Goal: Transaction & Acquisition: Book appointment/travel/reservation

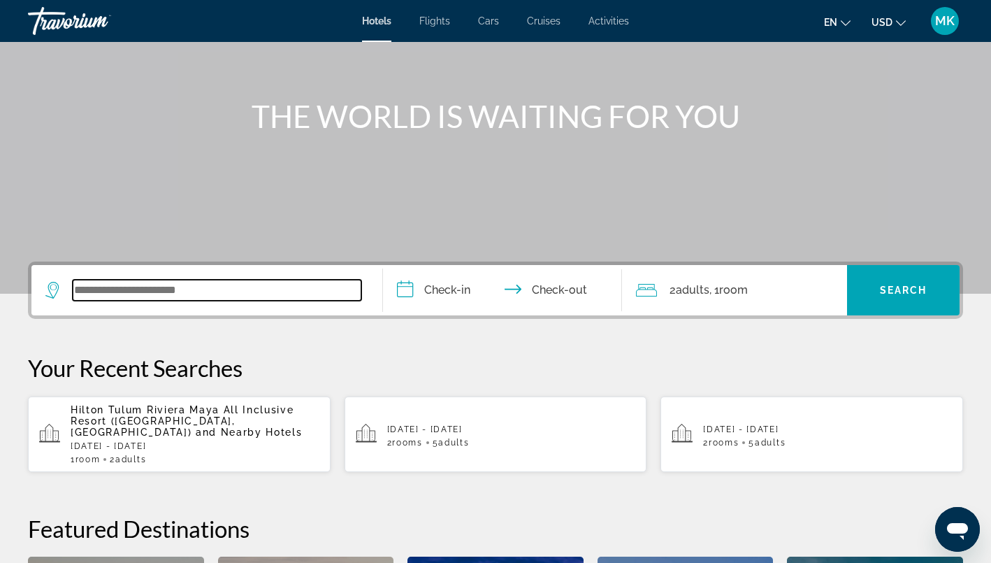
click at [168, 283] on input "Search widget" at bounding box center [217, 290] width 289 height 21
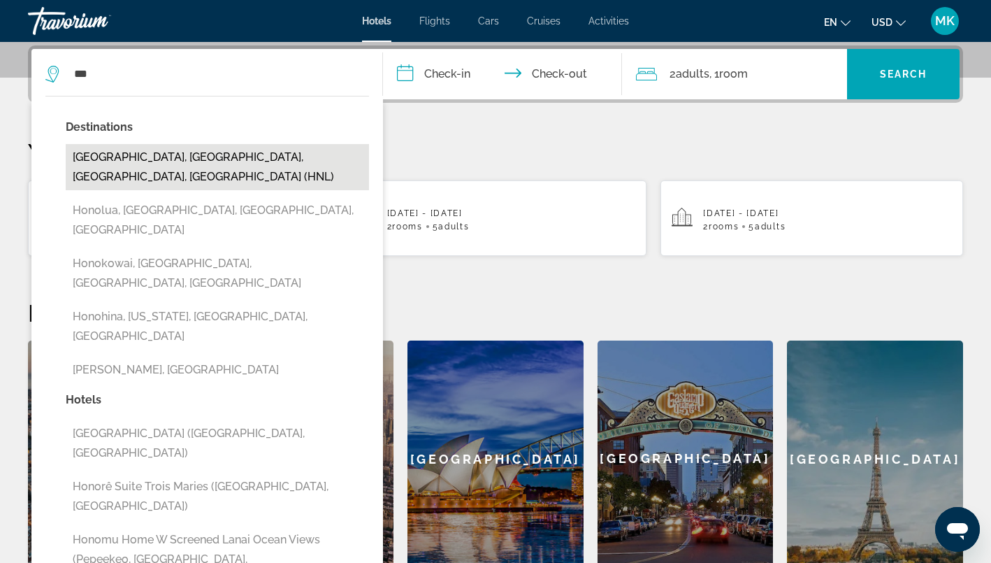
drag, startPoint x: 168, startPoint y: 283, endPoint x: 246, endPoint y: 158, distance: 147.2
click at [246, 158] on button "[GEOGRAPHIC_DATA], [GEOGRAPHIC_DATA], [GEOGRAPHIC_DATA], [GEOGRAPHIC_DATA] (HNL)" at bounding box center [217, 167] width 303 height 46
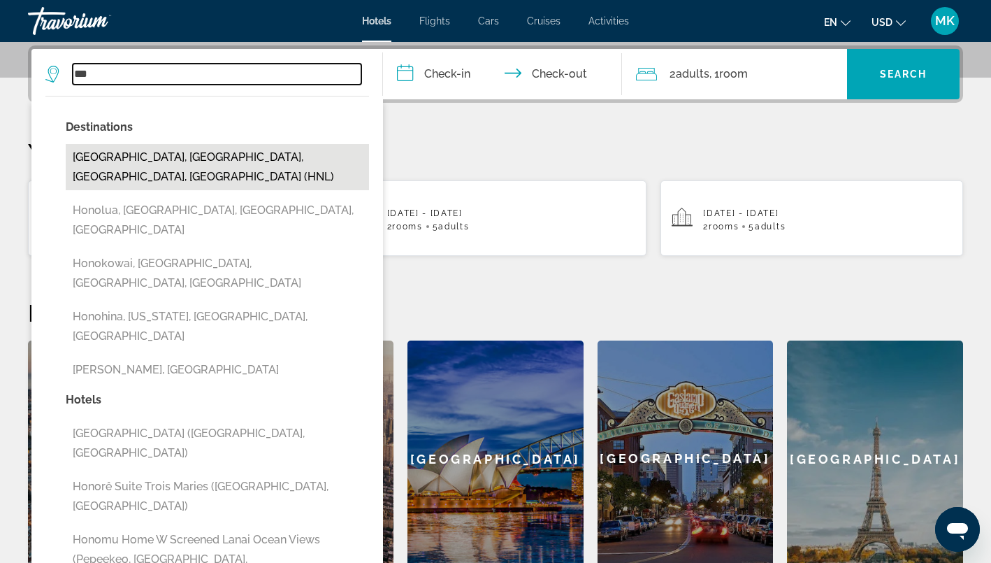
type input "**********"
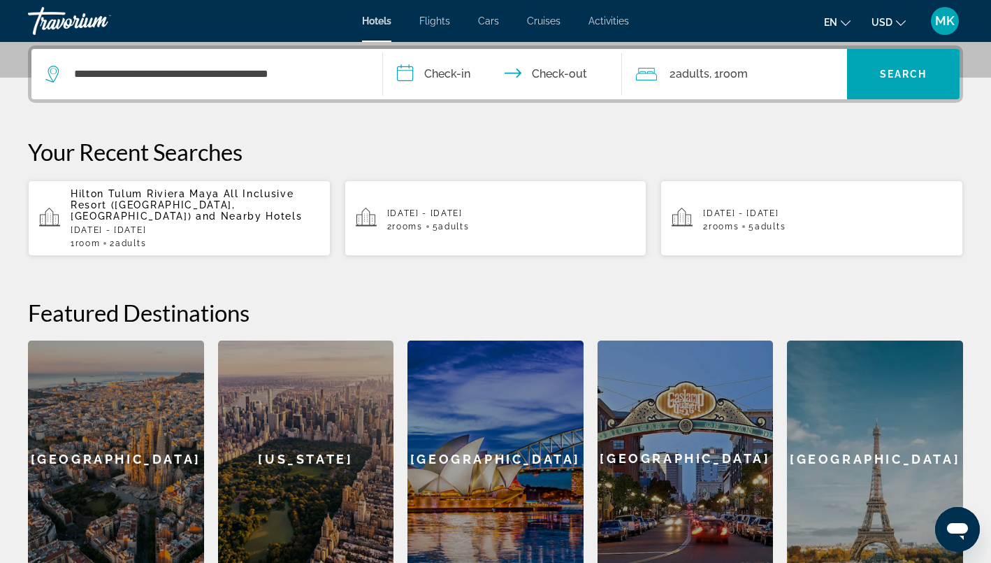
click at [419, 74] on input "**********" at bounding box center [505, 76] width 245 height 55
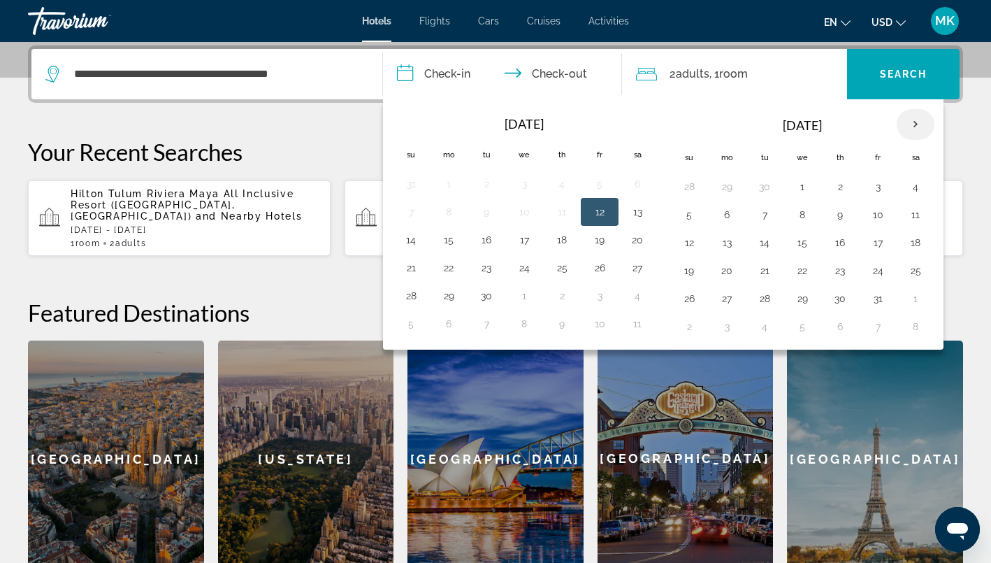
click at [914, 128] on th "Next month" at bounding box center [916, 124] width 38 height 31
click at [803, 240] on button "12" at bounding box center [802, 243] width 22 height 20
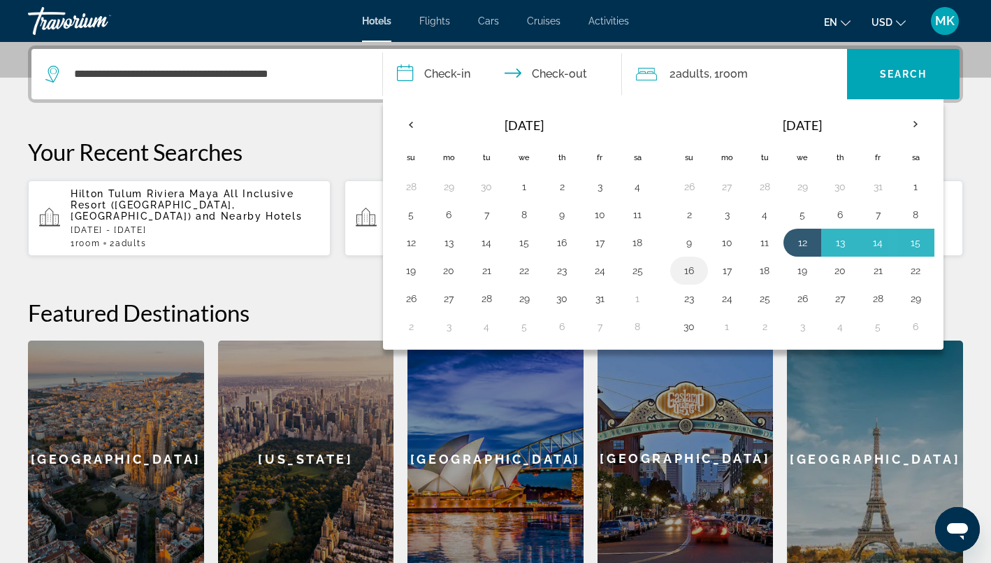
click at [689, 271] on button "16" at bounding box center [689, 271] width 22 height 20
type input "**********"
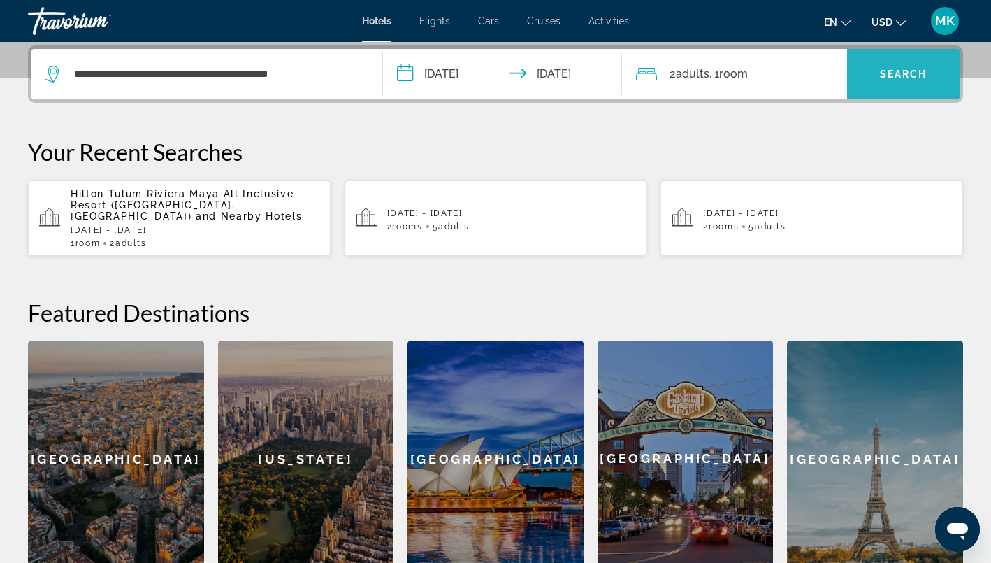
click at [899, 73] on span "Search" at bounding box center [904, 74] width 48 height 11
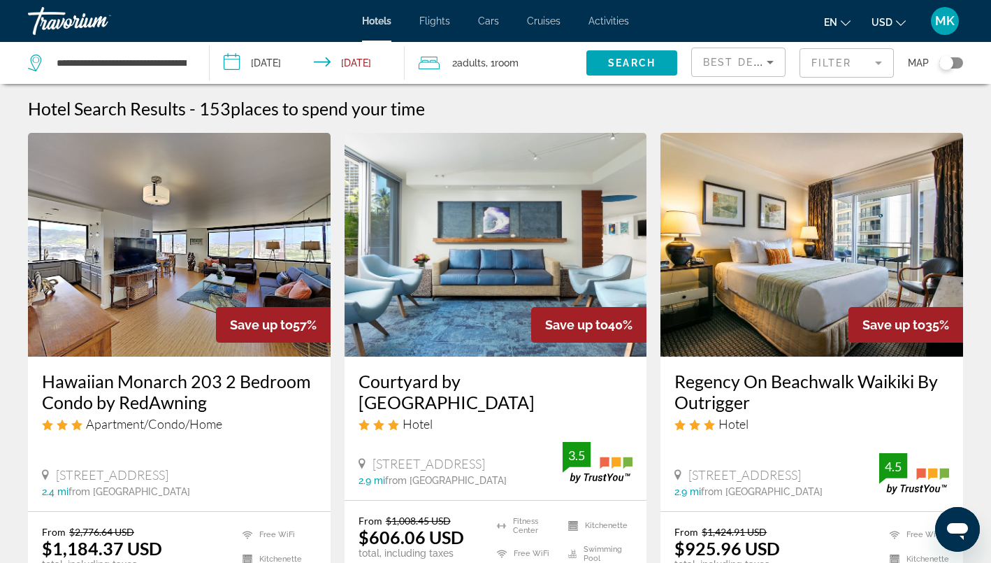
click at [859, 69] on mat-form-field "Filter" at bounding box center [847, 62] width 94 height 29
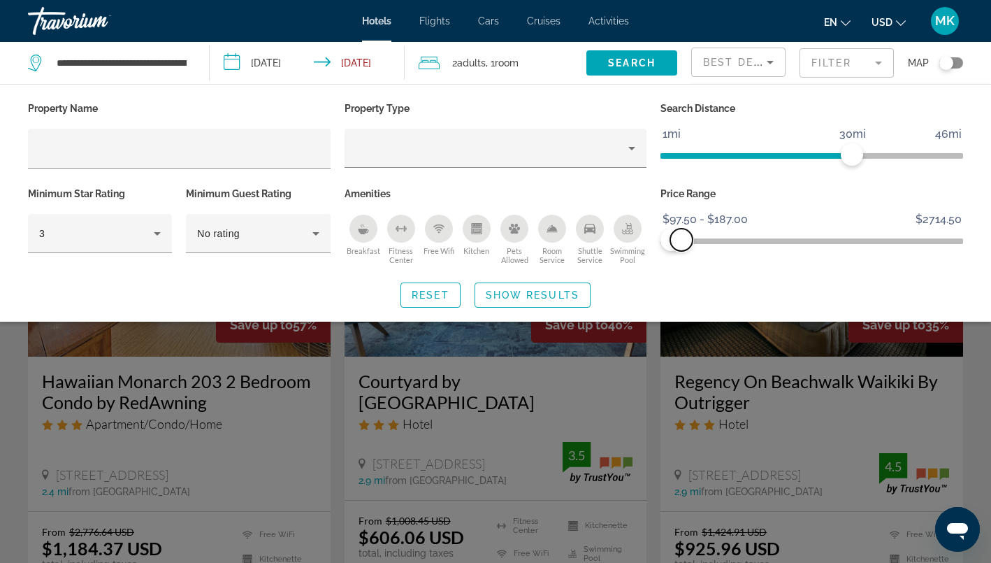
drag, startPoint x: 952, startPoint y: 245, endPoint x: 682, endPoint y: 236, distance: 270.7
click at [682, 236] on span "ngx-slider-max" at bounding box center [681, 240] width 22 height 22
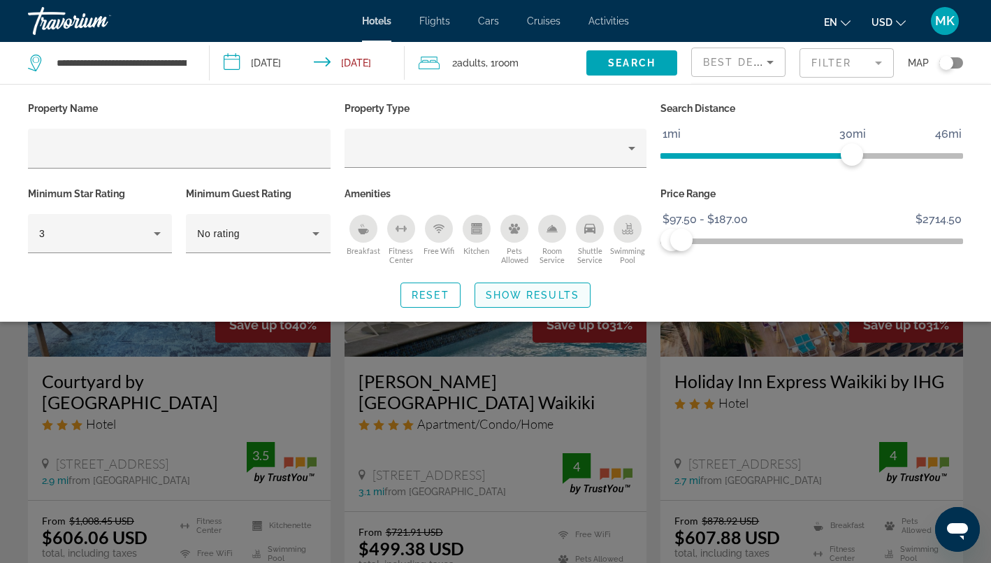
click at [559, 295] on span "Show Results" at bounding box center [533, 294] width 94 height 11
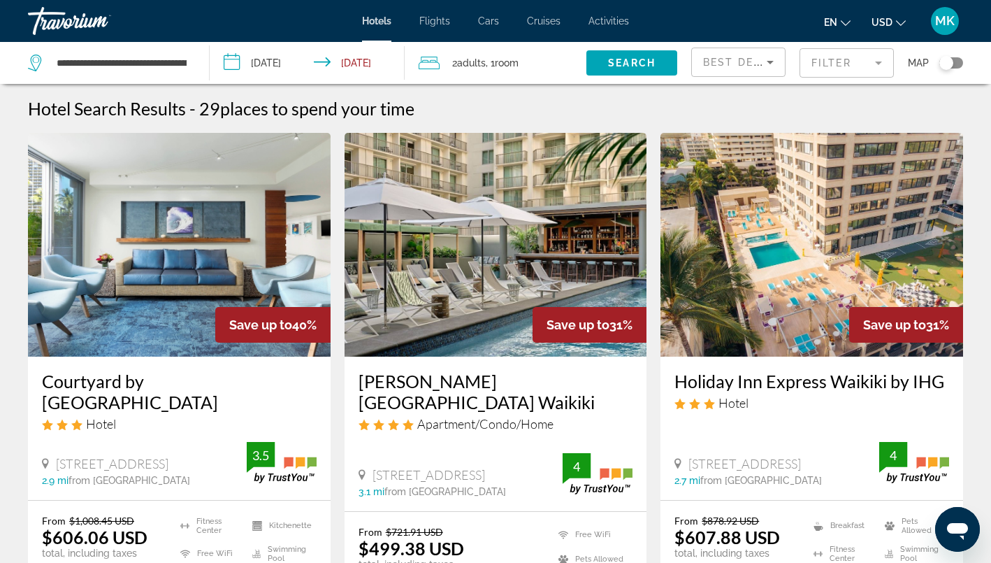
scroll to position [128, 0]
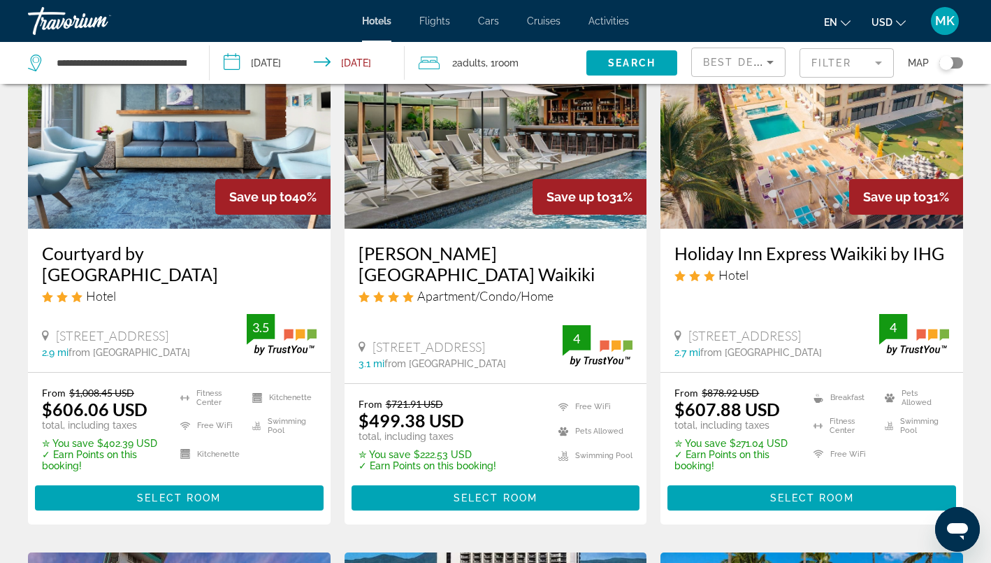
click at [954, 62] on div "Toggle map" at bounding box center [952, 62] width 24 height 11
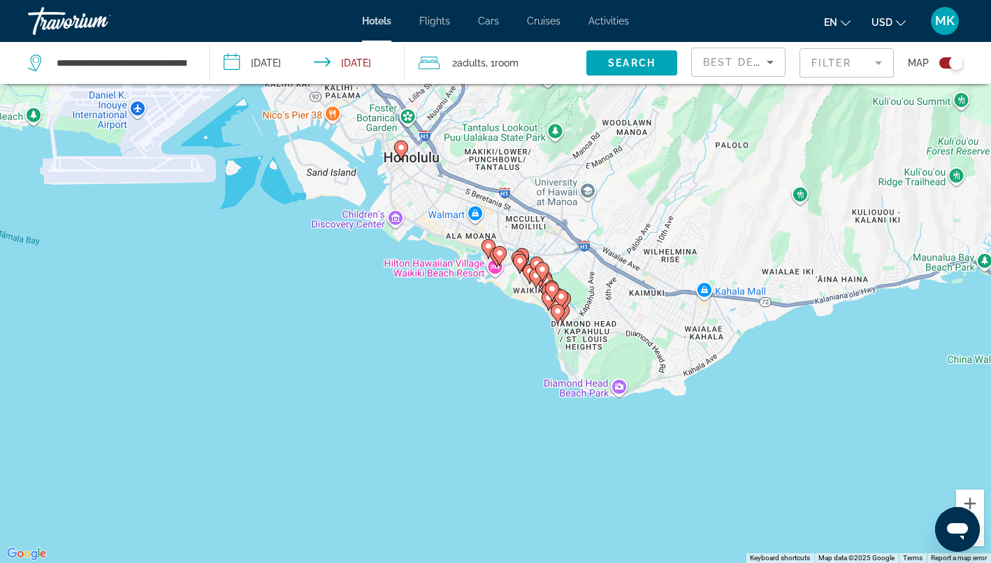
drag, startPoint x: 611, startPoint y: 430, endPoint x: 487, endPoint y: 329, distance: 160.0
click at [487, 329] on div "To activate drag with keyboard, press Alt + Enter. Once in keyboard drag state,…" at bounding box center [495, 281] width 991 height 563
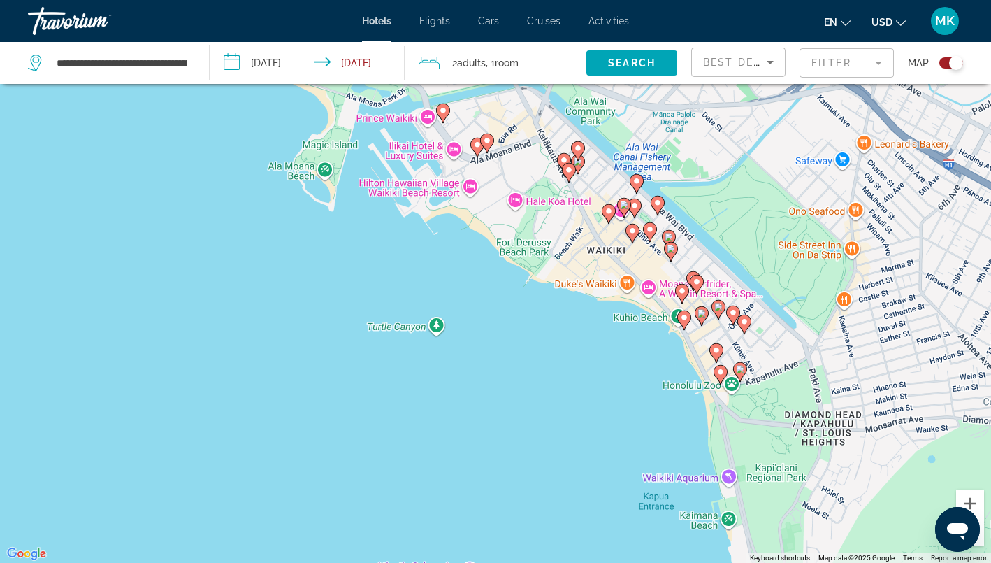
drag, startPoint x: 574, startPoint y: 335, endPoint x: 527, endPoint y: 402, distance: 81.8
click at [527, 402] on div "To activate drag with keyboard, press Alt + Enter. Once in keyboard drag state,…" at bounding box center [495, 281] width 991 height 563
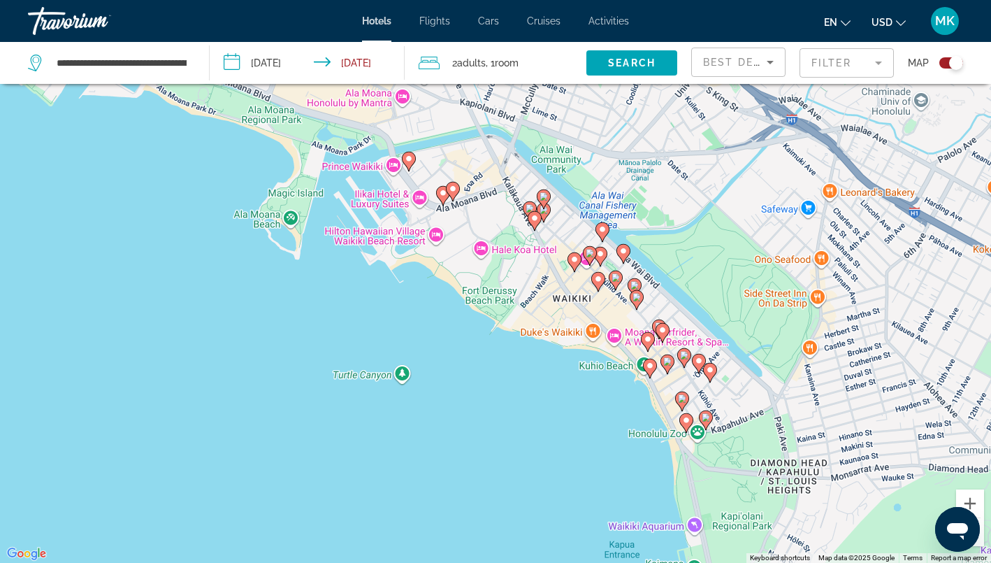
drag, startPoint x: 585, startPoint y: 396, endPoint x: 537, endPoint y: 464, distance: 82.7
click at [537, 464] on div "To activate drag with keyboard, press Alt + Enter. Once in keyboard drag state,…" at bounding box center [495, 281] width 991 height 563
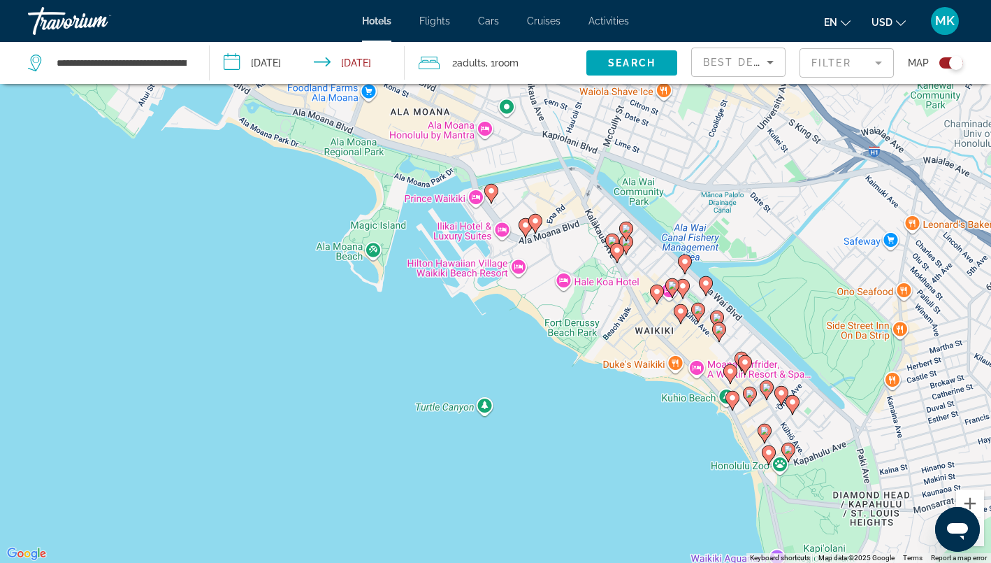
drag, startPoint x: 594, startPoint y: 473, endPoint x: 691, endPoint y: 487, distance: 98.1
click at [691, 487] on div "To activate drag with keyboard, press Alt + Enter. Once in keyboard drag state,…" at bounding box center [495, 281] width 991 height 563
click at [944, 64] on div "Toggle map" at bounding box center [952, 62] width 24 height 11
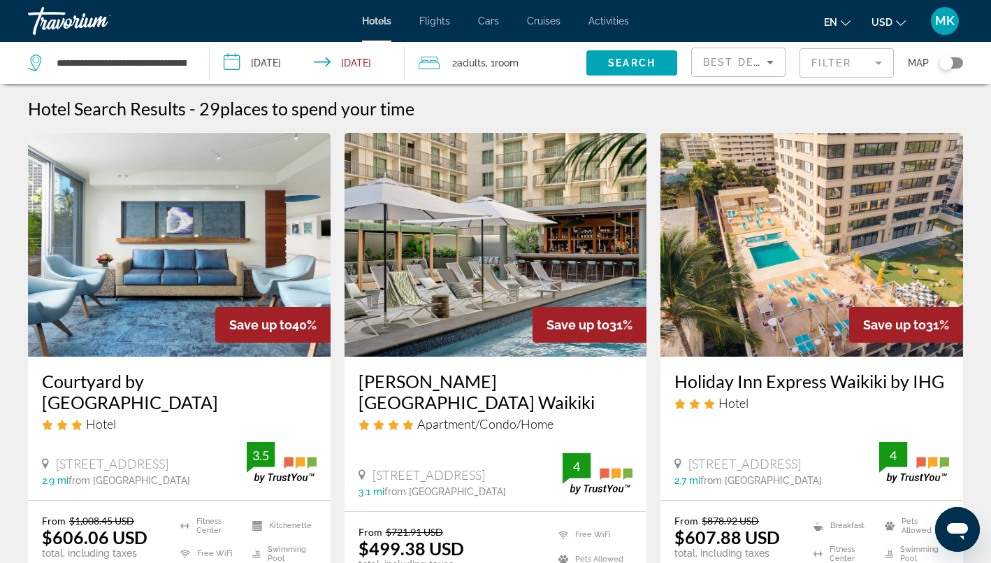
scroll to position [0, 0]
click at [866, 69] on mat-form-field "Filter" at bounding box center [847, 62] width 94 height 29
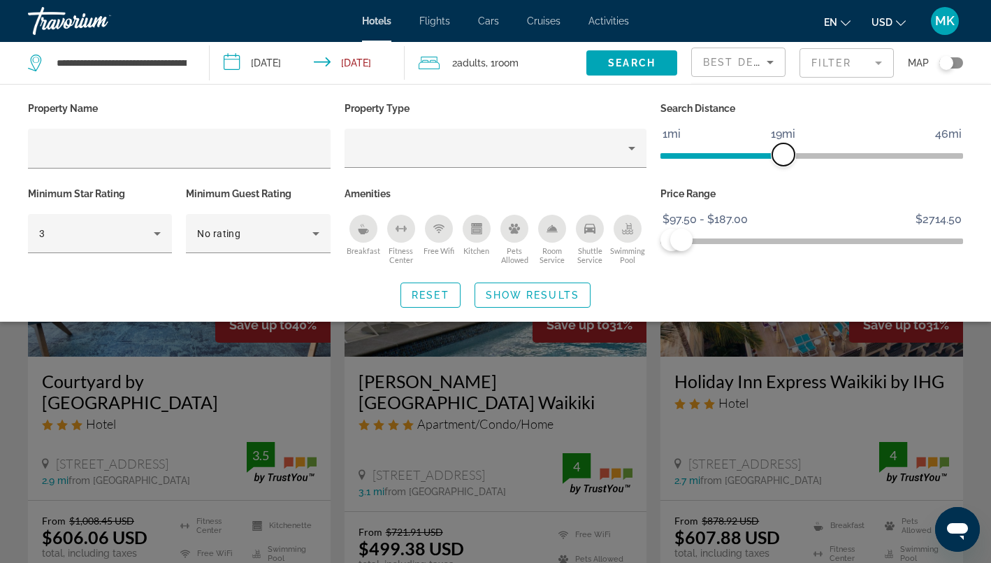
drag, startPoint x: 852, startPoint y: 150, endPoint x: 785, endPoint y: 142, distance: 66.9
click at [785, 153] on ngx-slider "1mi 46mi 19mi" at bounding box center [812, 154] width 303 height 3
click at [157, 238] on icon "Hotel Filters" at bounding box center [157, 233] width 17 height 17
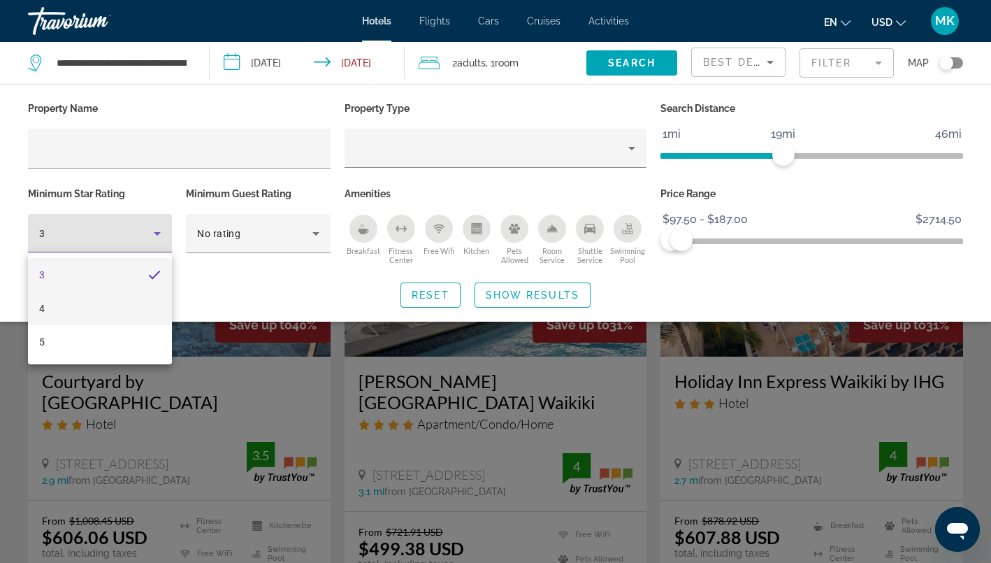
click at [113, 304] on mat-option "4" at bounding box center [100, 309] width 144 height 34
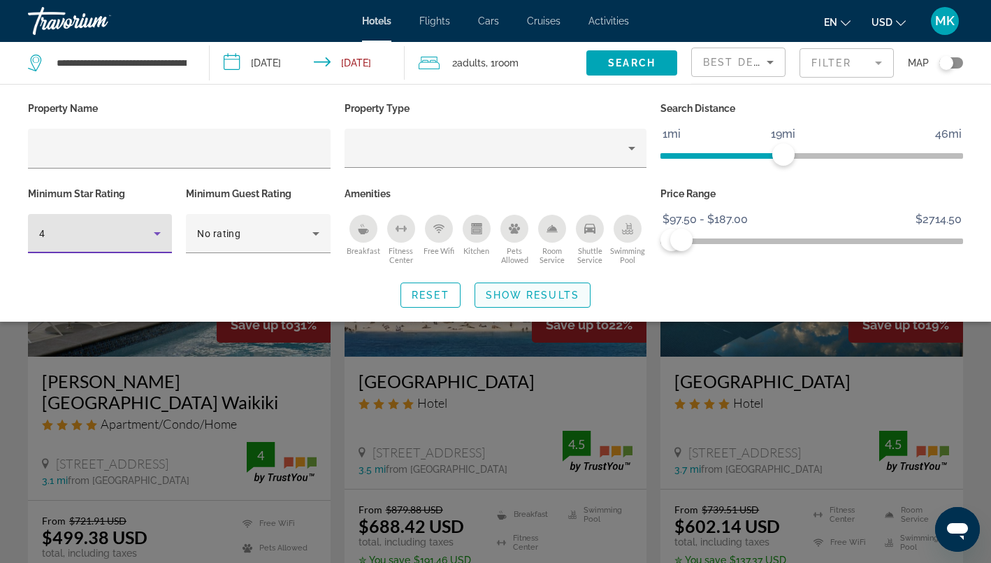
click at [547, 297] on span "Show Results" at bounding box center [533, 294] width 94 height 11
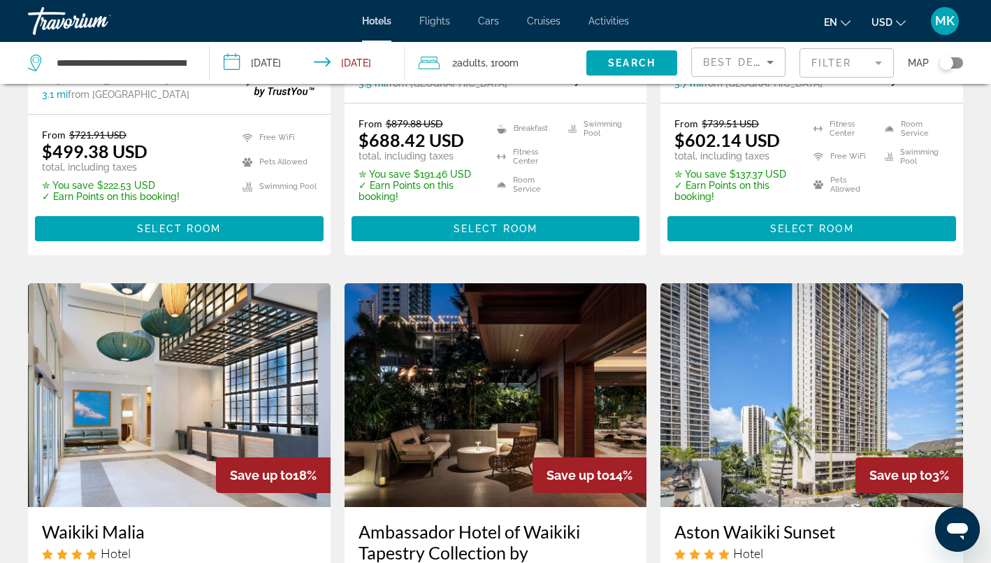
scroll to position [278, 0]
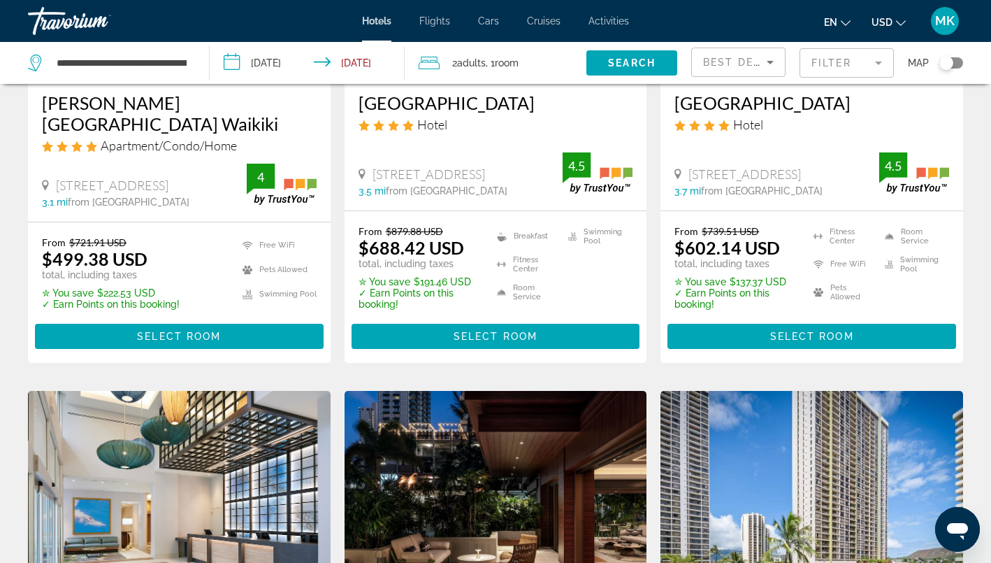
click at [958, 63] on div "Toggle map" at bounding box center [952, 62] width 24 height 11
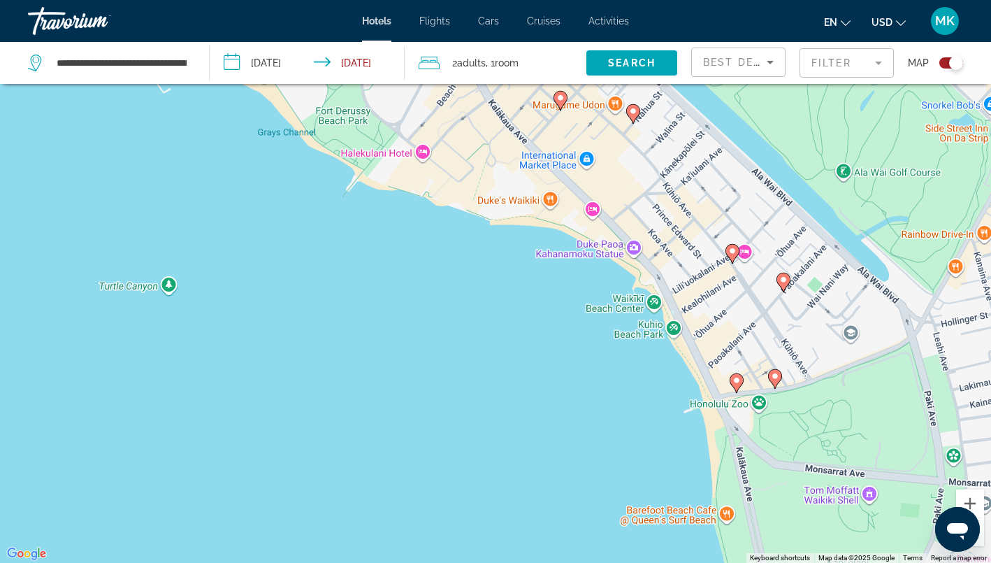
drag, startPoint x: 596, startPoint y: 462, endPoint x: 450, endPoint y: 259, distance: 250.1
click at [450, 259] on div "To activate drag with keyboard, press Alt + Enter. Once in keyboard drag state,…" at bounding box center [495, 281] width 991 height 563
click at [738, 380] on image "Main content" at bounding box center [737, 380] width 8 height 8
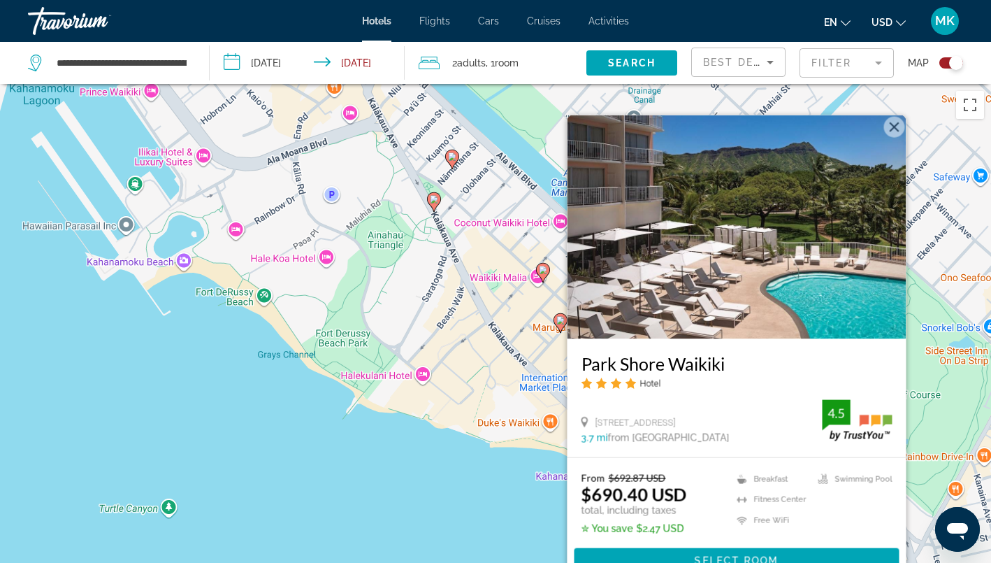
click at [892, 124] on button "Close" at bounding box center [894, 126] width 21 height 21
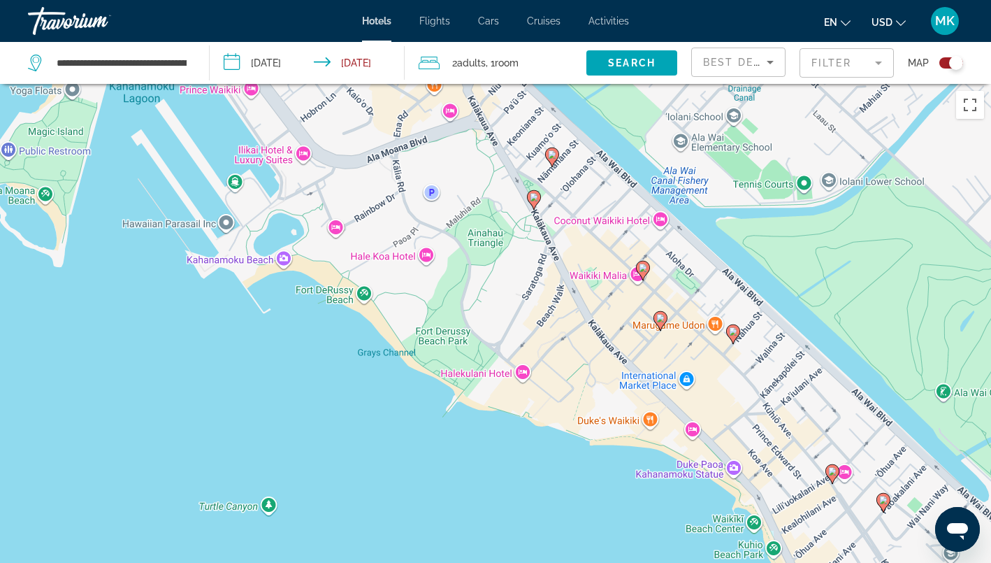
drag, startPoint x: 458, startPoint y: 449, endPoint x: 561, endPoint y: 462, distance: 103.6
click at [561, 462] on div "To activate drag with keyboard, press Alt + Enter. Once in keyboard drag state,…" at bounding box center [495, 365] width 991 height 563
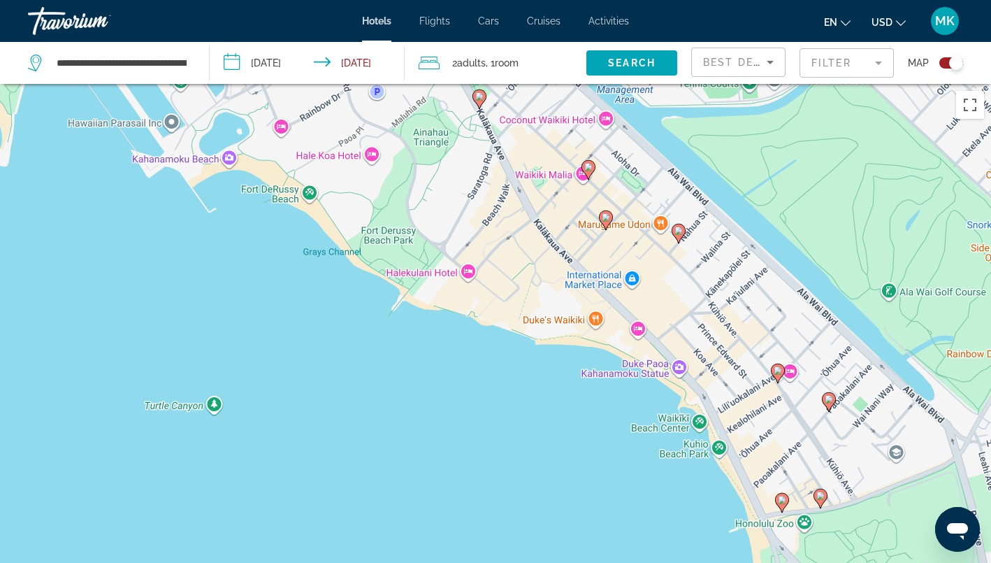
drag, startPoint x: 591, startPoint y: 411, endPoint x: 531, endPoint y: 276, distance: 147.4
click at [531, 276] on div "To activate drag with keyboard, press Alt + Enter. Once in keyboard drag state,…" at bounding box center [495, 365] width 991 height 563
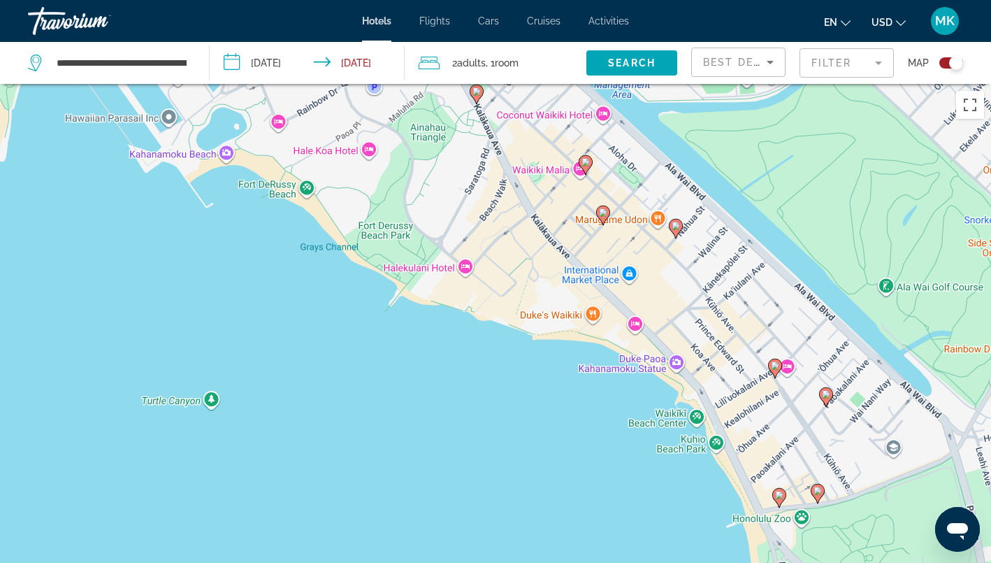
click at [777, 366] on image "Main content" at bounding box center [775, 365] width 8 height 8
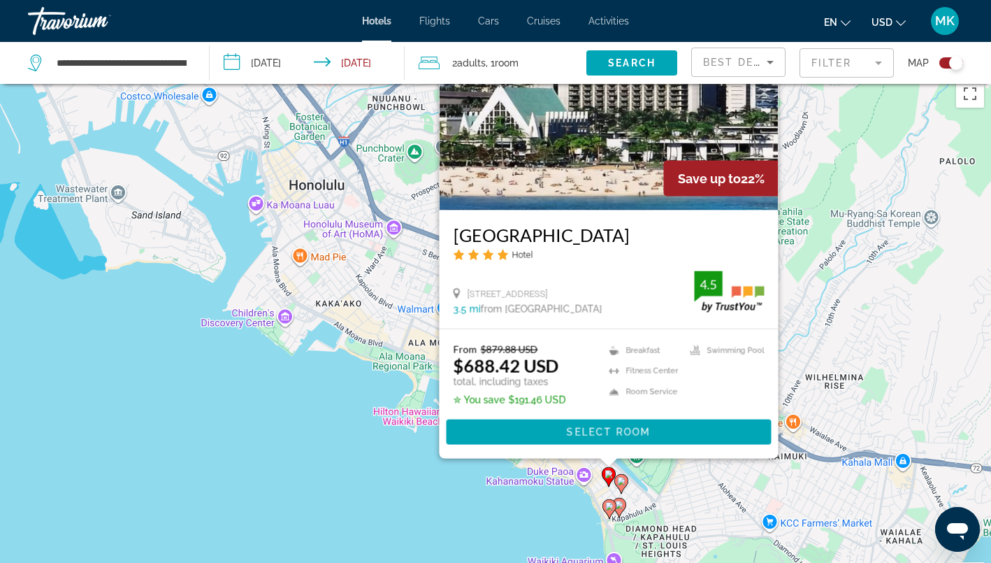
scroll to position [13, 0]
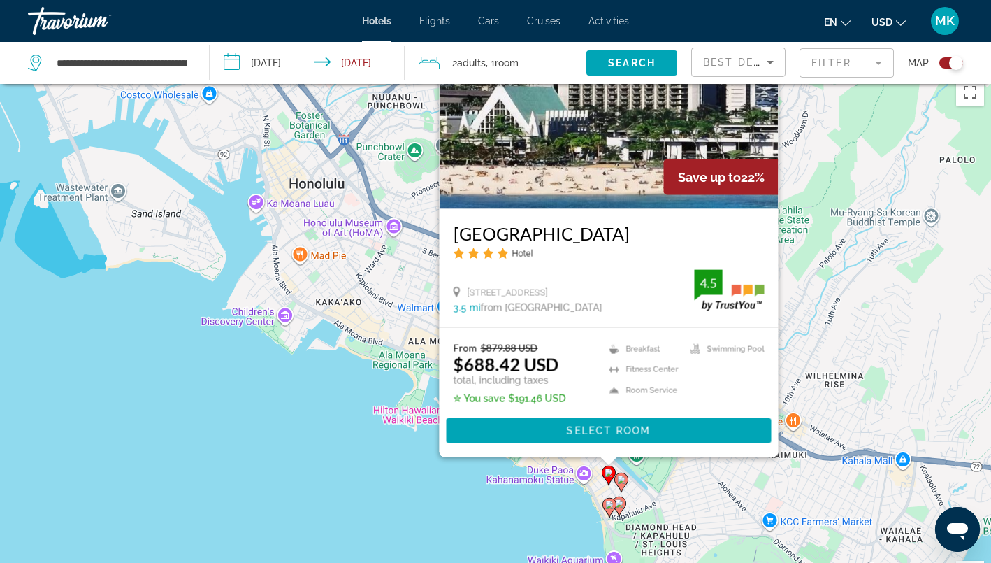
click at [518, 481] on div "To activate drag with keyboard, press Alt + Enter. Once in keyboard drag state,…" at bounding box center [495, 352] width 991 height 563
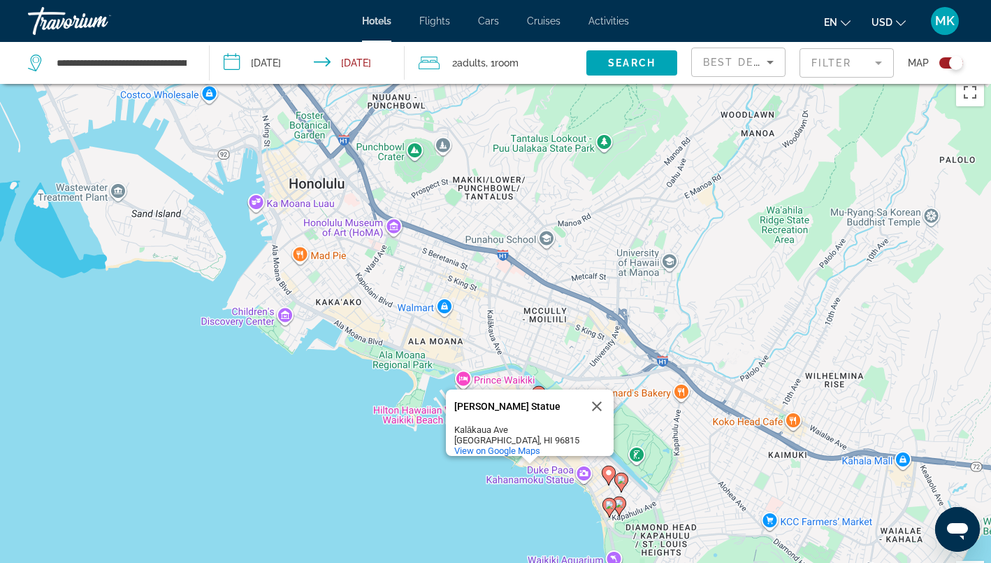
scroll to position [6, 0]
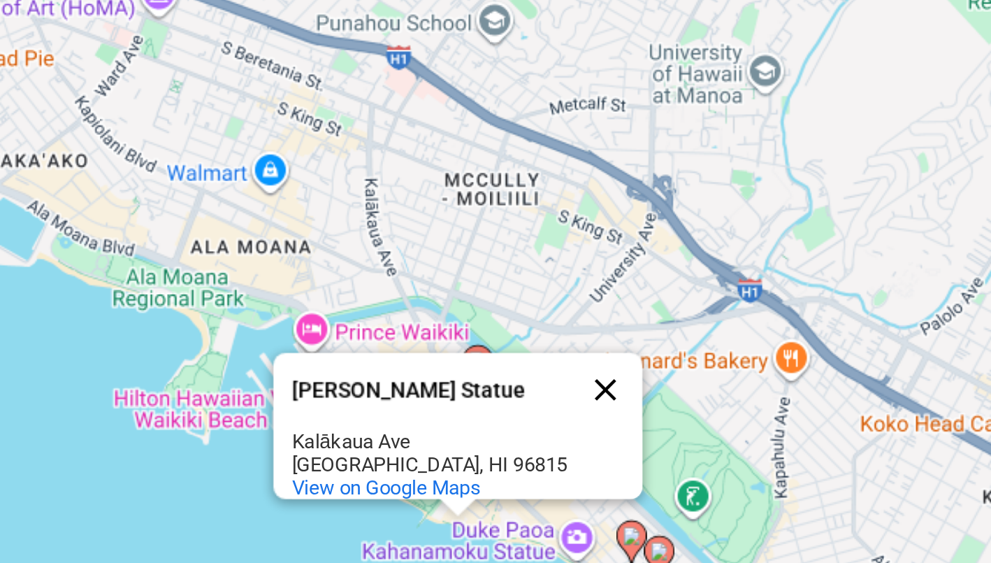
click at [580, 396] on button "Close" at bounding box center [597, 413] width 34 height 34
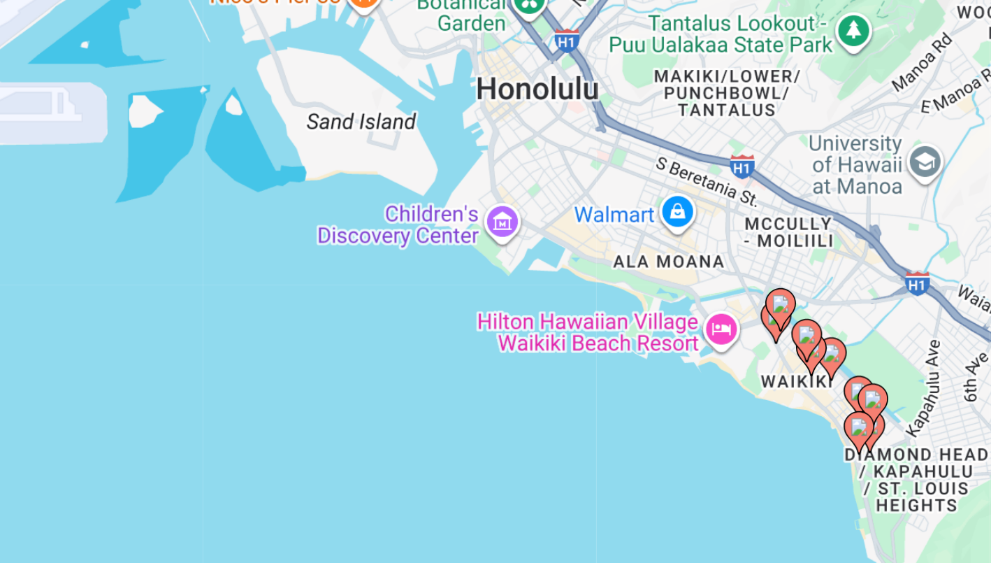
drag, startPoint x: 337, startPoint y: 175, endPoint x: 189, endPoint y: 146, distance: 151.0
click at [189, 146] on div "To activate drag with keyboard, press Alt + Enter. Once in keyboard drag state,…" at bounding box center [495, 359] width 991 height 563
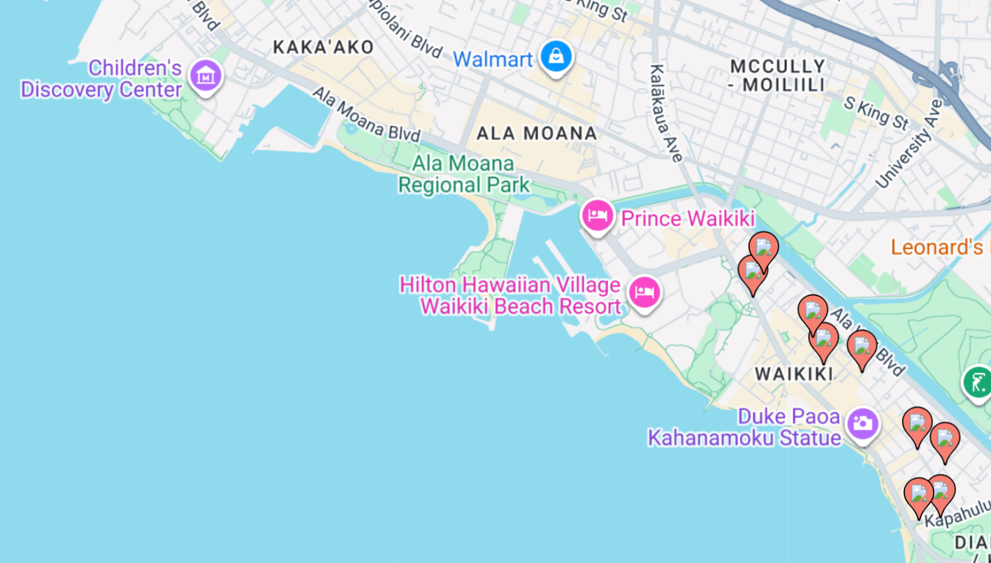
drag, startPoint x: 281, startPoint y: 169, endPoint x: 149, endPoint y: 166, distance: 132.2
click at [149, 166] on div "To activate drag with keyboard, press Alt + Enter. Once in keyboard drag state,…" at bounding box center [495, 359] width 991 height 563
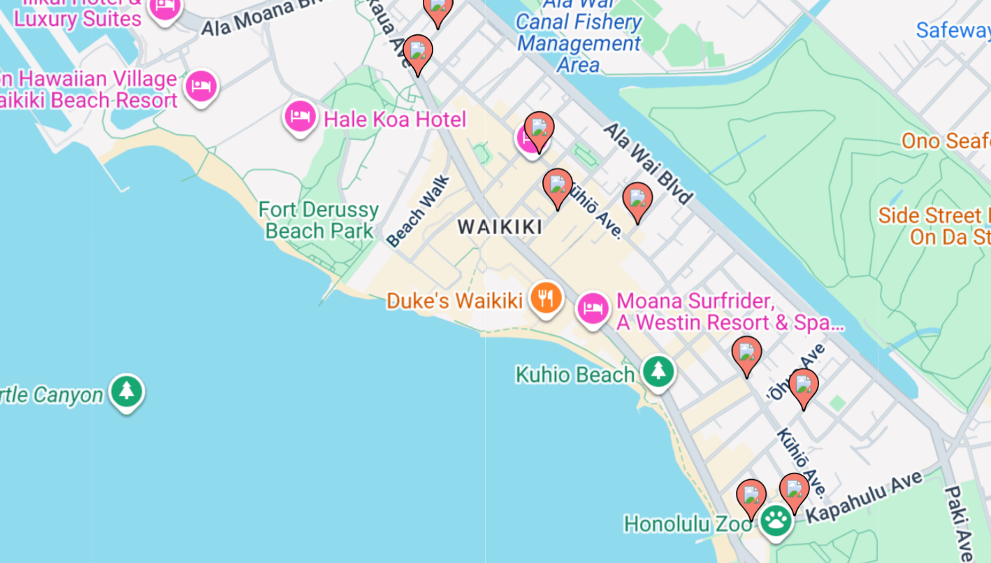
drag, startPoint x: 182, startPoint y: 205, endPoint x: 164, endPoint y: 162, distance: 46.1
click at [164, 162] on div "To activate drag with keyboard, press Alt + Enter. Once in keyboard drag state,…" at bounding box center [495, 359] width 991 height 563
click at [657, 391] on image "Main content" at bounding box center [661, 395] width 8 height 8
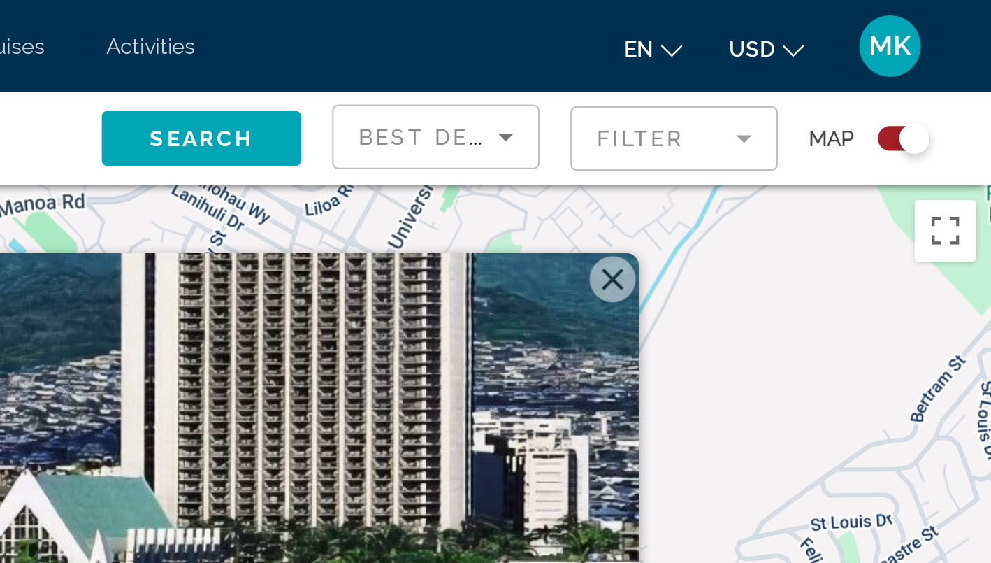
click at [809, 126] on button "Close" at bounding box center [819, 126] width 21 height 21
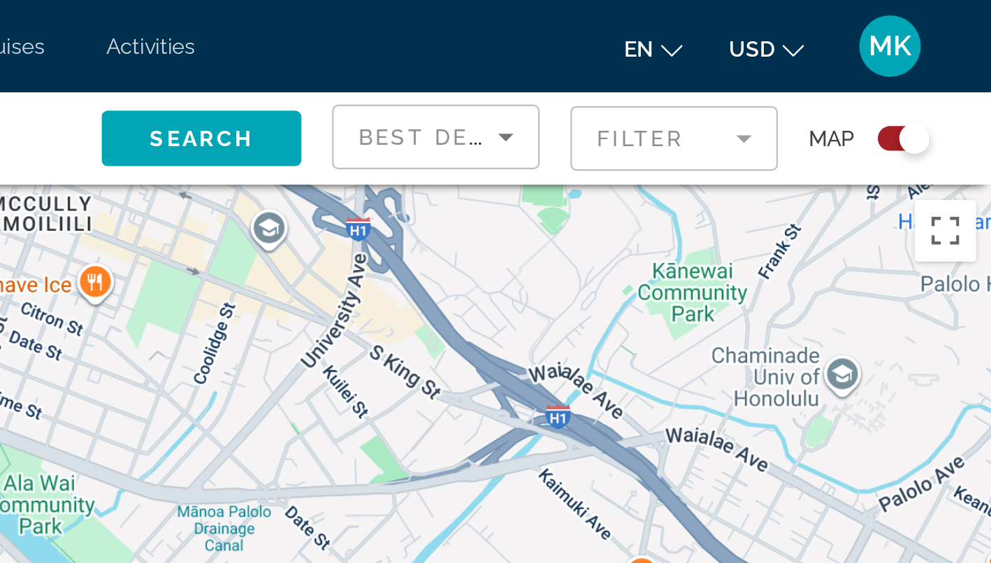
drag, startPoint x: 291, startPoint y: 203, endPoint x: 315, endPoint y: 16, distance: 188.3
click at [315, 16] on div "**********" at bounding box center [495, 281] width 991 height 563
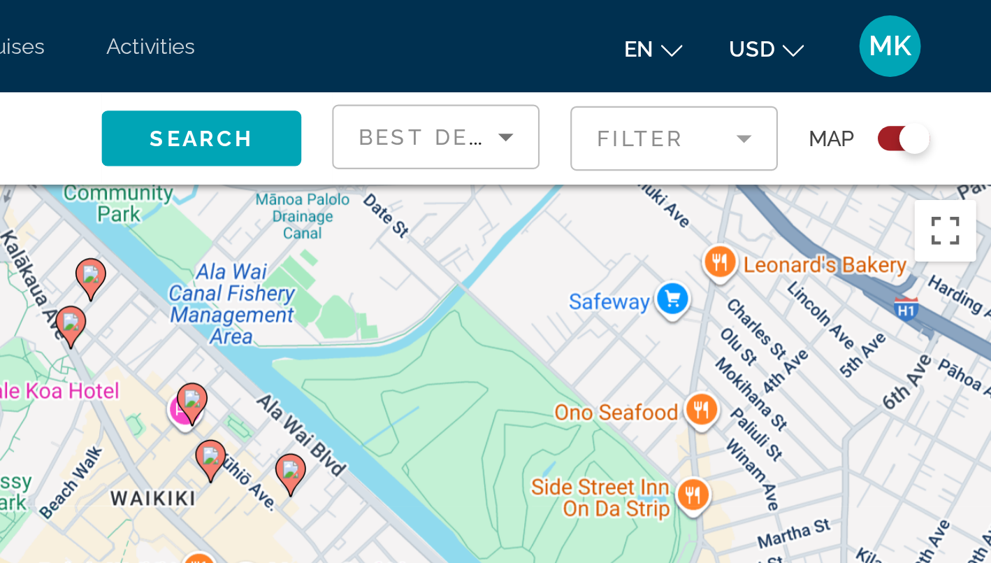
drag, startPoint x: 265, startPoint y: 170, endPoint x: 301, endPoint y: 33, distance: 141.8
click at [301, 33] on div "**********" at bounding box center [495, 281] width 991 height 563
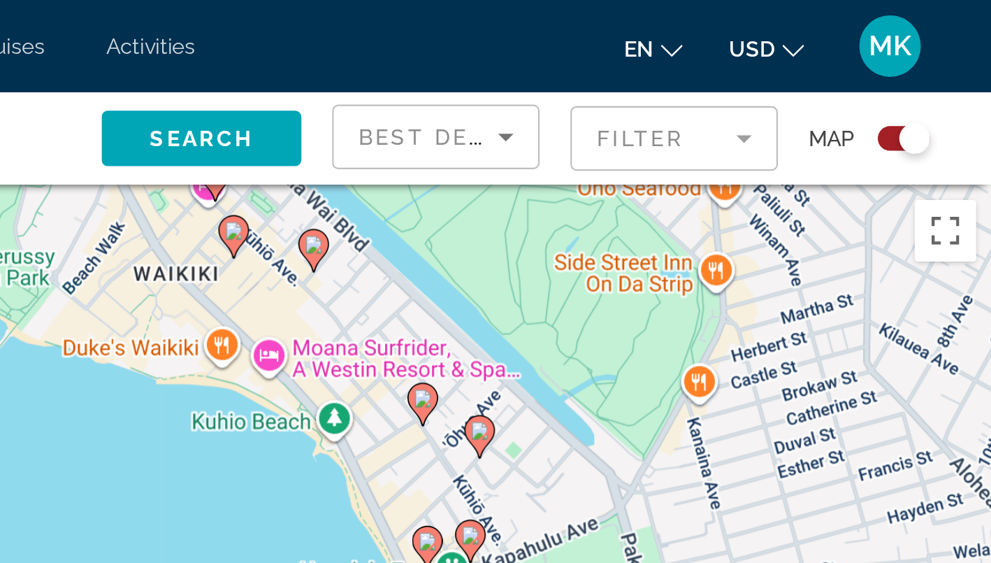
drag, startPoint x: 263, startPoint y: 192, endPoint x: 306, endPoint y: 42, distance: 155.8
click at [306, 84] on div "**********" at bounding box center [495, 407] width 991 height 647
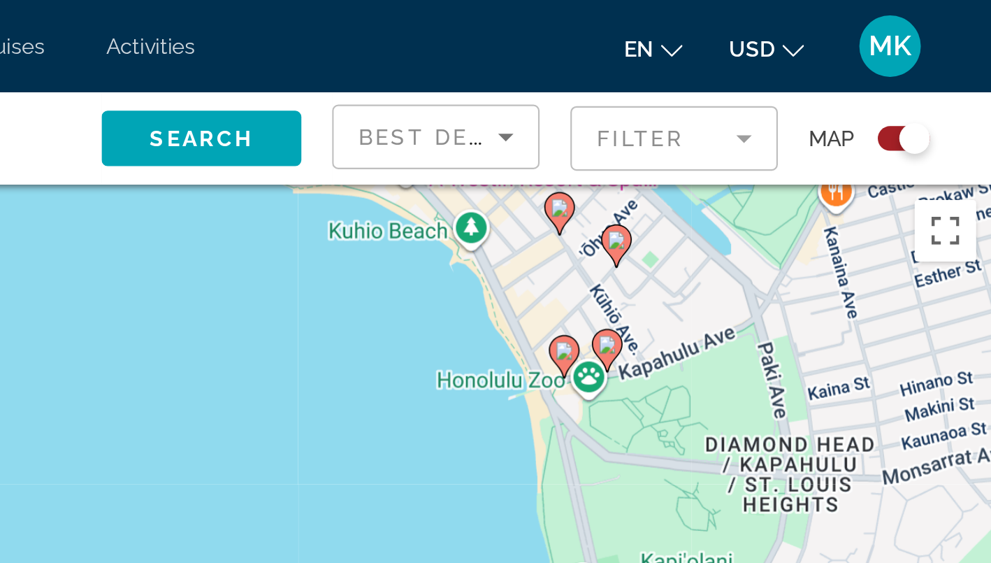
click at [940, 64] on div "Toggle map" at bounding box center [952, 62] width 24 height 11
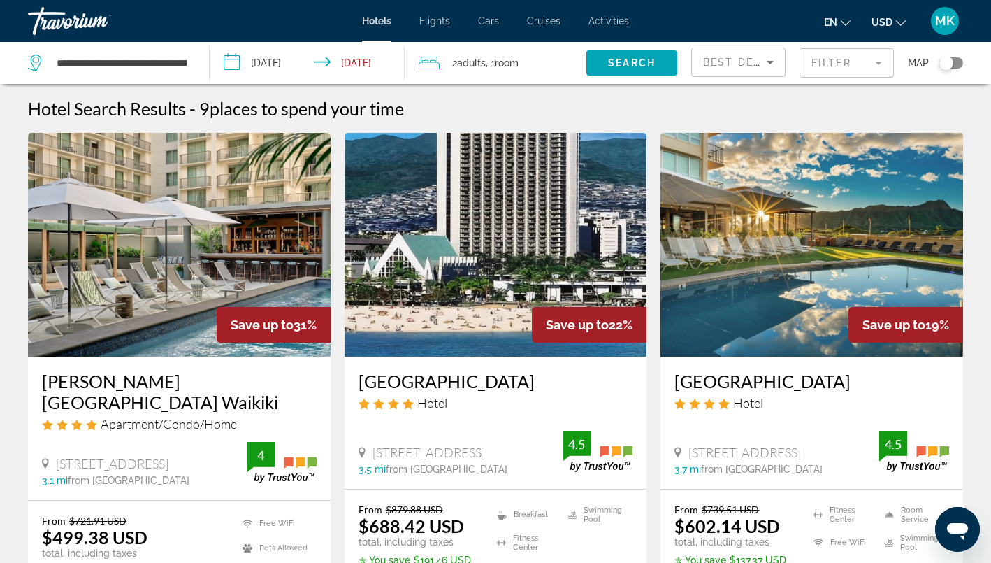
click at [861, 66] on mat-form-field "Filter" at bounding box center [847, 62] width 94 height 29
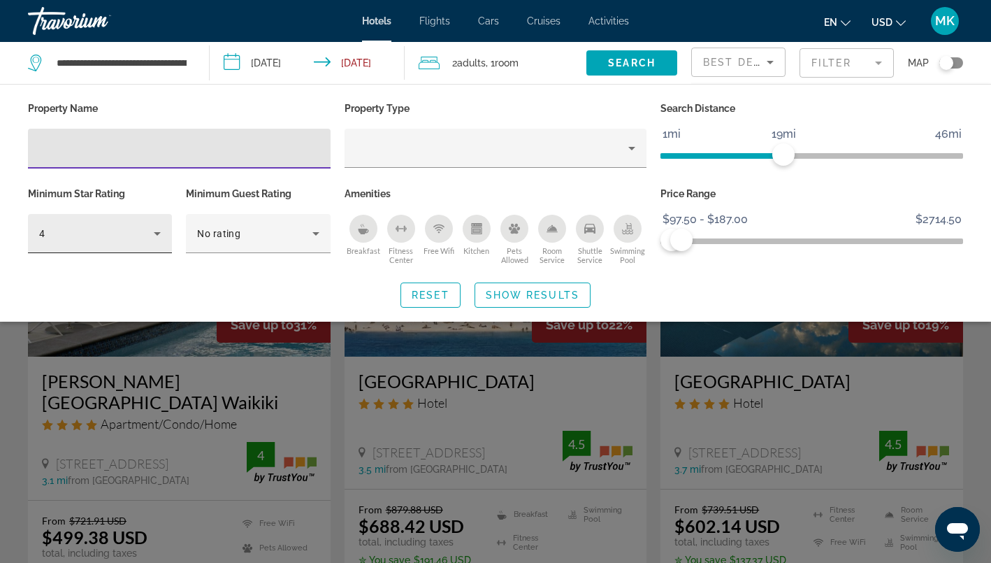
click at [157, 234] on icon "Hotel Filters" at bounding box center [157, 233] width 7 height 3
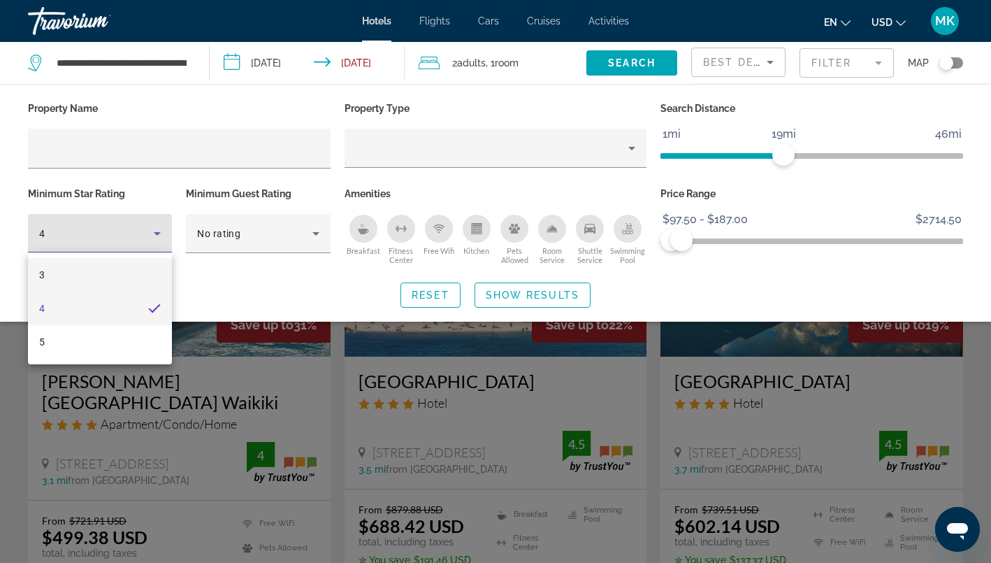
click at [99, 278] on mat-option "3" at bounding box center [100, 275] width 144 height 34
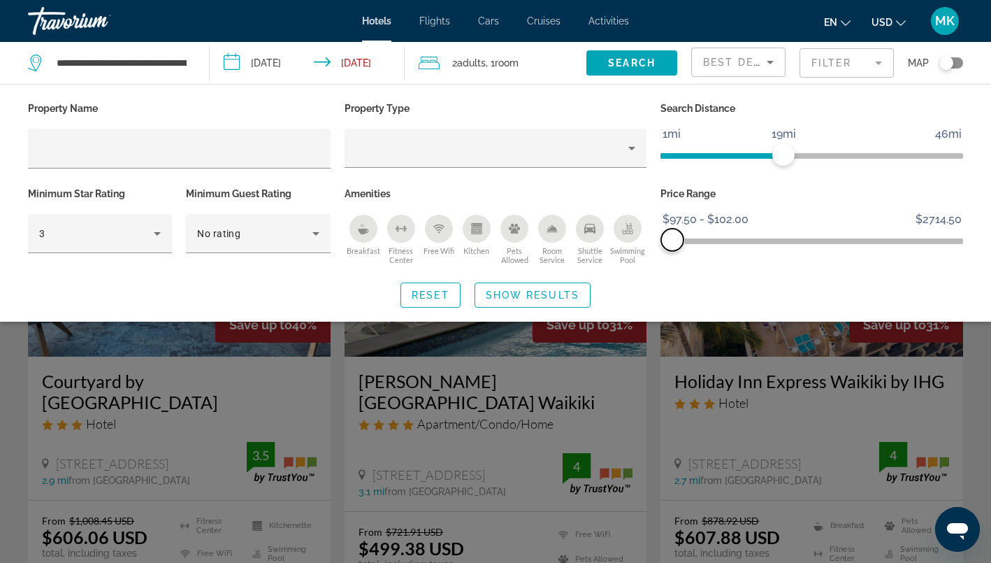
drag, startPoint x: 683, startPoint y: 243, endPoint x: 673, endPoint y: 238, distance: 11.3
click at [673, 238] on span "ngx-slider-max" at bounding box center [672, 240] width 22 height 22
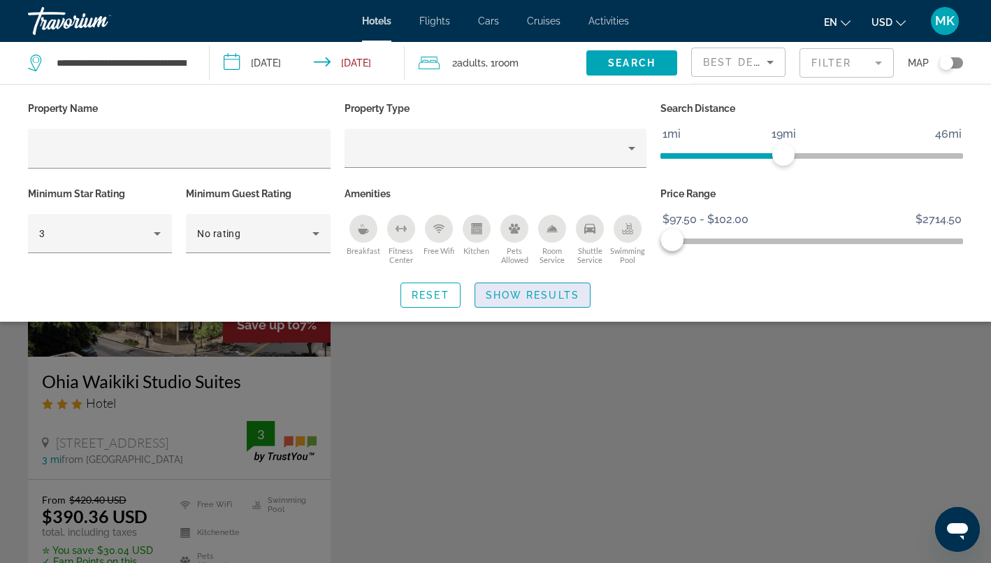
click at [565, 296] on span "Show Results" at bounding box center [533, 294] width 94 height 11
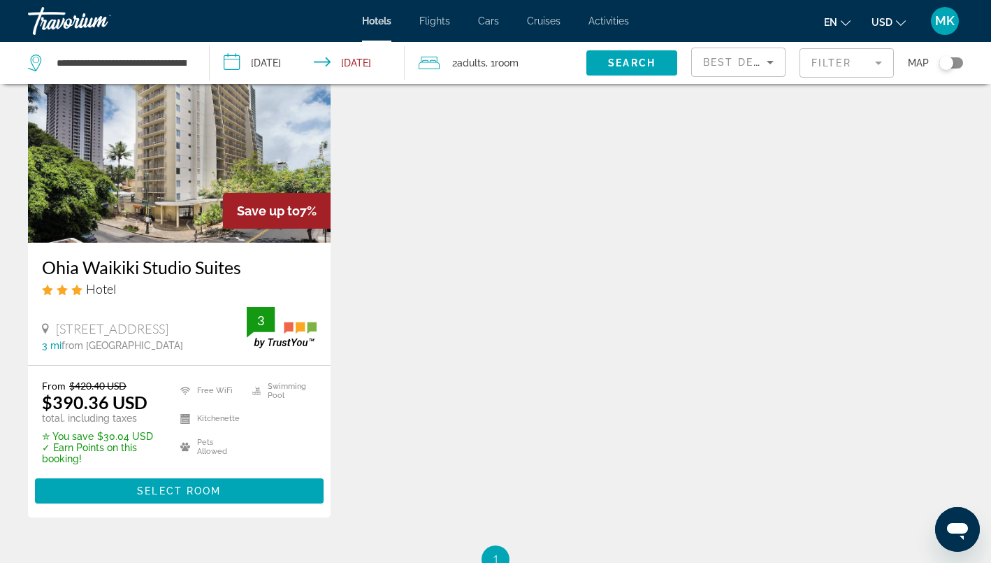
scroll to position [141, 0]
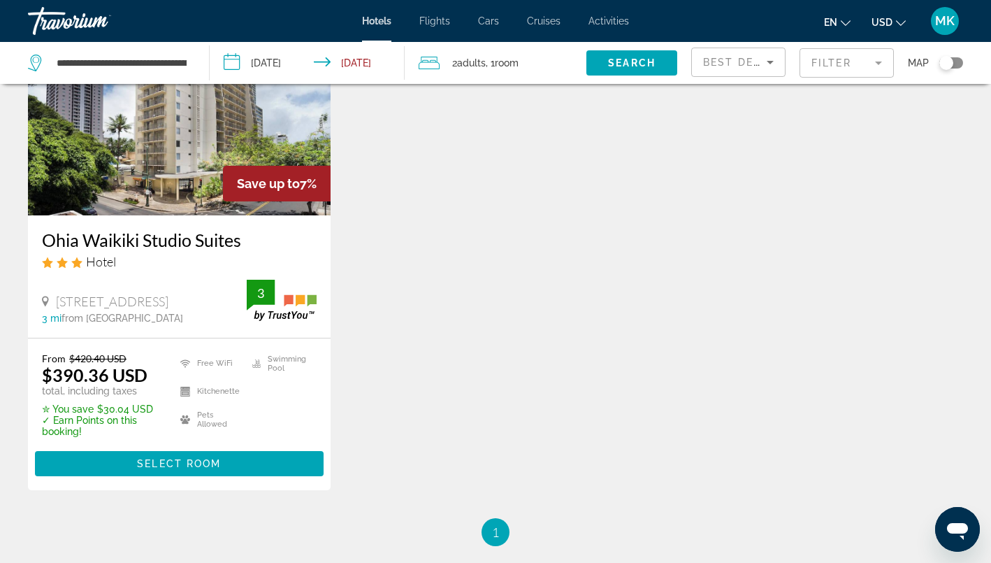
click at [956, 67] on div "Toggle map" at bounding box center [952, 62] width 24 height 11
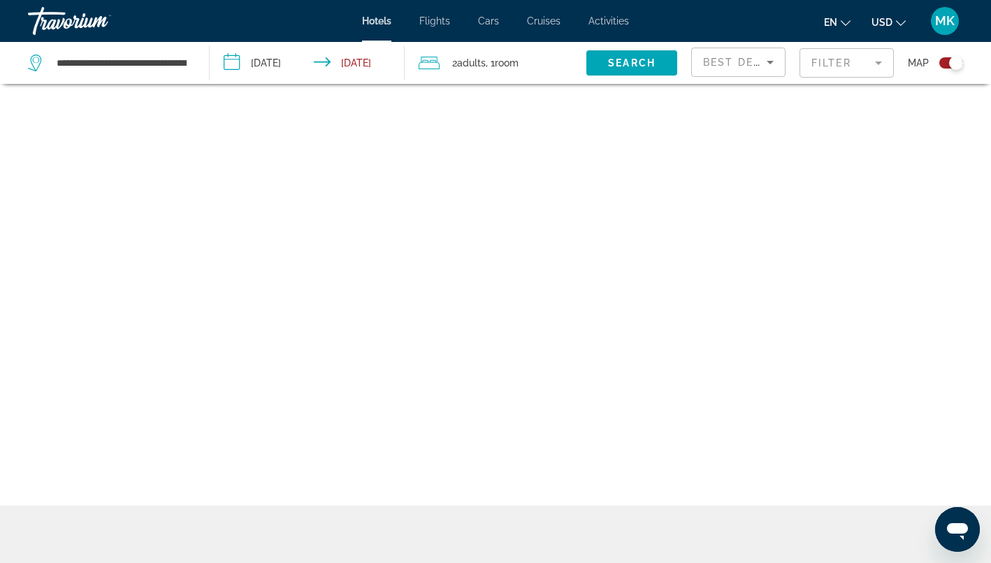
scroll to position [84, 0]
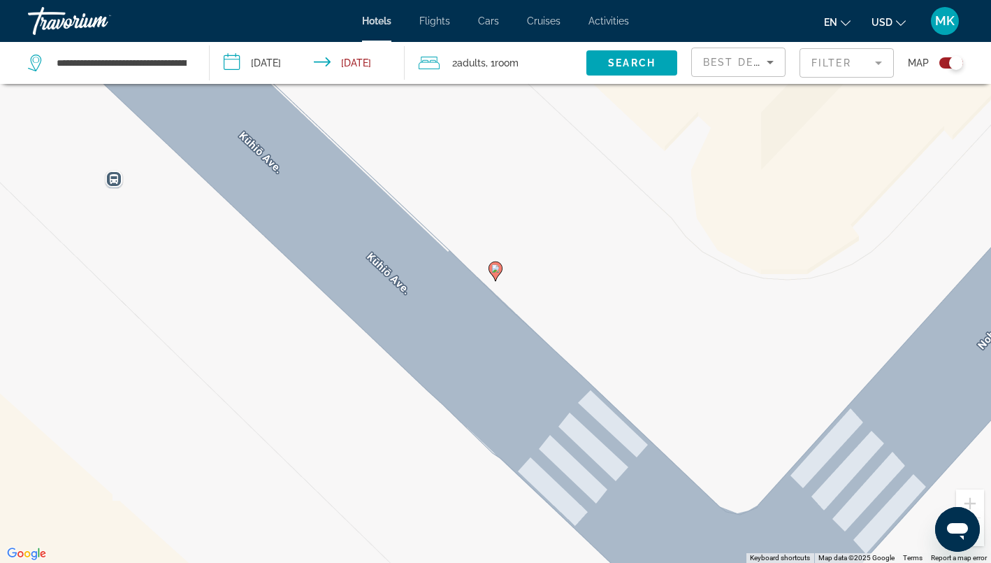
click at [978, 541] on button "Zoom out" at bounding box center [970, 532] width 28 height 28
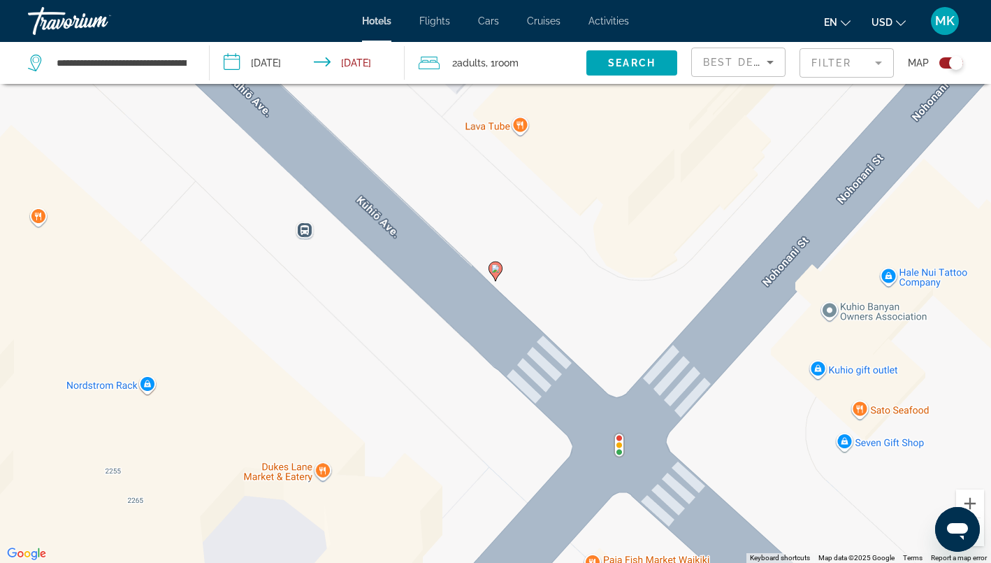
click at [978, 541] on button "Zoom out" at bounding box center [970, 532] width 28 height 28
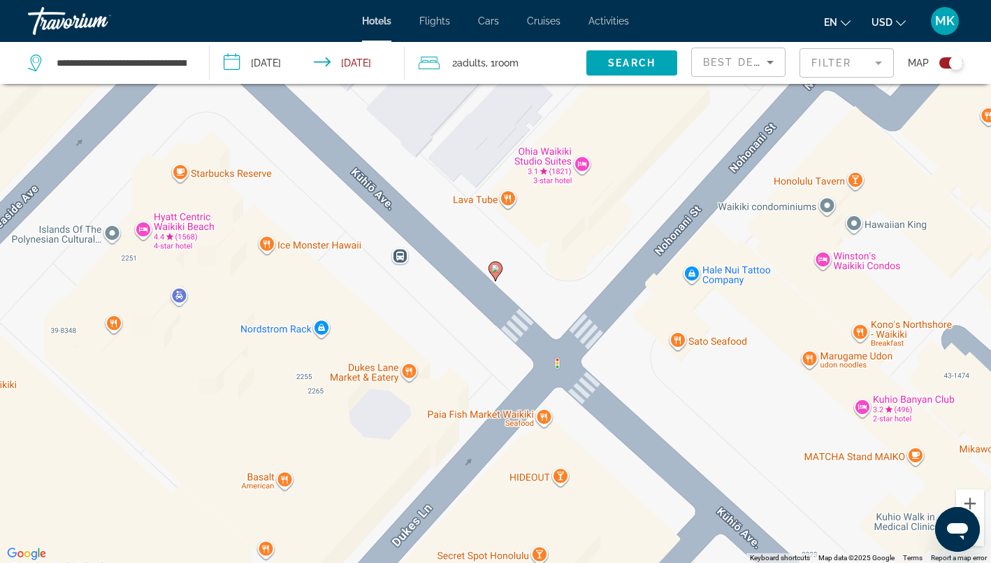
click at [978, 541] on button "Zoom out" at bounding box center [970, 532] width 28 height 28
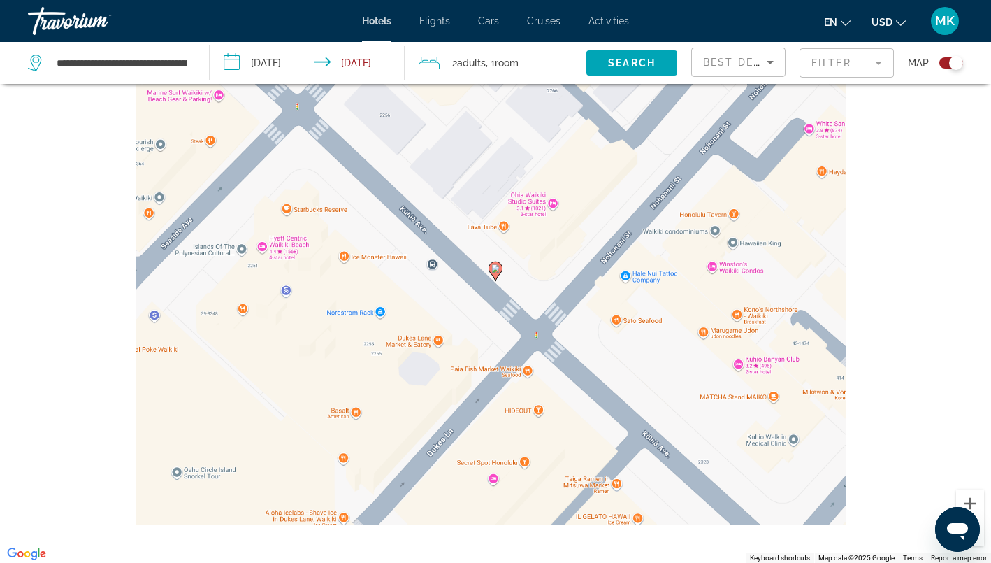
click at [978, 541] on button "Zoom out" at bounding box center [970, 532] width 28 height 28
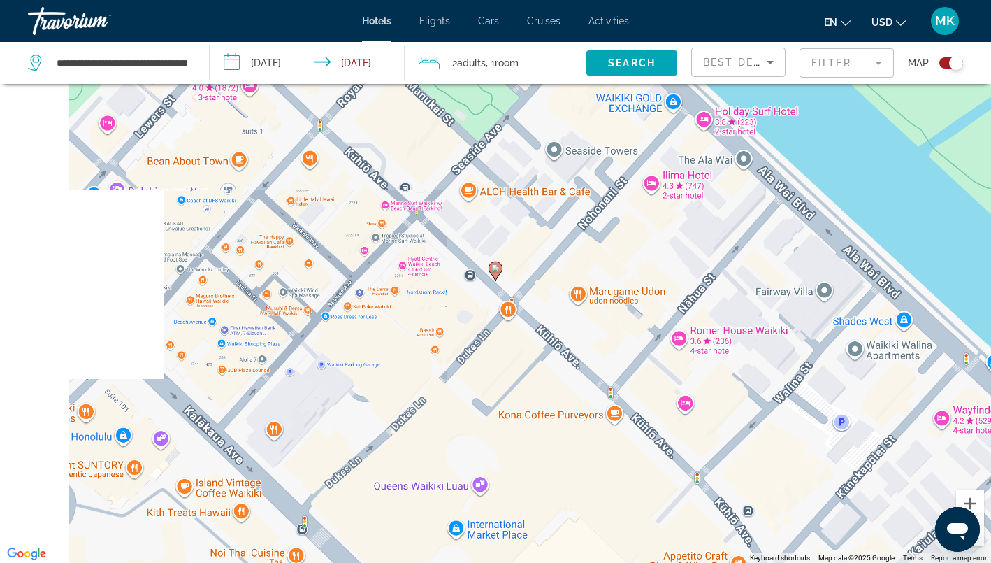
click at [978, 541] on button "Zoom out" at bounding box center [970, 532] width 28 height 28
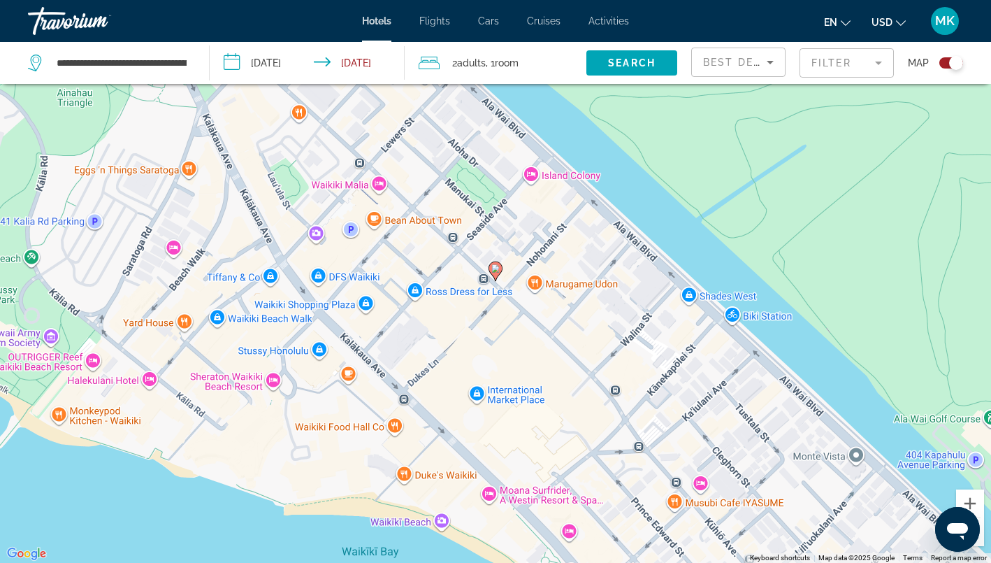
click at [978, 541] on button "Zoom out" at bounding box center [970, 532] width 28 height 28
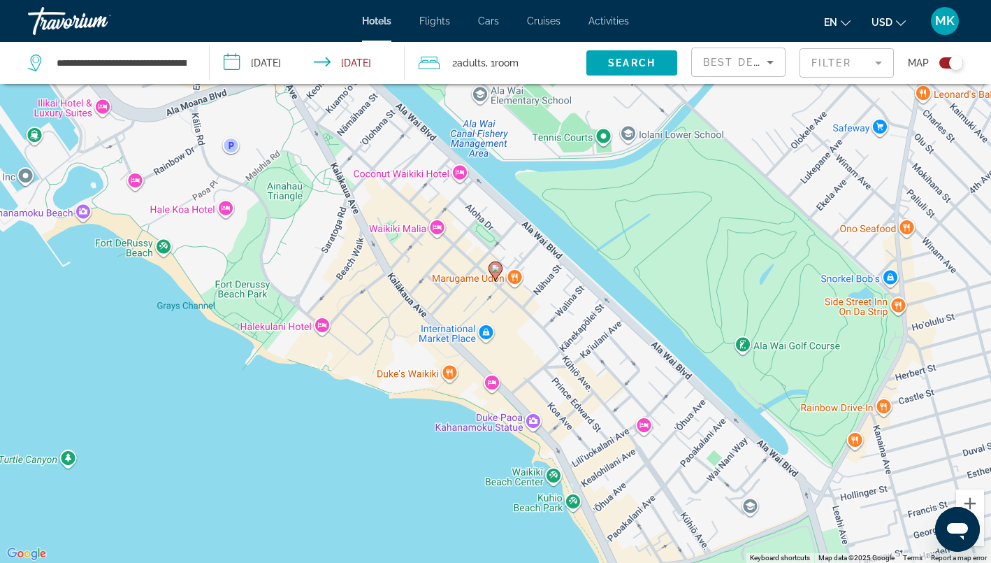
click at [978, 541] on button "Zoom out" at bounding box center [970, 532] width 28 height 28
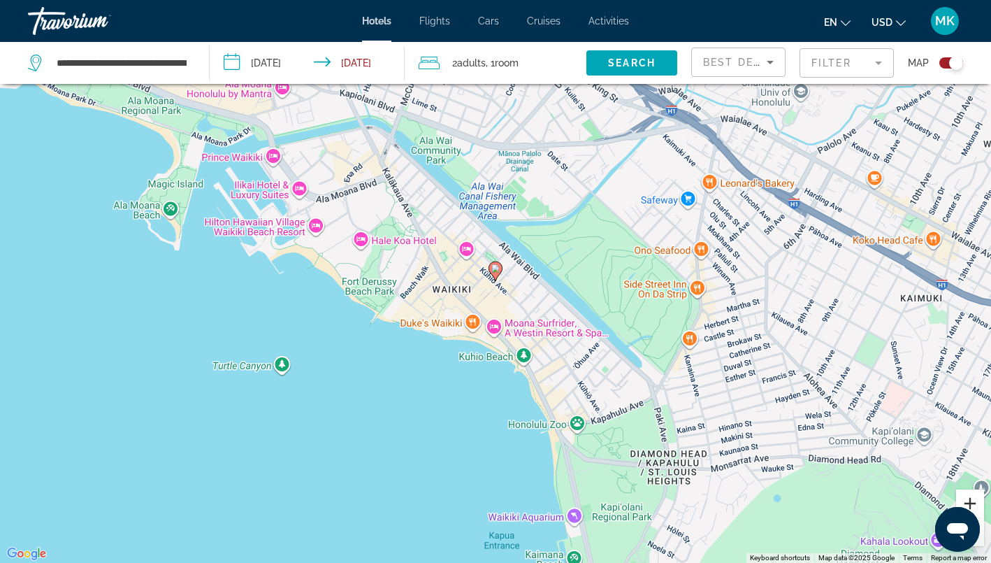
click at [971, 508] on button "Zoom in" at bounding box center [970, 503] width 28 height 28
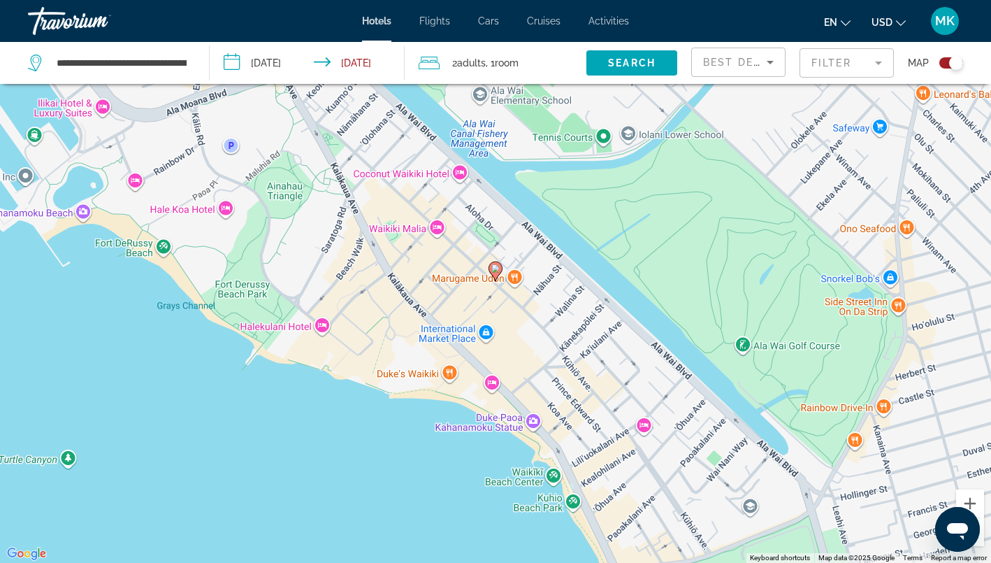
click at [977, 543] on button "Zoom out" at bounding box center [970, 532] width 28 height 28
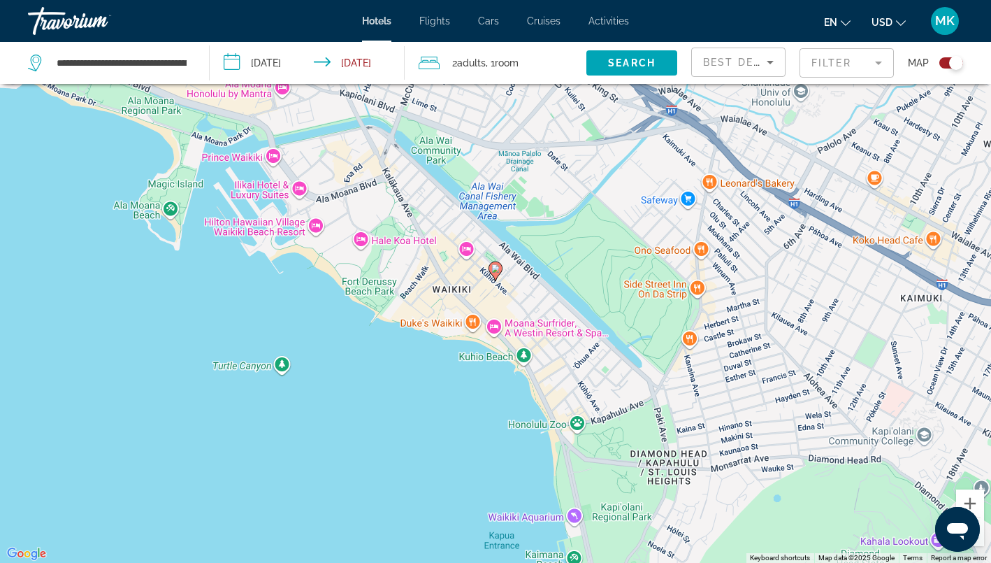
click at [497, 266] on image "Main content" at bounding box center [495, 268] width 8 height 8
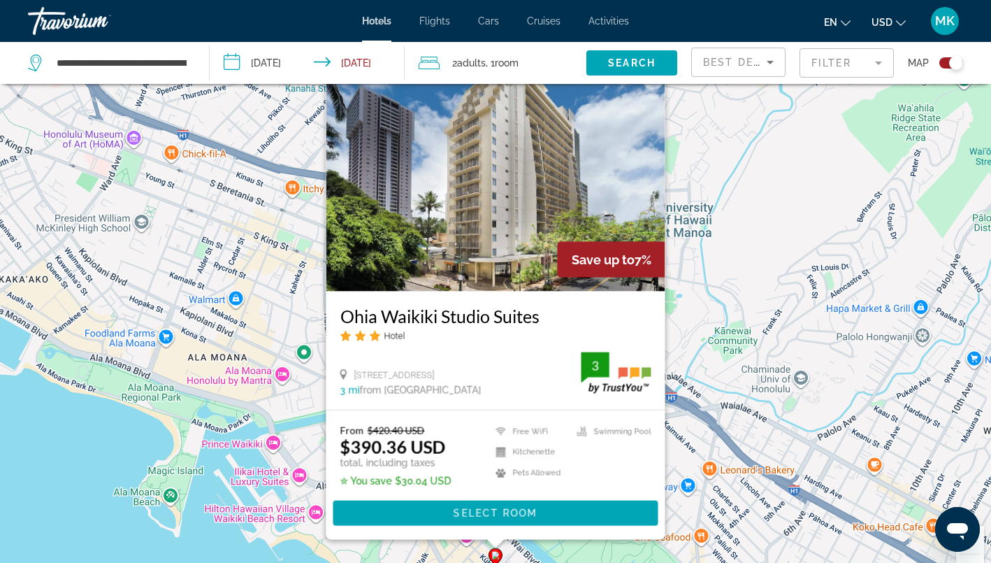
scroll to position [48, 0]
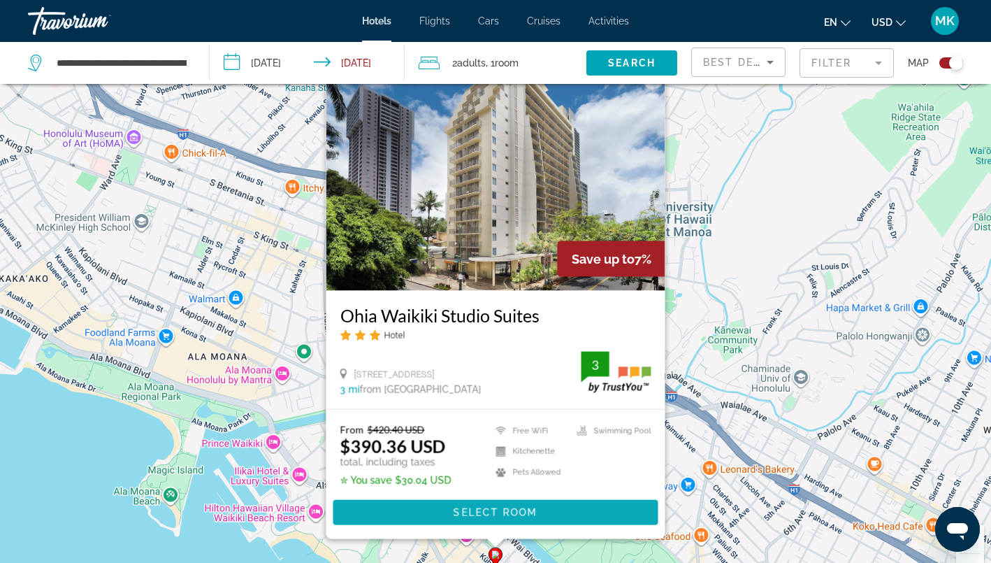
click at [458, 517] on span "Select Room" at bounding box center [496, 512] width 84 height 11
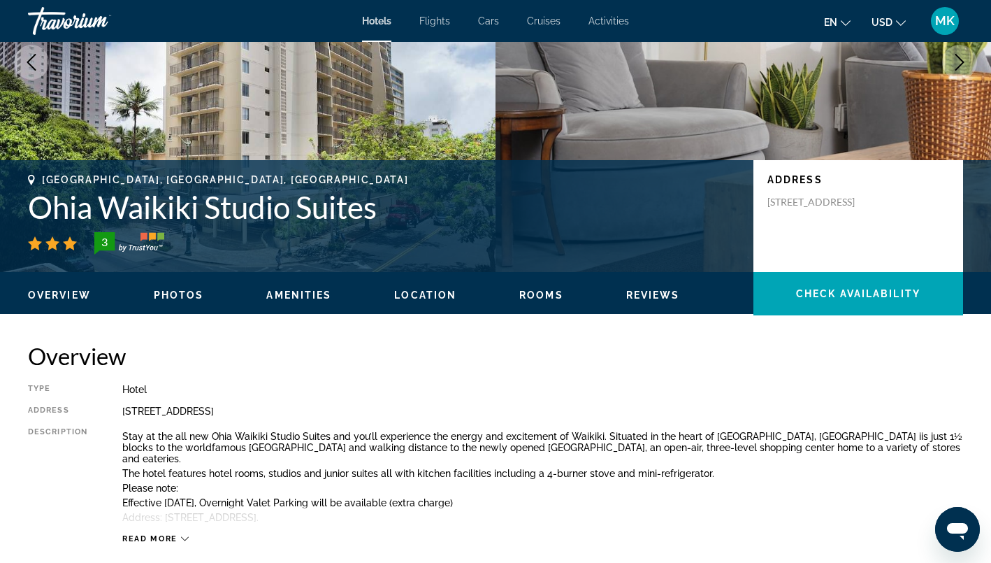
scroll to position [189, 0]
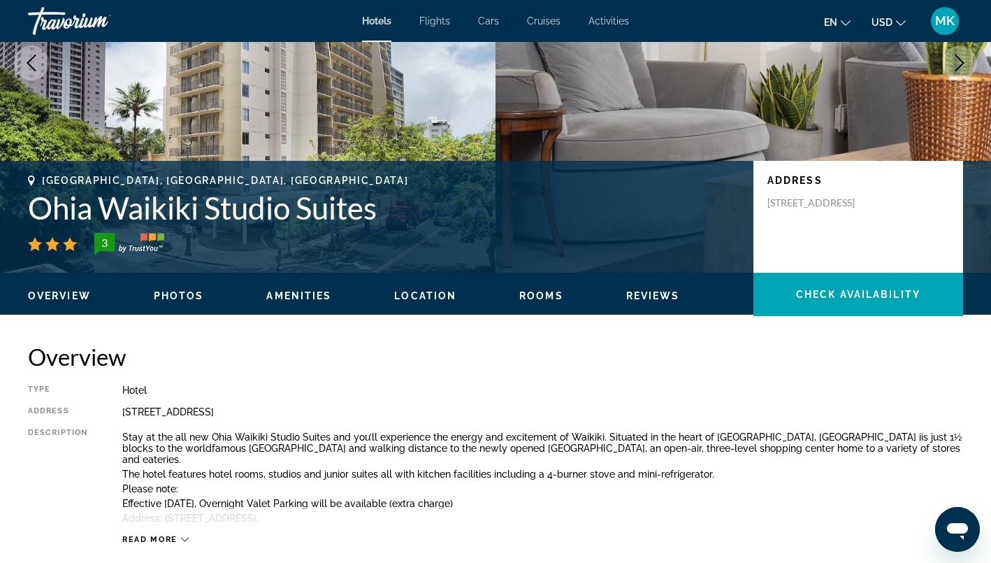
drag, startPoint x: 350, startPoint y: 410, endPoint x: 117, endPoint y: 410, distance: 232.8
click at [117, 410] on div "Type Hotel Address [STREET_ADDRESS] Description Stay at the all [GEOGRAPHIC_DAT…" at bounding box center [495, 465] width 935 height 160
copy div "[STREET_ADDRESS]"
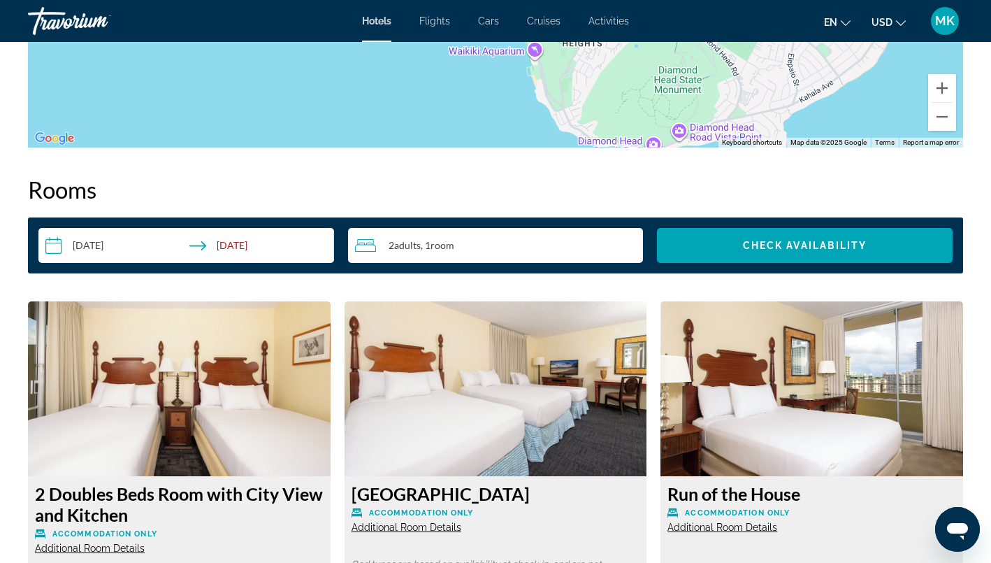
scroll to position [1630, 0]
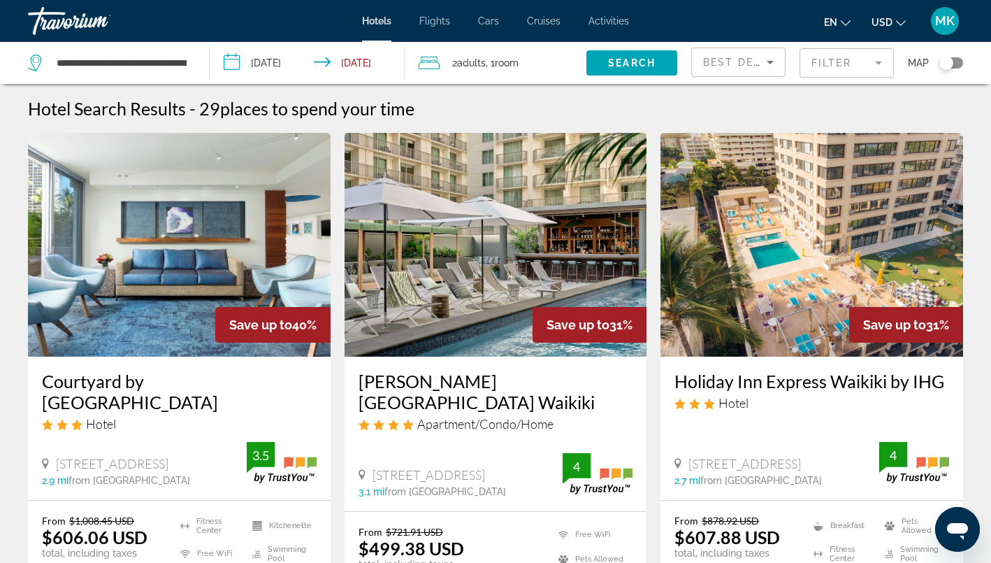
click at [842, 66] on mat-form-field "Filter" at bounding box center [847, 62] width 94 height 29
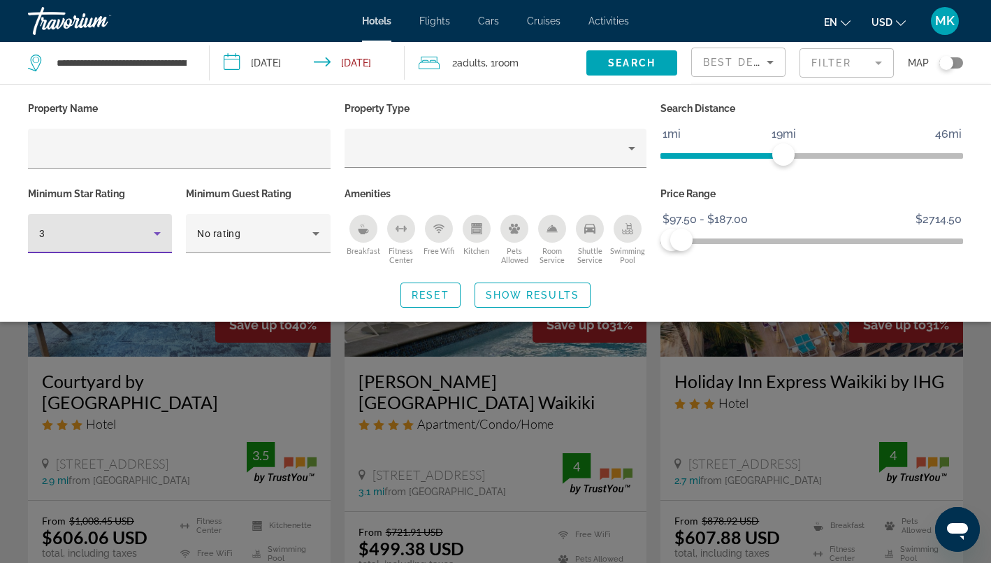
click at [159, 236] on icon "Hotel Filters" at bounding box center [157, 233] width 17 height 17
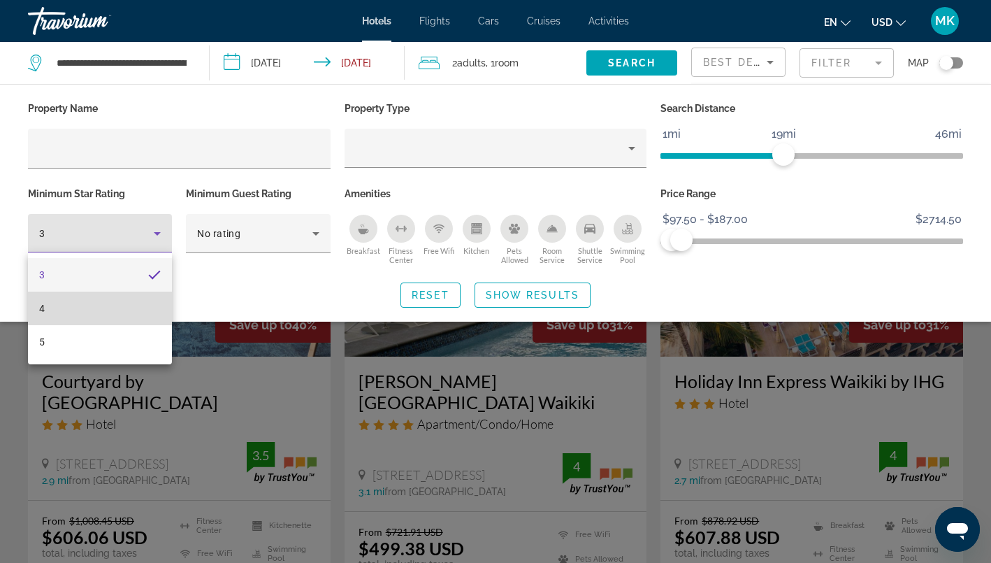
click at [75, 311] on mat-option "4" at bounding box center [100, 309] width 144 height 34
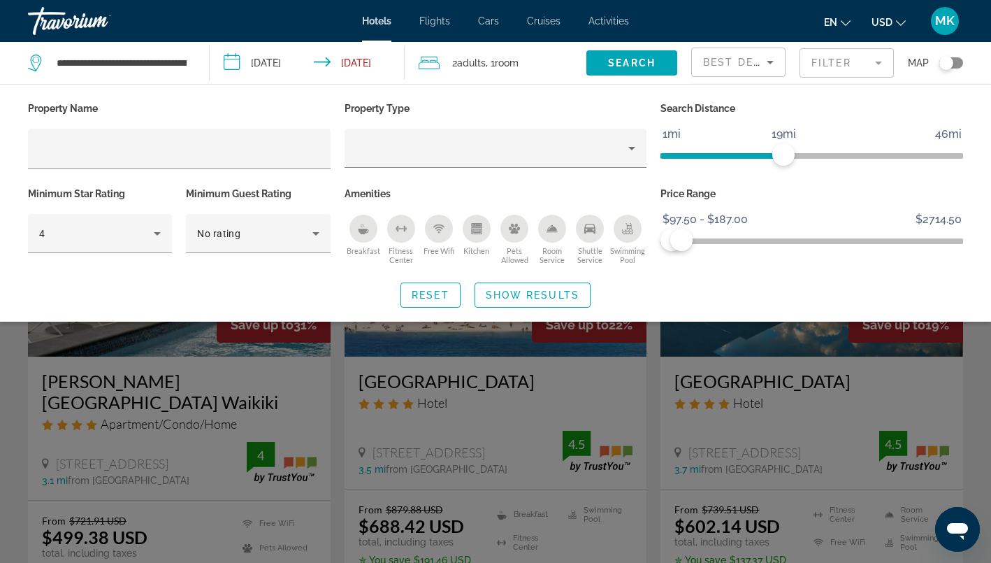
click at [757, 342] on div "Search widget" at bounding box center [495, 386] width 991 height 353
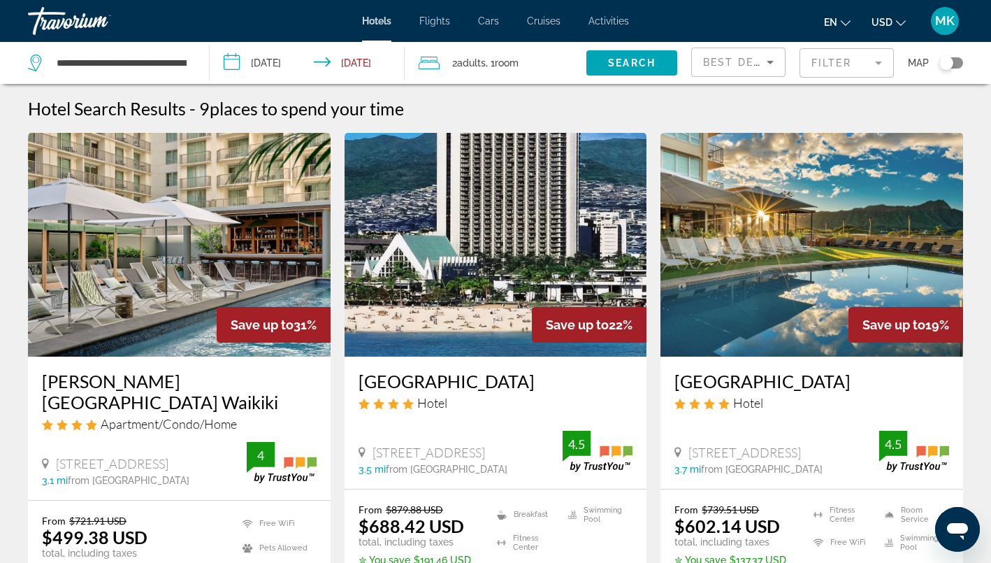
click at [959, 62] on div "Toggle map" at bounding box center [952, 62] width 24 height 11
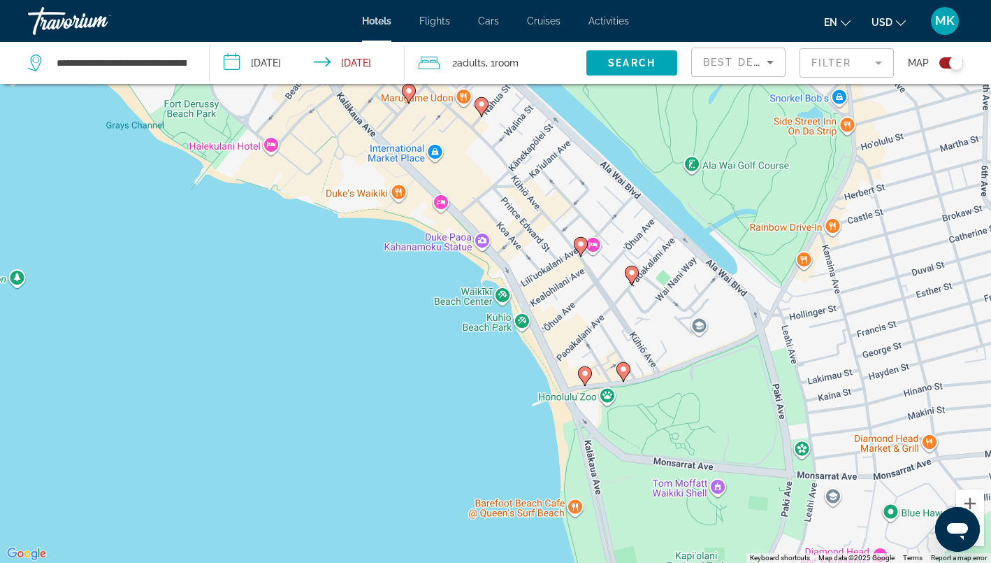
drag, startPoint x: 633, startPoint y: 460, endPoint x: 591, endPoint y: 338, distance: 128.9
click at [591, 338] on div "To activate drag with keyboard, press Alt + Enter. Once in keyboard drag state,…" at bounding box center [495, 281] width 991 height 563
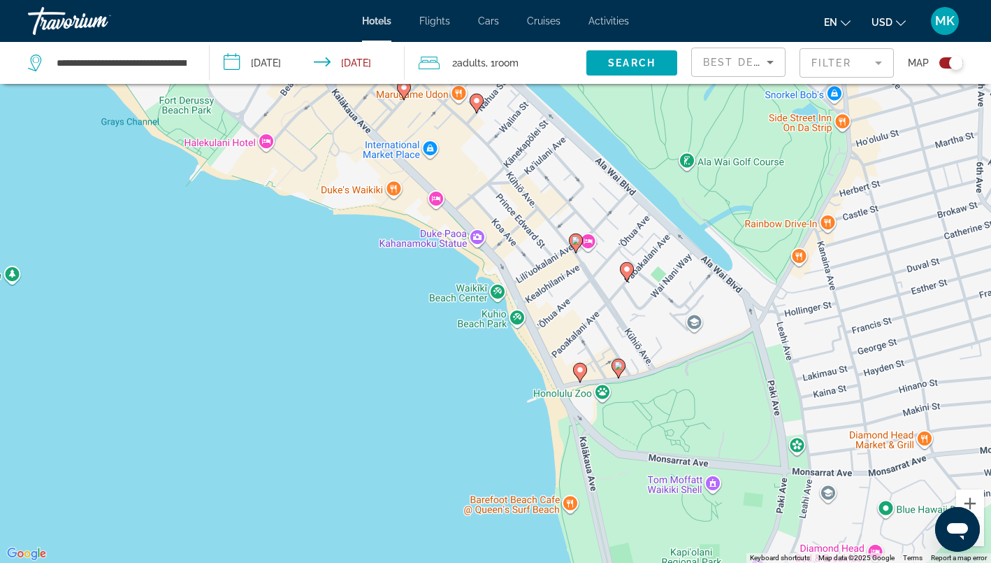
click at [582, 373] on image "Main content" at bounding box center [580, 370] width 8 height 8
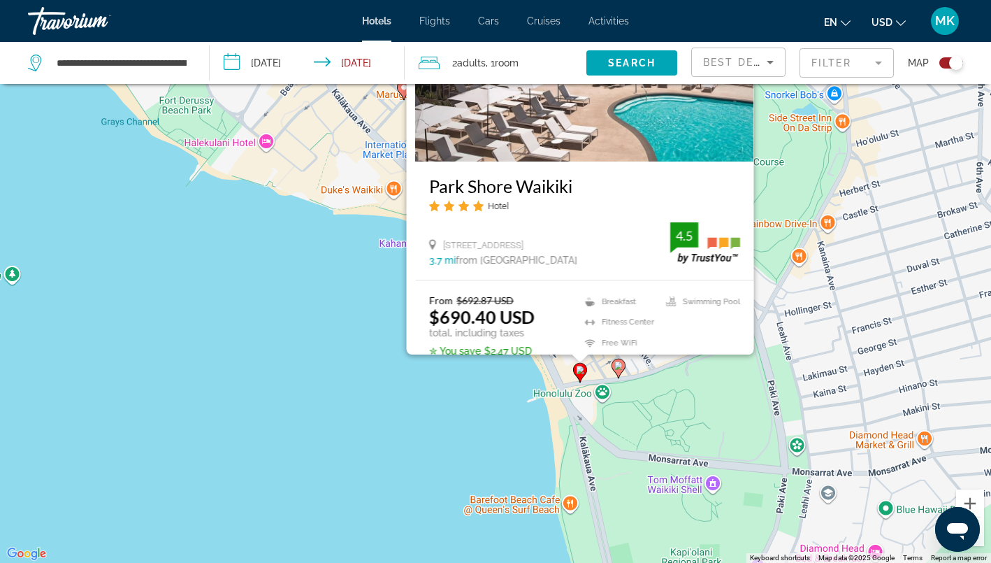
scroll to position [0, 0]
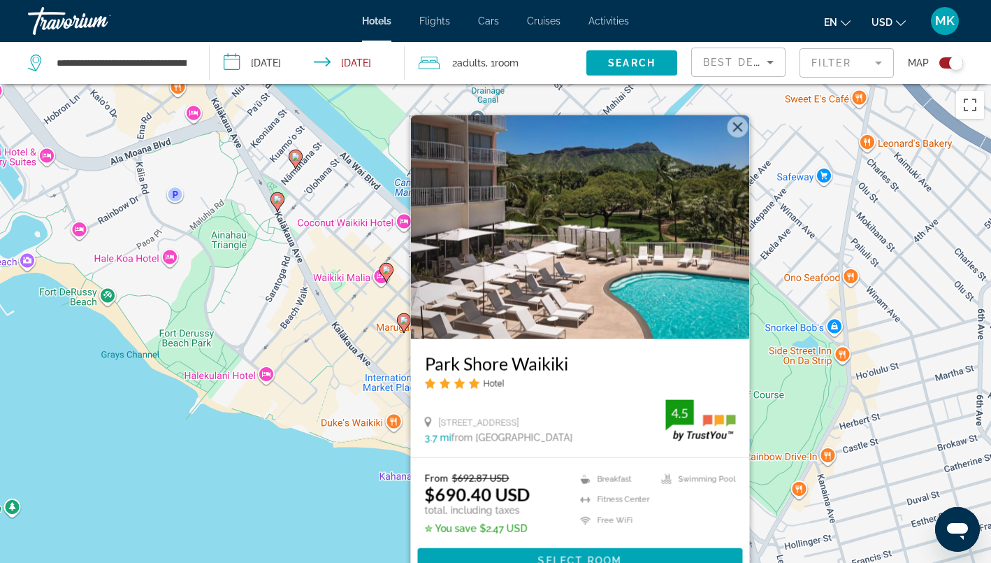
click at [738, 127] on button "Close" at bounding box center [738, 126] width 21 height 21
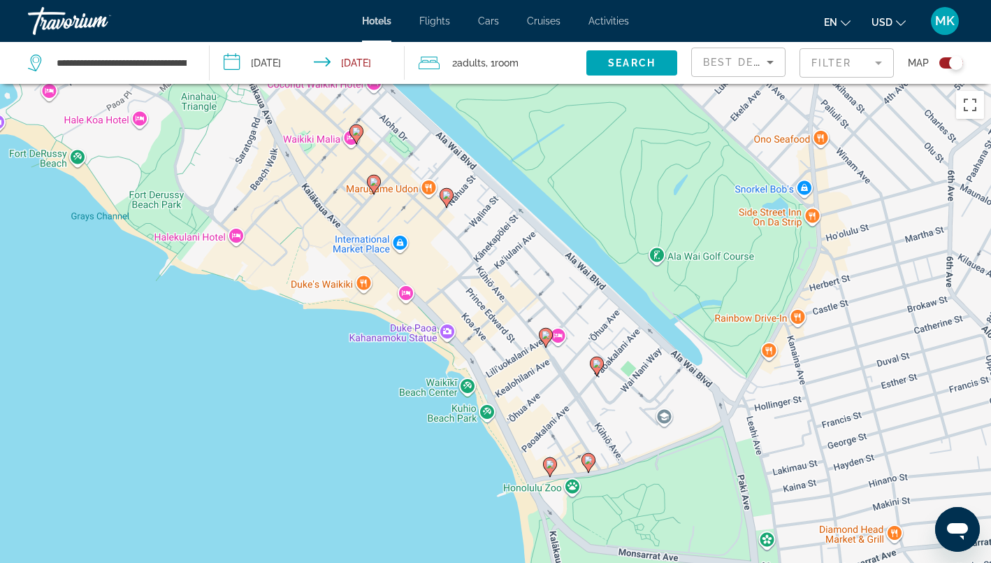
drag, startPoint x: 496, startPoint y: 445, endPoint x: 465, endPoint y: 305, distance: 143.8
click at [465, 305] on div "To activate drag with keyboard, press Alt + Enter. Once in keyboard drag state,…" at bounding box center [495, 365] width 991 height 563
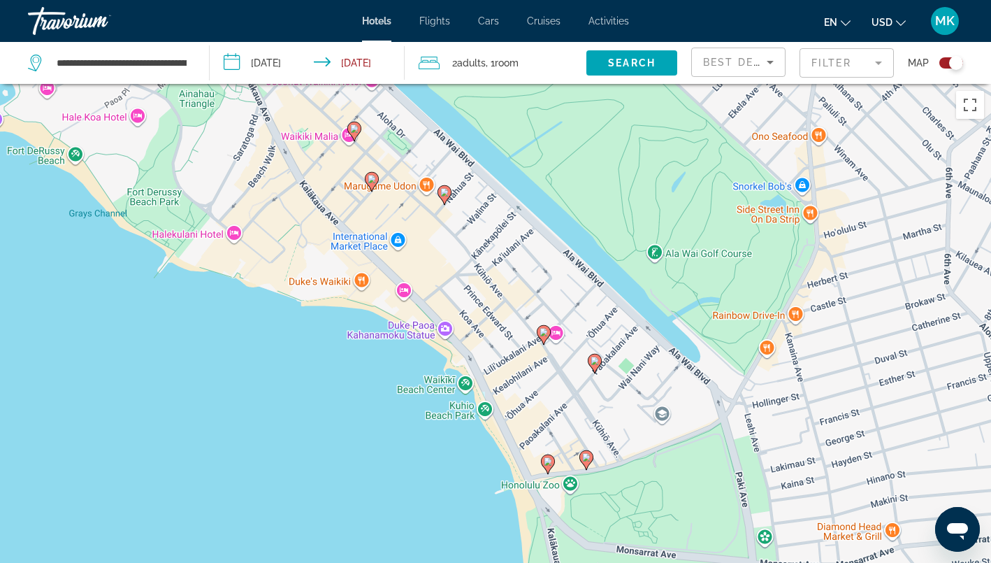
click at [586, 459] on image "Main content" at bounding box center [586, 457] width 8 height 8
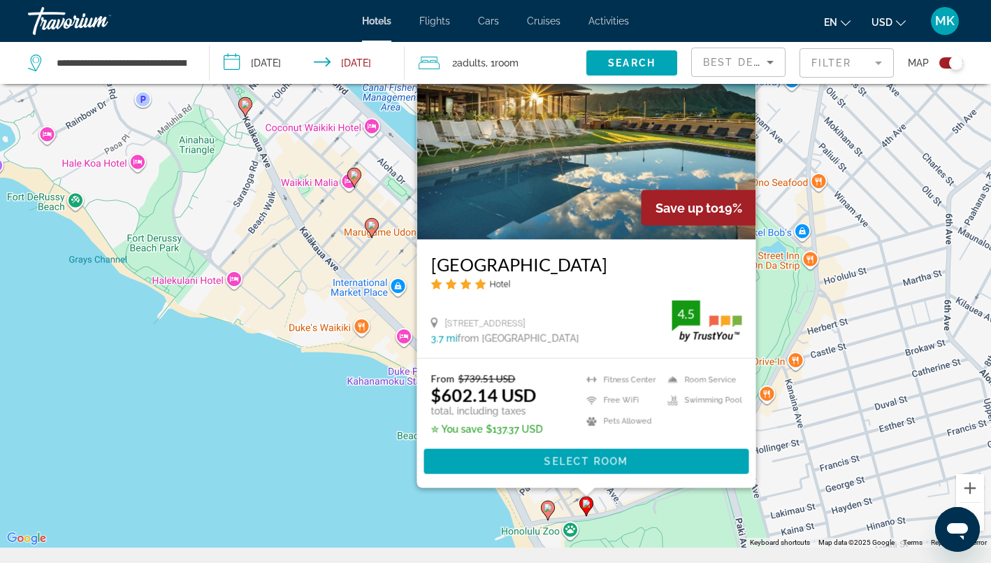
scroll to position [102, 0]
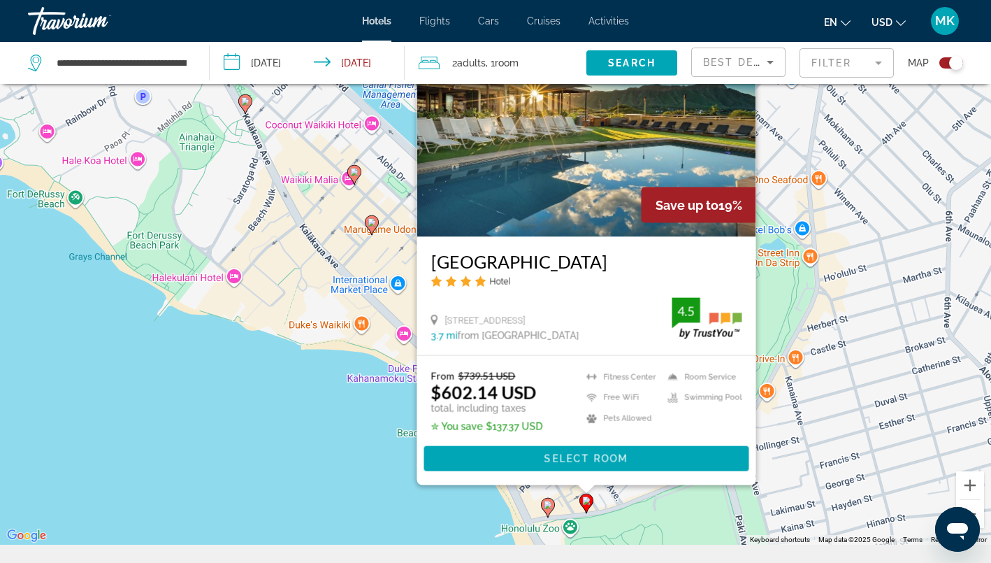
click at [353, 452] on div "To activate drag with keyboard, press Alt + Enter. Once in keyboard drag state,…" at bounding box center [495, 263] width 991 height 563
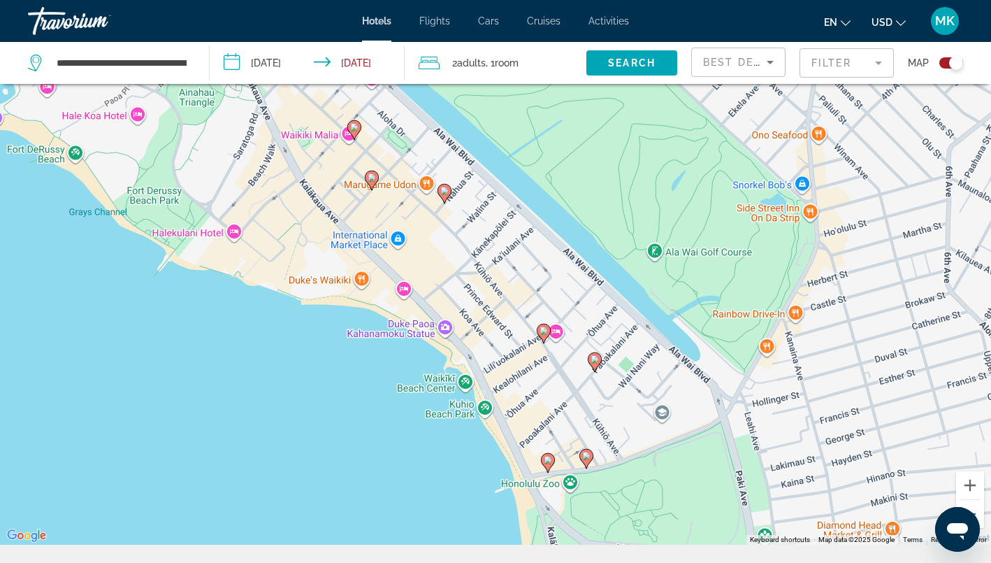
drag, startPoint x: 522, startPoint y: 492, endPoint x: 522, endPoint y: 314, distance: 178.3
click at [522, 314] on div "To activate drag with keyboard, press Alt + Enter. Once in keyboard drag state,…" at bounding box center [495, 263] width 991 height 563
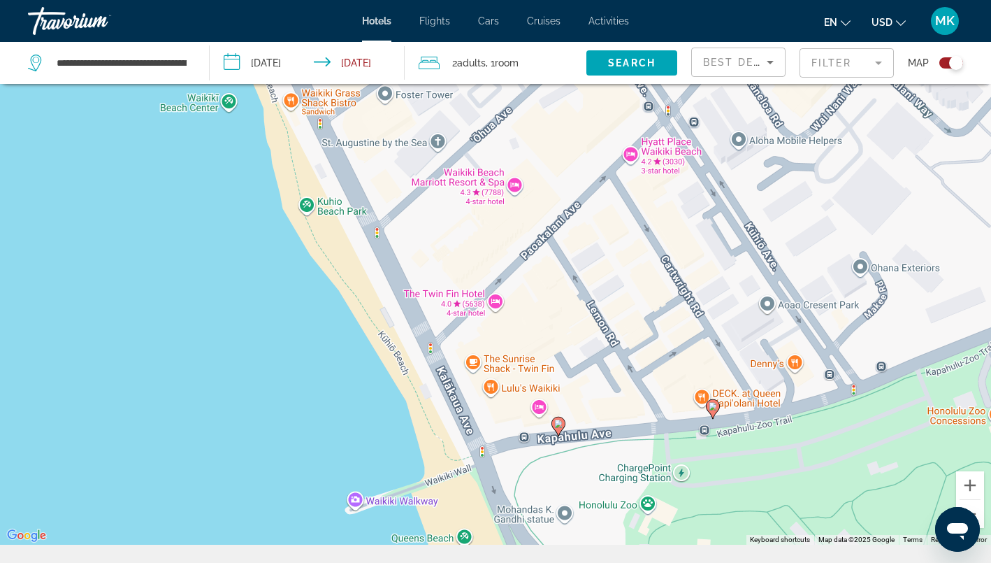
drag, startPoint x: 293, startPoint y: 417, endPoint x: 331, endPoint y: 398, distance: 41.9
click at [331, 398] on div "To activate drag with keyboard, press Alt + Enter. Once in keyboard drag state,…" at bounding box center [495, 263] width 991 height 563
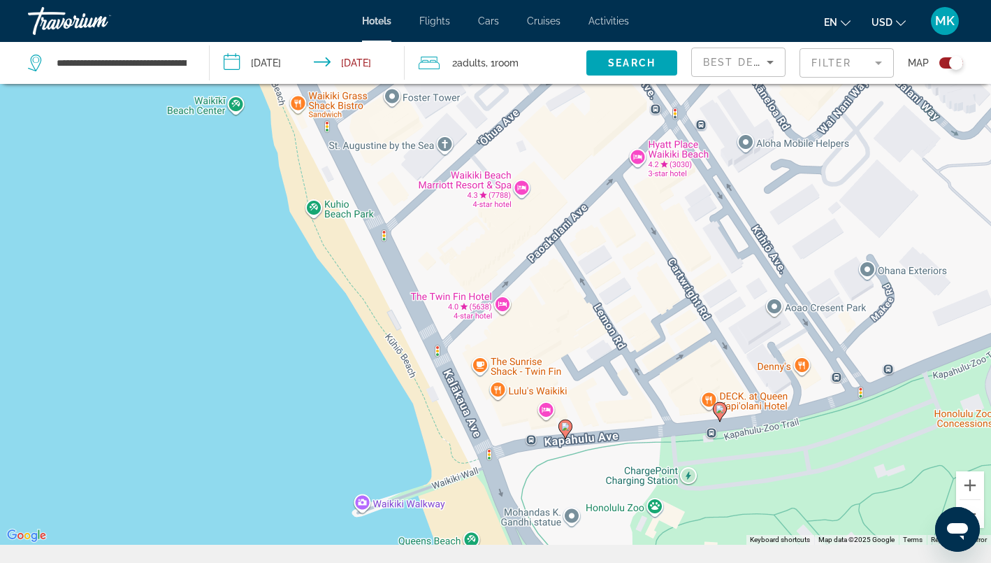
click at [362, 61] on input "**********" at bounding box center [310, 65] width 201 height 46
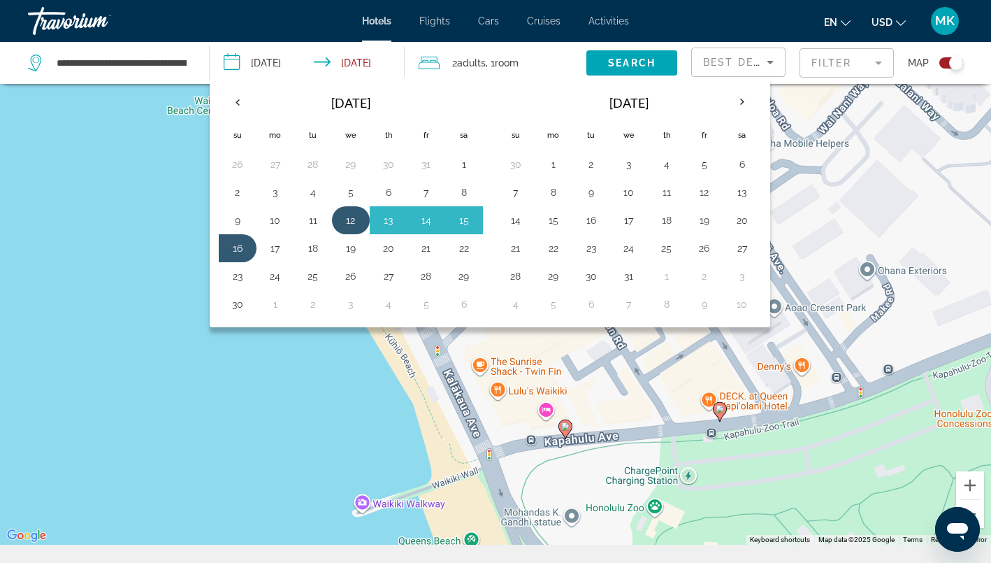
click at [356, 221] on button "12" at bounding box center [351, 220] width 22 height 20
click at [357, 251] on button "19" at bounding box center [351, 248] width 22 height 20
type input "**********"
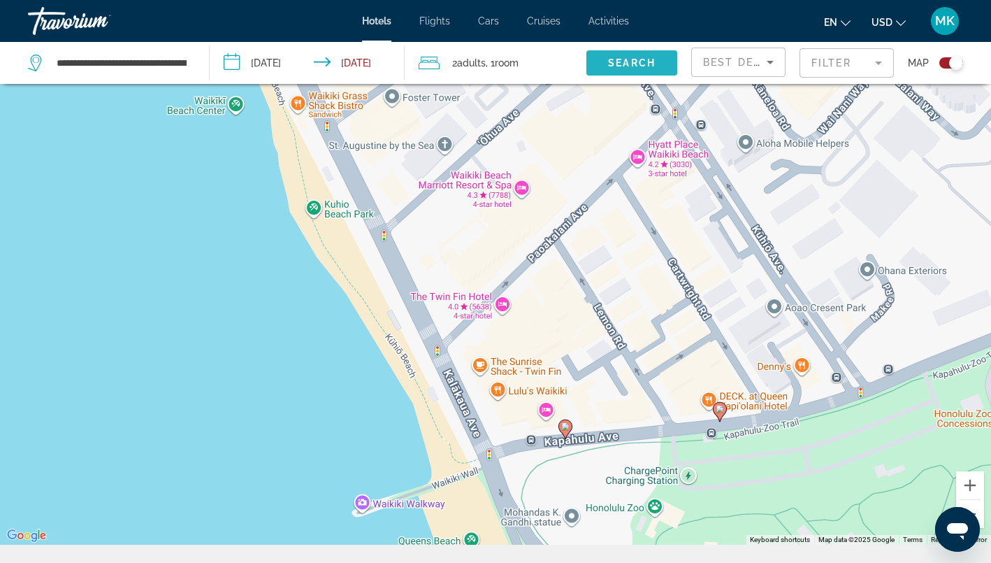
click at [622, 63] on span "Search" at bounding box center [632, 62] width 48 height 11
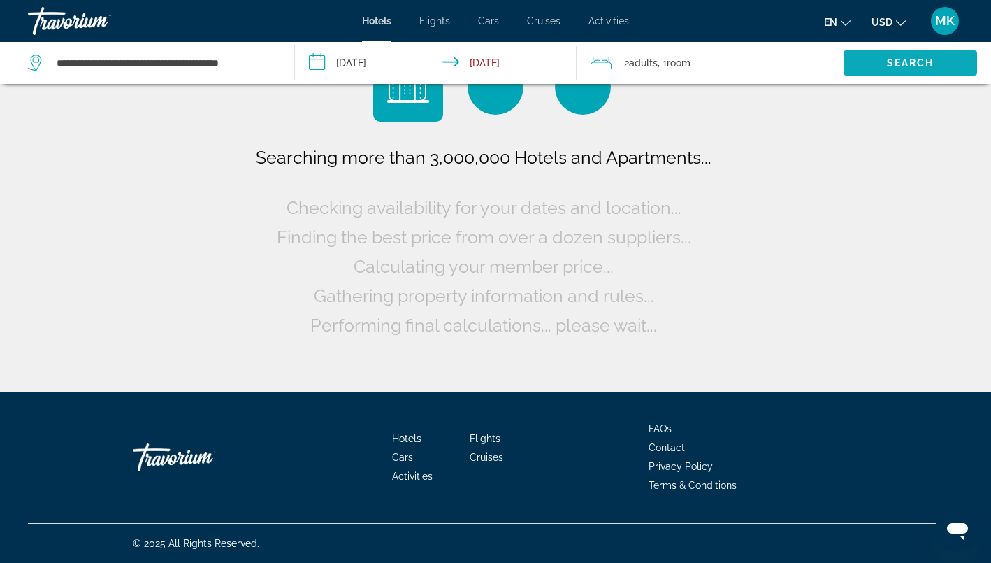
scroll to position [0, 0]
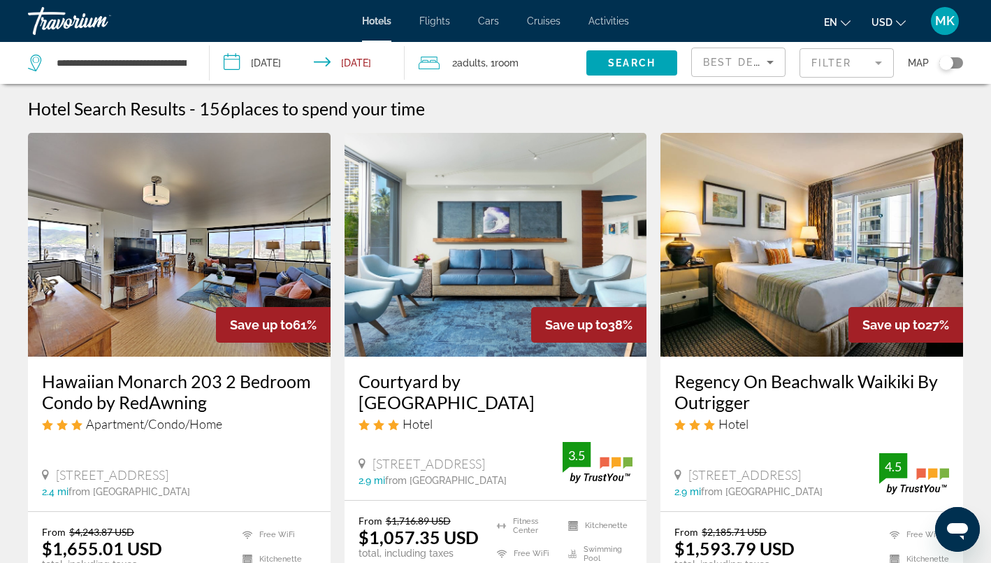
click at [958, 59] on div "Toggle map" at bounding box center [952, 62] width 24 height 11
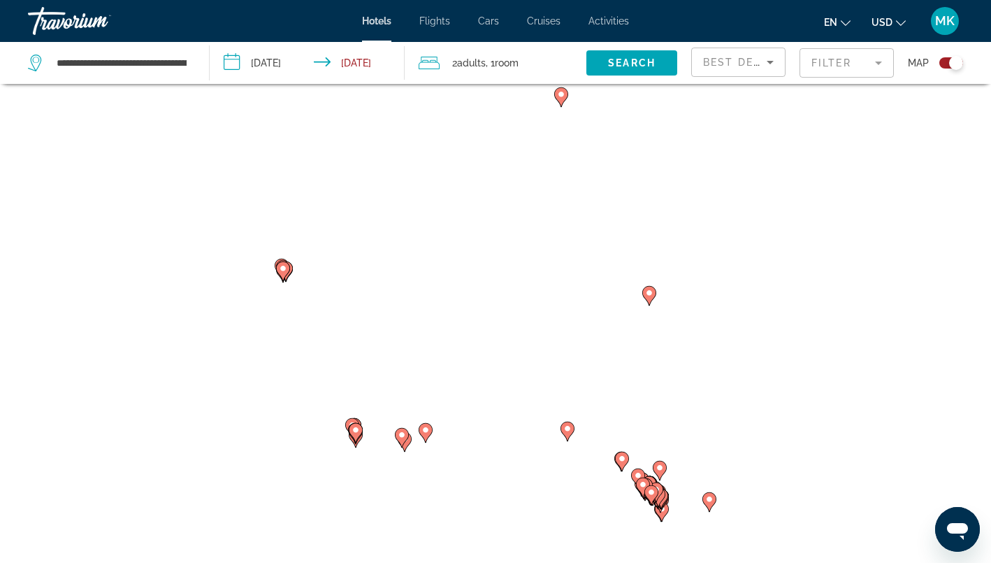
click at [958, 59] on div "Toggle map" at bounding box center [956, 63] width 14 height 14
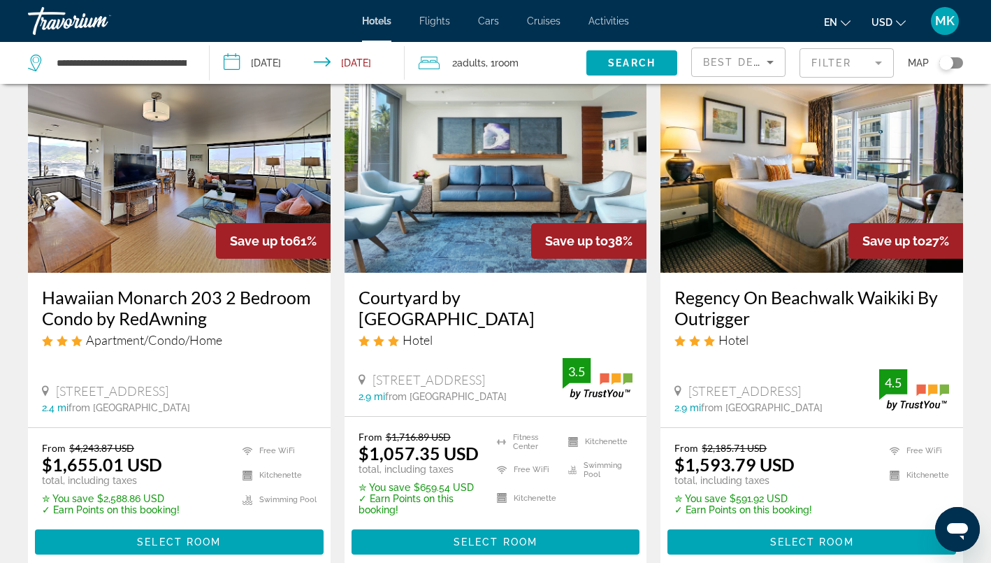
click at [835, 58] on mat-form-field "Filter" at bounding box center [847, 62] width 94 height 29
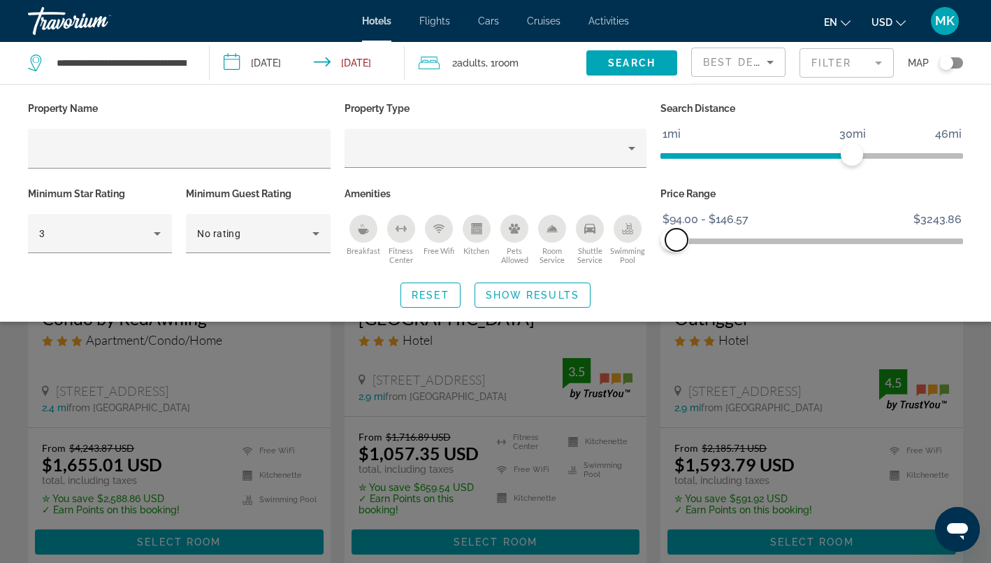
drag, startPoint x: 961, startPoint y: 240, endPoint x: 677, endPoint y: 243, distance: 283.8
click at [677, 243] on span "ngx-slider-max" at bounding box center [677, 240] width 22 height 22
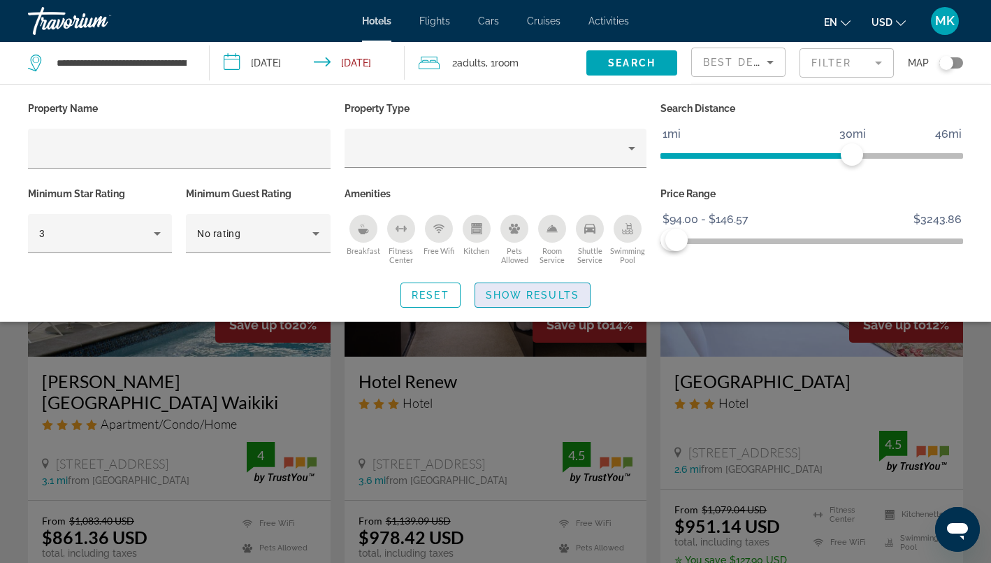
click at [533, 299] on span "Show Results" at bounding box center [533, 294] width 94 height 11
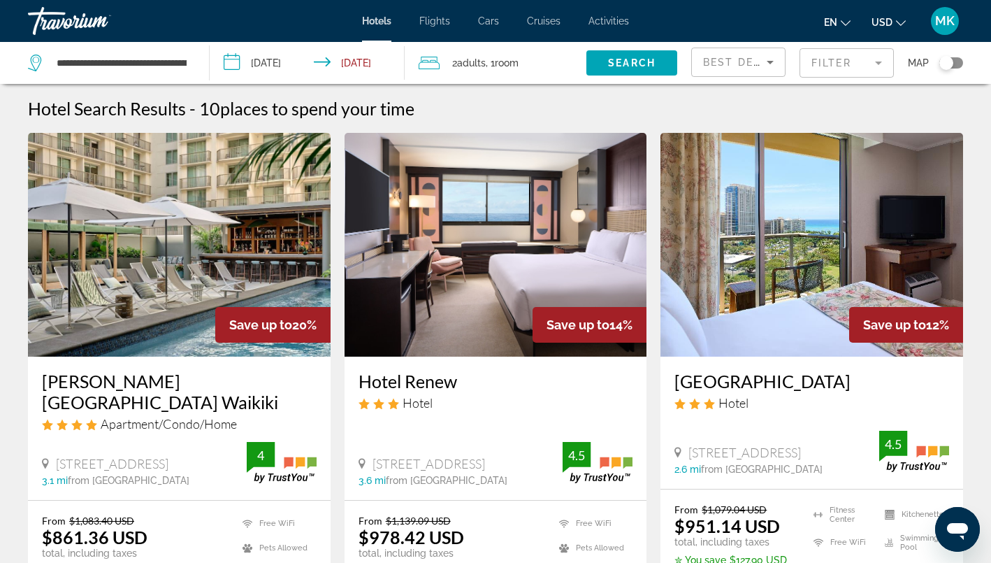
click at [839, 64] on mat-form-field "Filter" at bounding box center [847, 62] width 94 height 29
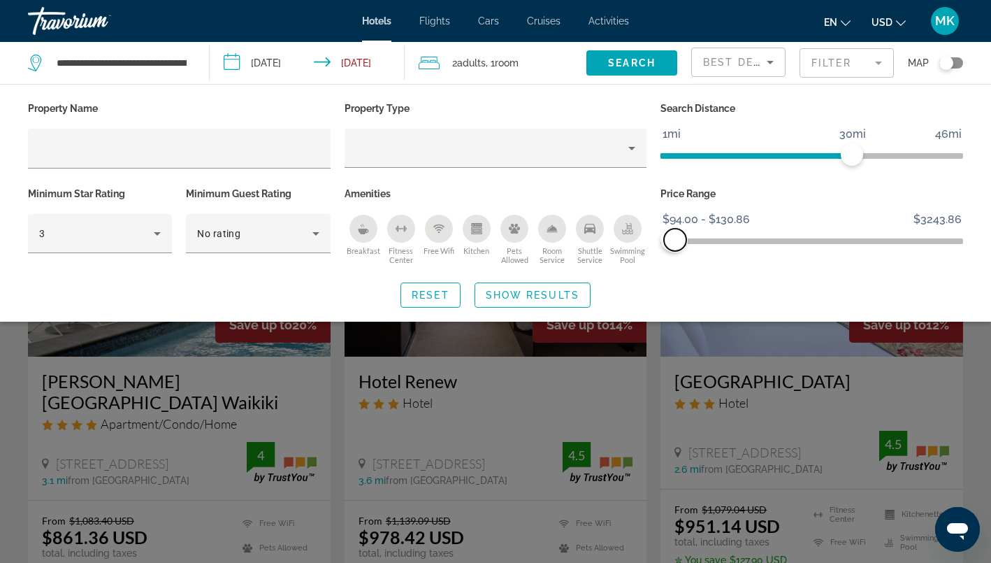
click at [675, 239] on span "ngx-slider-max" at bounding box center [675, 240] width 22 height 22
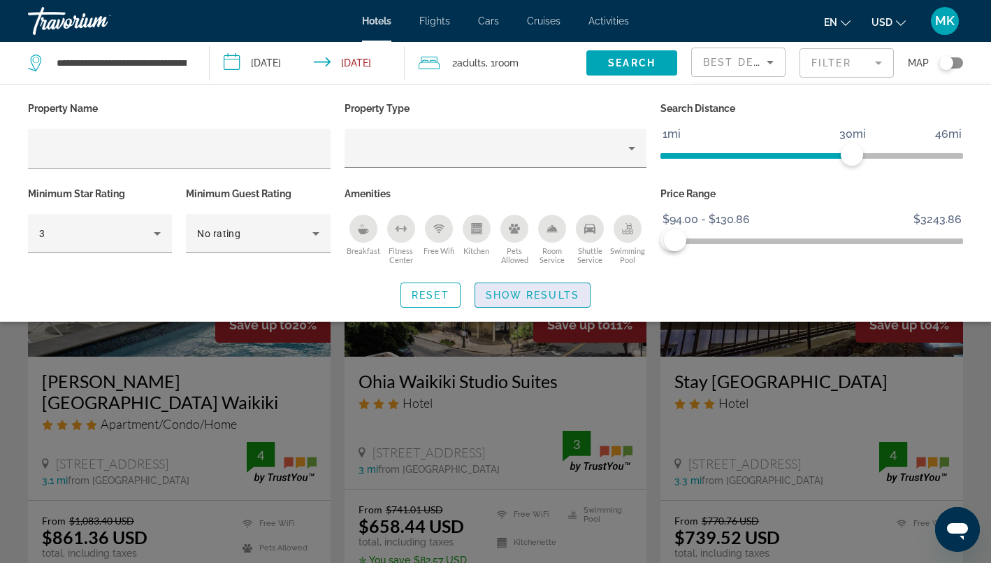
click at [546, 298] on span "Show Results" at bounding box center [533, 294] width 94 height 11
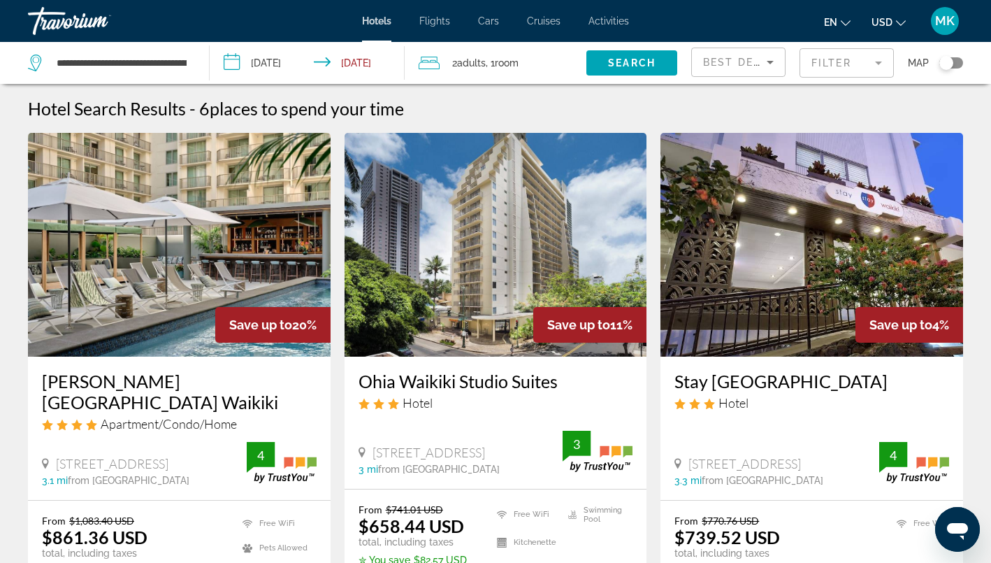
click at [956, 61] on div "Toggle map" at bounding box center [952, 62] width 24 height 11
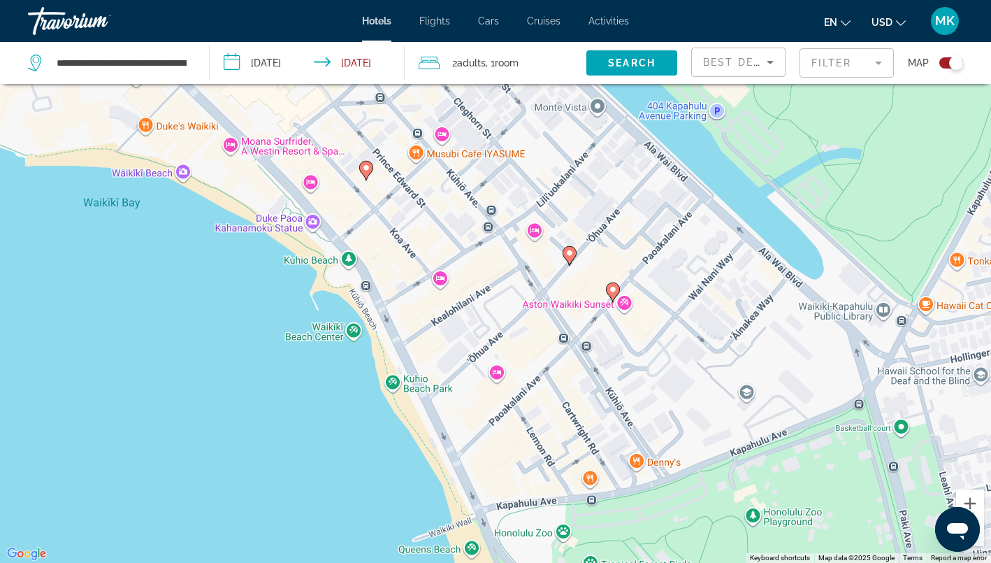
drag, startPoint x: 421, startPoint y: 426, endPoint x: 339, endPoint y: 193, distance: 246.8
click at [339, 193] on div "To activate drag with keyboard, press Alt + Enter. Once in keyboard drag state,…" at bounding box center [495, 281] width 991 height 563
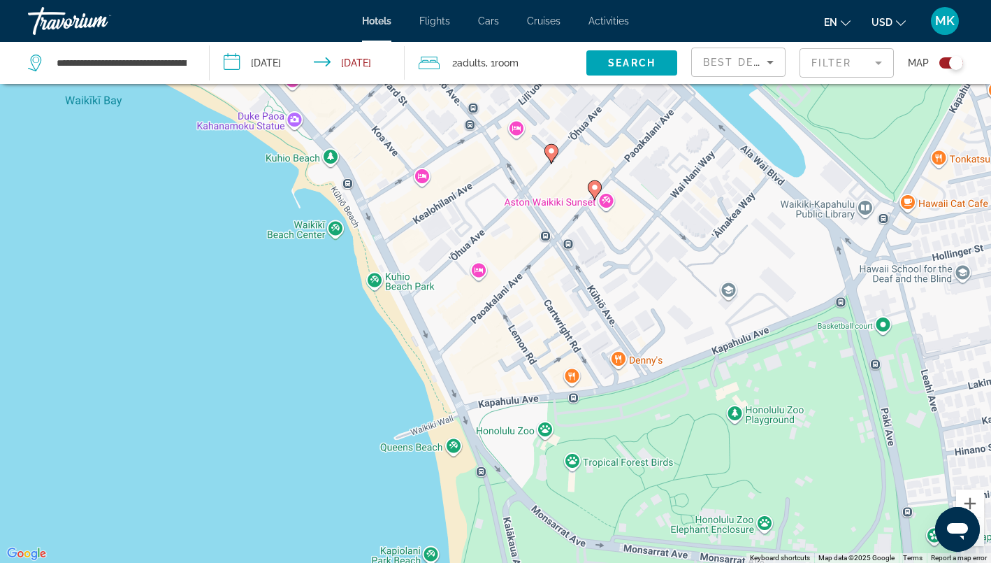
drag, startPoint x: 475, startPoint y: 466, endPoint x: 474, endPoint y: 323, distance: 142.6
click at [474, 323] on div "To activate drag with keyboard, press Alt + Enter. Once in keyboard drag state,…" at bounding box center [495, 281] width 991 height 563
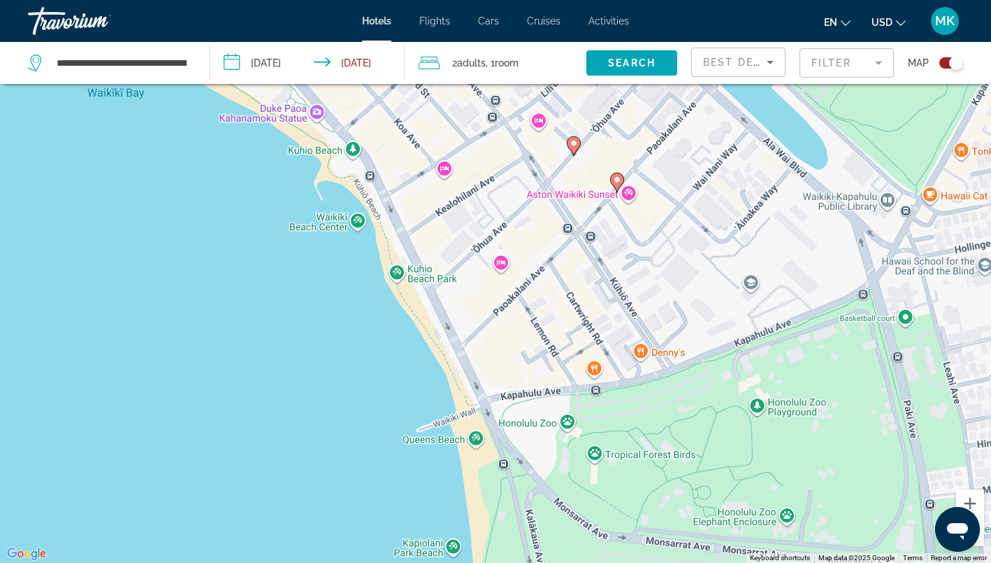
drag, startPoint x: 499, startPoint y: 280, endPoint x: 551, endPoint y: 388, distance: 120.1
click at [551, 388] on div "To activate drag with keyboard, press Alt + Enter. Once in keyboard drag state,…" at bounding box center [495, 281] width 991 height 563
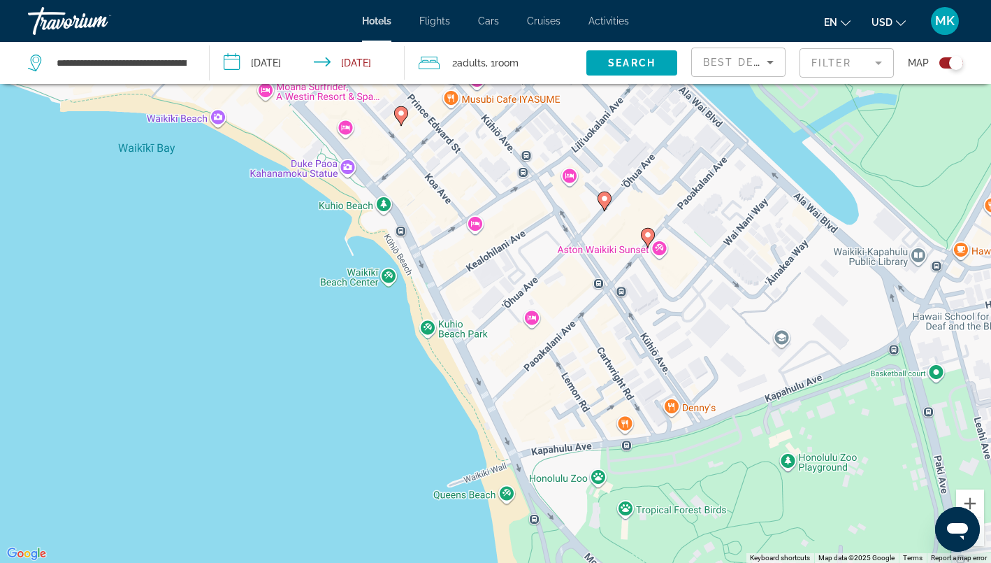
click at [822, 62] on mat-form-field "Filter" at bounding box center [847, 62] width 94 height 29
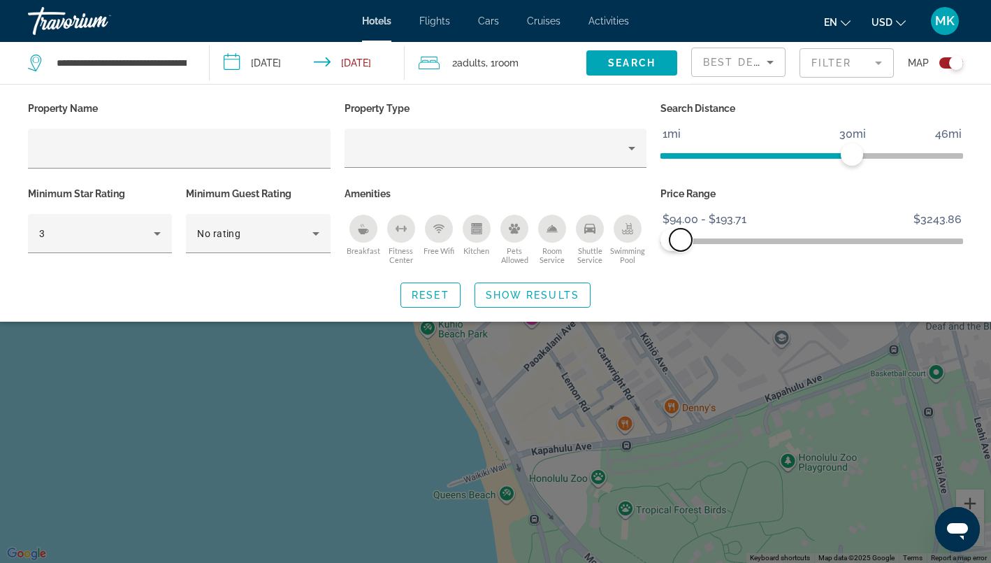
click at [681, 237] on span "ngx-slider-max" at bounding box center [681, 240] width 22 height 22
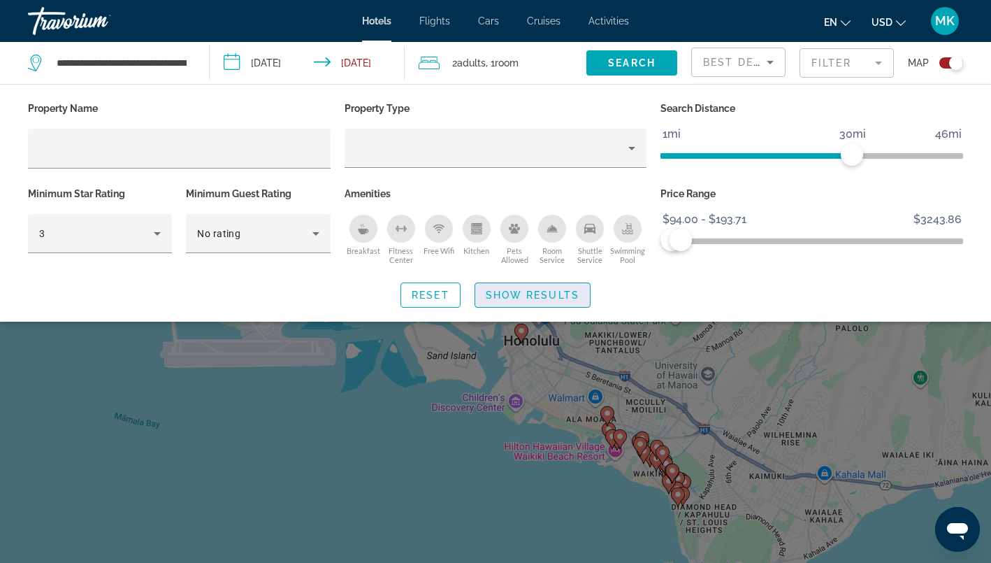
click at [544, 301] on span "Search widget" at bounding box center [532, 295] width 115 height 34
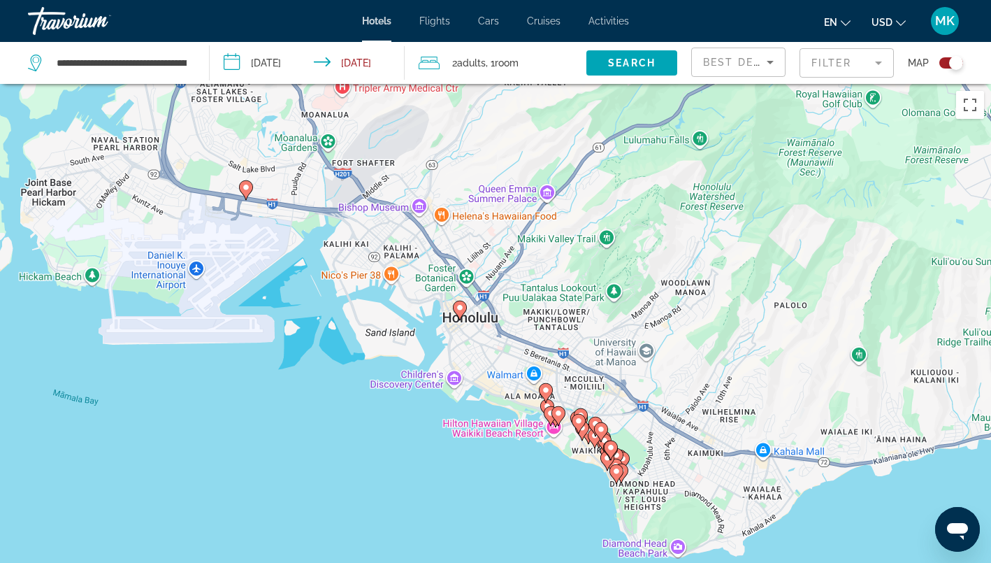
drag, startPoint x: 649, startPoint y: 480, endPoint x: 568, endPoint y: 448, distance: 87.0
click at [568, 448] on div "To activate drag with keyboard, press Alt + Enter. Once in keyboard drag state,…" at bounding box center [495, 365] width 991 height 563
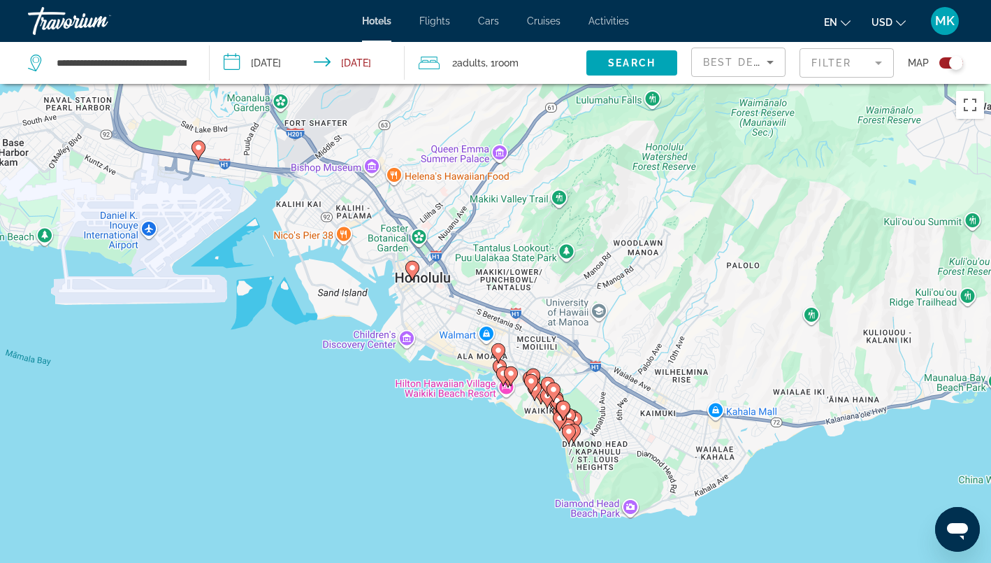
drag, startPoint x: 507, startPoint y: 480, endPoint x: 487, endPoint y: 453, distance: 33.4
click at [487, 453] on div "To activate drag with keyboard, press Alt + Enter. Once in keyboard drag state,…" at bounding box center [495, 365] width 991 height 563
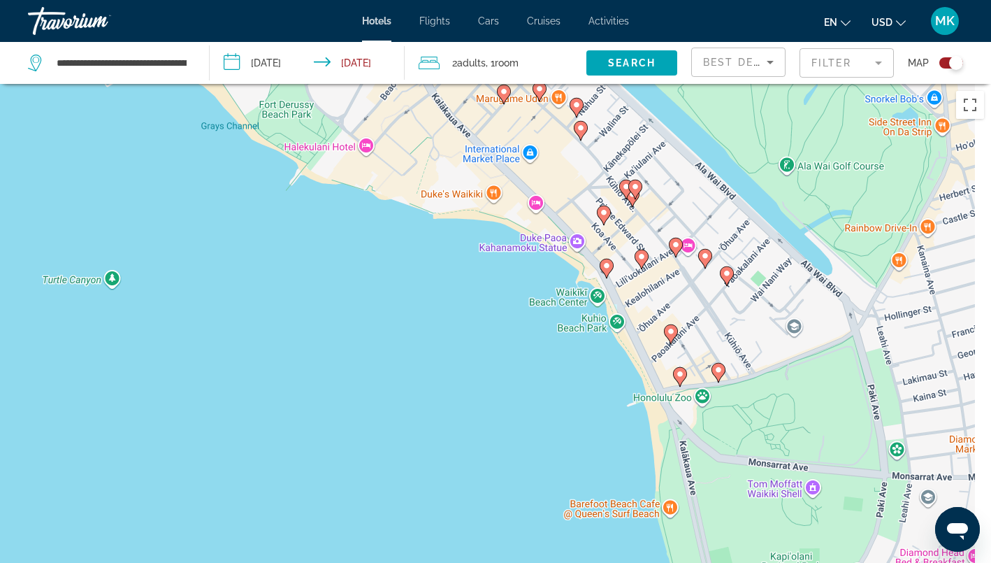
drag, startPoint x: 633, startPoint y: 324, endPoint x: 496, endPoint y: 324, distance: 137.0
click at [496, 324] on div "To activate drag with keyboard, press Alt + Enter. Once in keyboard drag state,…" at bounding box center [495, 365] width 991 height 563
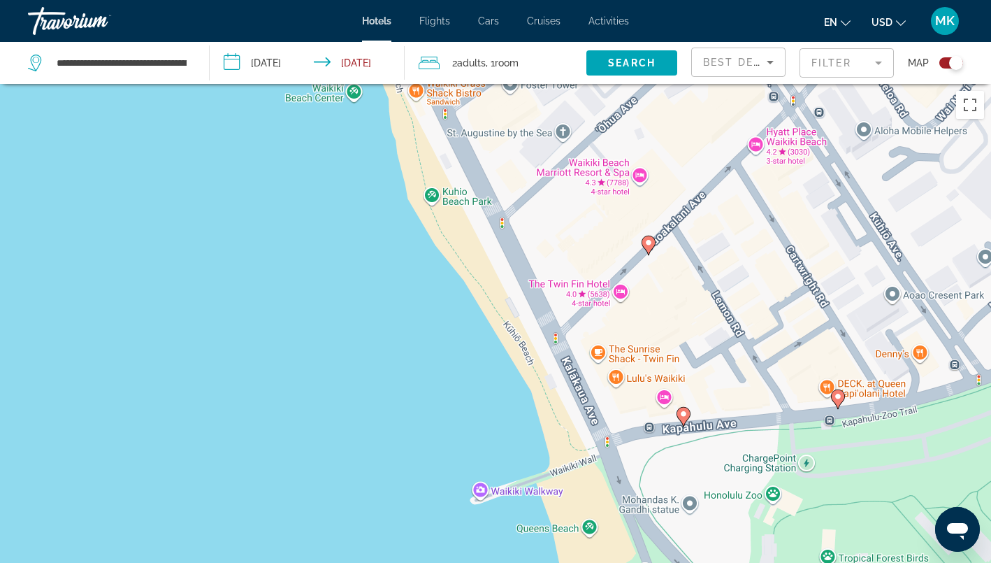
click at [688, 415] on icon "Main content" at bounding box center [683, 416] width 13 height 18
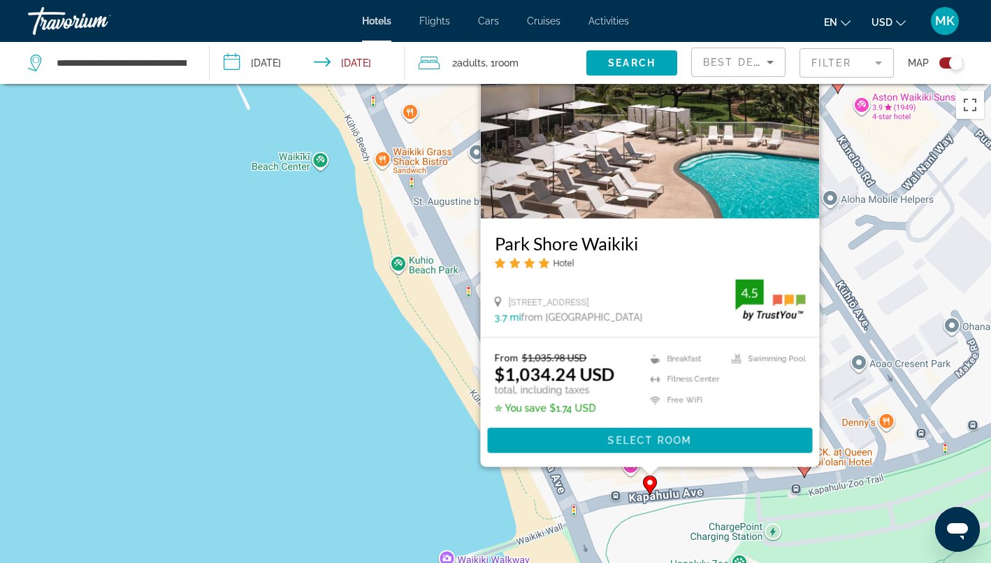
drag, startPoint x: 424, startPoint y: 482, endPoint x: 391, endPoint y: 357, distance: 130.2
click at [391, 357] on div "To activate drag with keyboard, press Alt + Enter. Once in keyboard drag state,…" at bounding box center [495, 365] width 991 height 563
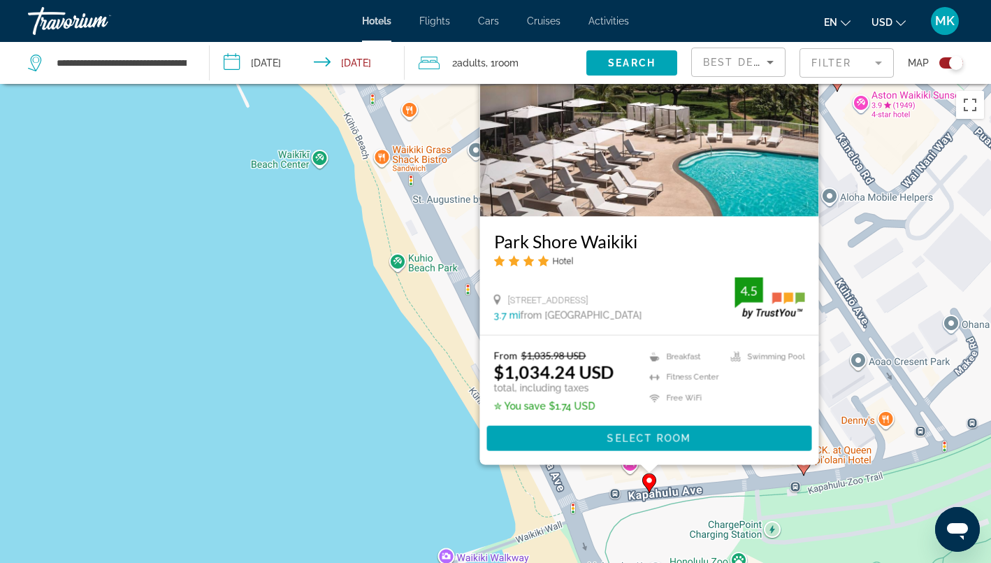
click at [437, 459] on div "To activate drag with keyboard, press Alt + Enter. Once in keyboard drag state,…" at bounding box center [495, 365] width 991 height 563
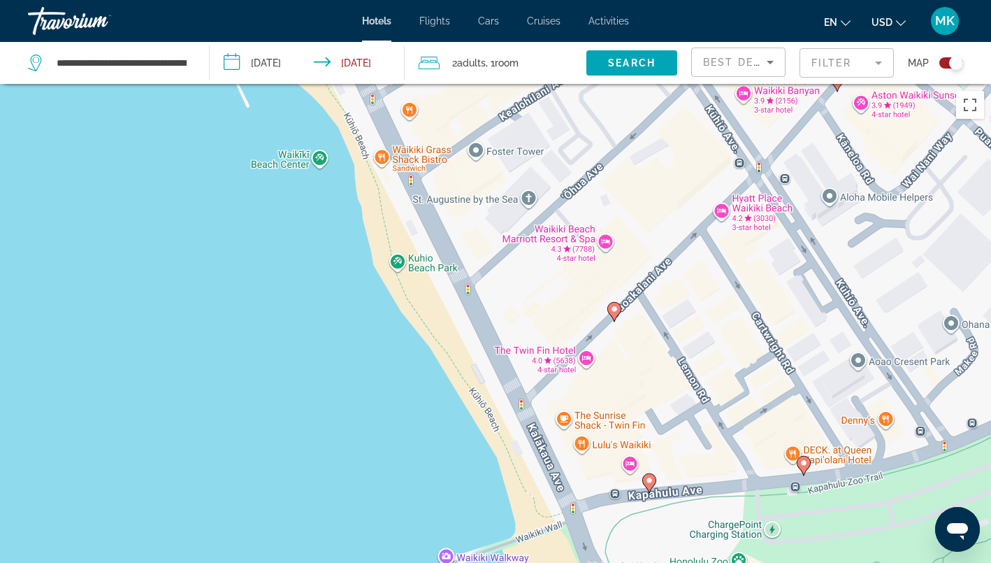
click at [804, 466] on image "Main content" at bounding box center [804, 463] width 8 height 8
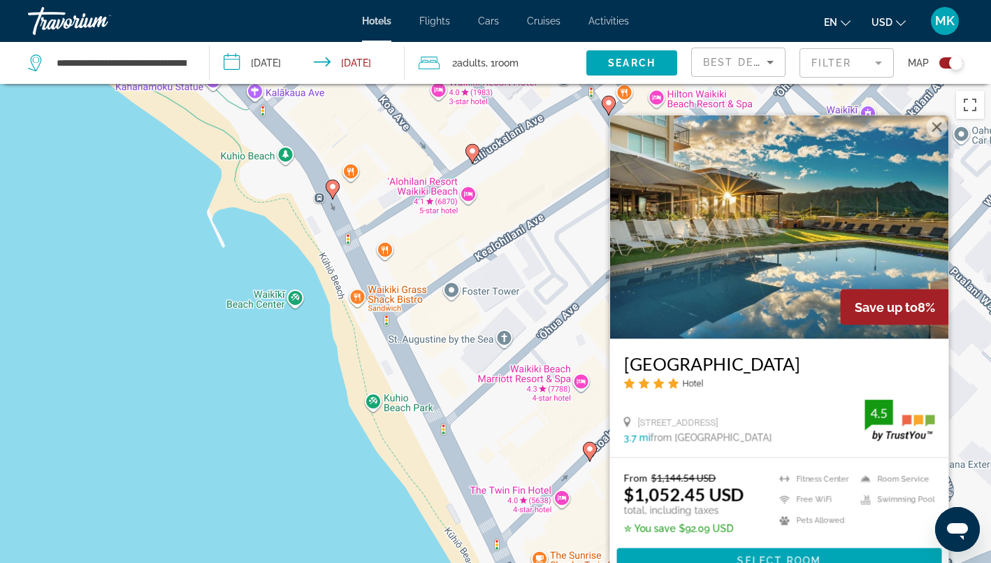
click at [324, 515] on div "To activate drag with keyboard, press Alt + Enter. Once in keyboard drag state,…" at bounding box center [495, 365] width 991 height 563
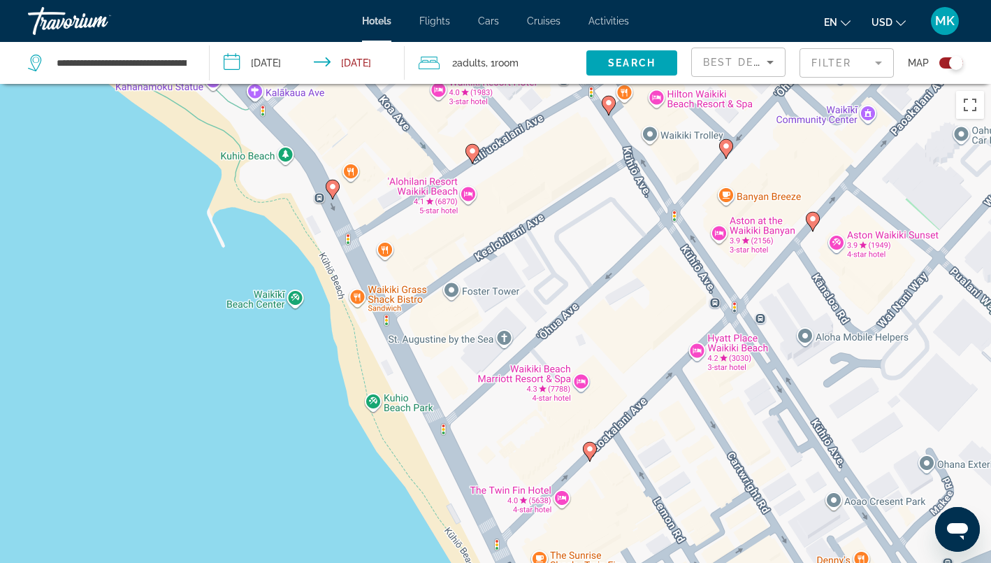
click at [591, 450] on image "Main content" at bounding box center [590, 449] width 8 height 8
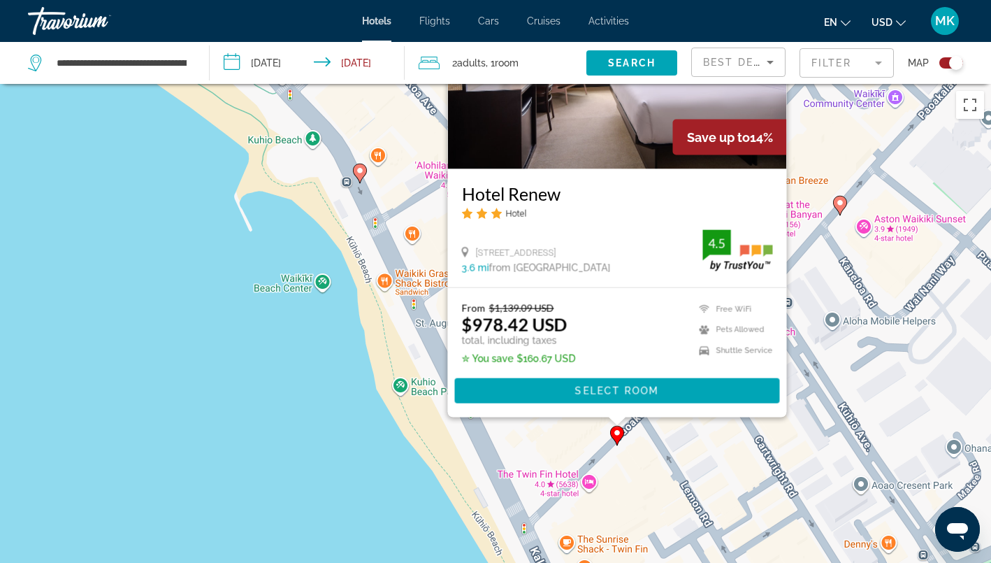
drag, startPoint x: 264, startPoint y: 492, endPoint x: 293, endPoint y: 317, distance: 177.9
click at [293, 317] on div "To activate drag with keyboard, press Alt + Enter. Once in keyboard drag state,…" at bounding box center [495, 365] width 991 height 563
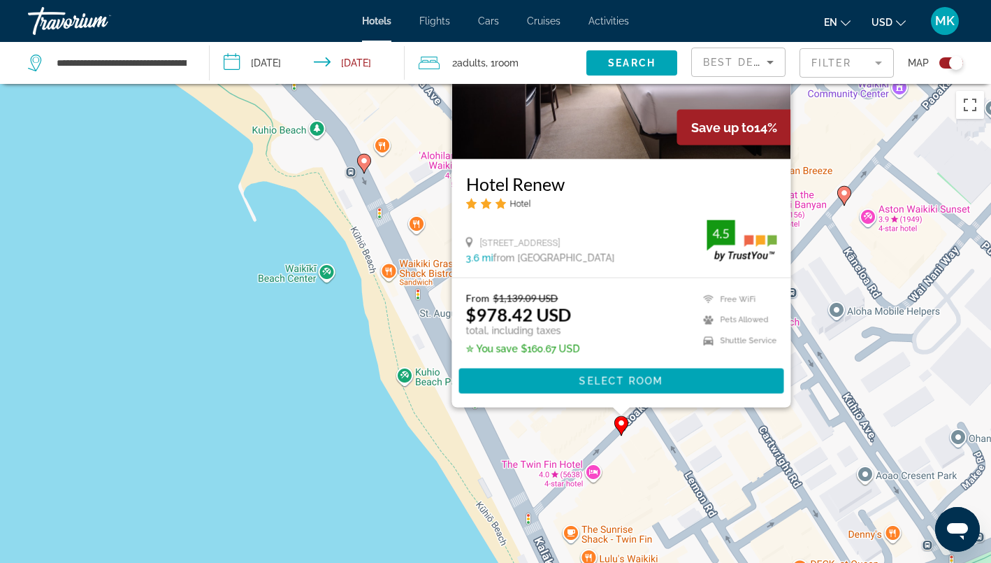
click at [353, 386] on div "To activate drag with keyboard, press Alt + Enter. Once in keyboard drag state,…" at bounding box center [495, 365] width 991 height 563
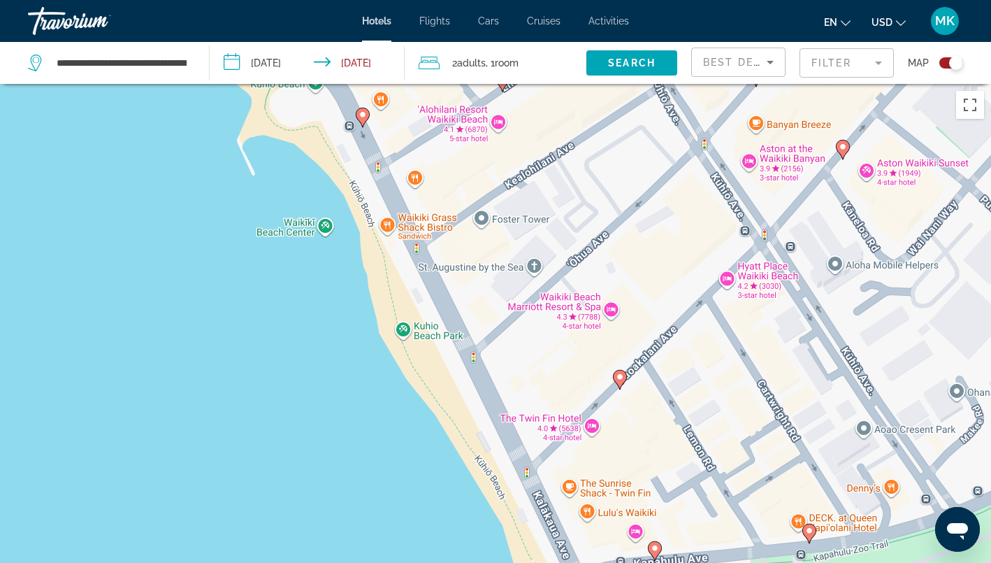
drag, startPoint x: 482, startPoint y: 414, endPoint x: 466, endPoint y: 229, distance: 186.0
click at [466, 229] on div "To activate drag with keyboard, press Alt + Enter. Once in keyboard drag state,…" at bounding box center [495, 365] width 991 height 563
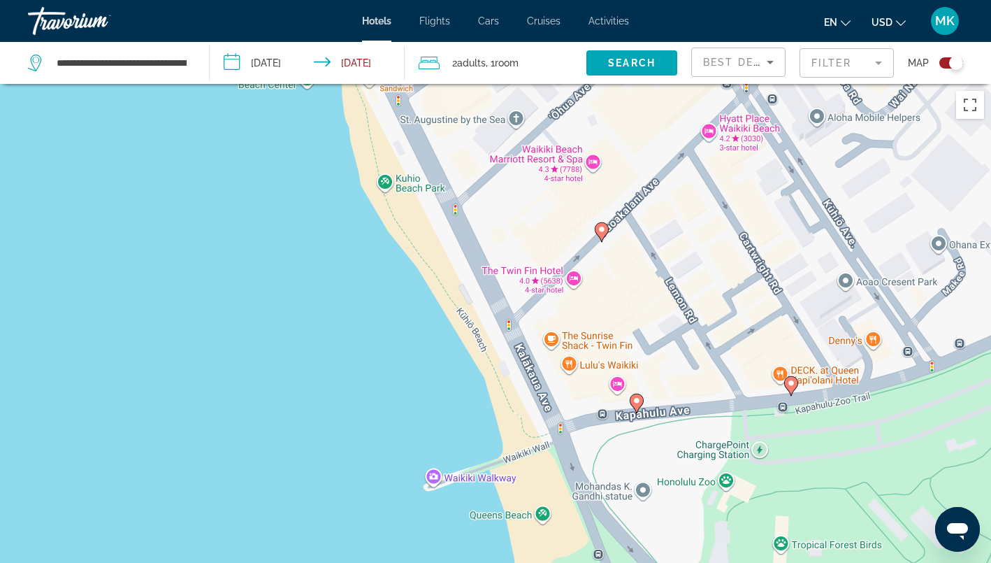
click at [640, 401] on image "Main content" at bounding box center [637, 400] width 8 height 8
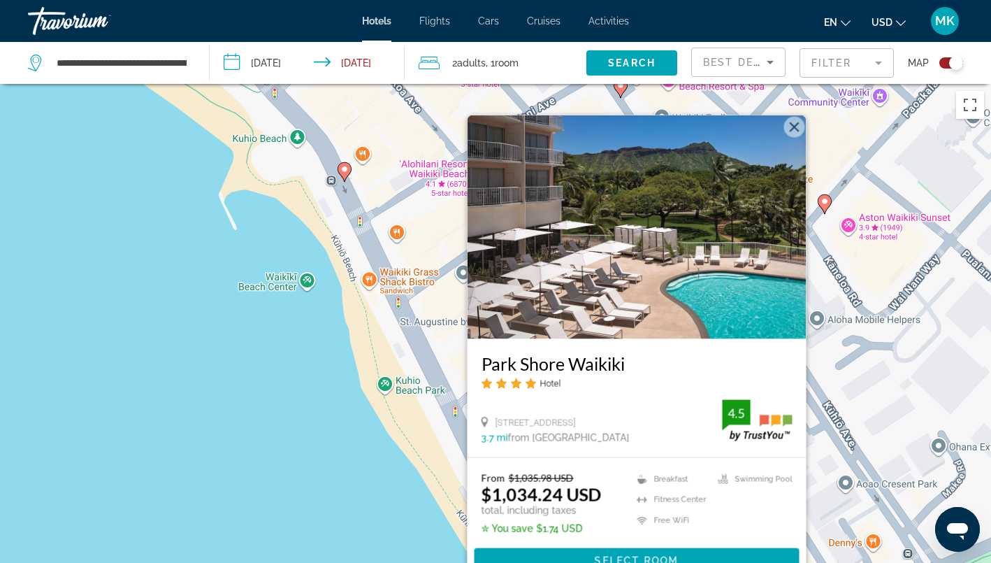
click at [330, 424] on div "To activate drag with keyboard, press Alt + Enter. Once in keyboard drag state,…" at bounding box center [495, 365] width 991 height 563
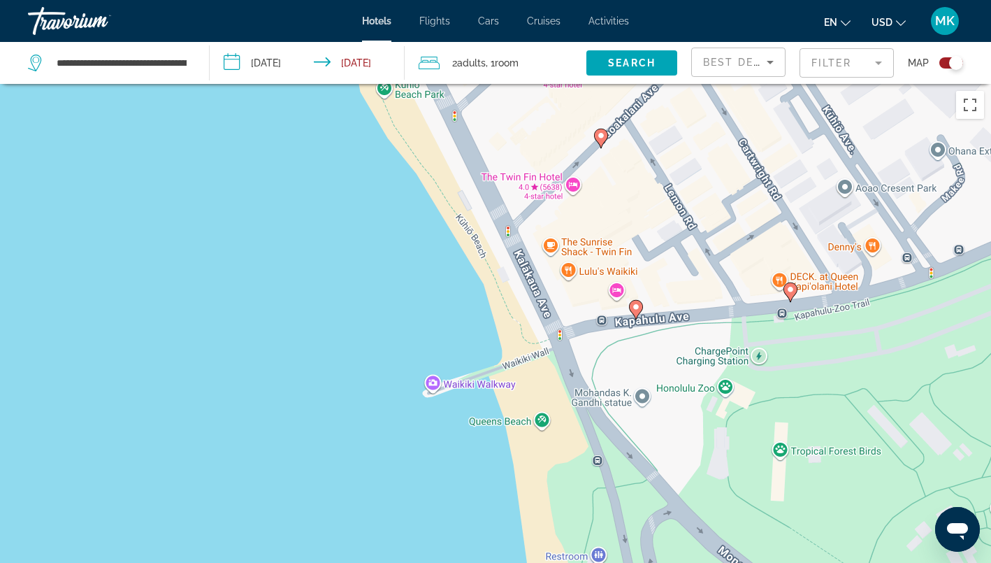
drag, startPoint x: 482, startPoint y: 438, endPoint x: 482, endPoint y: 140, distance: 298.5
click at [482, 140] on div "To activate drag with keyboard, press Alt + Enter. Once in keyboard drag state,…" at bounding box center [495, 365] width 991 height 563
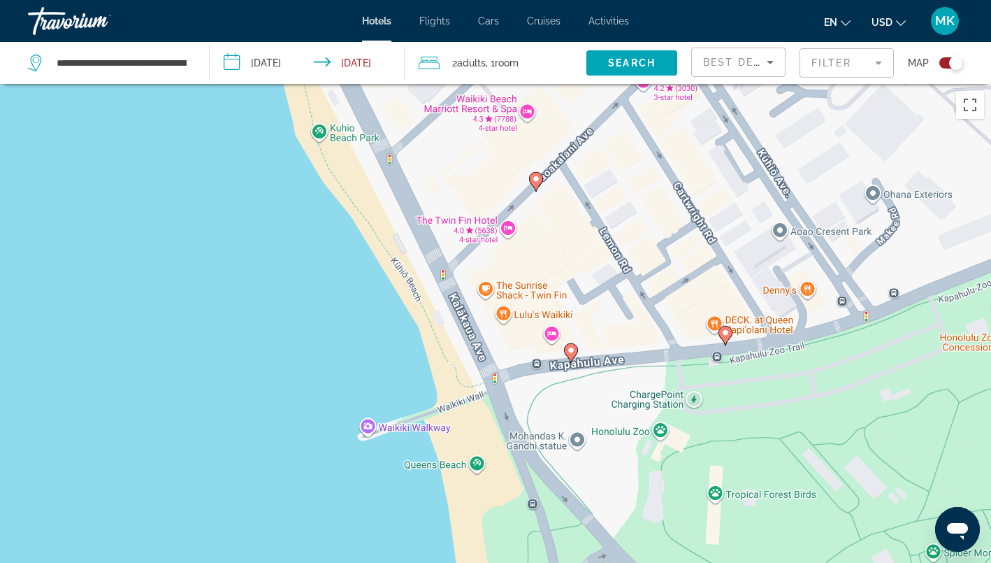
drag, startPoint x: 482, startPoint y: 187, endPoint x: 411, endPoint y: 238, distance: 87.5
click at [411, 238] on div "To activate drag with keyboard, press Alt + Enter. Once in keyboard drag state,…" at bounding box center [495, 365] width 991 height 563
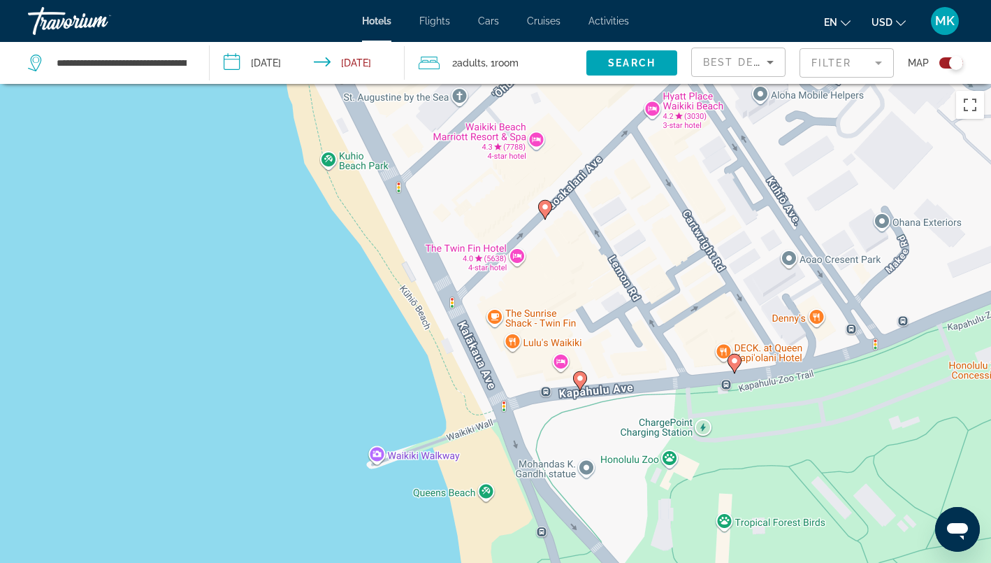
drag, startPoint x: 320, startPoint y: 334, endPoint x: 334, endPoint y: 360, distance: 29.4
click at [334, 360] on div "To activate drag with keyboard, press Alt + Enter. Once in keyboard drag state,…" at bounding box center [495, 365] width 991 height 563
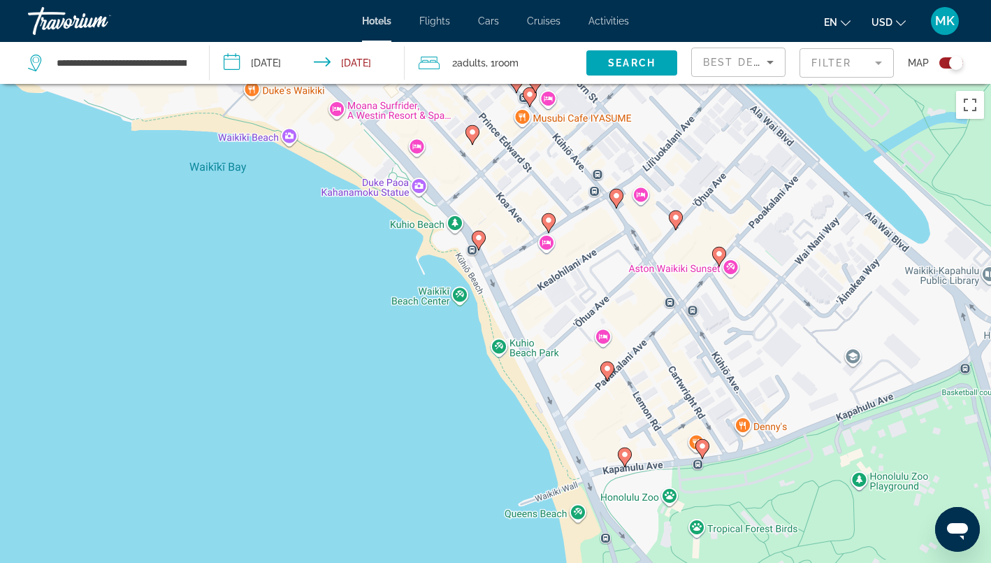
drag, startPoint x: 362, startPoint y: 218, endPoint x: 362, endPoint y: 297, distance: 79.0
click at [362, 297] on div "To activate drag with keyboard, press Alt + Enter. Once in keyboard drag state,…" at bounding box center [495, 365] width 991 height 563
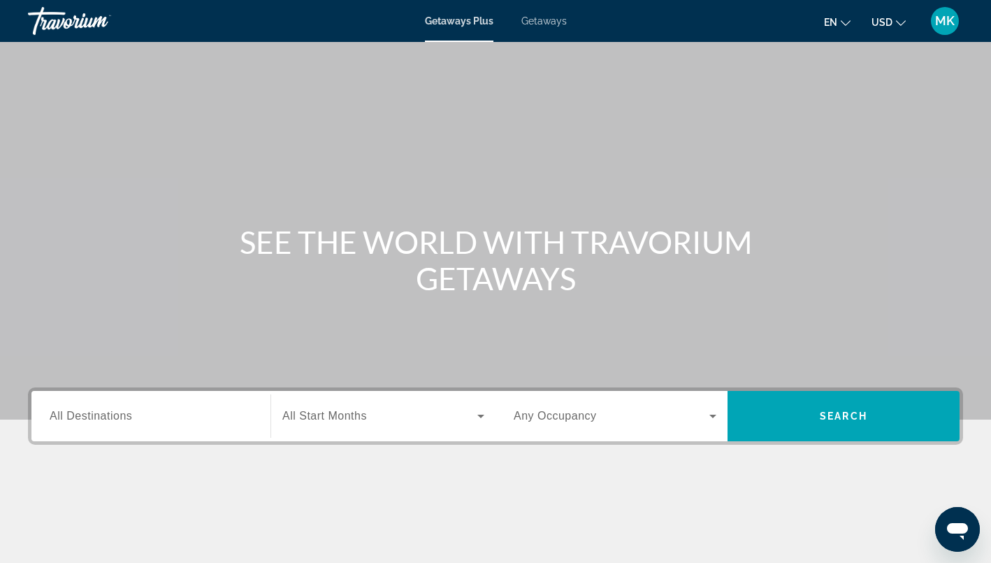
click at [541, 22] on span "Getaways" at bounding box center [544, 20] width 45 height 11
click at [116, 422] on input "Destination All Destinations" at bounding box center [151, 416] width 203 height 17
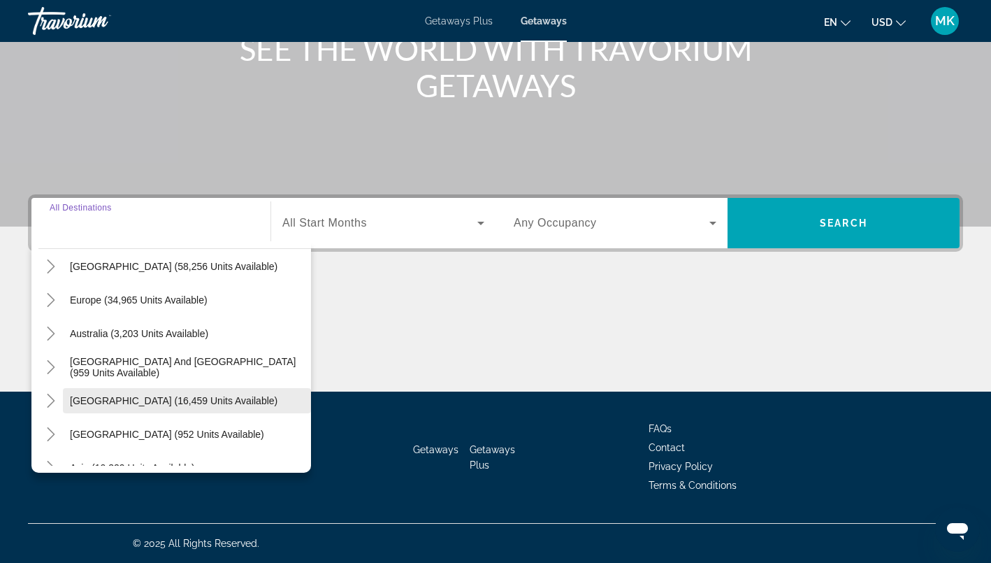
scroll to position [135, 0]
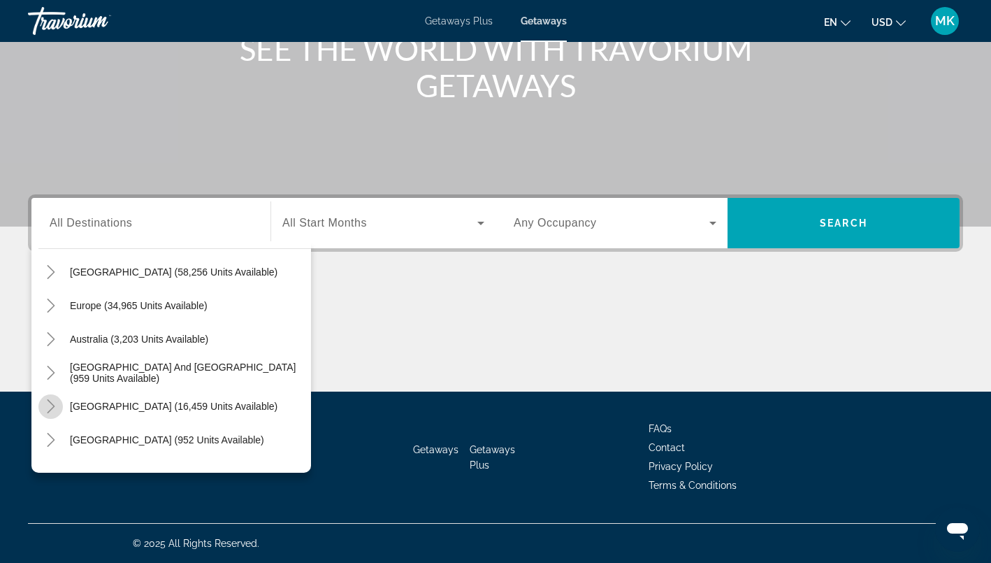
click at [52, 404] on icon "Toggle South America (16,459 units available)" at bounding box center [51, 406] width 8 height 14
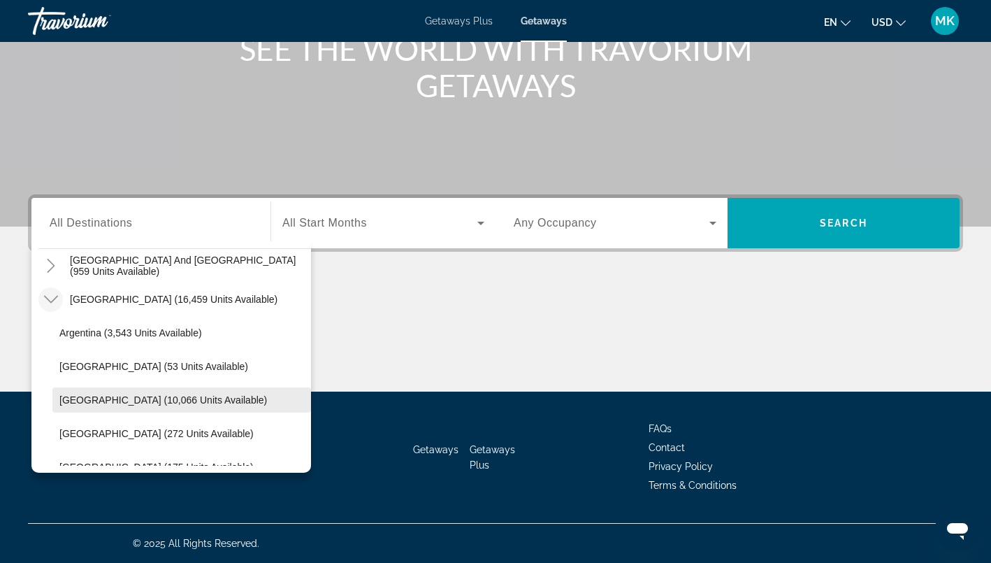
scroll to position [203, 0]
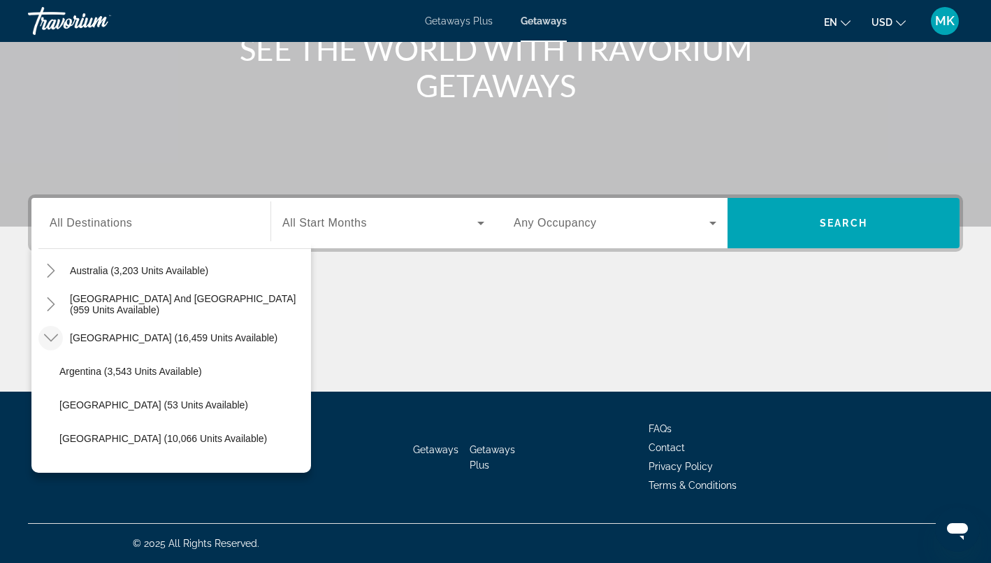
click at [57, 333] on icon "Toggle South America (16,459 units available)" at bounding box center [51, 338] width 14 height 14
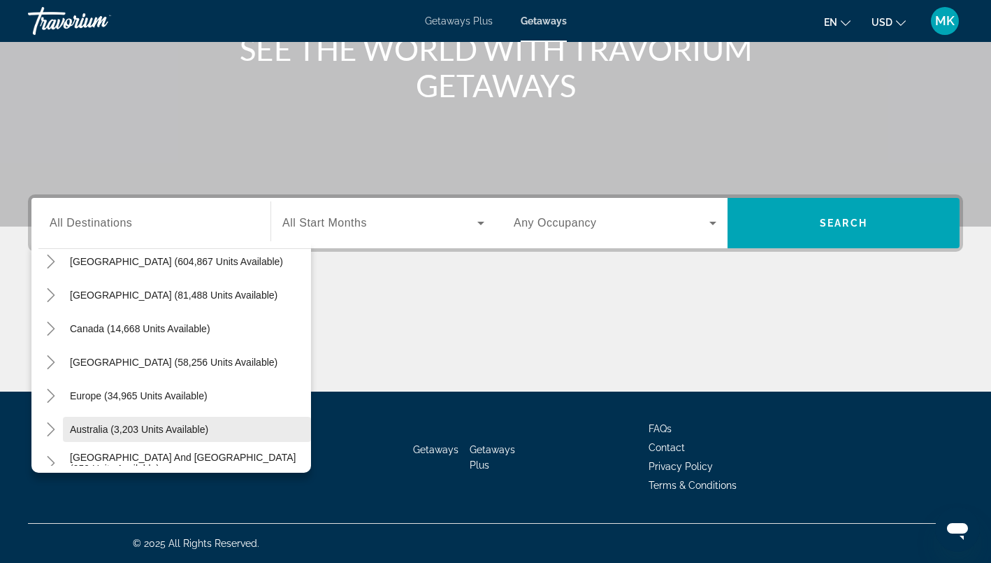
scroll to position [43, 0]
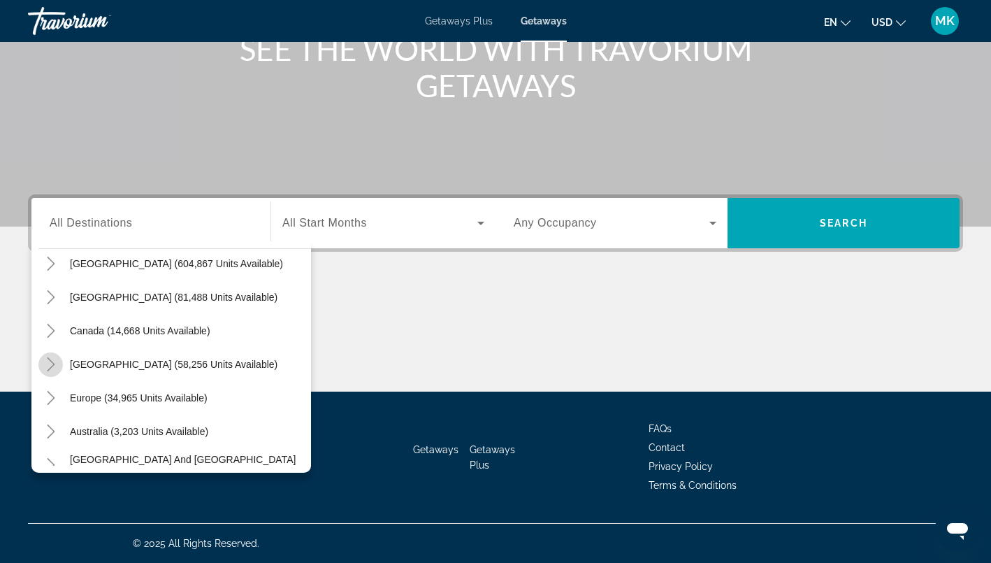
click at [55, 363] on icon "Toggle Caribbean & Atlantic Islands (58,256 units available)" at bounding box center [51, 364] width 14 height 14
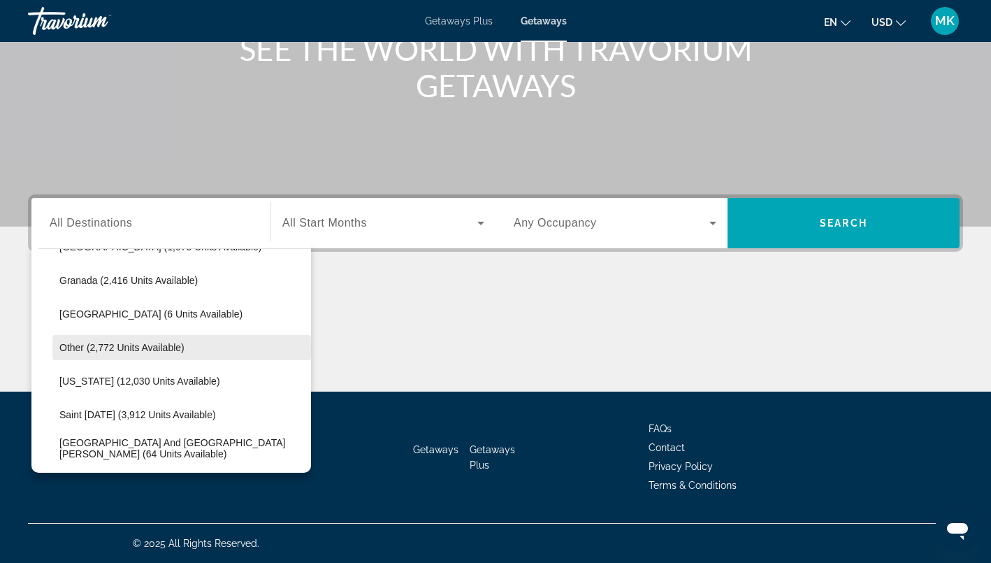
scroll to position [329, 0]
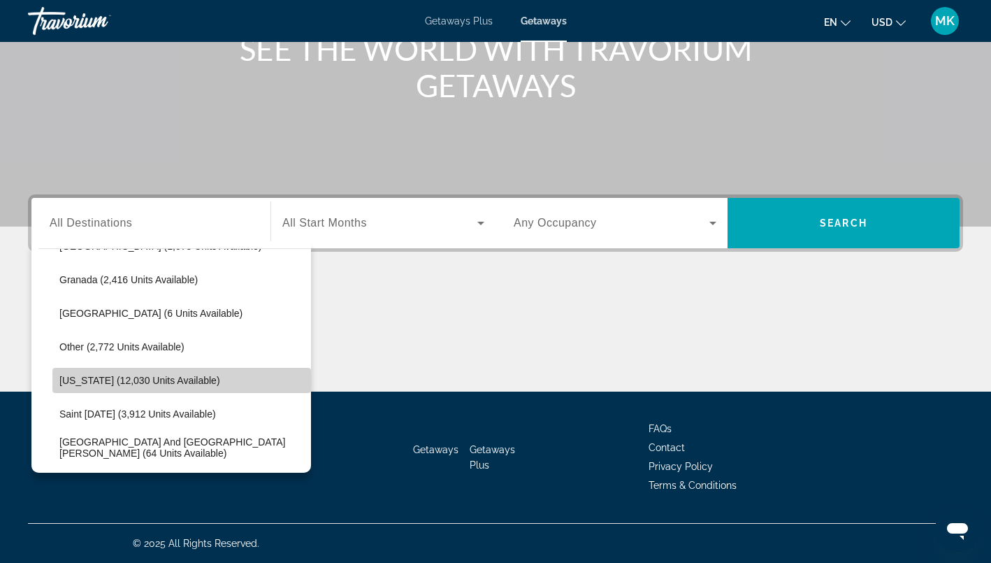
click at [92, 382] on span "Puerto Rico (12,030 units available)" at bounding box center [139, 380] width 161 height 11
type input "**********"
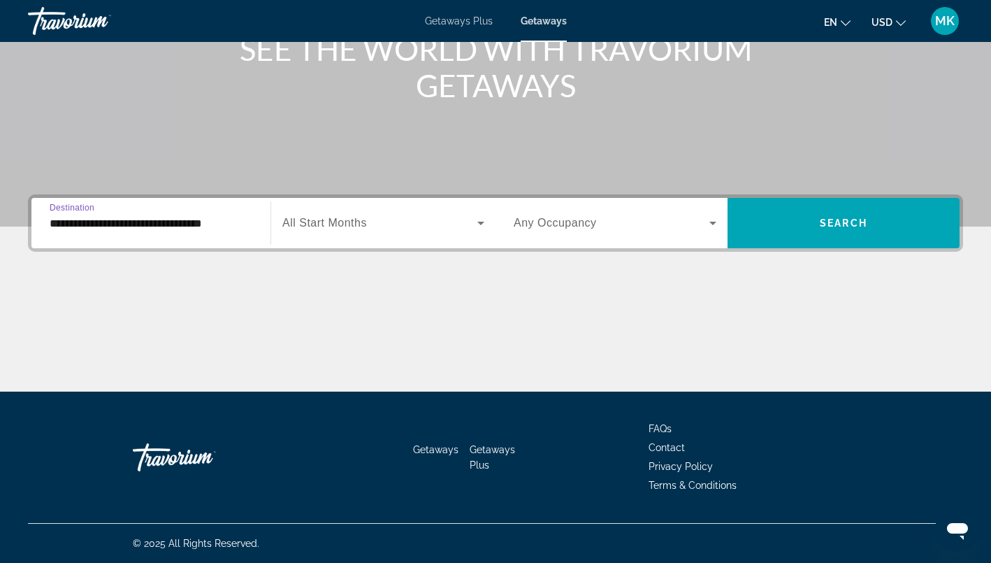
click at [473, 224] on icon "Search widget" at bounding box center [481, 223] width 17 height 17
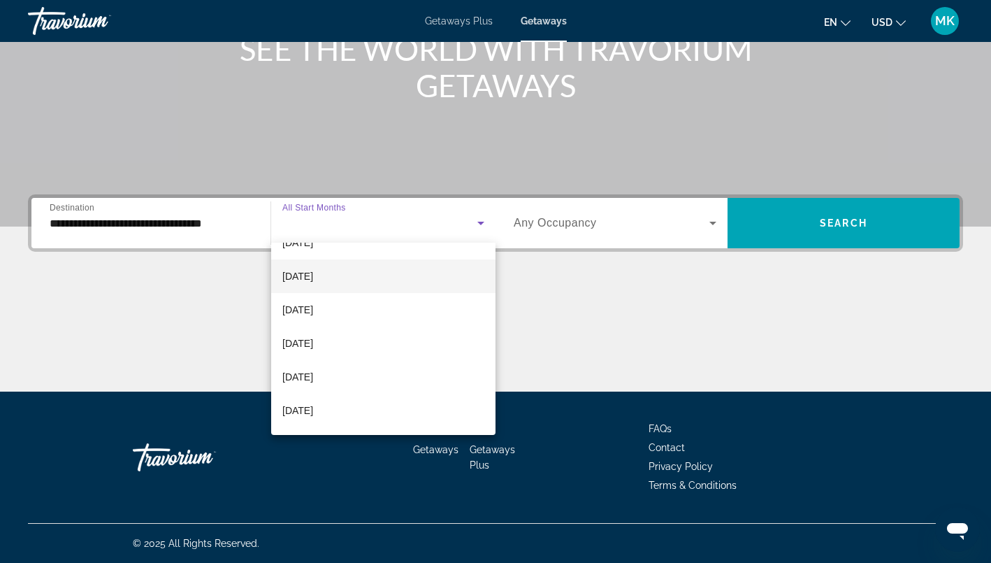
scroll to position [57, 0]
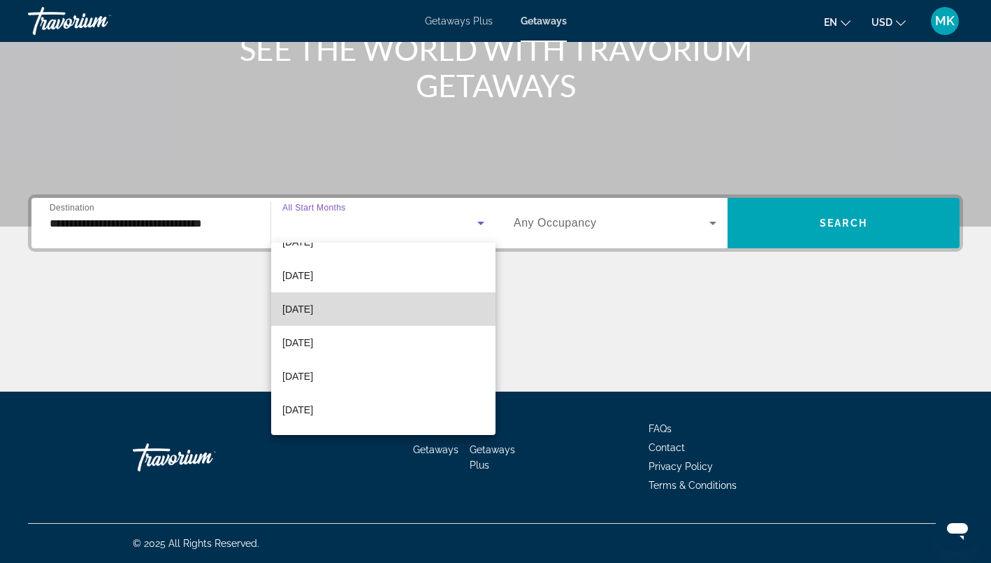
click at [352, 308] on mat-option "November 2025" at bounding box center [383, 309] width 224 height 34
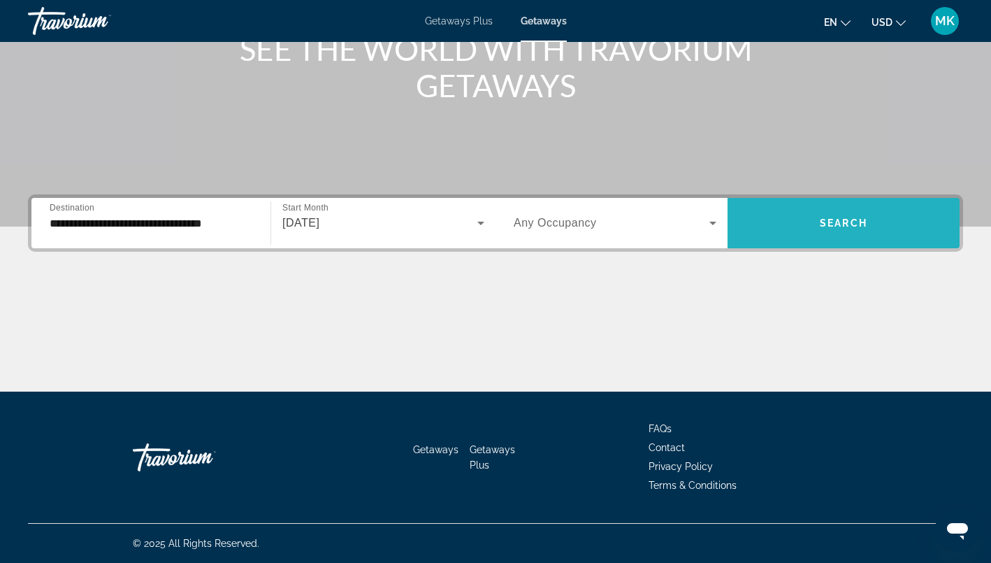
click at [781, 227] on span "Search widget" at bounding box center [844, 223] width 232 height 34
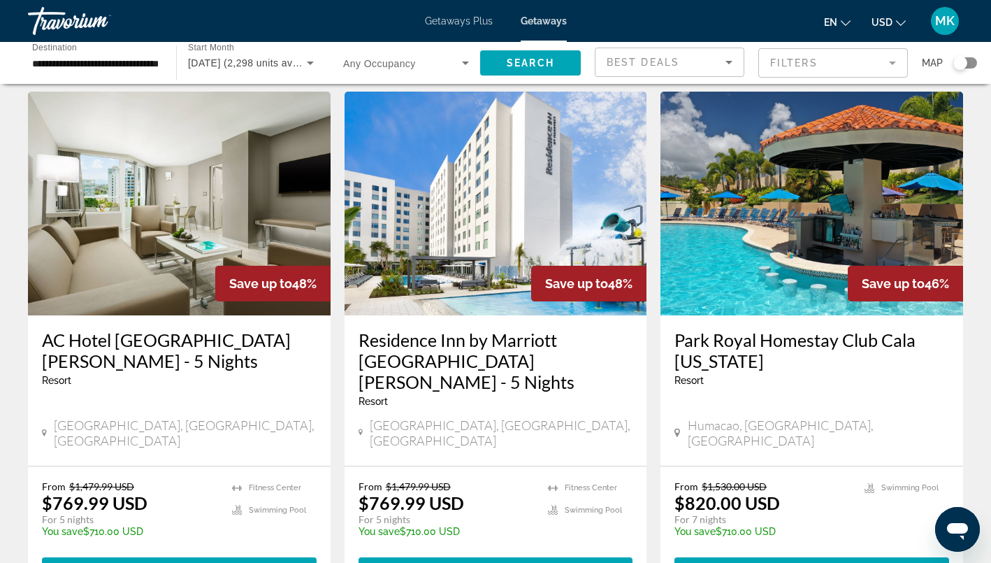
scroll to position [575, 0]
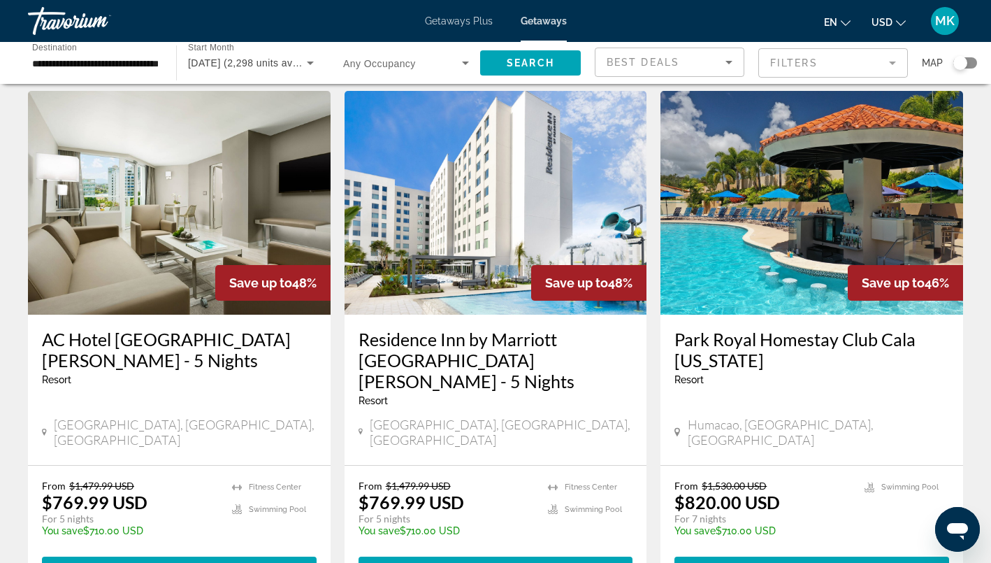
click at [967, 64] on div "Search widget" at bounding box center [961, 63] width 14 height 14
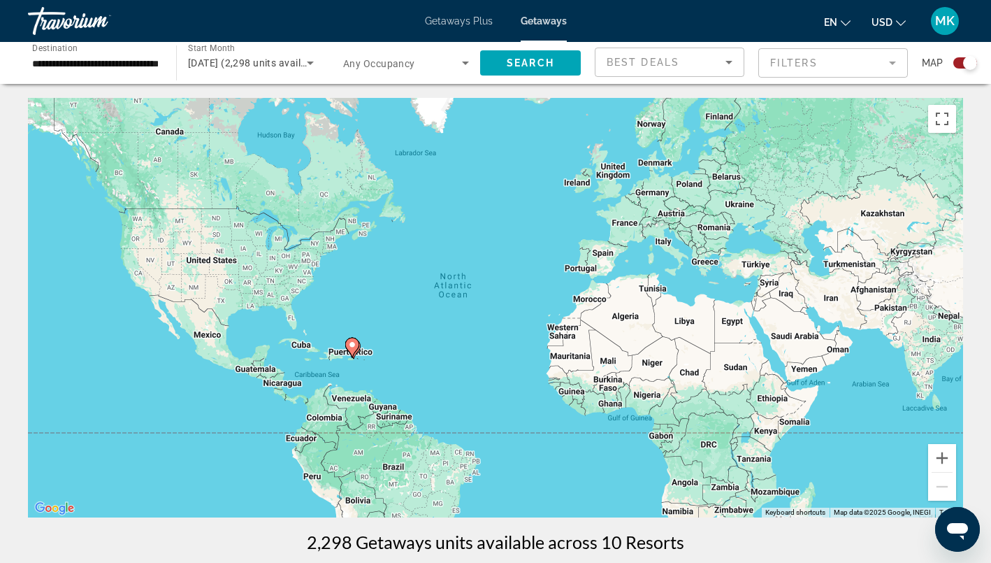
scroll to position [0, 0]
click at [944, 458] on button "Zoom in" at bounding box center [942, 458] width 28 height 28
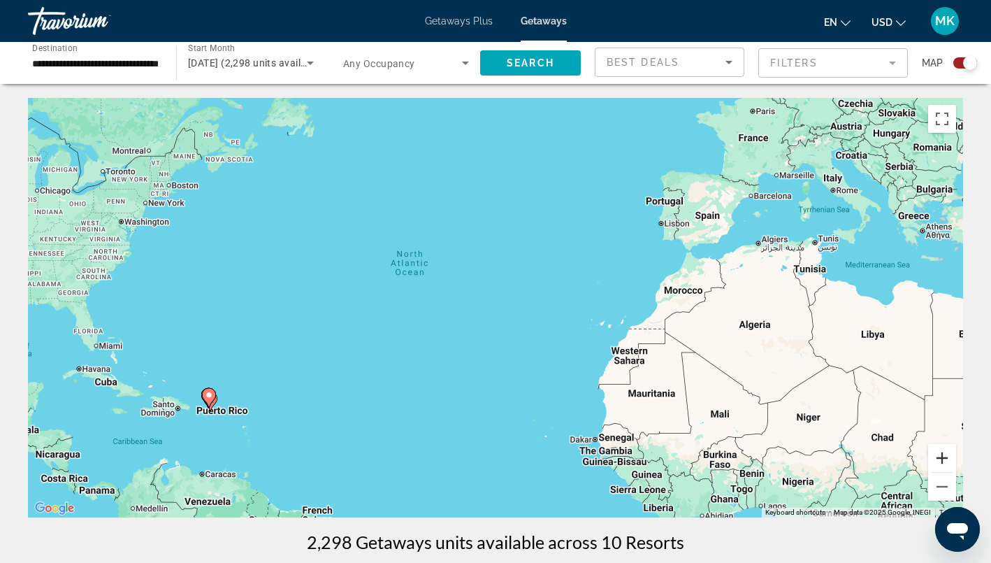
click at [944, 458] on button "Zoom in" at bounding box center [942, 458] width 28 height 28
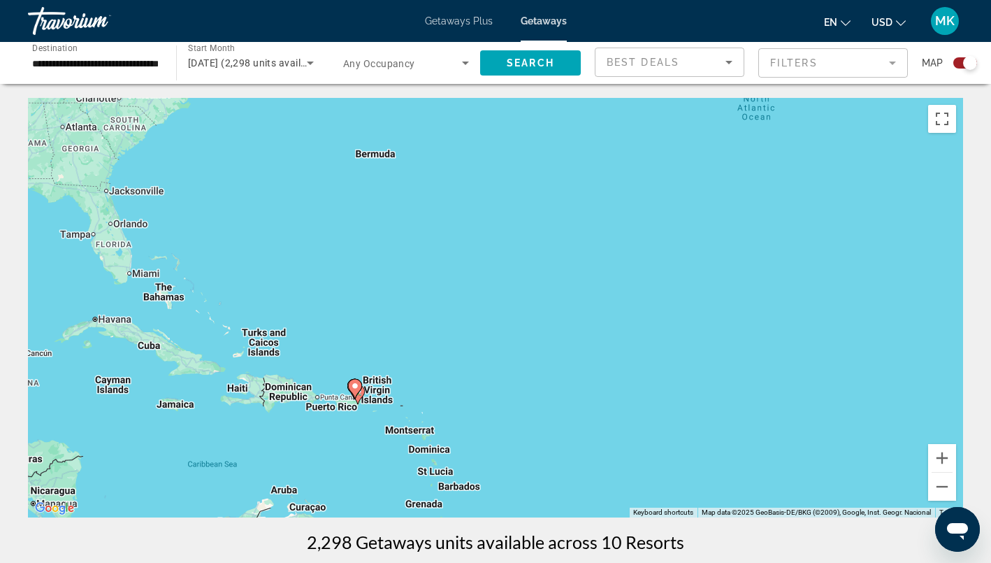
drag, startPoint x: 175, startPoint y: 359, endPoint x: 613, endPoint y: 240, distance: 453.3
click at [613, 240] on div "To activate drag with keyboard, press Alt + Enter. Once in keyboard drag state,…" at bounding box center [495, 307] width 935 height 419
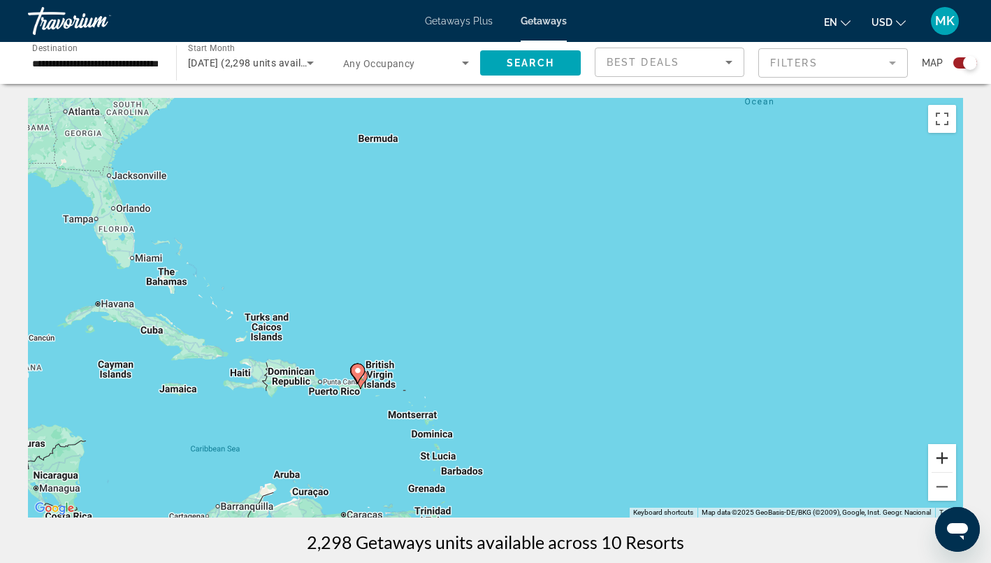
click at [945, 461] on button "Zoom in" at bounding box center [942, 458] width 28 height 28
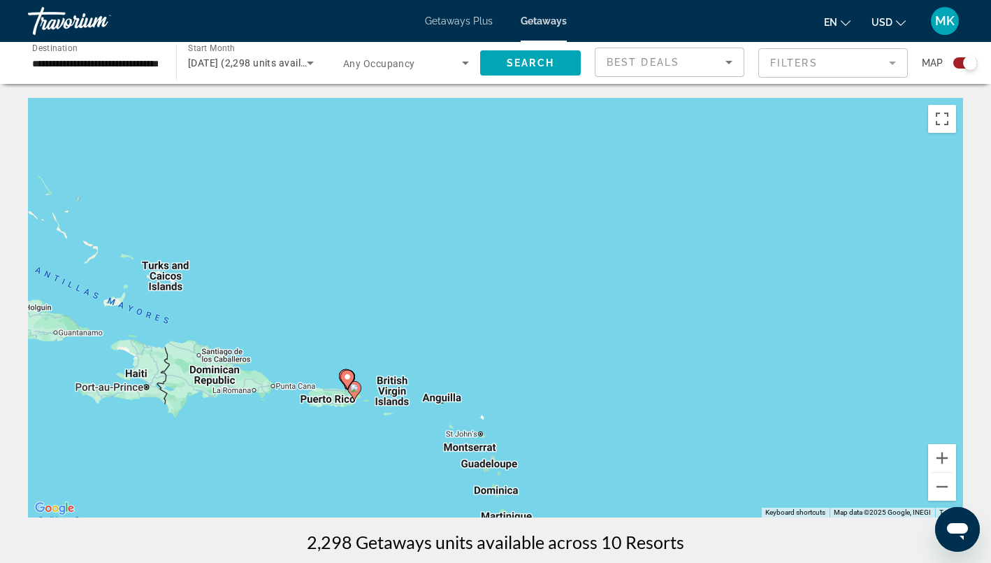
drag, startPoint x: 192, startPoint y: 388, endPoint x: 354, endPoint y: 306, distance: 181.6
click at [354, 306] on div "To activate drag with keyboard, press Alt + Enter. Once in keyboard drag state,…" at bounding box center [495, 307] width 935 height 419
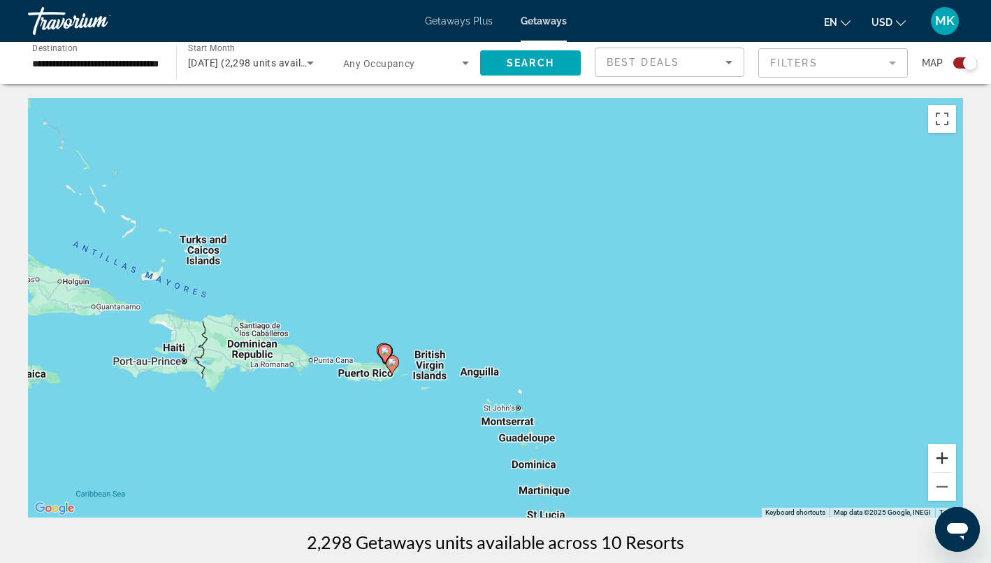
click at [947, 454] on button "Zoom in" at bounding box center [942, 458] width 28 height 28
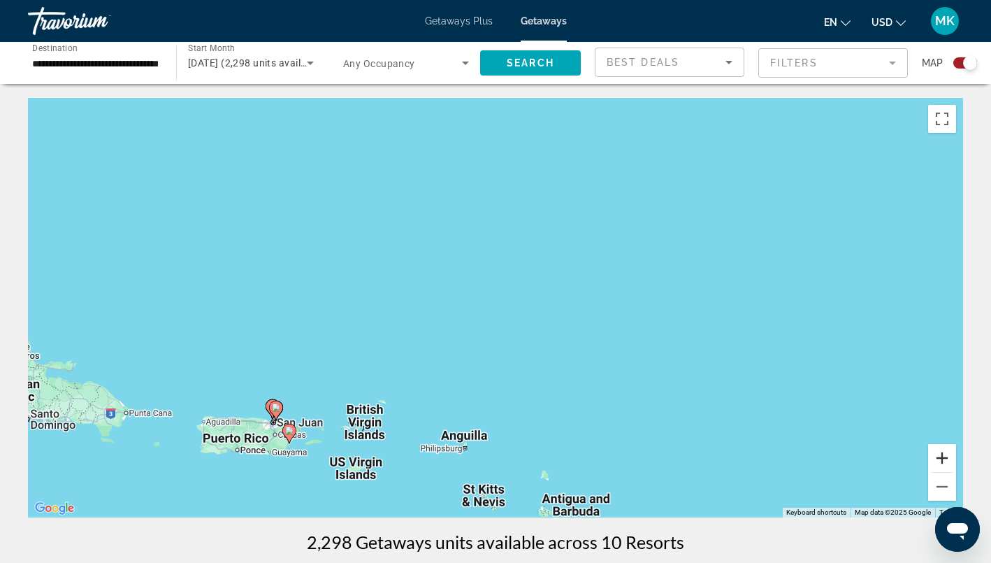
click at [947, 454] on button "Zoom in" at bounding box center [942, 458] width 28 height 28
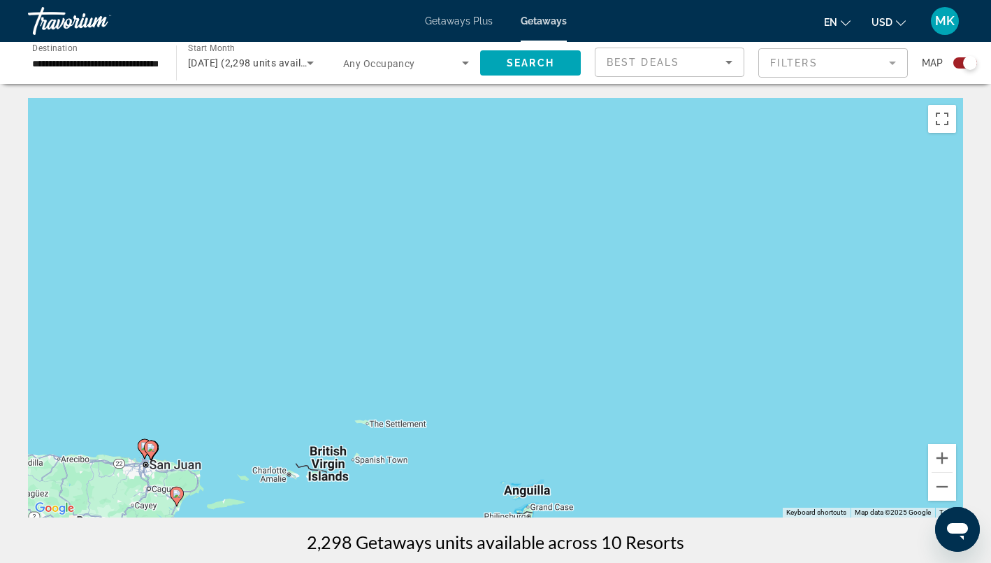
drag, startPoint x: 159, startPoint y: 429, endPoint x: 384, endPoint y: 241, distance: 292.3
click at [384, 241] on div "To activate drag with keyboard, press Alt + Enter. Once in keyboard drag state,…" at bounding box center [495, 307] width 935 height 419
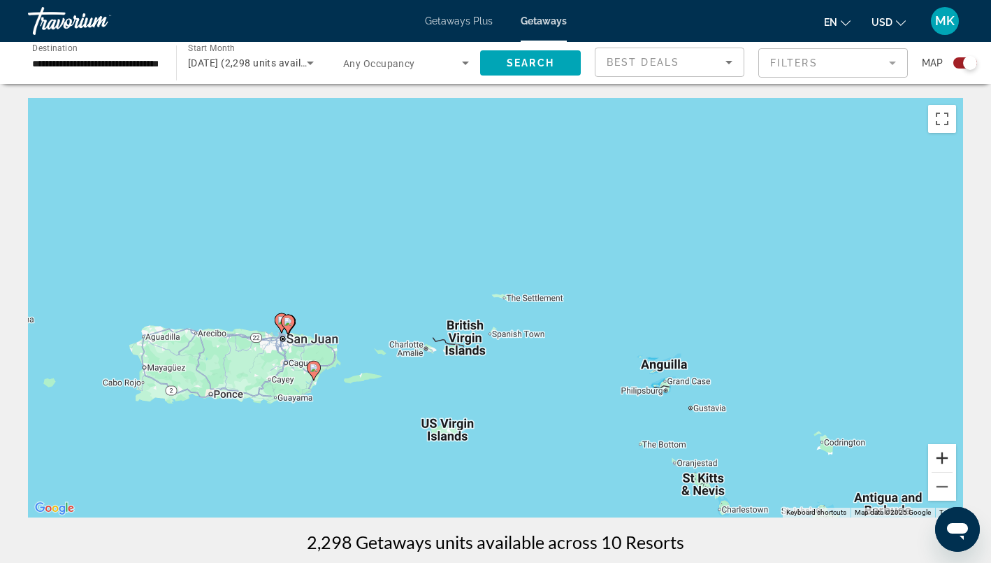
click at [939, 454] on button "Zoom in" at bounding box center [942, 458] width 28 height 28
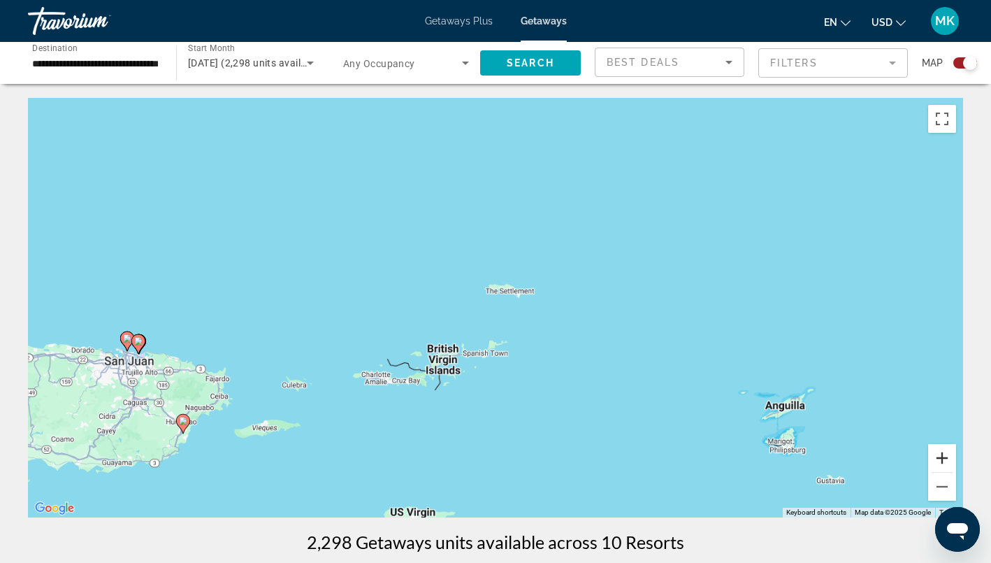
click at [939, 454] on button "Zoom in" at bounding box center [942, 458] width 28 height 28
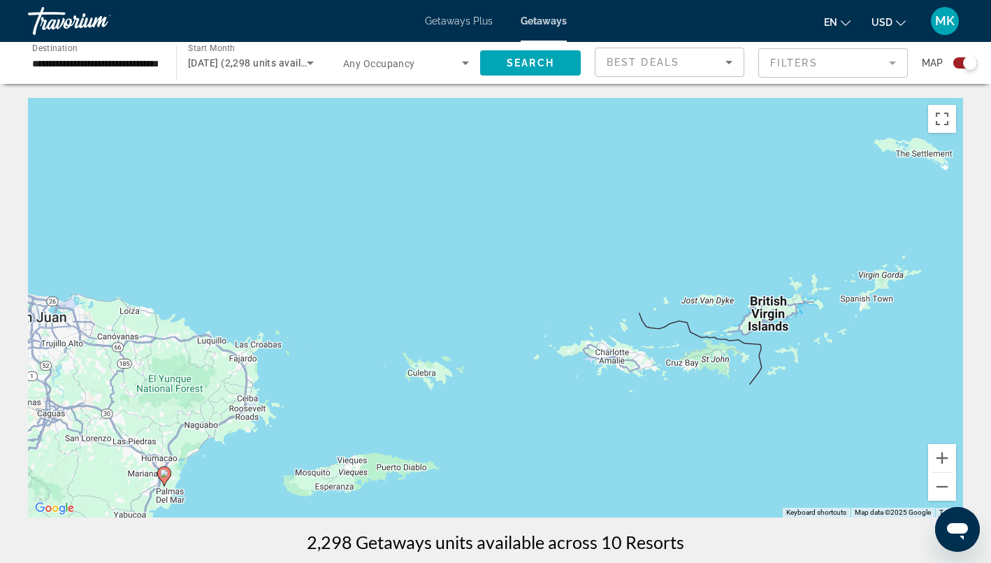
drag, startPoint x: 131, startPoint y: 391, endPoint x: 577, endPoint y: 224, distance: 476.1
click at [577, 224] on div "To activate drag with keyboard, press Alt + Enter. Once in keyboard drag state,…" at bounding box center [495, 307] width 935 height 419
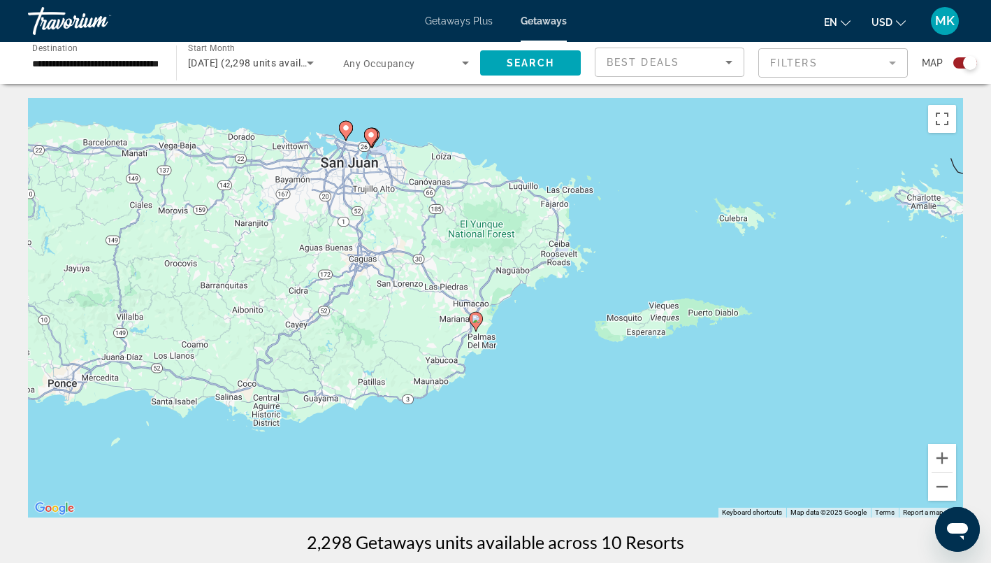
drag, startPoint x: 314, startPoint y: 401, endPoint x: 573, endPoint y: 302, distance: 277.5
click at [573, 302] on div "To activate drag with keyboard, press Alt + Enter. Once in keyboard drag state,…" at bounding box center [495, 307] width 935 height 419
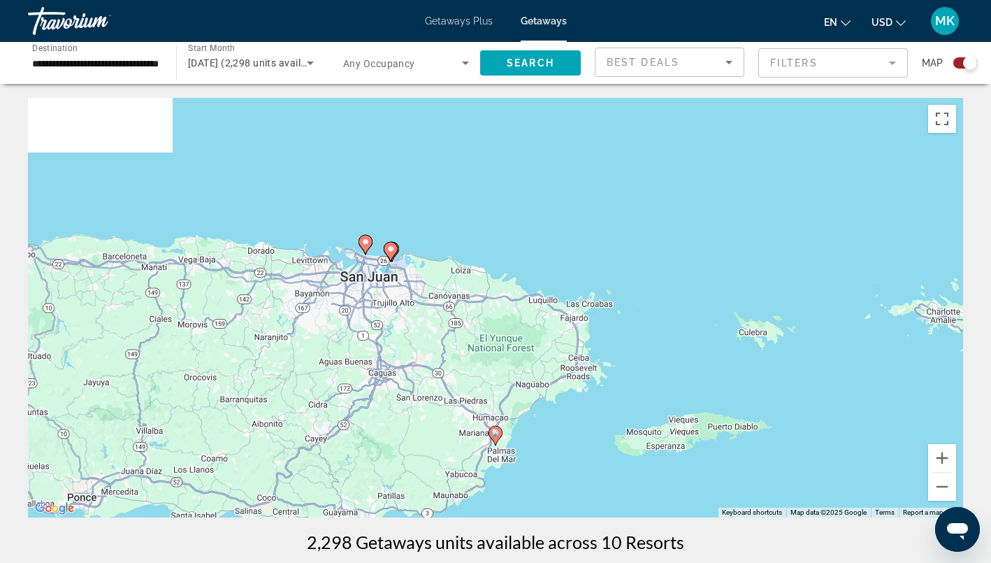
drag, startPoint x: 470, startPoint y: 117, endPoint x: 538, endPoint y: 329, distance: 221.8
click at [538, 329] on div "To activate drag with keyboard, press Alt + Enter. Once in keyboard drag state,…" at bounding box center [495, 307] width 935 height 419
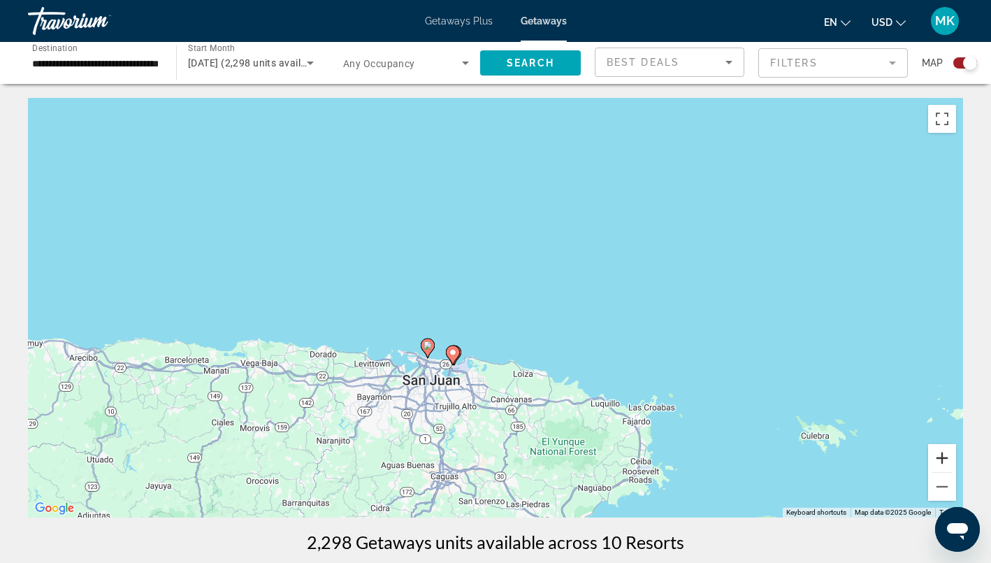
click at [946, 461] on button "Zoom in" at bounding box center [942, 458] width 28 height 28
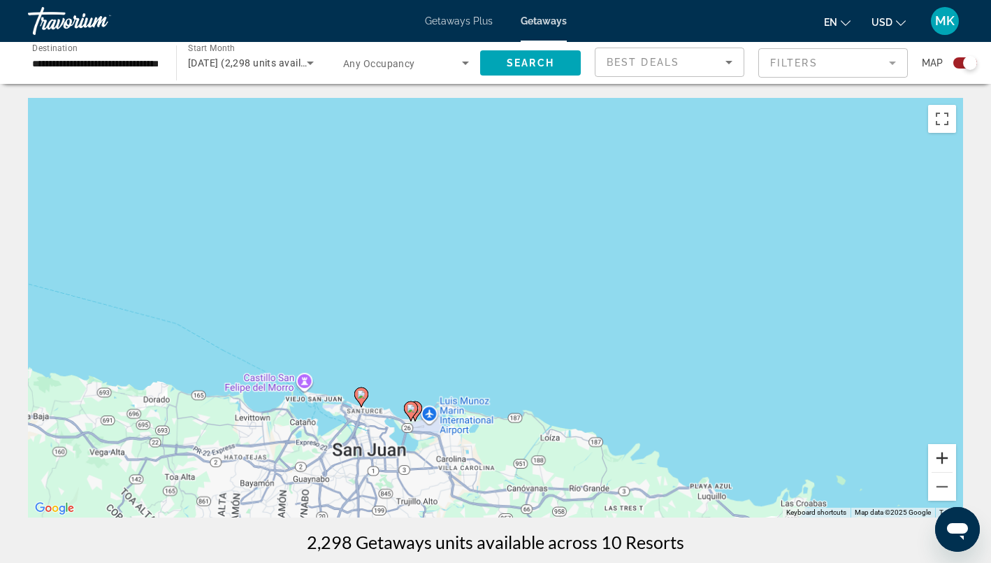
click at [946, 461] on button "Zoom in" at bounding box center [942, 458] width 28 height 28
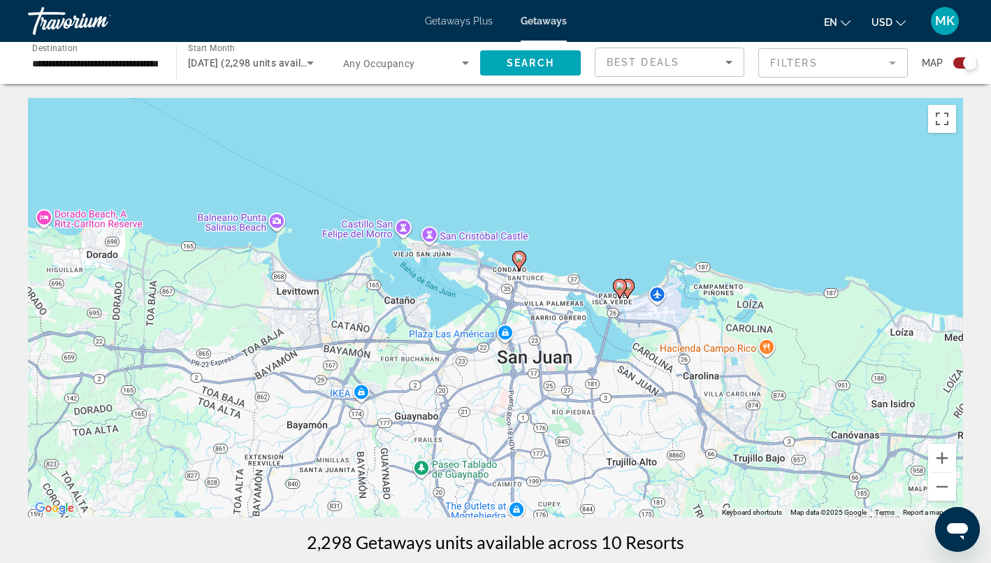
drag, startPoint x: 347, startPoint y: 428, endPoint x: 654, endPoint y: 180, distance: 394.3
click at [654, 180] on div "To activate drag with keyboard, press Alt + Enter. Once in keyboard drag state,…" at bounding box center [495, 307] width 935 height 419
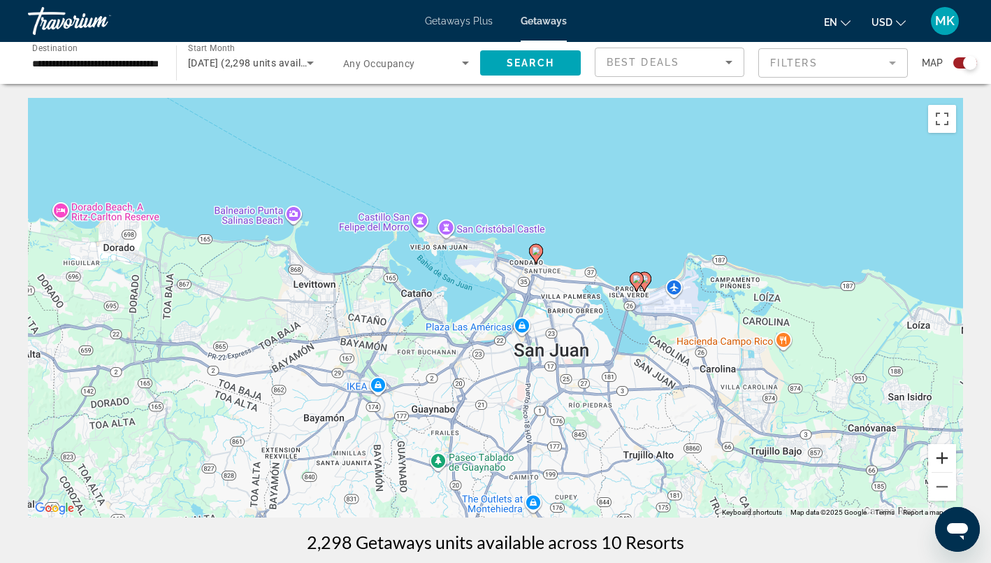
click at [939, 450] on button "Zoom in" at bounding box center [942, 458] width 28 height 28
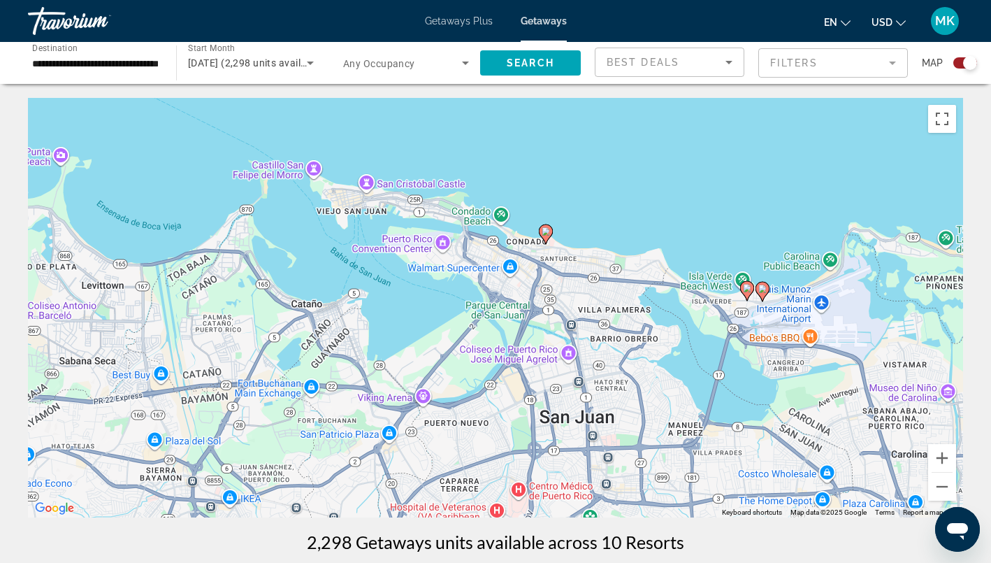
drag, startPoint x: 769, startPoint y: 182, endPoint x: 668, endPoint y: 242, distance: 117.3
click at [668, 242] on div "To activate drag with keyboard, press Alt + Enter. Once in keyboard drag state,…" at bounding box center [495, 307] width 935 height 419
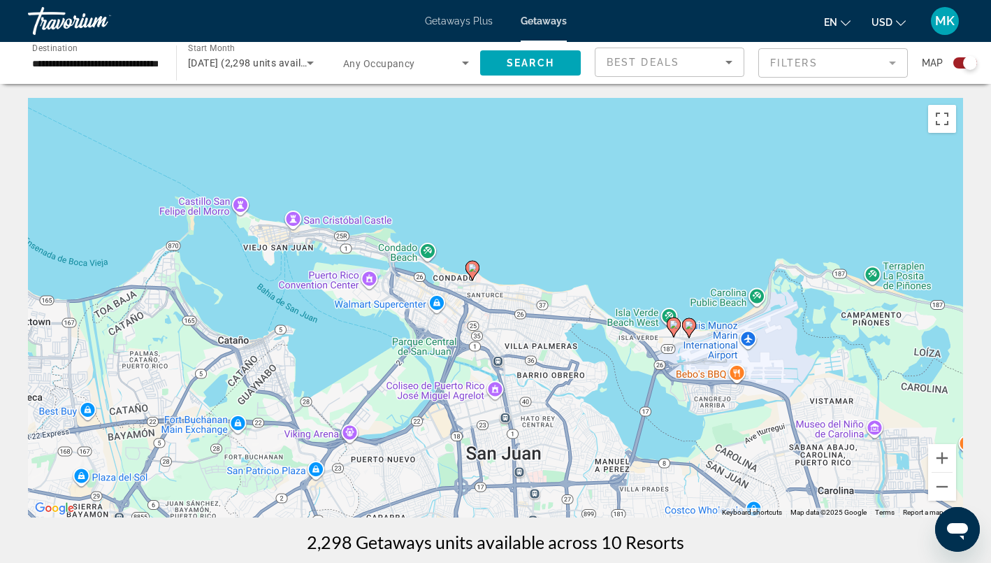
click at [473, 271] on image "Main content" at bounding box center [472, 268] width 8 height 8
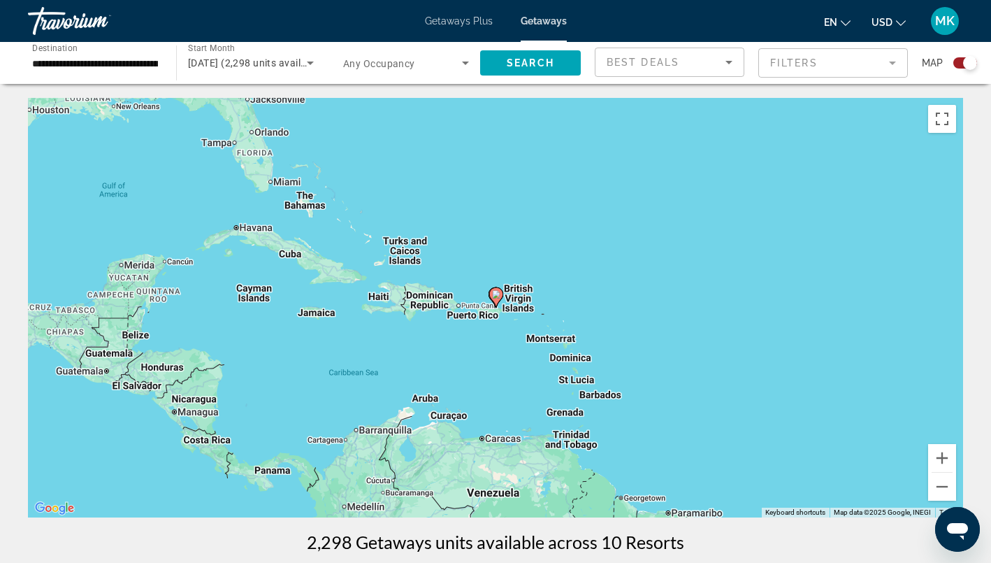
click at [498, 291] on image "Main content" at bounding box center [496, 294] width 8 height 8
type input "**********"
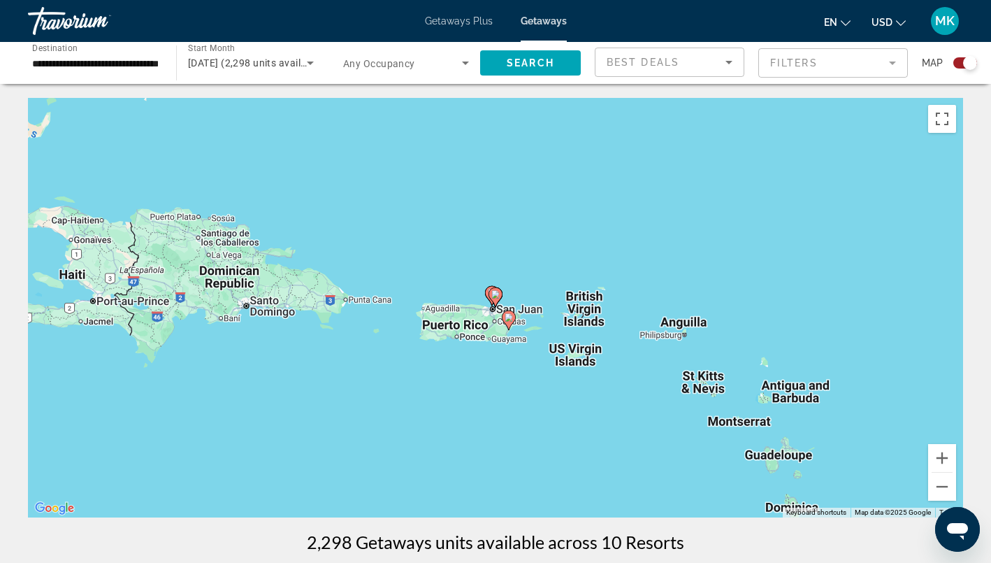
click at [491, 299] on icon "Main content" at bounding box center [496, 297] width 14 height 20
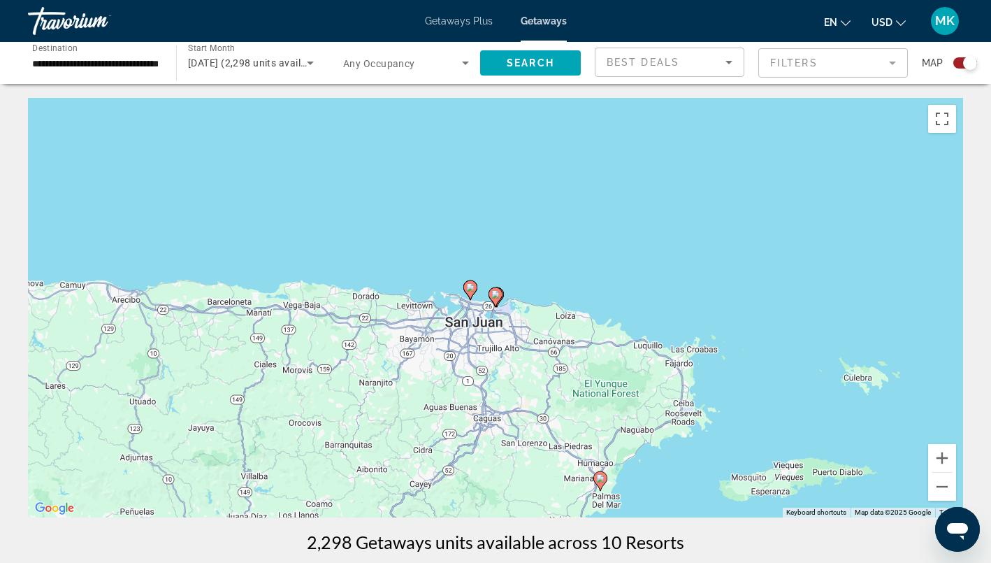
click at [470, 294] on icon "Main content" at bounding box center [470, 290] width 13 height 18
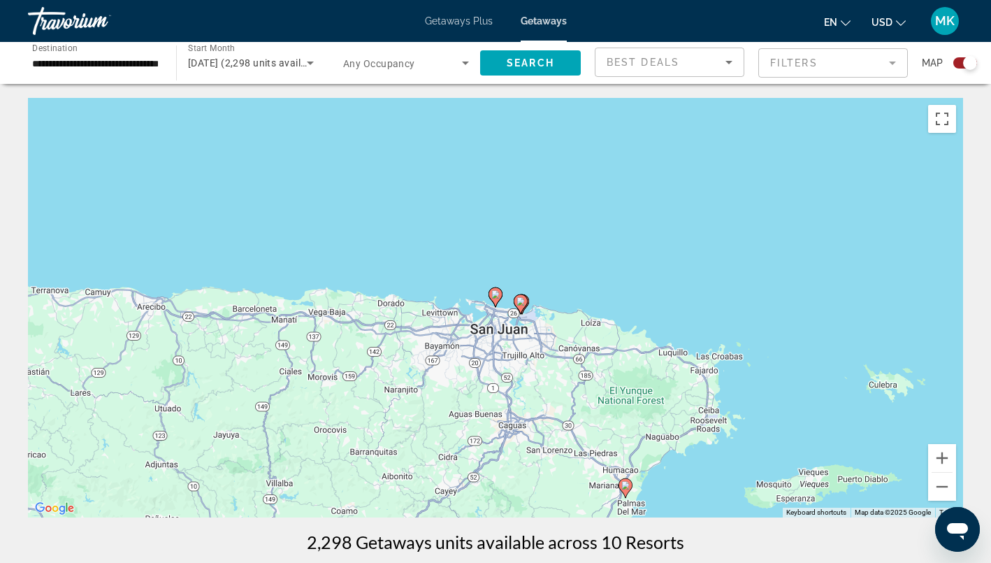
click at [494, 296] on image "Main content" at bounding box center [495, 294] width 8 height 8
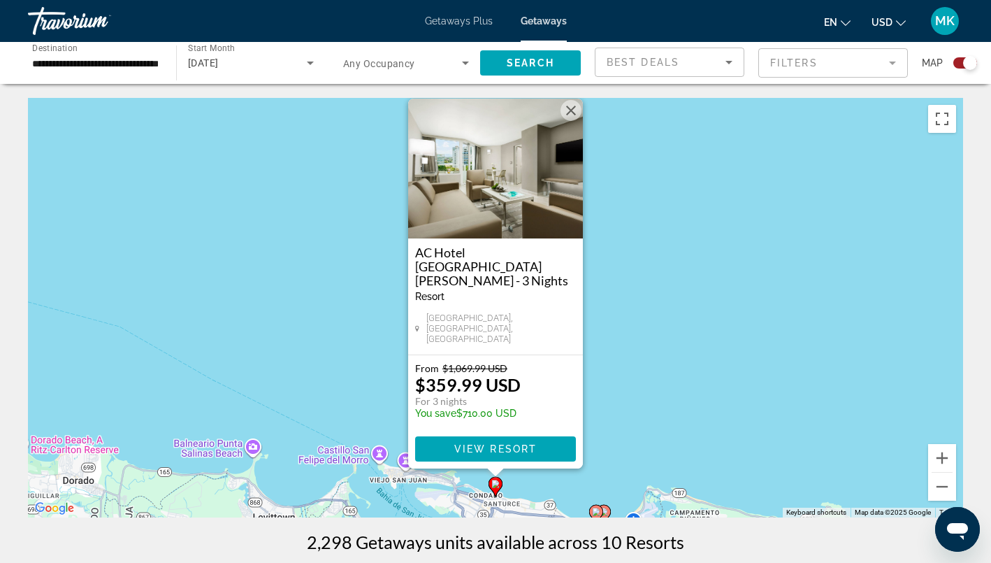
click at [571, 121] on button "Close" at bounding box center [571, 110] width 21 height 21
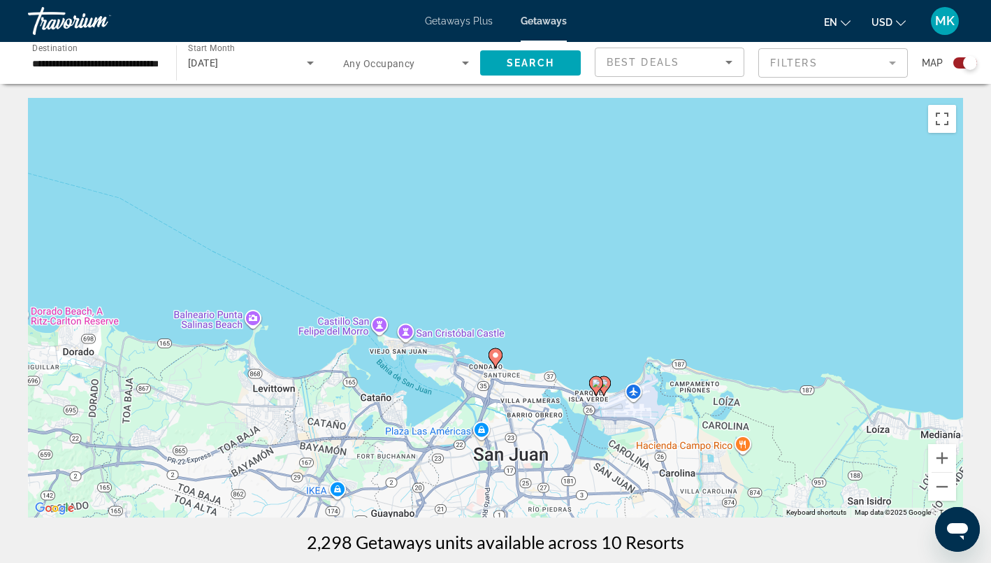
drag, startPoint x: 591, startPoint y: 403, endPoint x: 585, endPoint y: 177, distance: 225.9
click at [585, 177] on div "To activate drag with keyboard, press Alt + Enter. Once in keyboard drag state,…" at bounding box center [495, 307] width 935 height 419
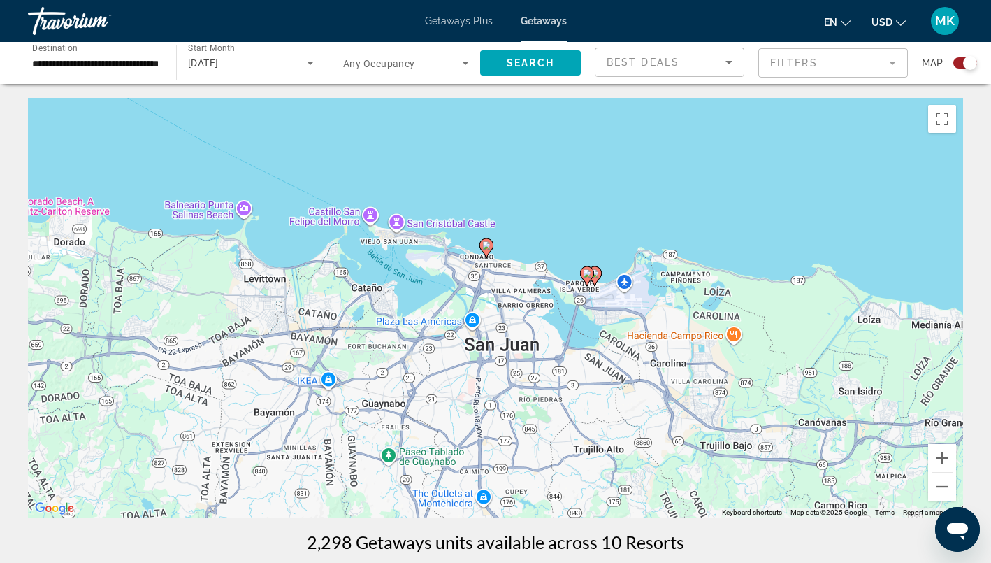
click at [589, 273] on image "Main content" at bounding box center [587, 273] width 8 height 8
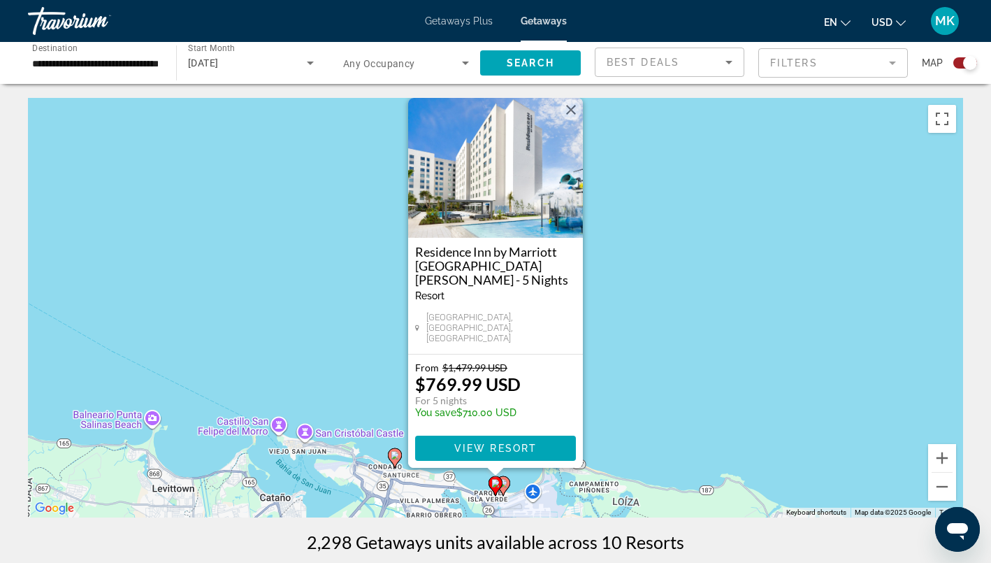
click at [568, 120] on button "Close" at bounding box center [571, 109] width 21 height 21
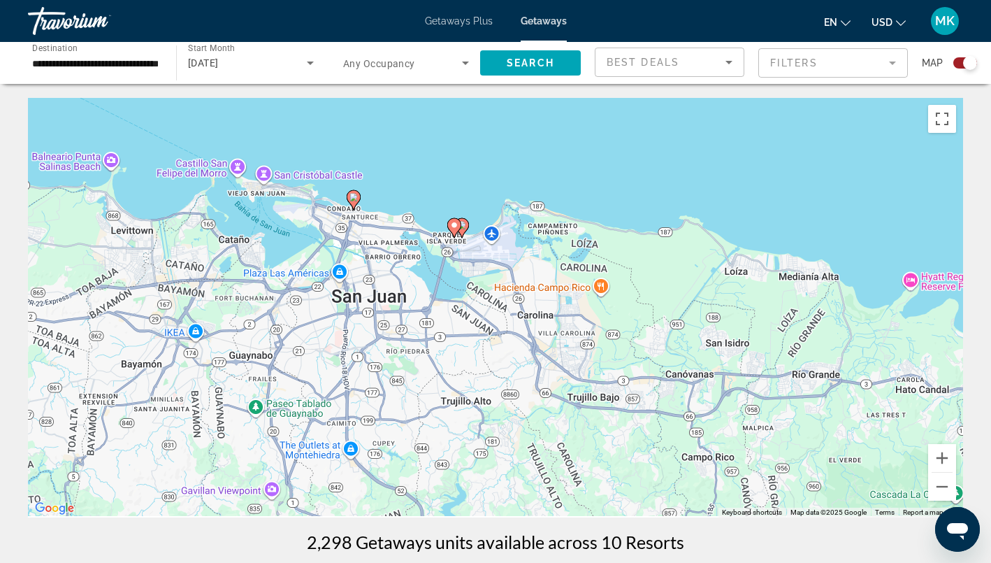
drag, startPoint x: 482, startPoint y: 440, endPoint x: 441, endPoint y: 192, distance: 251.6
click at [441, 192] on div "To activate drag with keyboard, press Alt + Enter. Once in keyboard drag state,…" at bounding box center [495, 307] width 935 height 419
click at [464, 229] on image "Main content" at bounding box center [461, 225] width 8 height 8
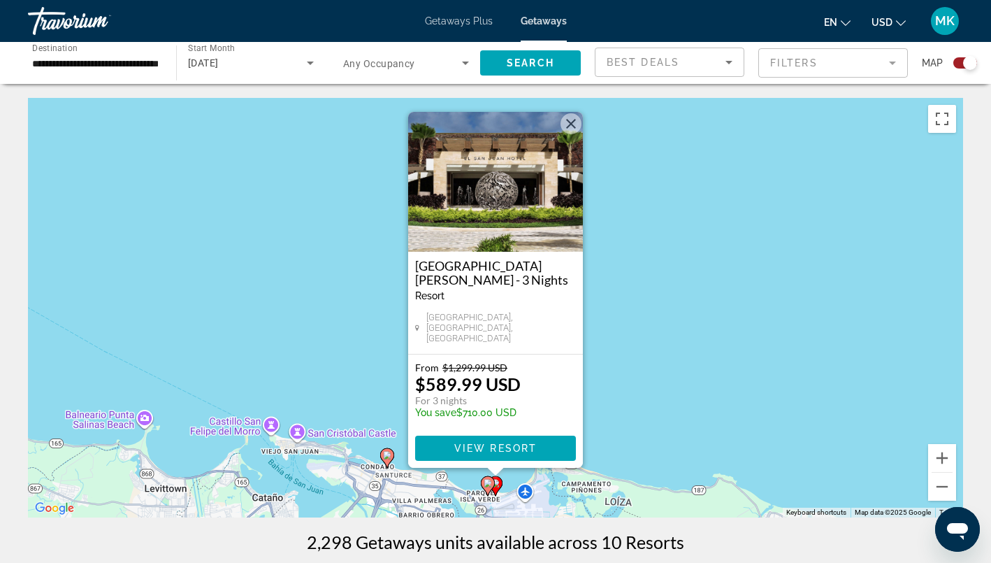
drag, startPoint x: 494, startPoint y: 484, endPoint x: 473, endPoint y: 484, distance: 21.0
click at [481, 484] on g "Main content" at bounding box center [488, 486] width 14 height 20
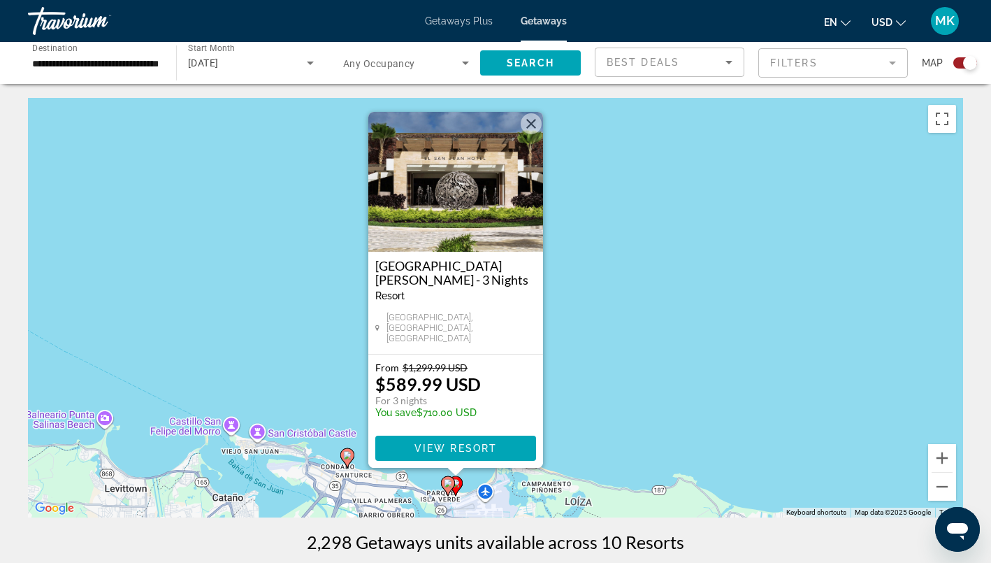
click at [533, 125] on button "Close" at bounding box center [531, 123] width 21 height 21
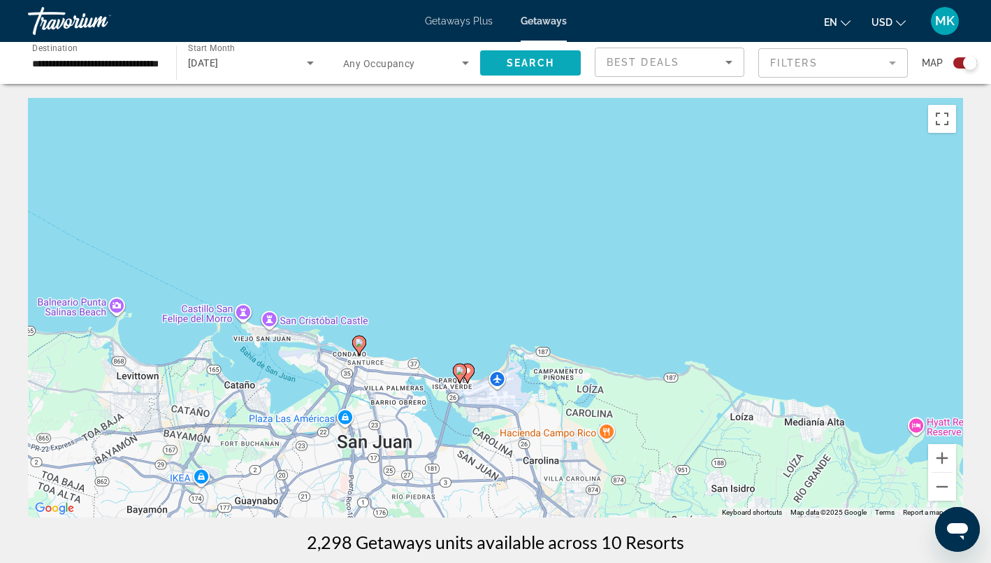
drag, startPoint x: 446, startPoint y: 419, endPoint x: 511, endPoint y: 72, distance: 353.5
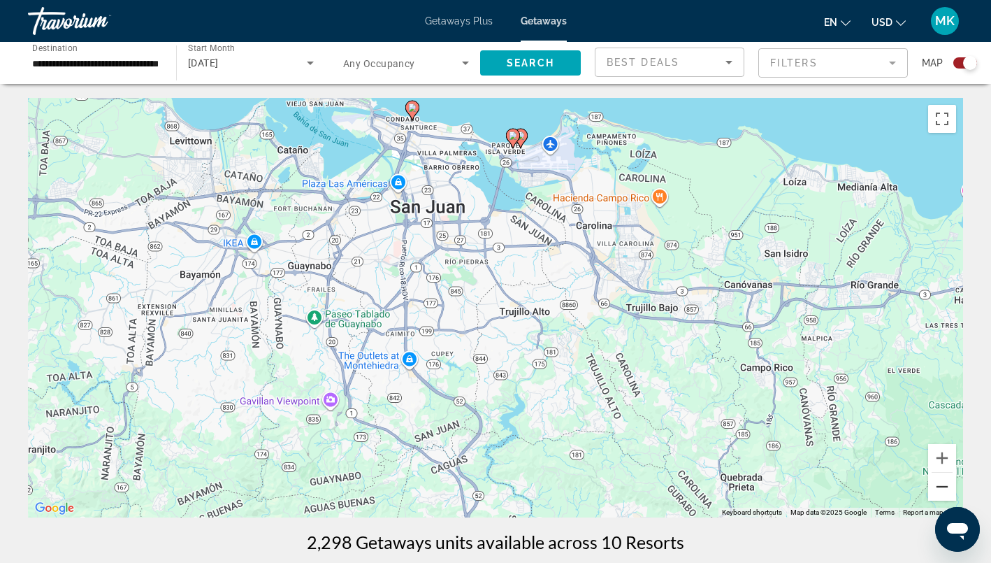
click at [940, 490] on button "Zoom out" at bounding box center [942, 487] width 28 height 28
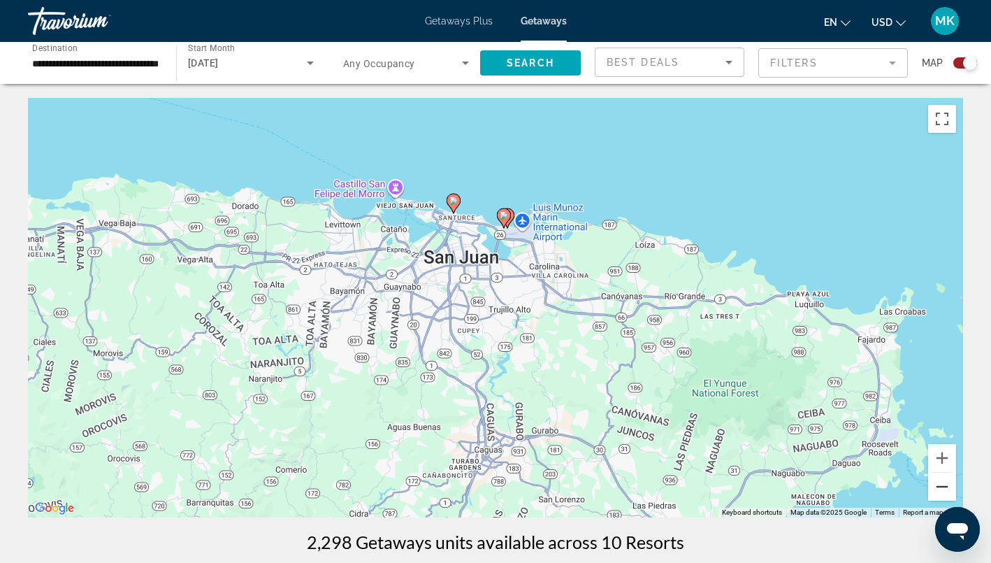
click at [940, 490] on button "Zoom out" at bounding box center [942, 487] width 28 height 28
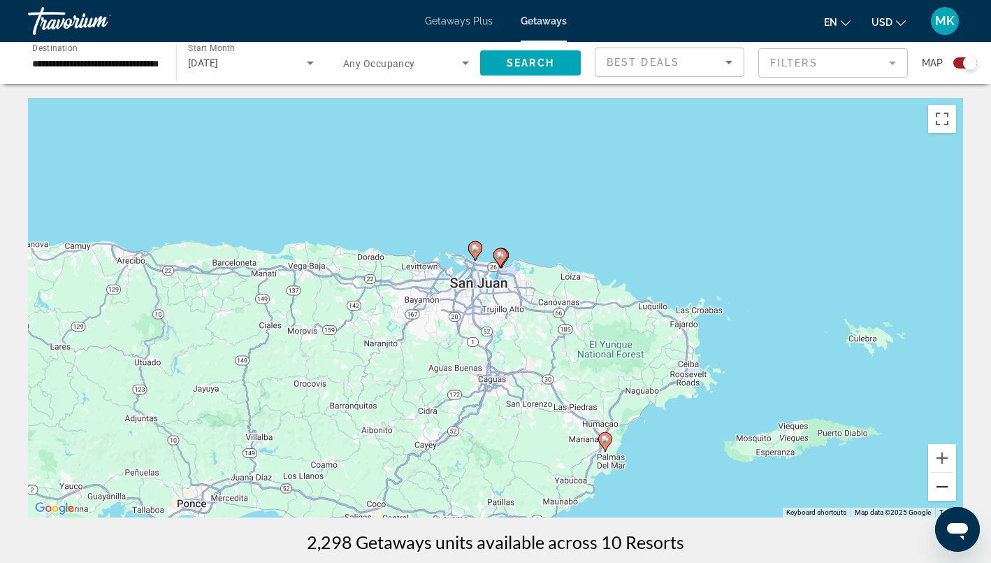
click at [940, 490] on button "Zoom out" at bounding box center [942, 487] width 28 height 28
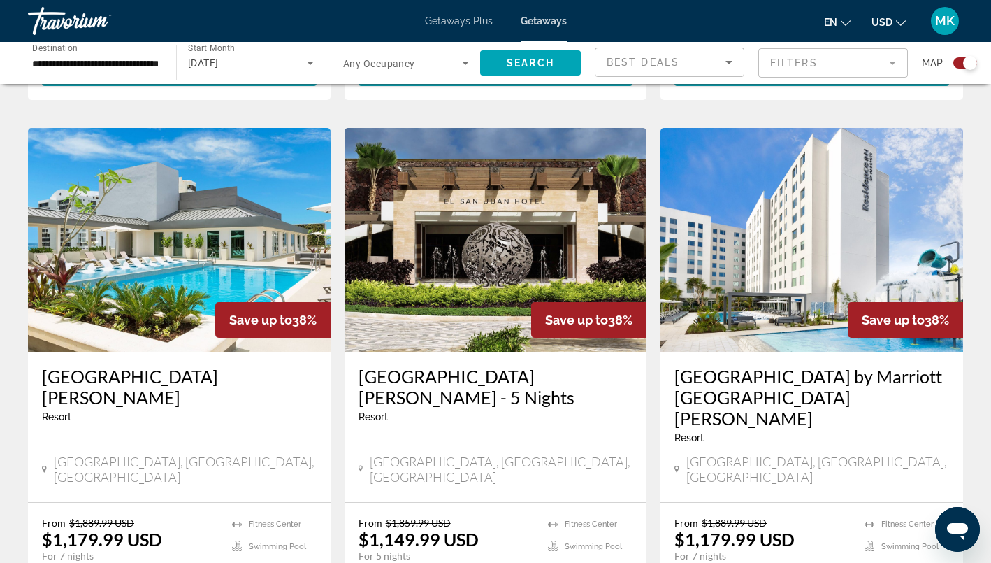
scroll to position [1526, 0]
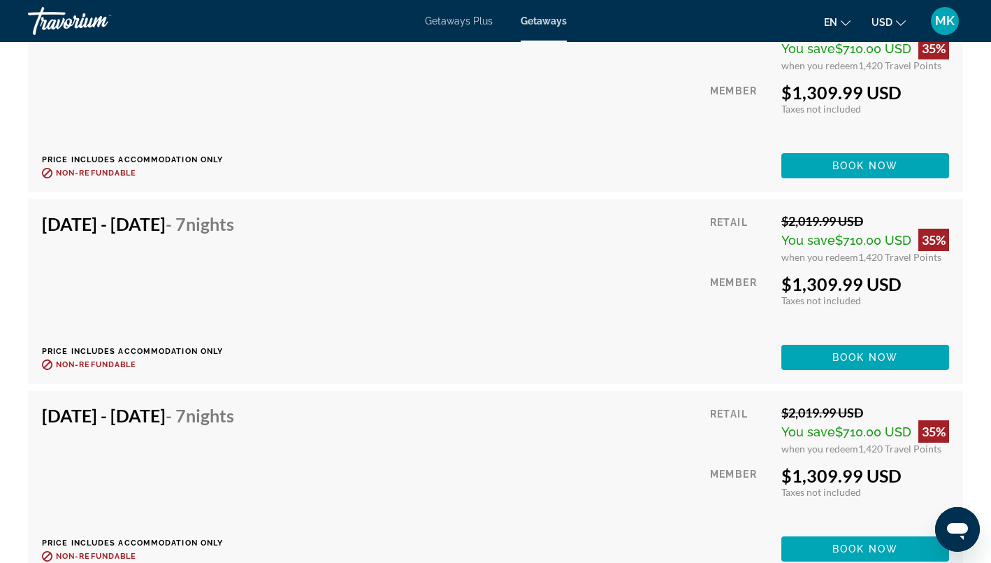
scroll to position [2867, 0]
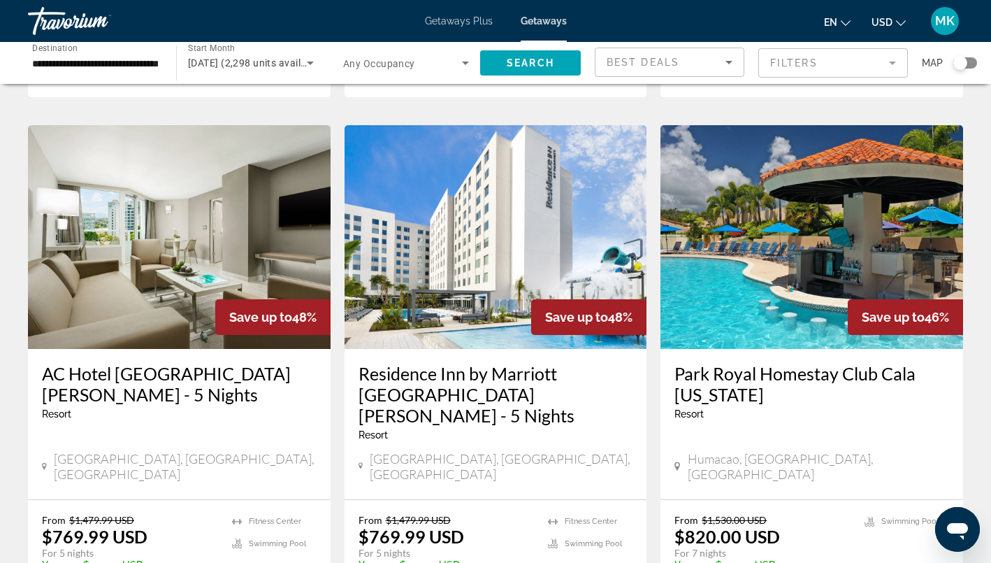
scroll to position [608, 0]
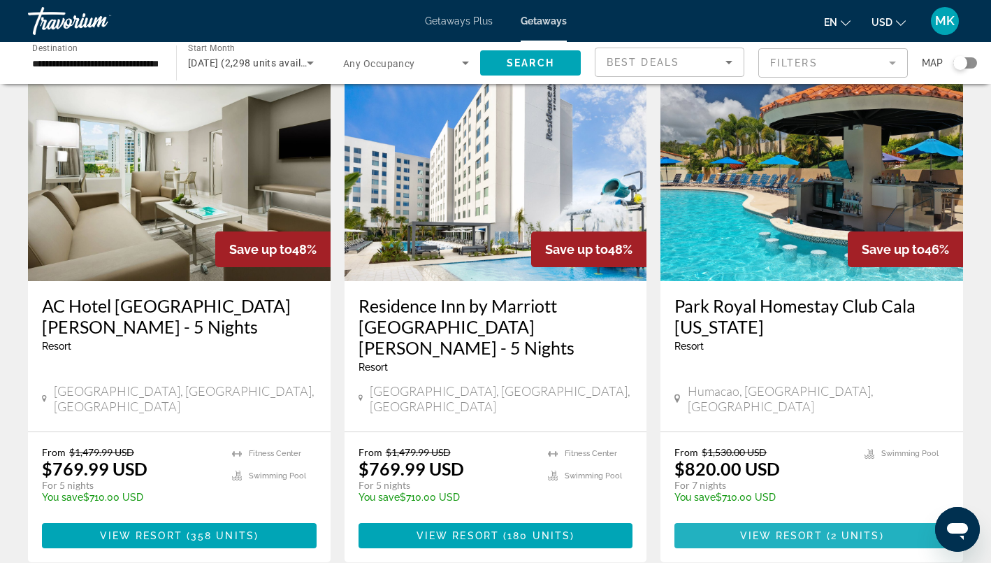
click at [805, 530] on span "View Resort" at bounding box center [781, 535] width 82 height 11
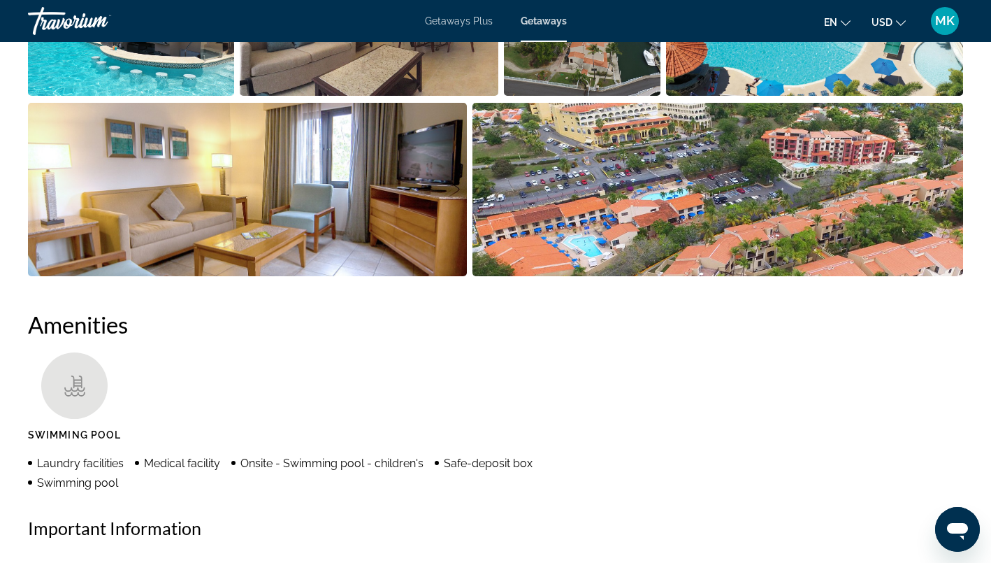
scroll to position [487, 0]
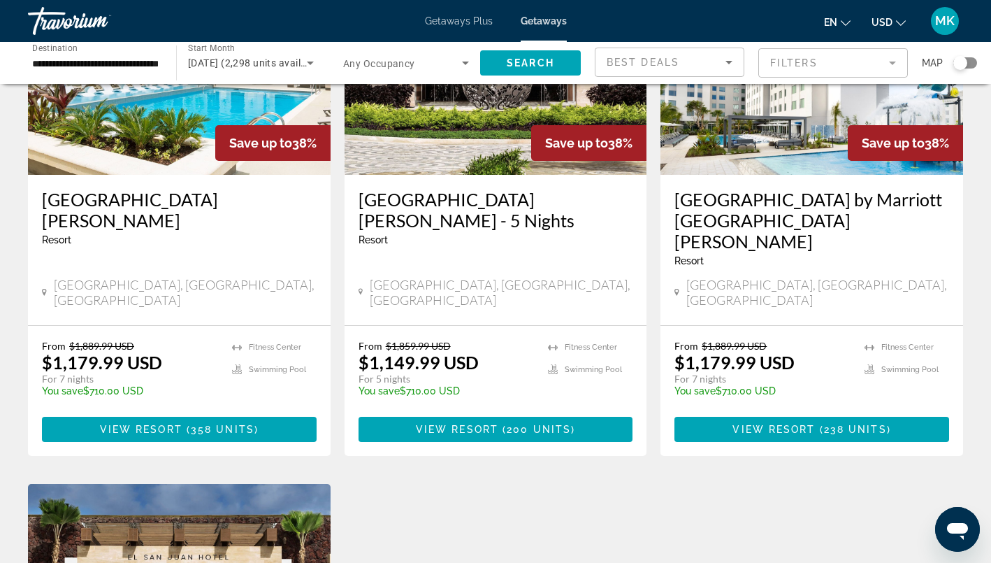
scroll to position [1256, 0]
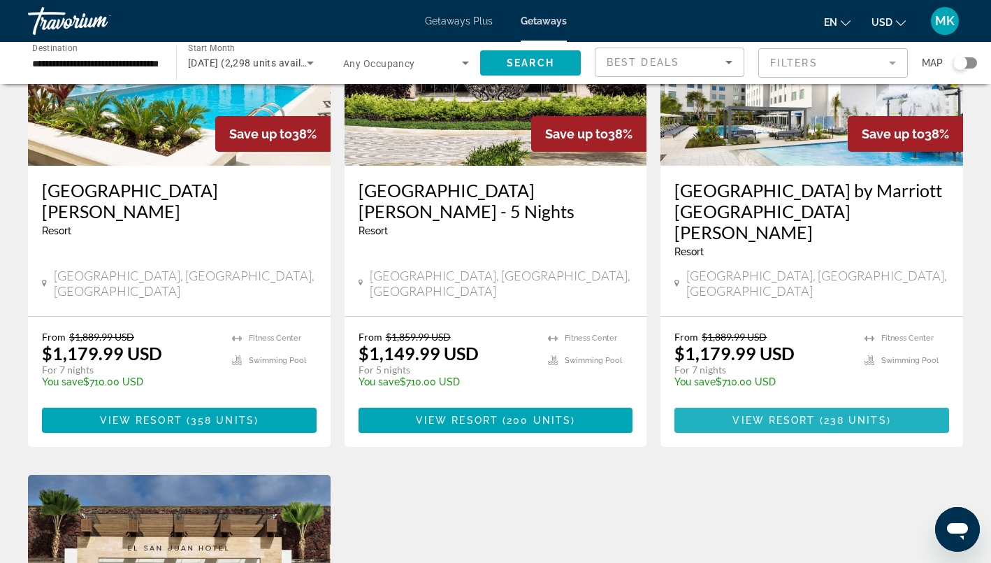
click at [762, 415] on span "View Resort" at bounding box center [774, 420] width 82 height 11
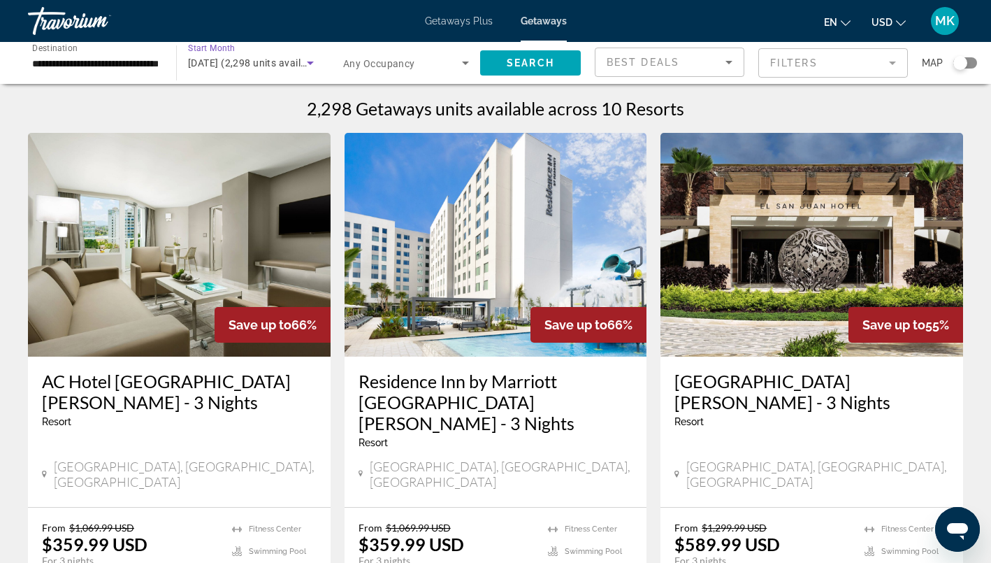
click at [304, 64] on icon "Search widget" at bounding box center [310, 63] width 17 height 17
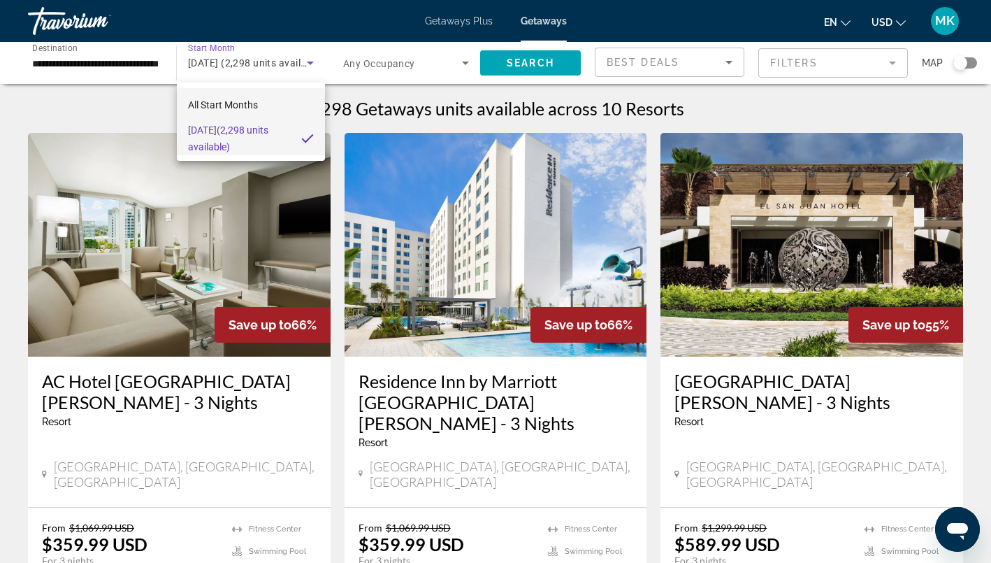
click at [242, 107] on span "All Start Months" at bounding box center [223, 104] width 70 height 11
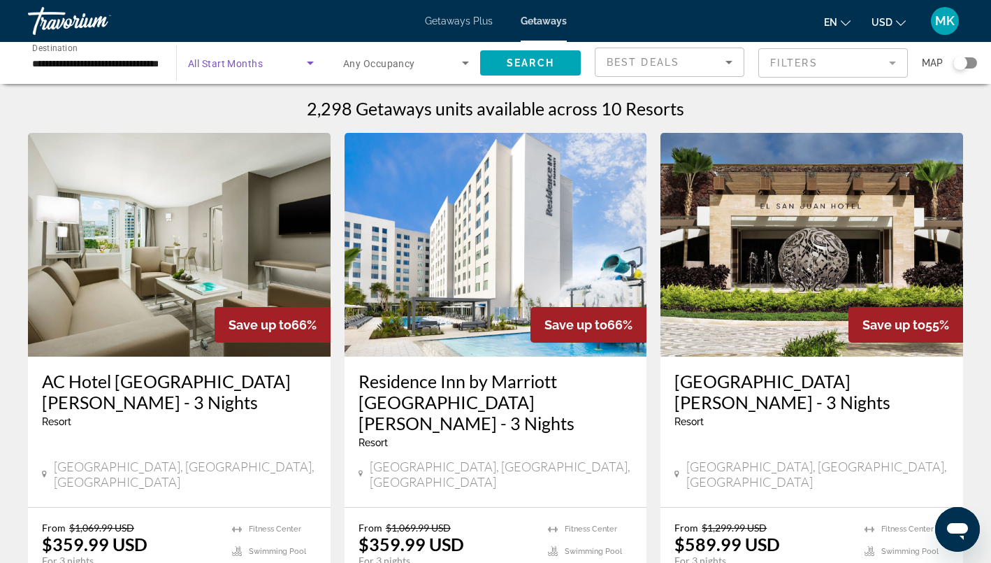
click at [265, 62] on span "Search widget" at bounding box center [247, 63] width 119 height 17
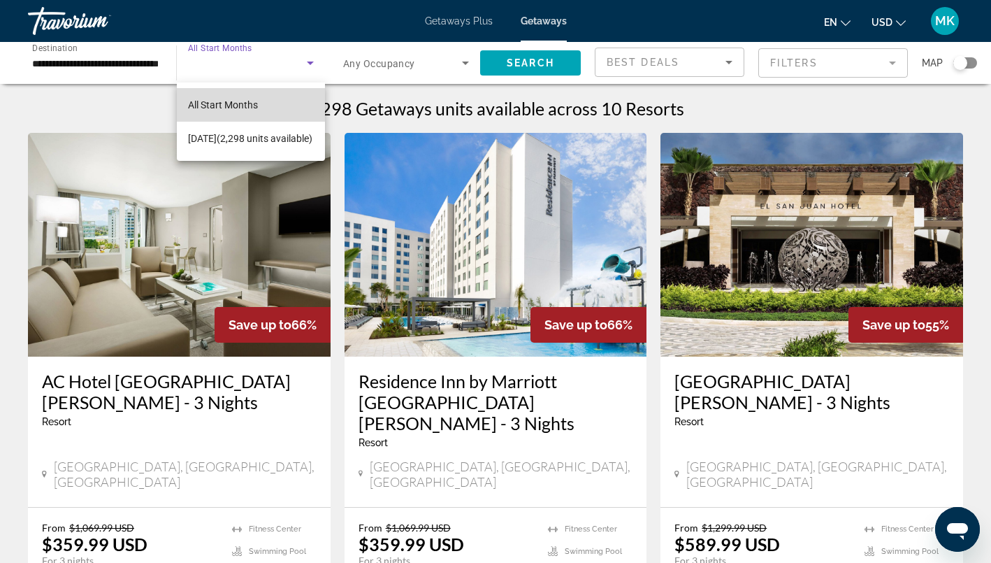
click at [242, 106] on span "All Start Months" at bounding box center [223, 104] width 70 height 11
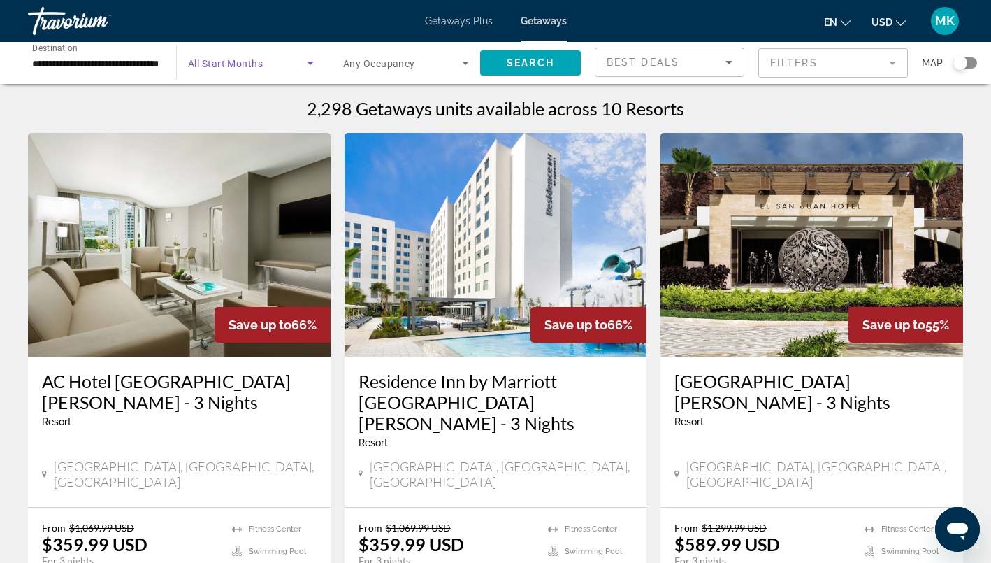
click at [314, 55] on div "Start Month All Start Months" at bounding box center [251, 62] width 148 height 39
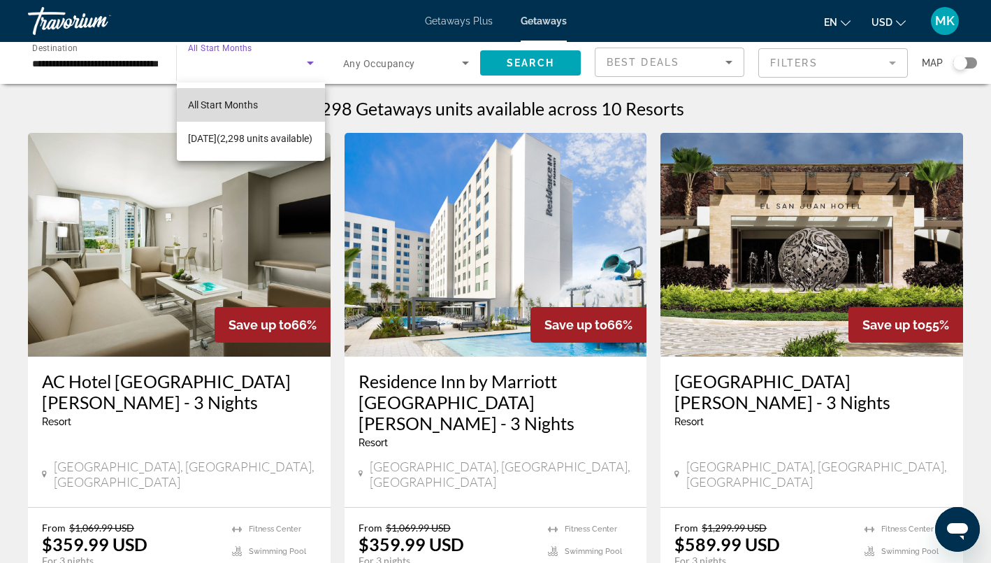
click at [261, 108] on mat-option "All Start Months" at bounding box center [251, 105] width 148 height 34
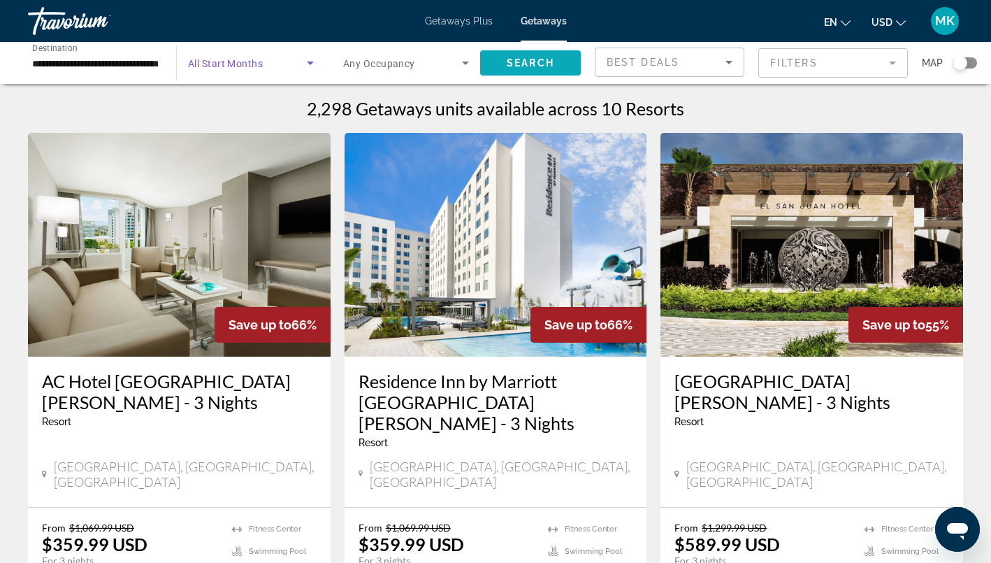
click at [512, 65] on span "Search" at bounding box center [531, 62] width 48 height 11
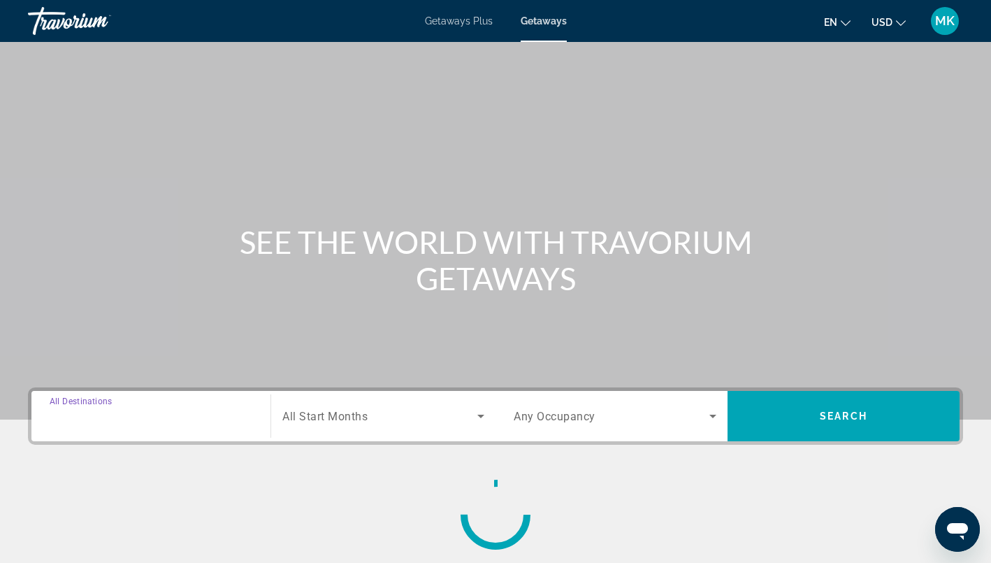
click at [161, 411] on input "Destination All Destinations" at bounding box center [151, 416] width 203 height 17
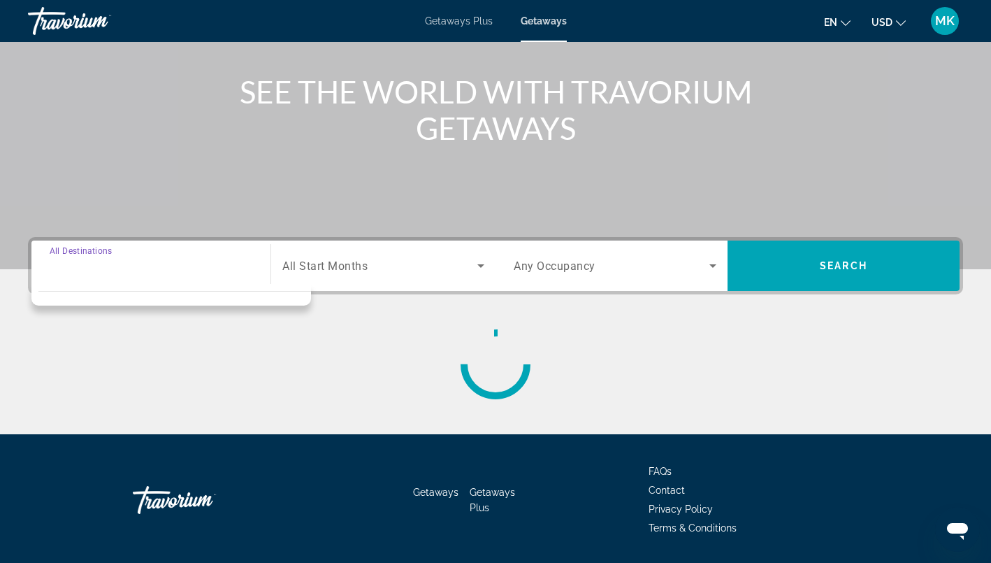
scroll to position [193, 0]
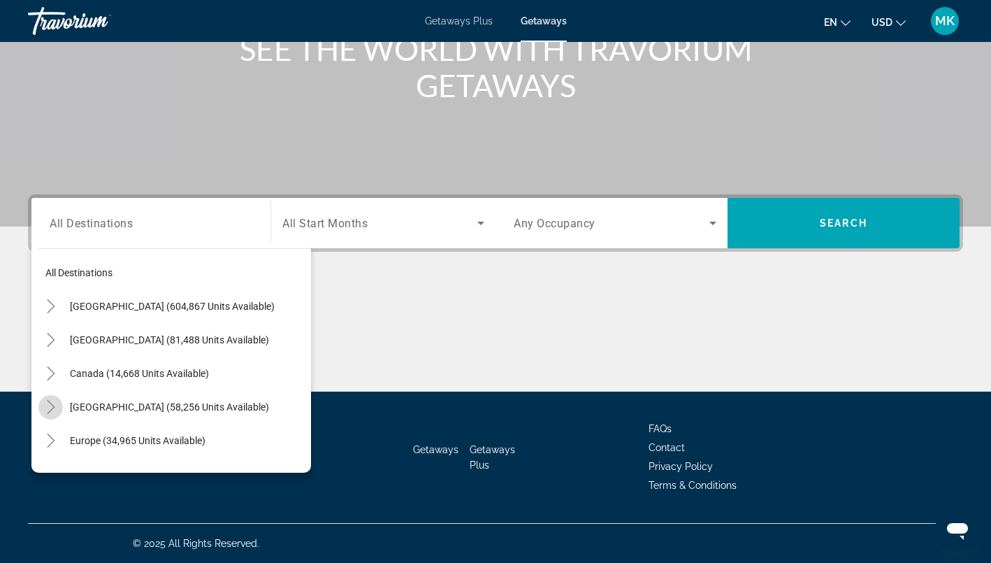
click at [57, 410] on icon "Toggle Caribbean & Atlantic Islands (58,256 units available)" at bounding box center [51, 407] width 14 height 14
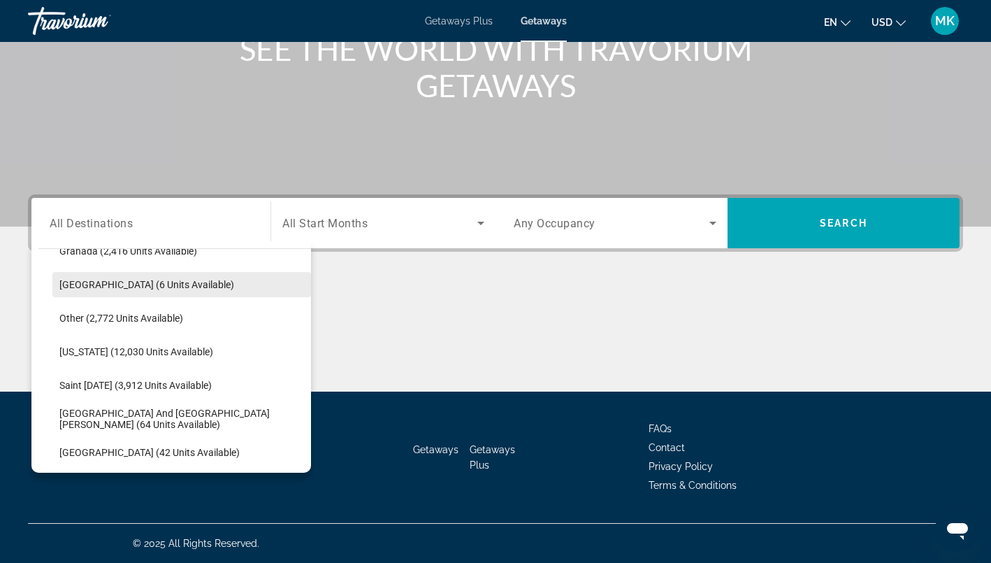
scroll to position [359, 0]
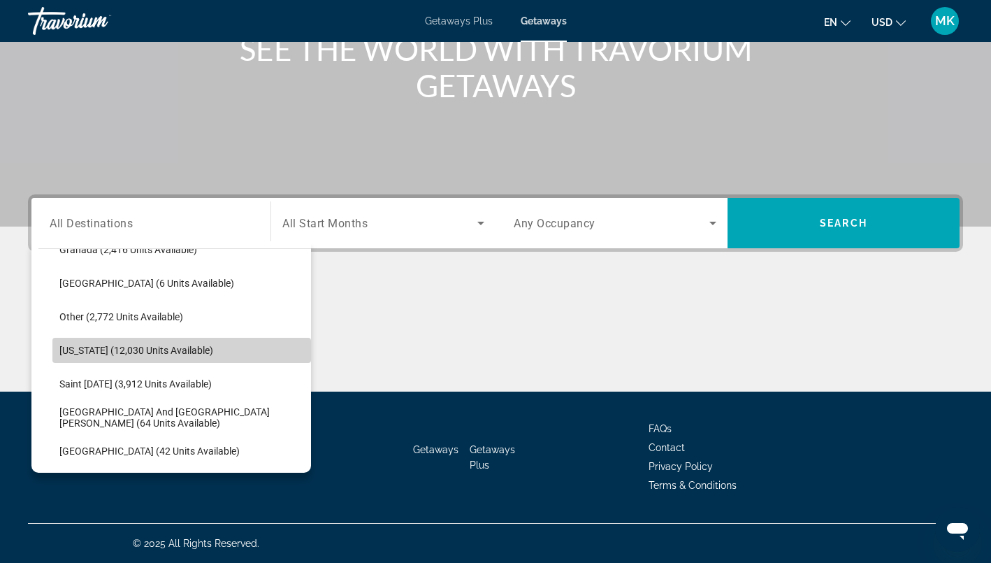
click at [122, 357] on span "Search widget" at bounding box center [181, 350] width 259 height 34
type input "**********"
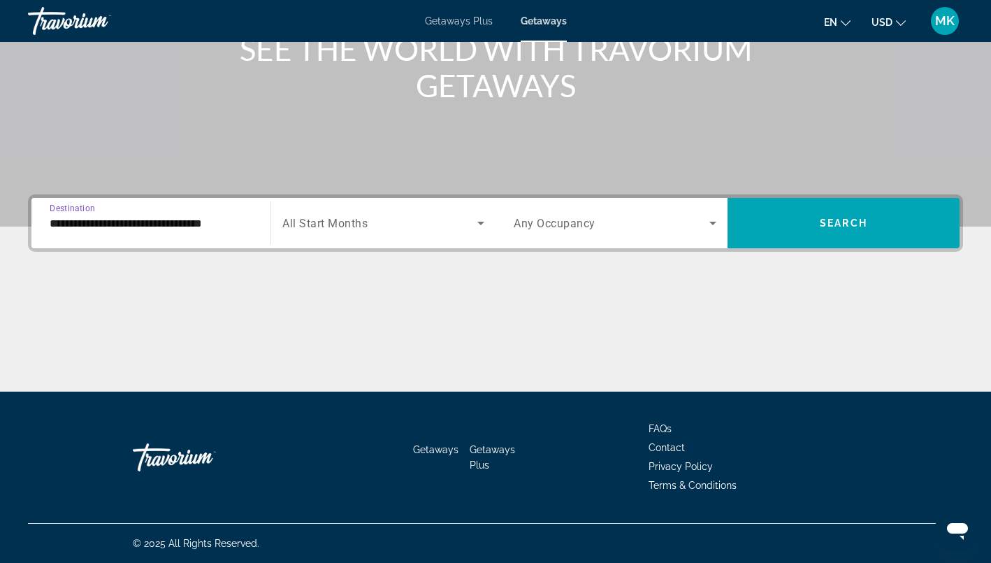
click at [404, 222] on span "Search widget" at bounding box center [379, 223] width 195 height 17
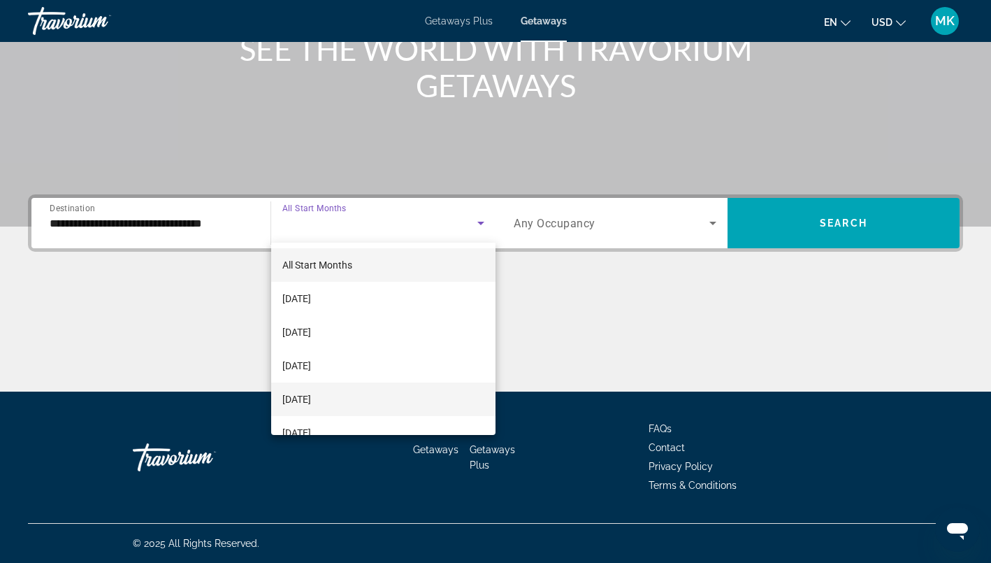
scroll to position [31, 0]
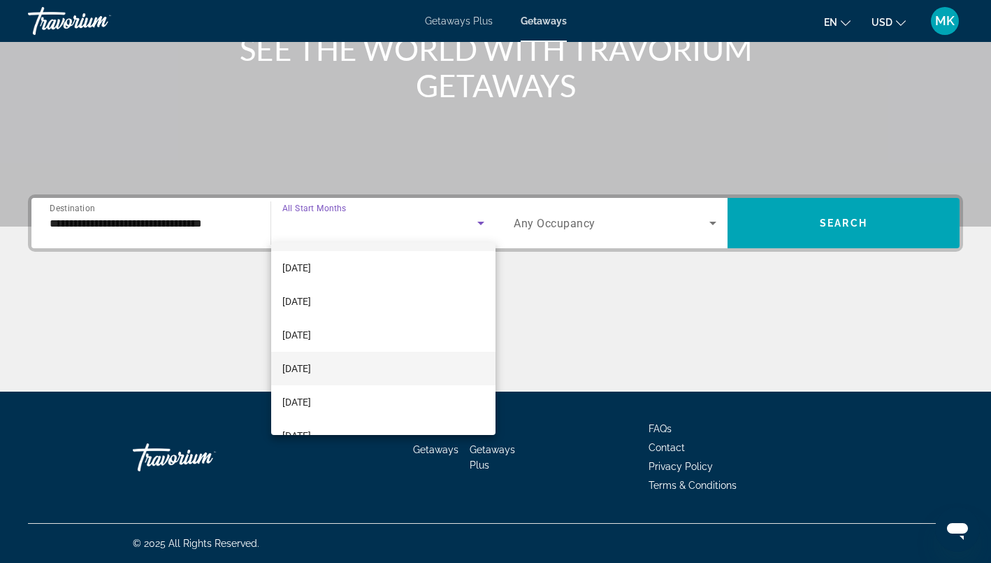
click at [356, 366] on mat-option "December 2025" at bounding box center [383, 369] width 224 height 34
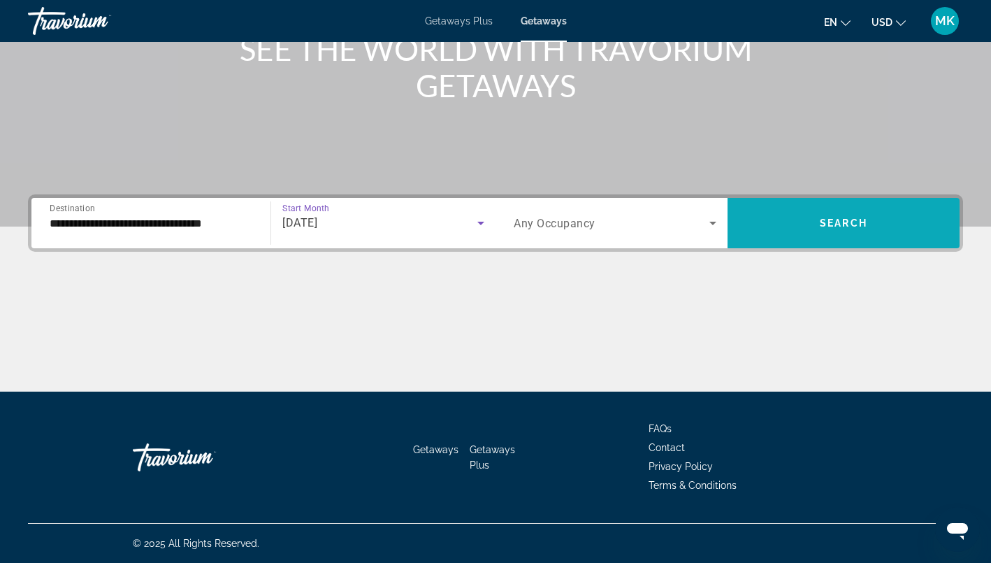
click at [801, 224] on span "Search widget" at bounding box center [844, 223] width 232 height 34
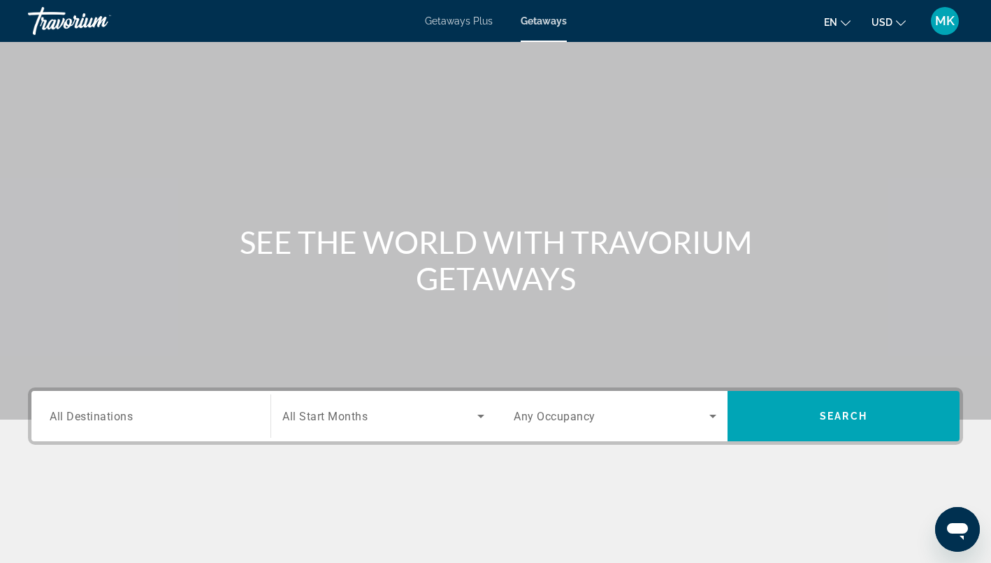
click at [124, 417] on span "All Destinations" at bounding box center [91, 415] width 83 height 13
click at [124, 417] on input "Destination All Destinations" at bounding box center [151, 416] width 203 height 17
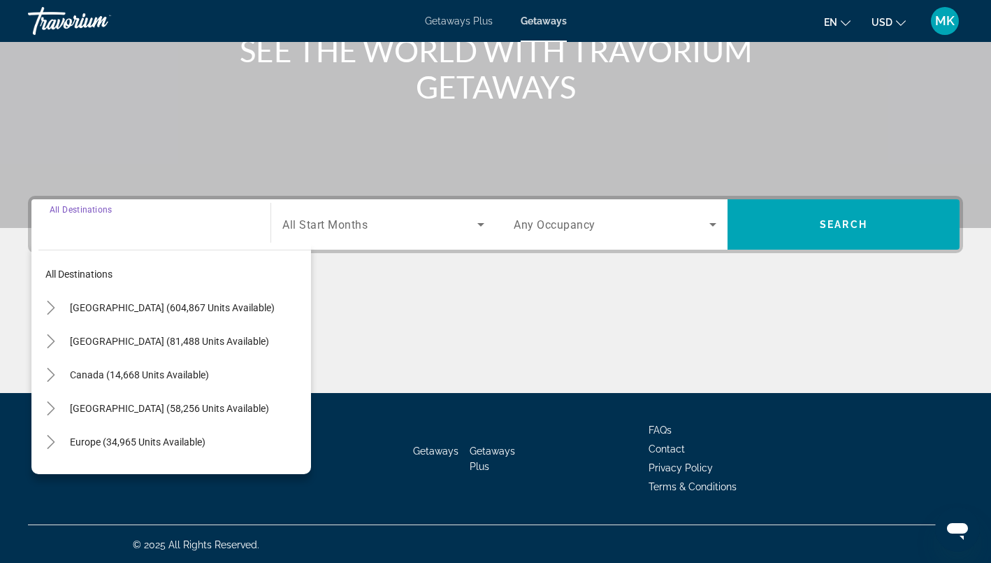
scroll to position [193, 0]
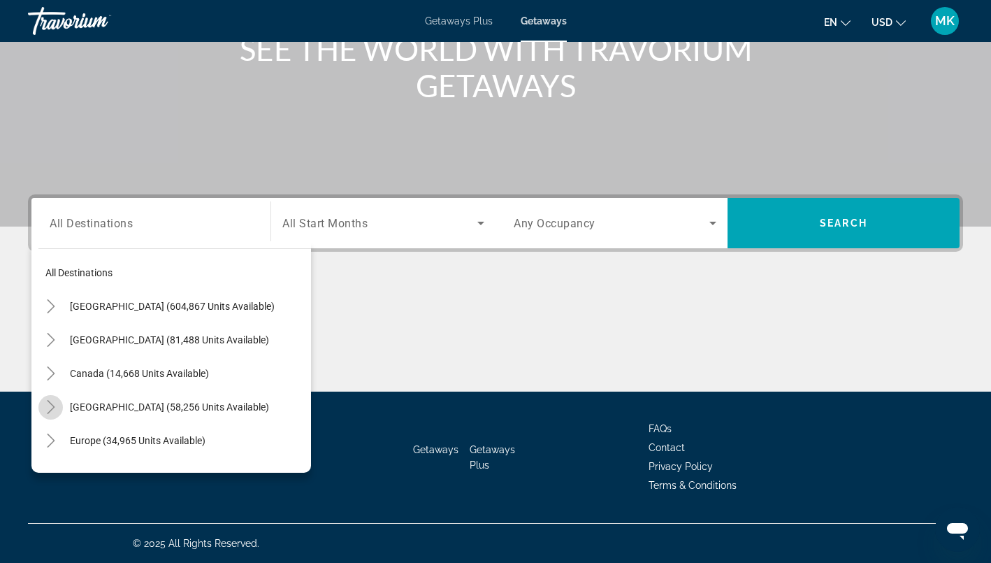
click at [52, 406] on icon "Toggle Caribbean & Atlantic Islands (58,256 units available)" at bounding box center [51, 407] width 8 height 14
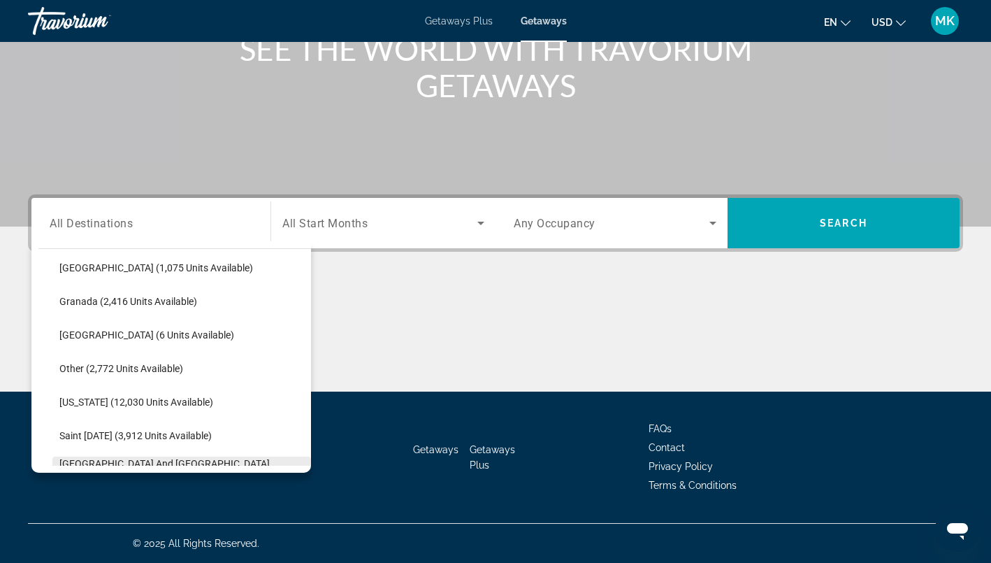
scroll to position [306, 0]
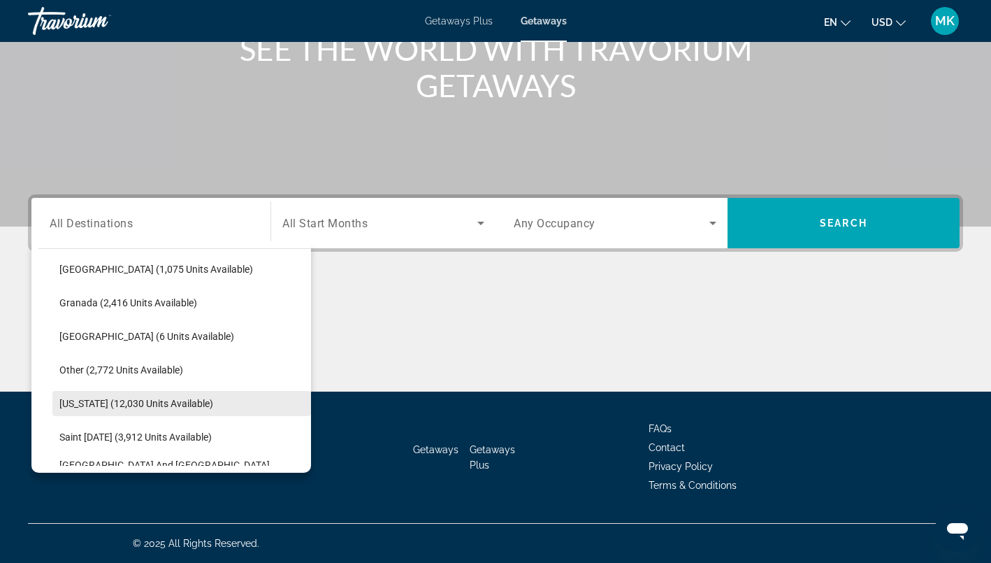
click at [155, 403] on span "Puerto Rico (12,030 units available)" at bounding box center [136, 403] width 154 height 11
type input "**********"
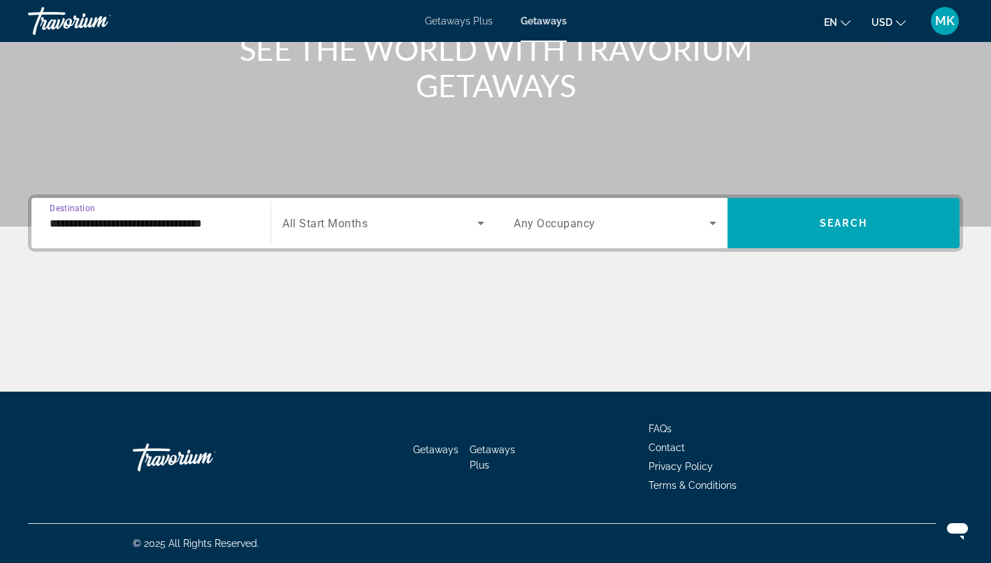
click at [336, 229] on span "All Start Months" at bounding box center [324, 223] width 85 height 13
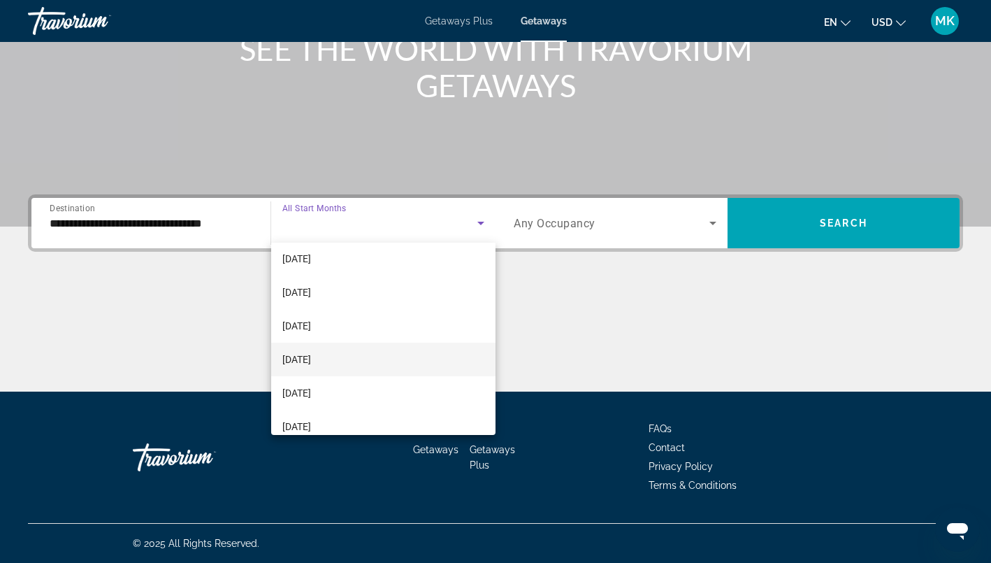
scroll to position [113, 0]
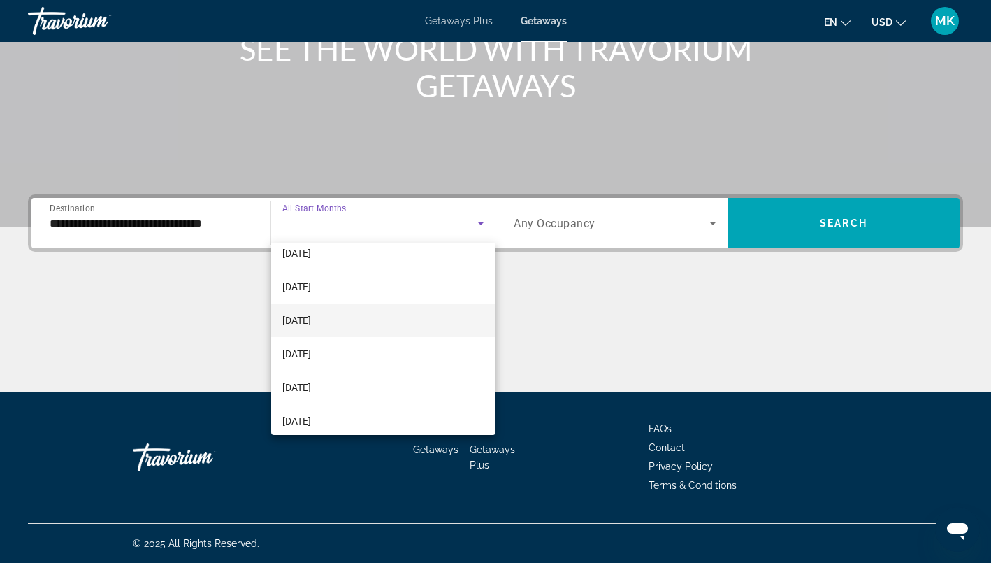
click at [311, 319] on span "January 2026" at bounding box center [296, 320] width 29 height 17
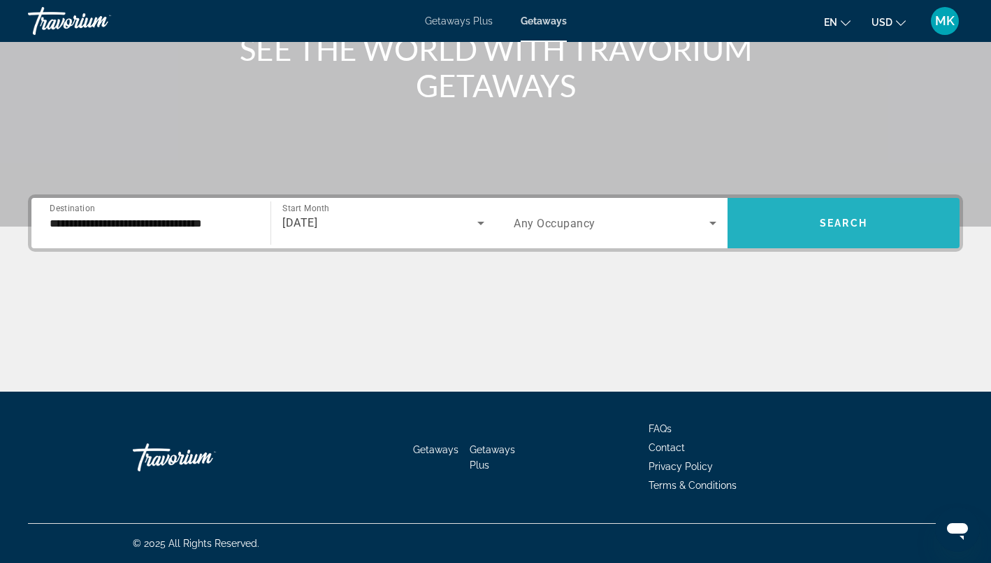
click at [814, 224] on span "Search widget" at bounding box center [844, 223] width 232 height 34
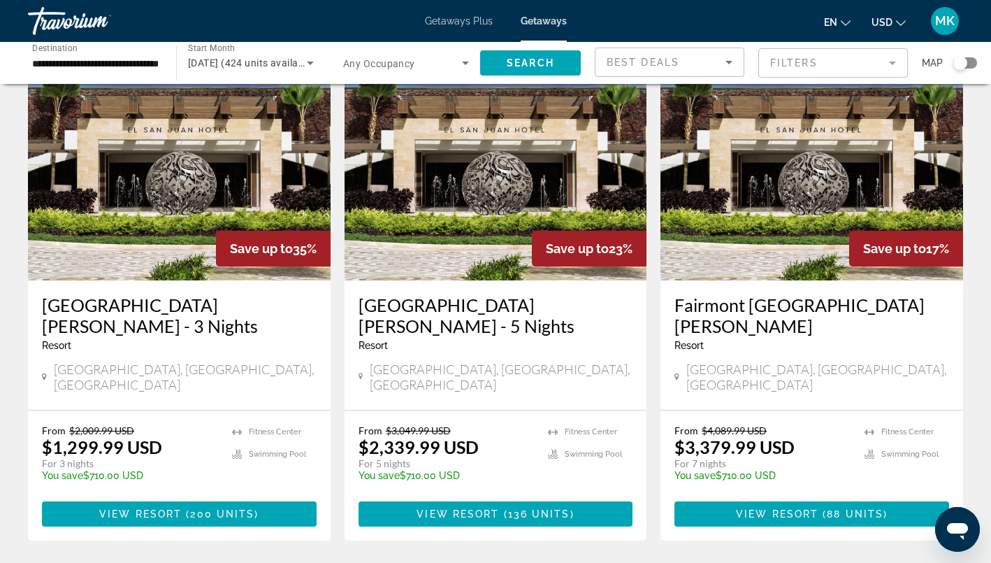
scroll to position [76, 0]
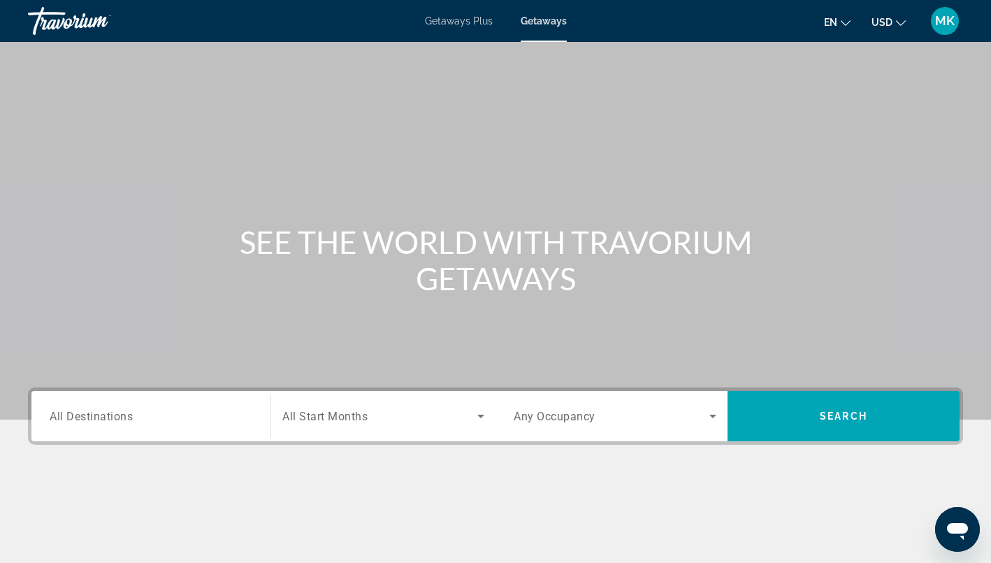
click at [129, 417] on span "All Destinations" at bounding box center [91, 415] width 83 height 13
click at [129, 417] on input "Destination All Destinations" at bounding box center [151, 416] width 203 height 17
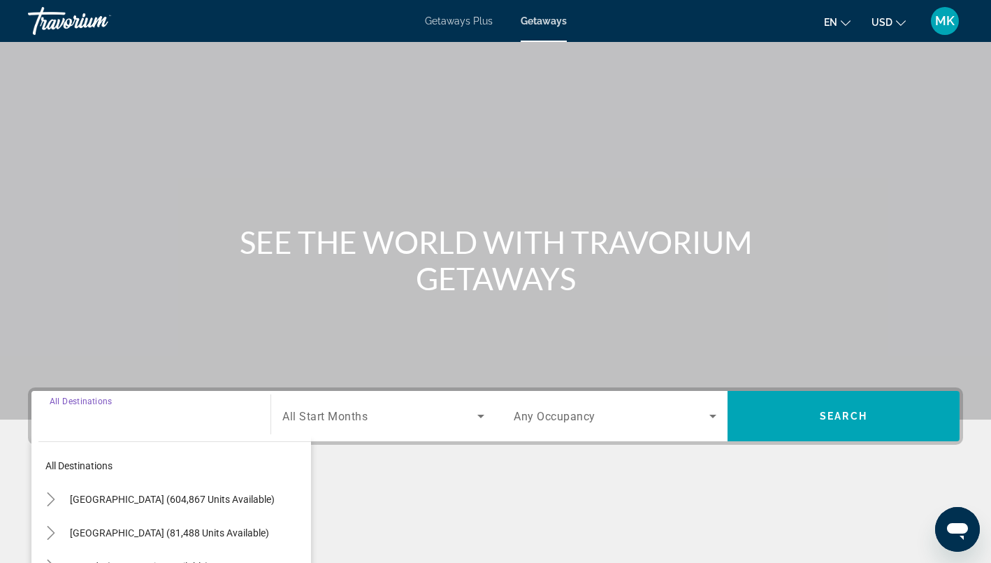
scroll to position [193, 0]
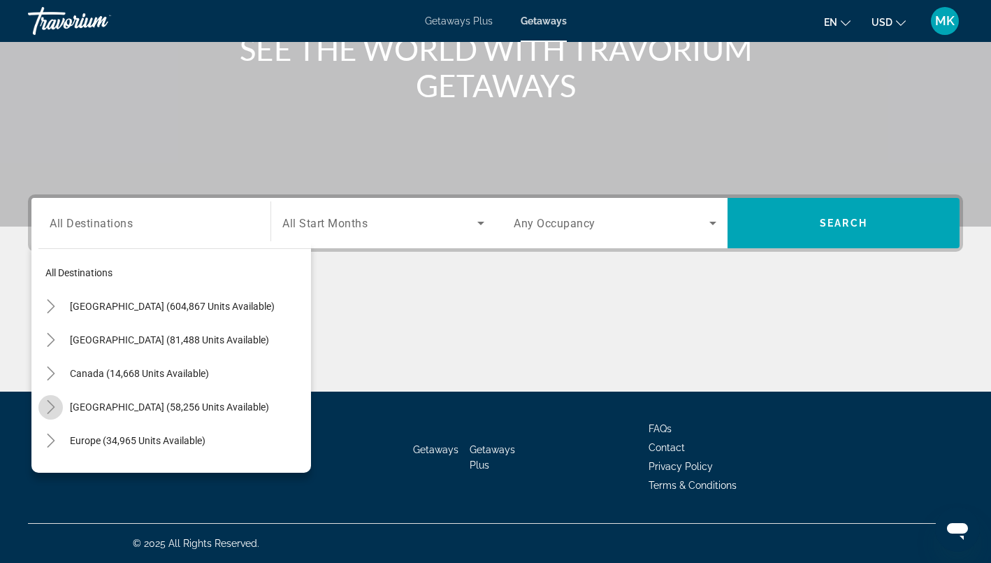
click at [54, 408] on icon "Toggle Caribbean & Atlantic Islands (58,256 units available)" at bounding box center [51, 407] width 8 height 14
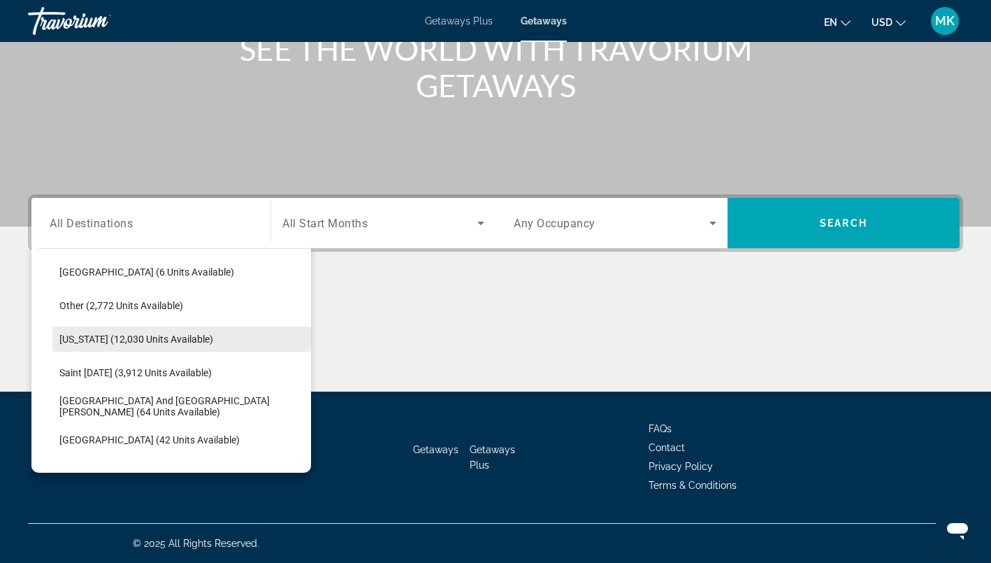
scroll to position [373, 0]
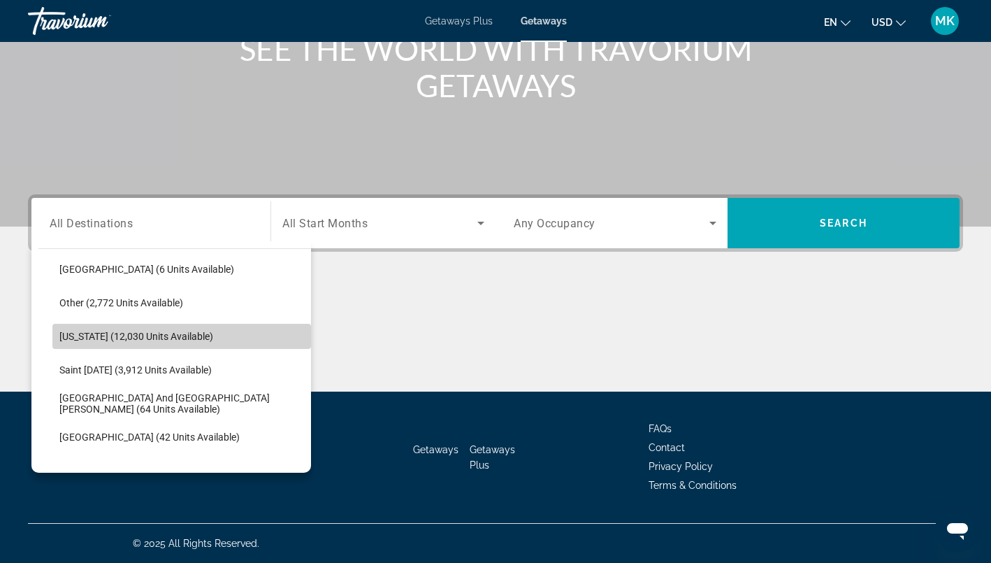
click at [113, 330] on span "Search widget" at bounding box center [181, 336] width 259 height 34
type input "**********"
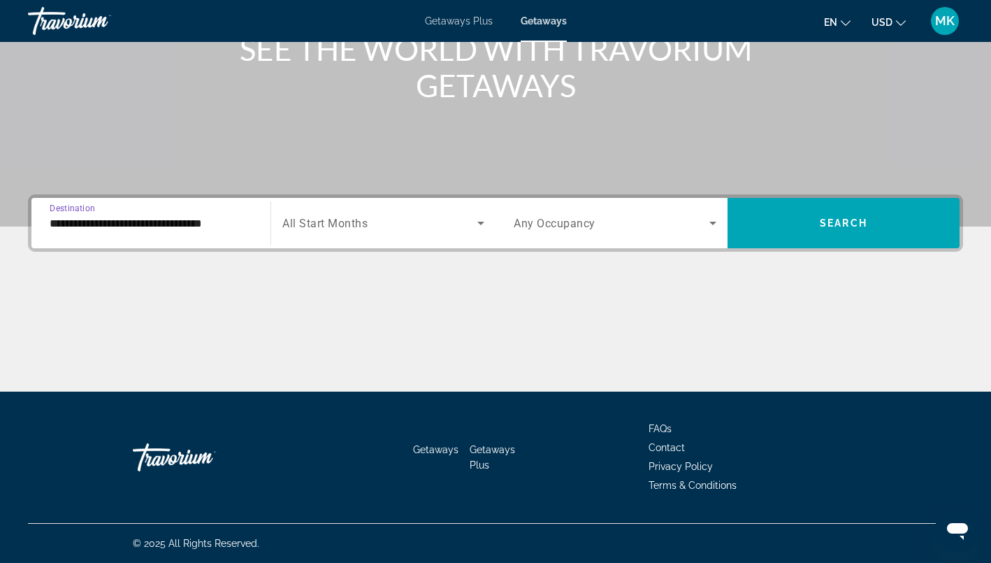
click at [348, 213] on div "Search widget" at bounding box center [383, 222] width 202 height 39
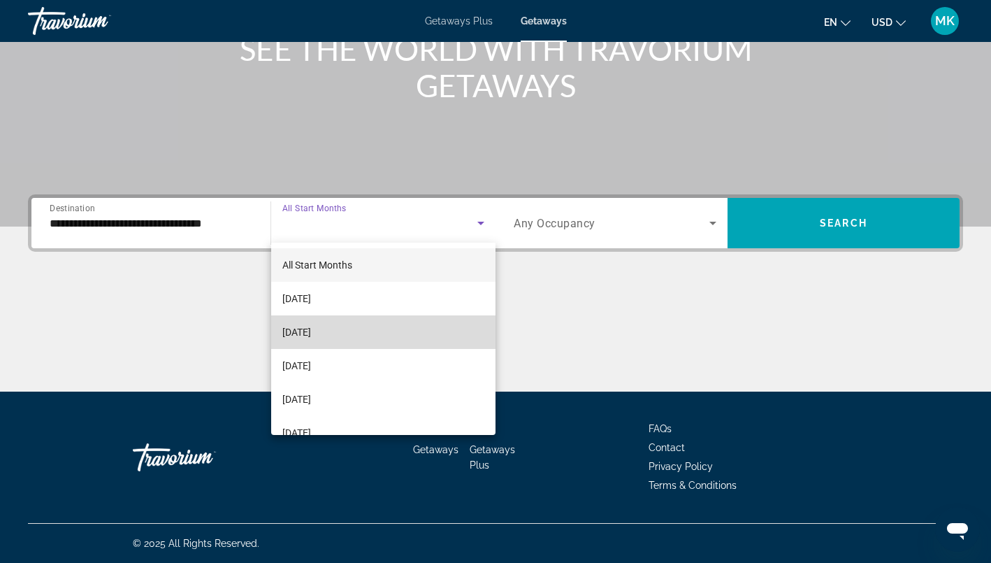
click at [345, 335] on mat-option "October 2025" at bounding box center [383, 332] width 224 height 34
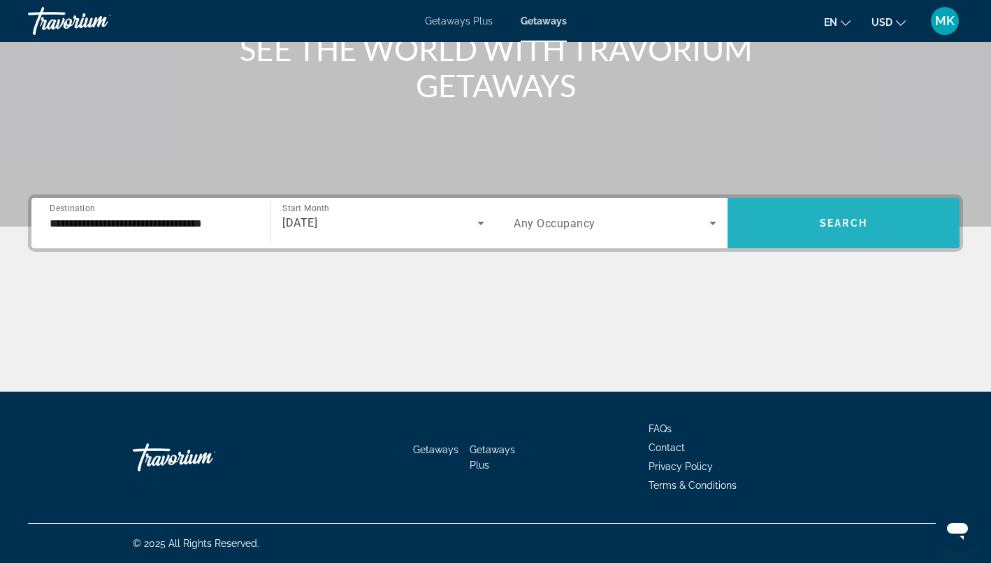
click at [824, 216] on span "Search widget" at bounding box center [844, 223] width 232 height 34
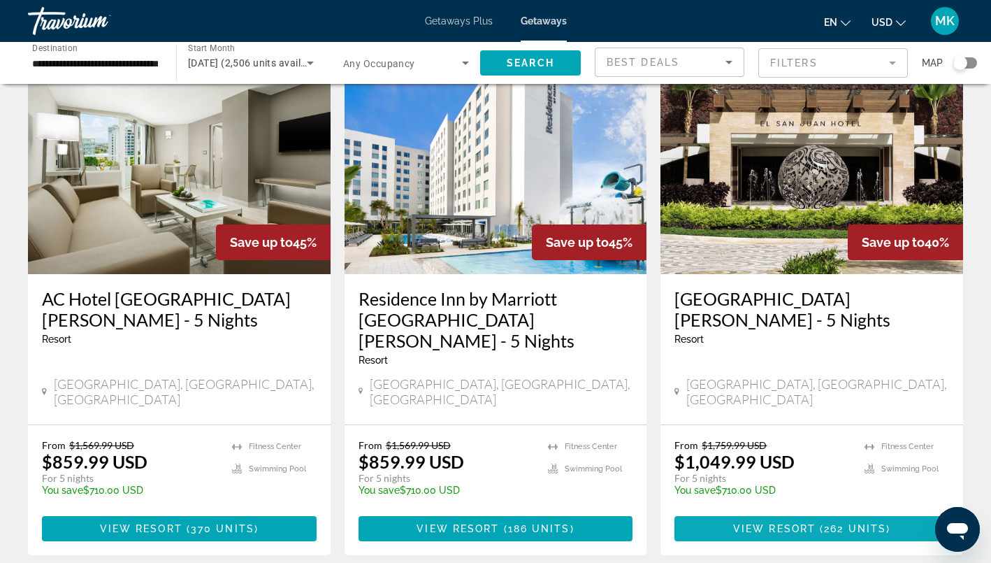
scroll to position [615, 0]
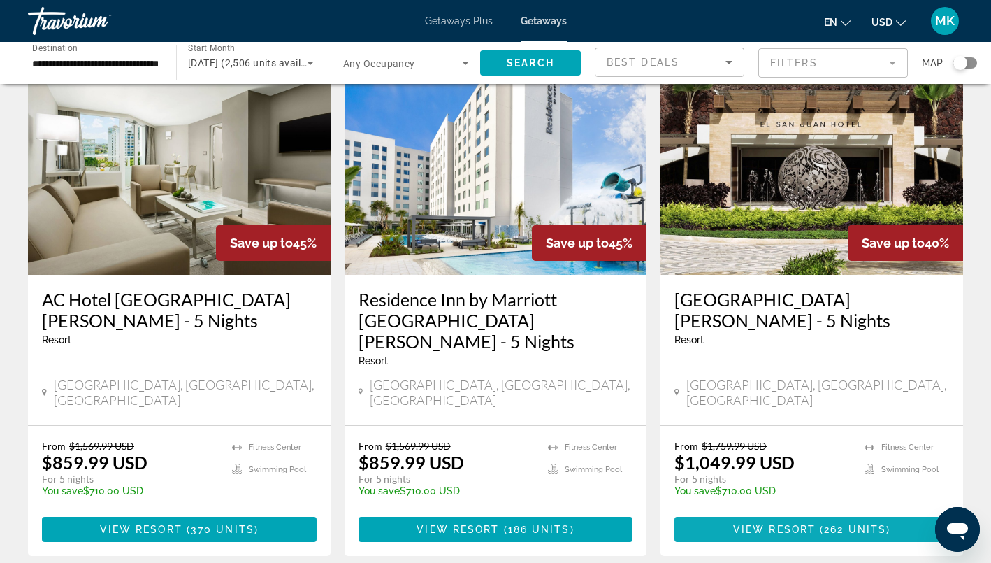
click at [779, 524] on span "View Resort" at bounding box center [774, 529] width 82 height 11
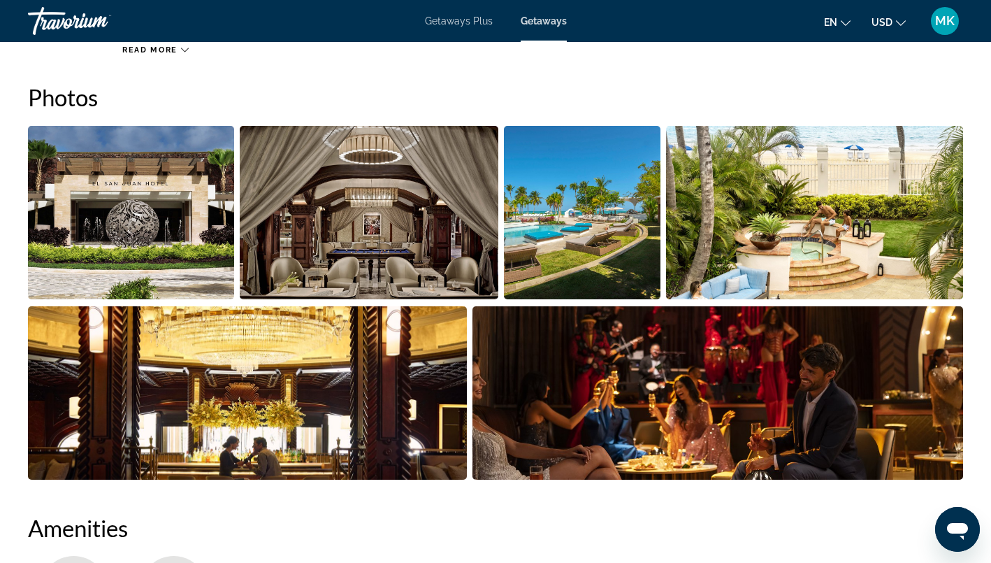
scroll to position [658, 0]
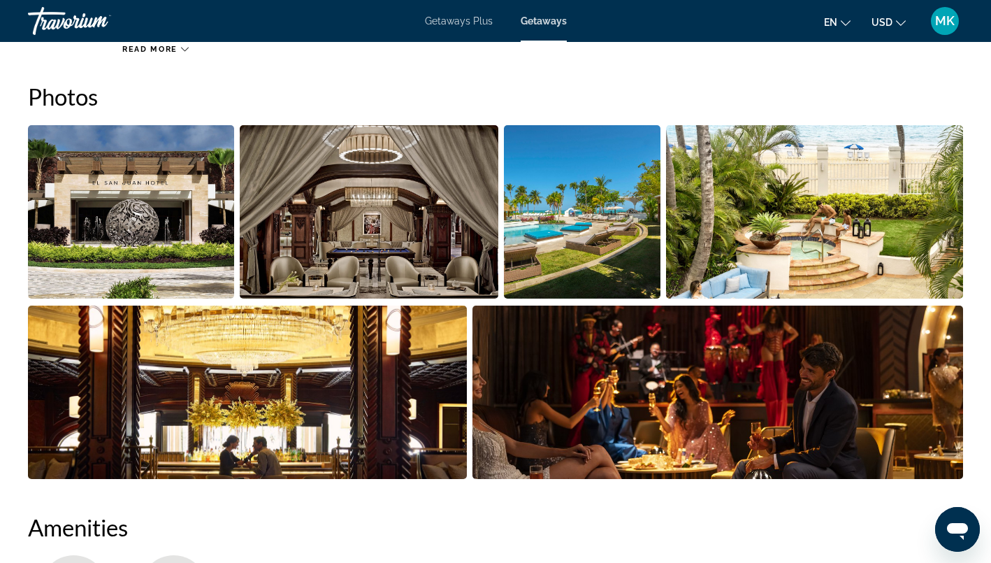
click at [558, 240] on img "Open full-screen image slider" at bounding box center [582, 211] width 157 height 173
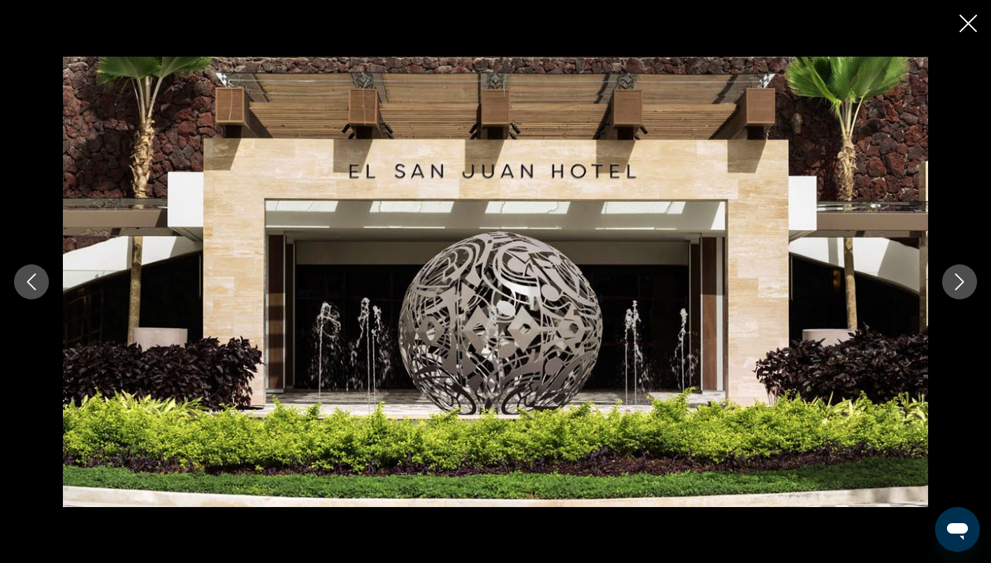
click at [958, 285] on icon "Next image" at bounding box center [959, 281] width 17 height 17
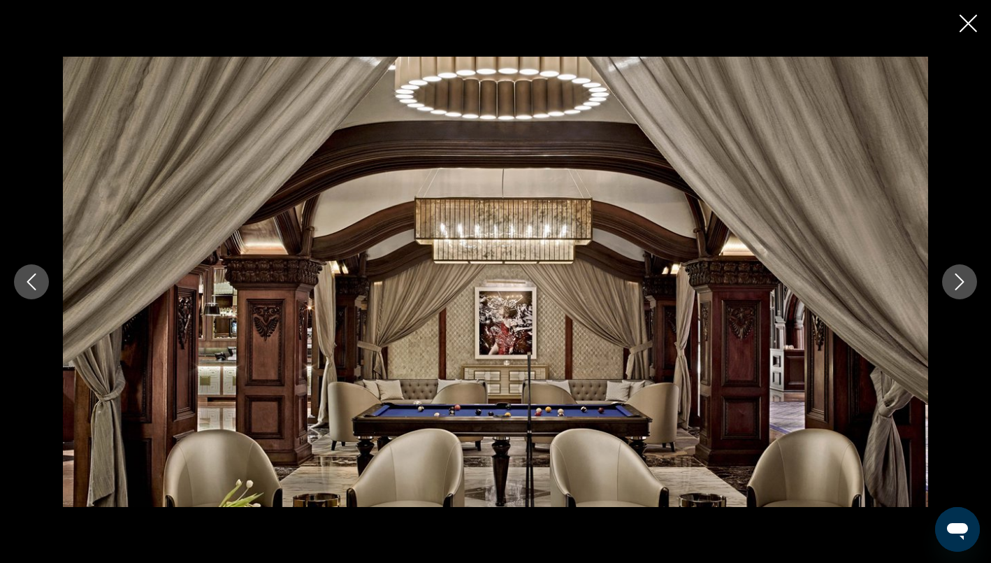
click at [958, 285] on icon "Next image" at bounding box center [959, 281] width 17 height 17
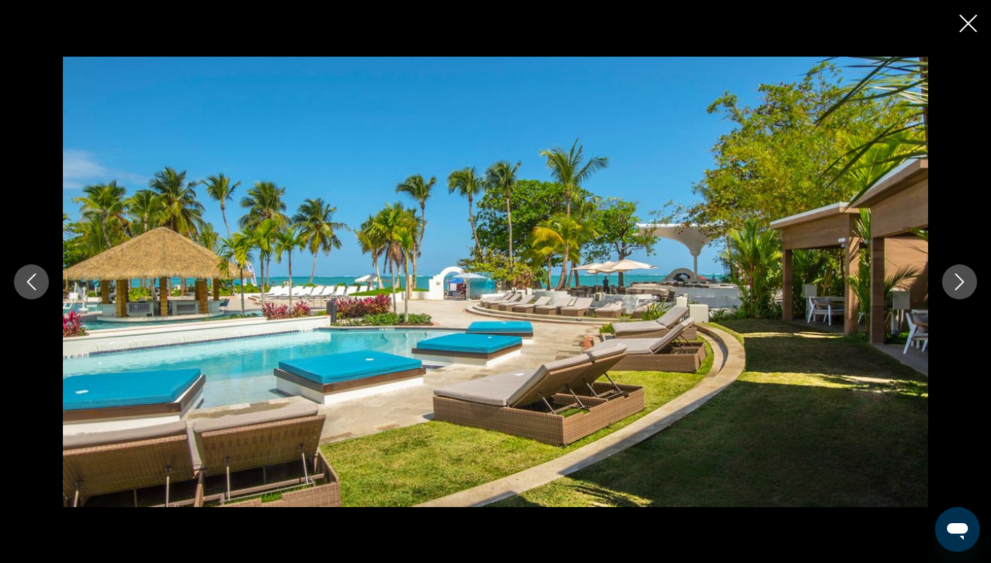
click at [958, 285] on icon "Next image" at bounding box center [959, 281] width 17 height 17
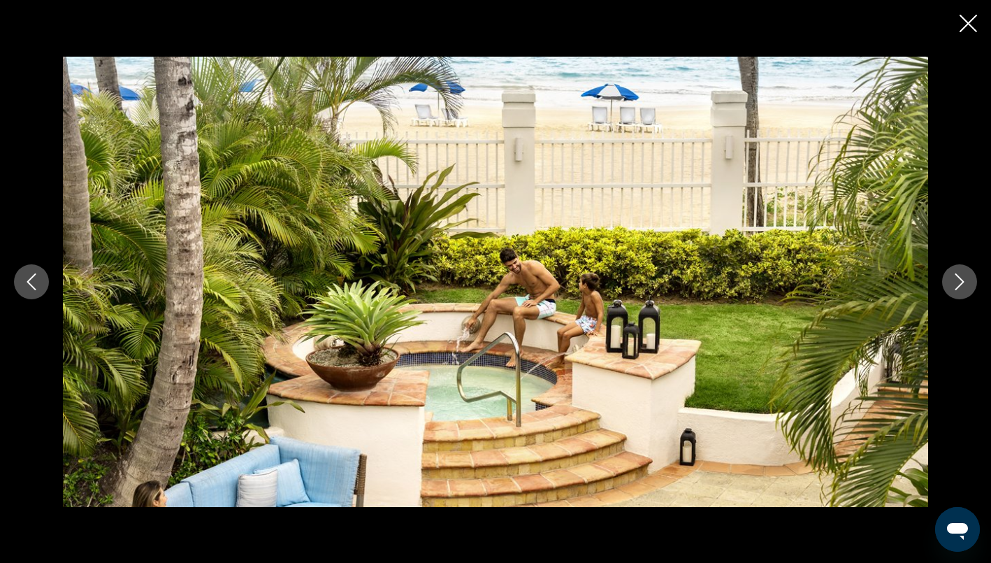
click at [958, 285] on icon "Next image" at bounding box center [959, 281] width 17 height 17
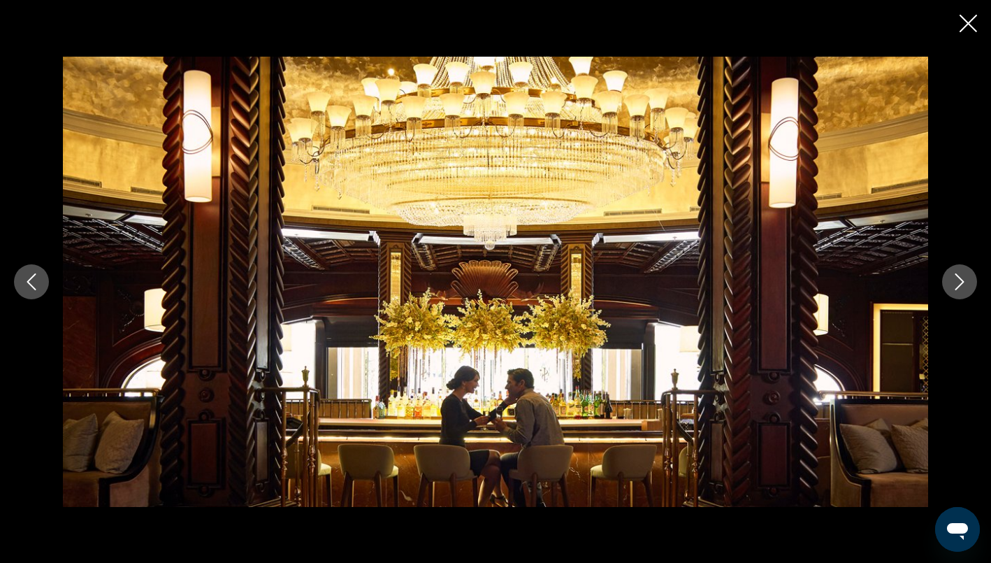
click at [958, 285] on icon "Next image" at bounding box center [959, 281] width 17 height 17
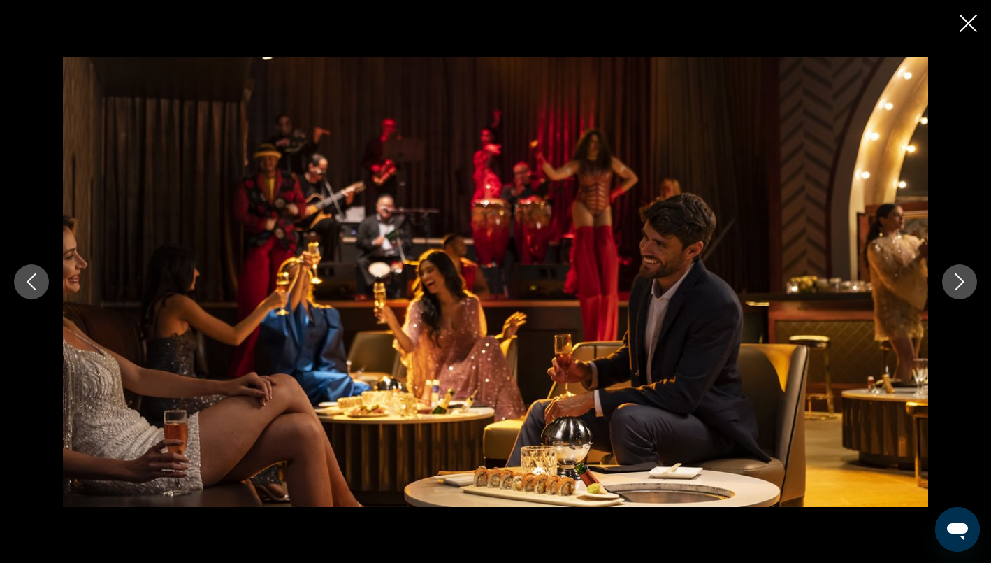
click at [958, 285] on icon "Next image" at bounding box center [959, 281] width 17 height 17
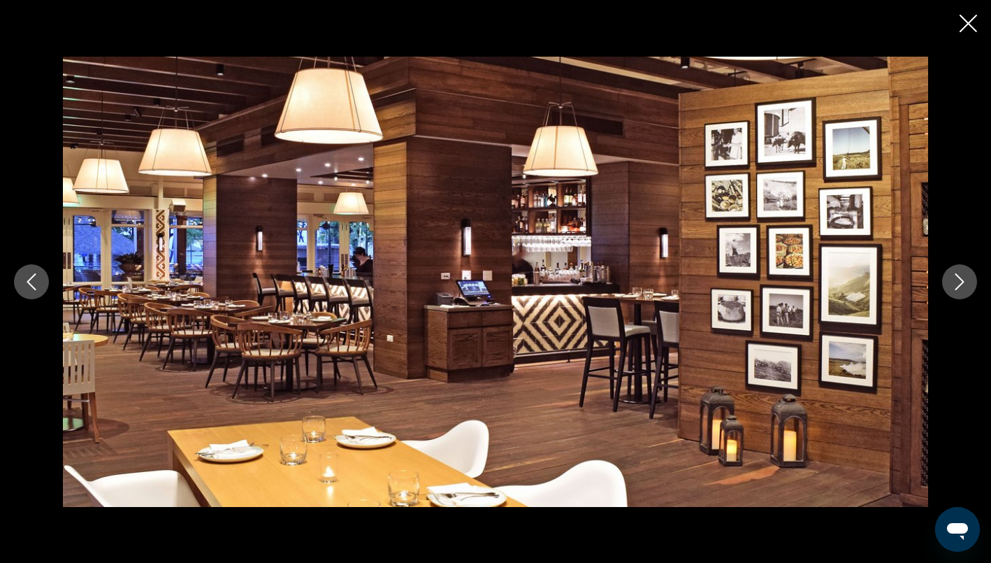
click at [958, 285] on icon "Next image" at bounding box center [959, 281] width 17 height 17
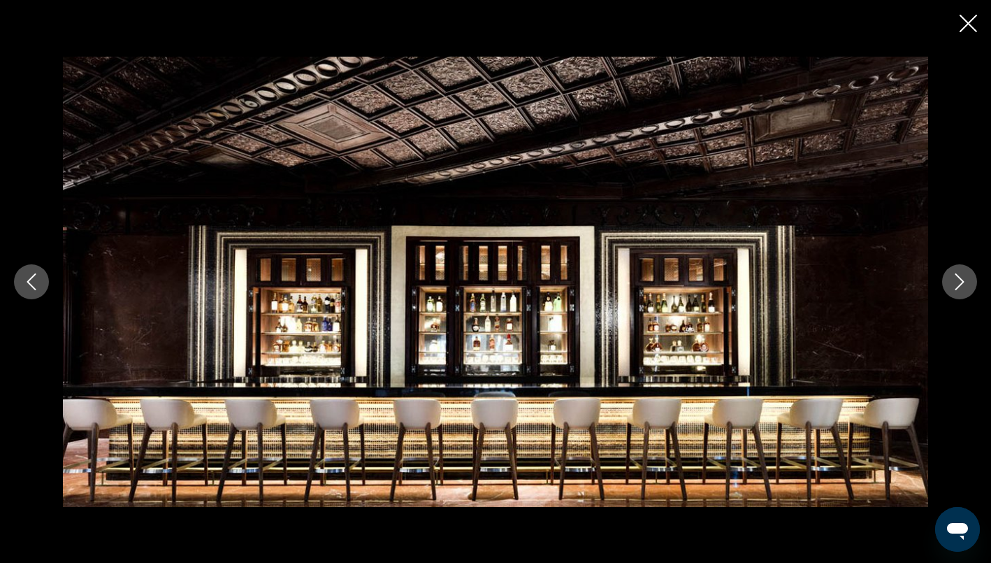
click at [958, 285] on icon "Next image" at bounding box center [959, 281] width 17 height 17
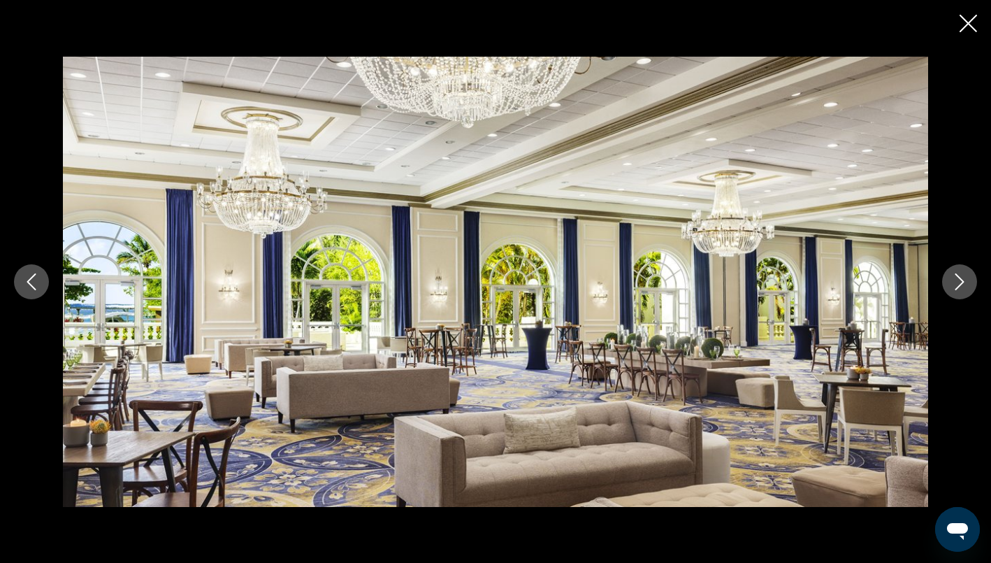
click at [958, 285] on icon "Next image" at bounding box center [959, 281] width 17 height 17
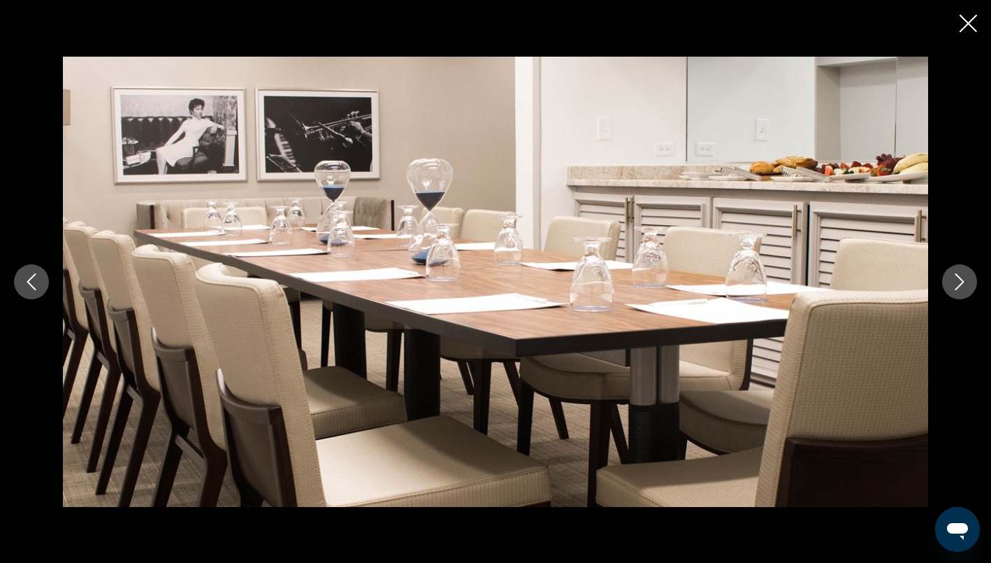
click at [958, 285] on icon "Next image" at bounding box center [959, 281] width 17 height 17
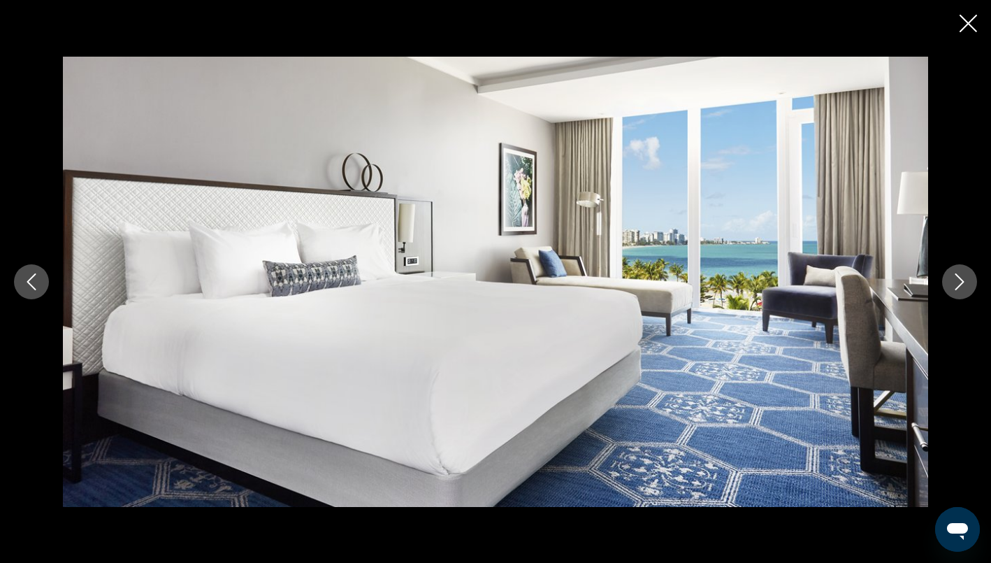
click at [958, 285] on icon "Next image" at bounding box center [959, 281] width 17 height 17
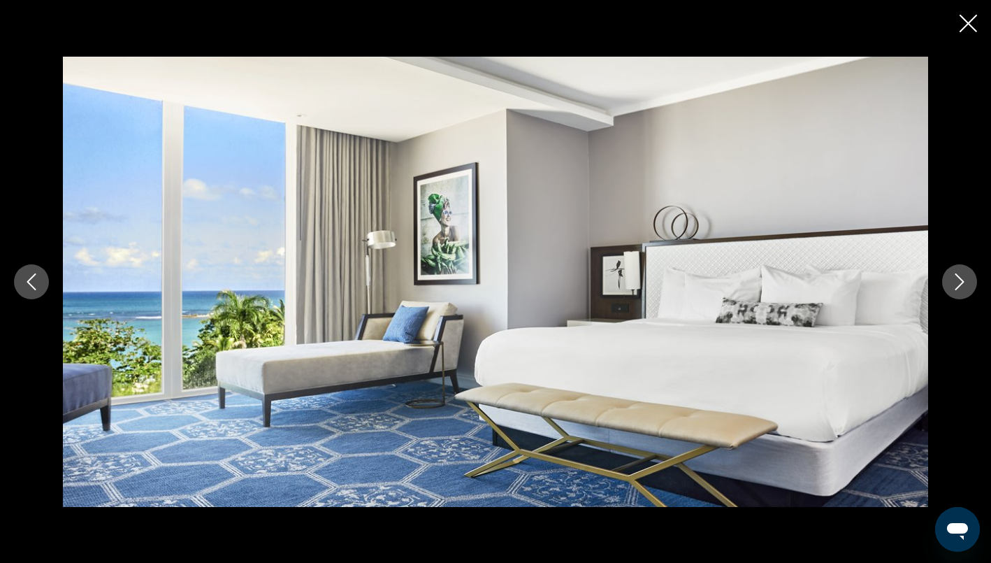
click at [958, 285] on icon "Next image" at bounding box center [959, 281] width 17 height 17
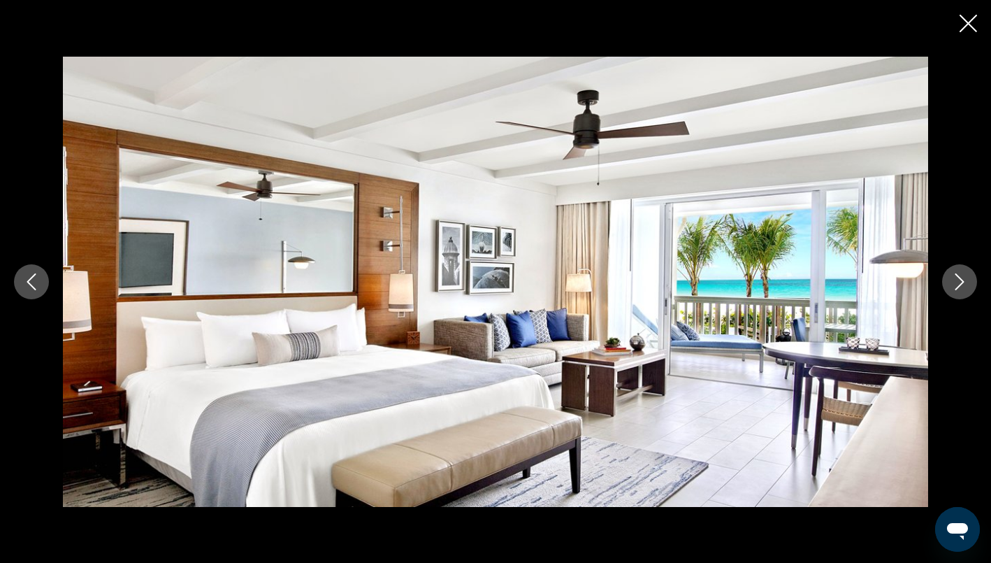
click at [958, 285] on icon "Next image" at bounding box center [959, 281] width 17 height 17
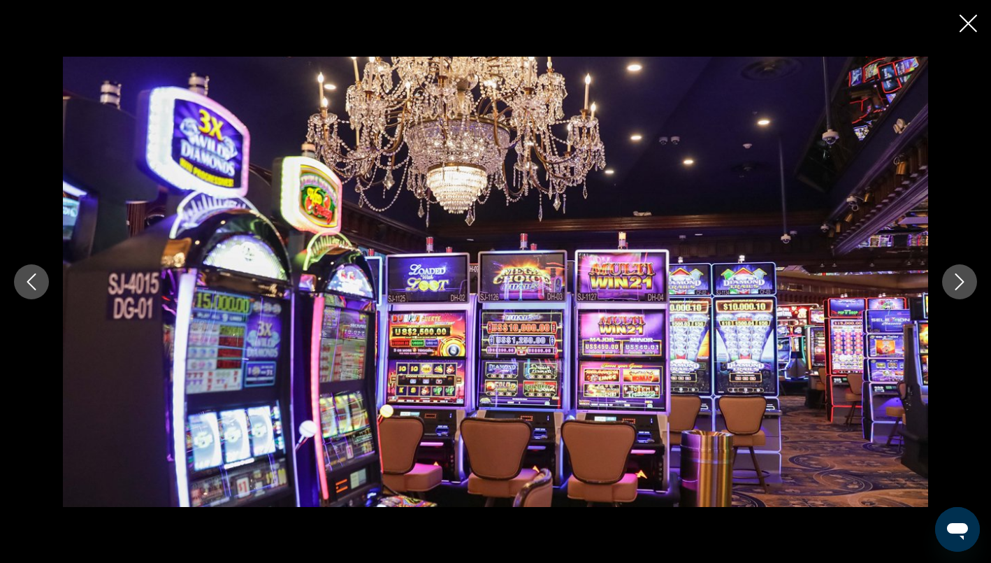
click at [958, 285] on icon "Next image" at bounding box center [959, 281] width 17 height 17
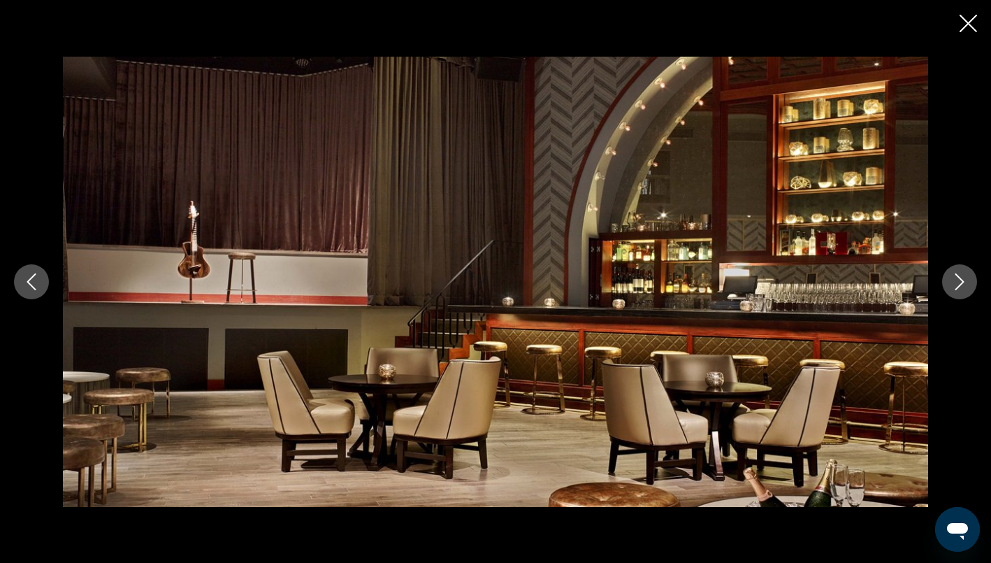
click at [958, 285] on icon "Next image" at bounding box center [959, 281] width 17 height 17
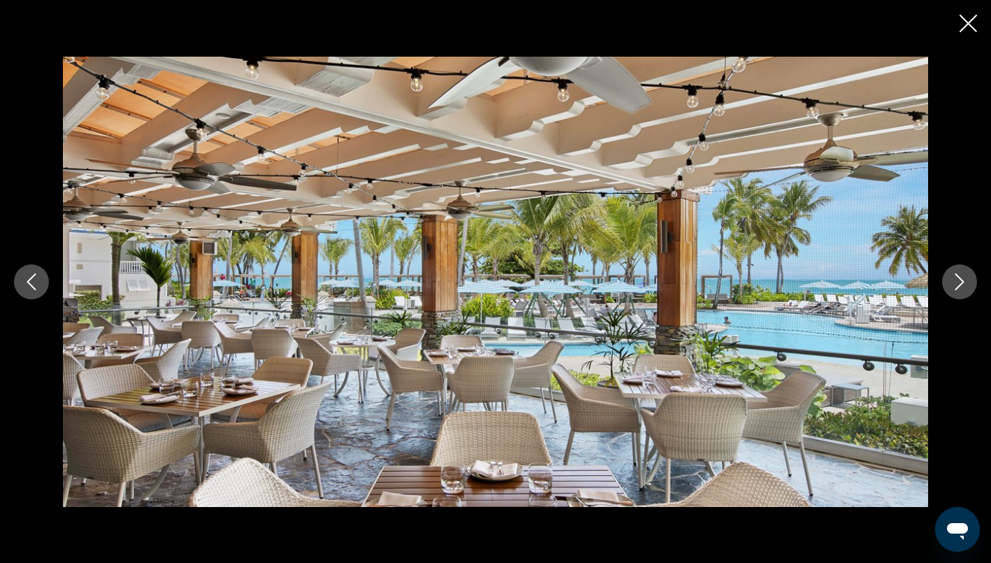
click at [959, 286] on icon "Next image" at bounding box center [960, 281] width 9 height 17
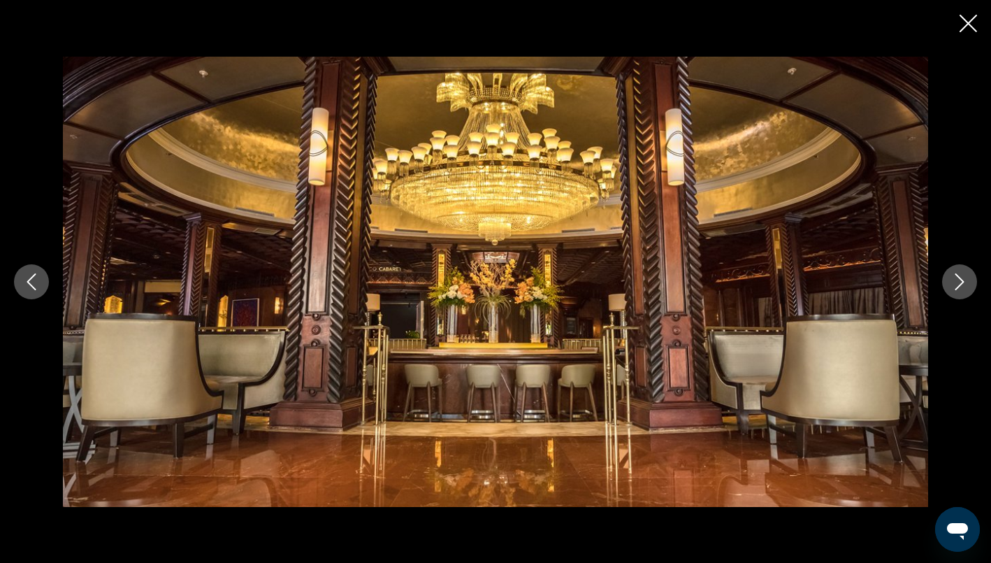
click at [959, 286] on icon "Next image" at bounding box center [960, 281] width 9 height 17
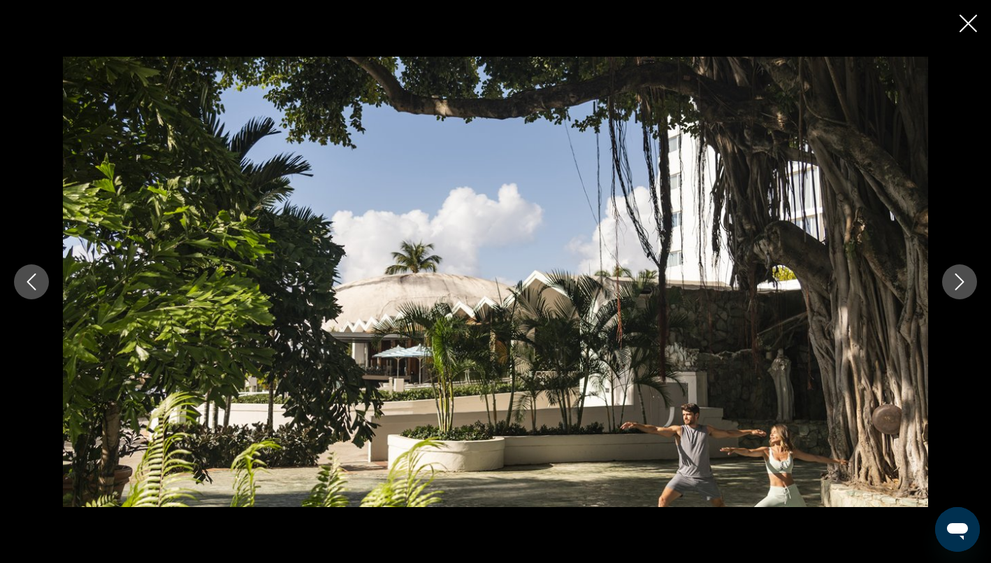
click at [959, 286] on icon "Next image" at bounding box center [960, 281] width 9 height 17
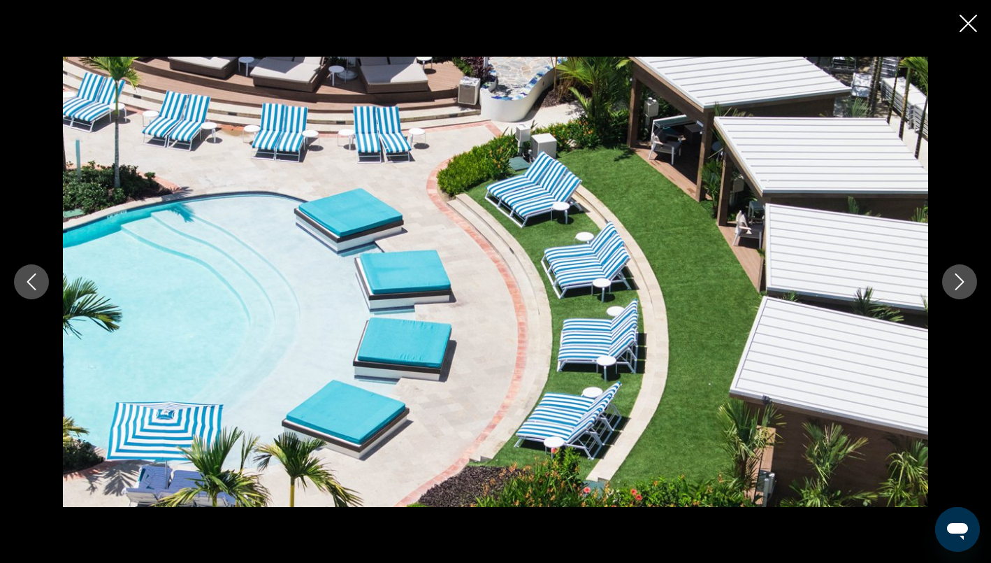
click at [965, 280] on icon "Next image" at bounding box center [959, 281] width 17 height 17
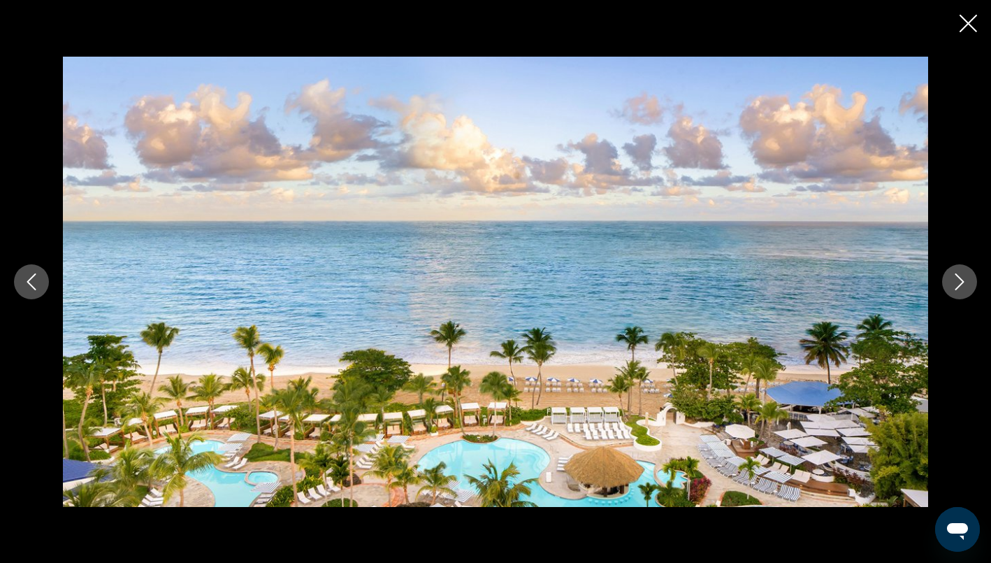
click at [964, 278] on icon "Next image" at bounding box center [959, 281] width 17 height 17
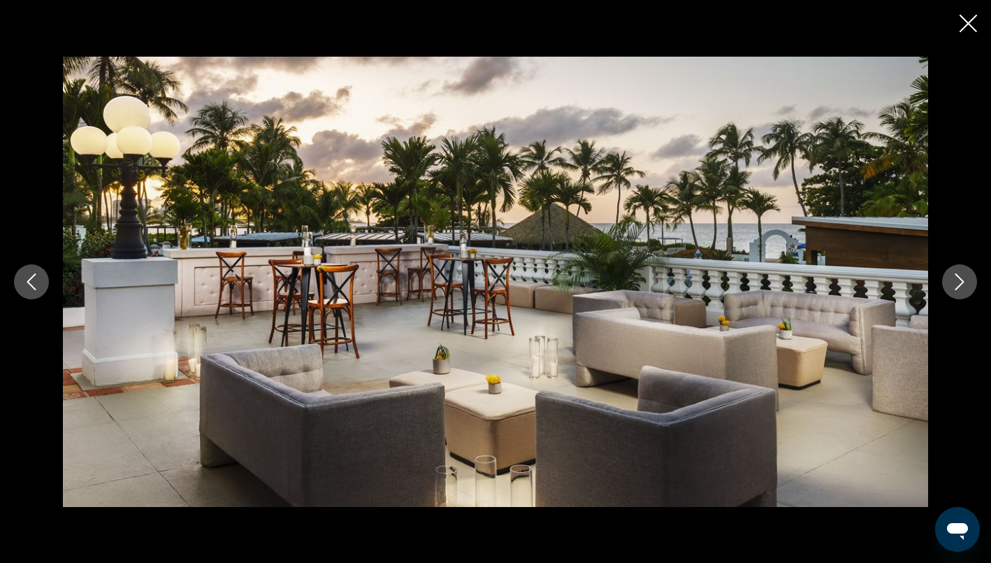
click at [964, 278] on icon "Next image" at bounding box center [959, 281] width 17 height 17
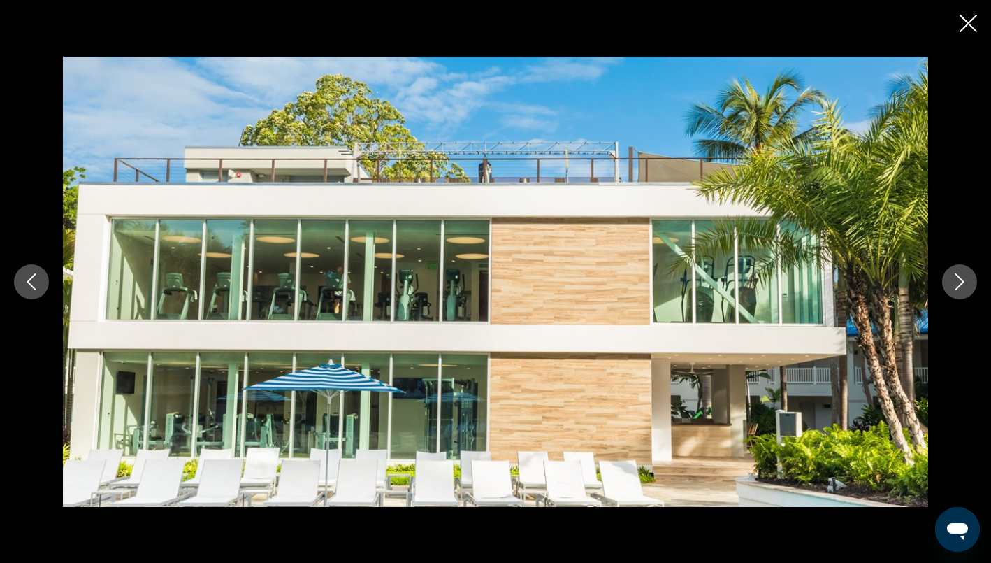
click at [964, 278] on icon "Next image" at bounding box center [959, 281] width 17 height 17
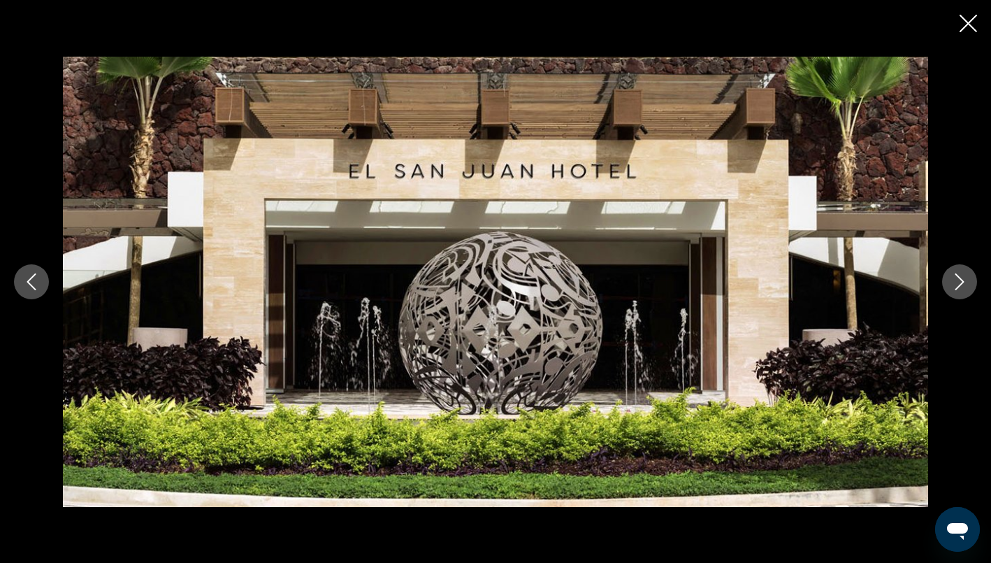
click at [969, 25] on icon "Close slideshow" at bounding box center [968, 23] width 17 height 17
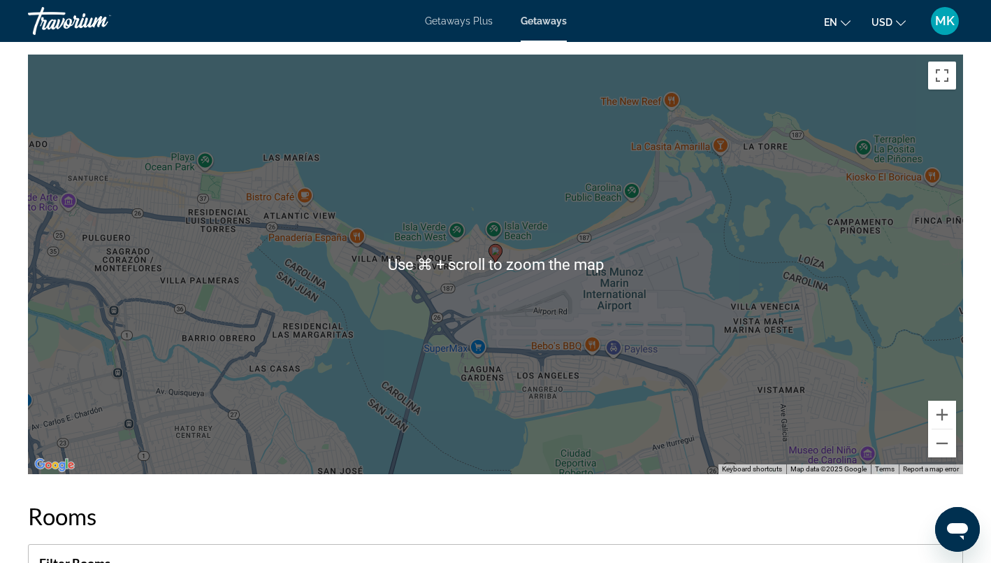
scroll to position [1702, 0]
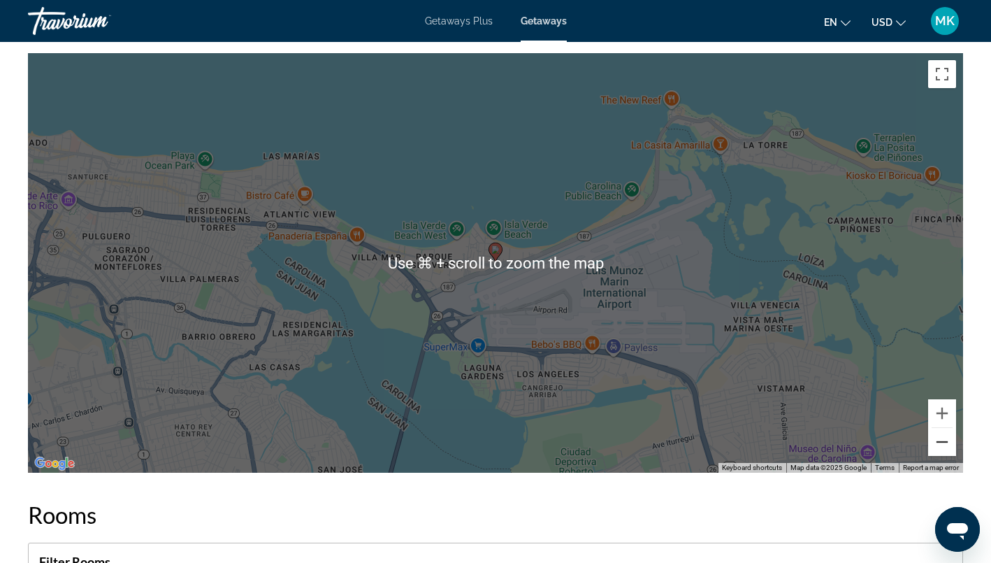
click at [949, 433] on button "Zoom out" at bounding box center [942, 442] width 28 height 28
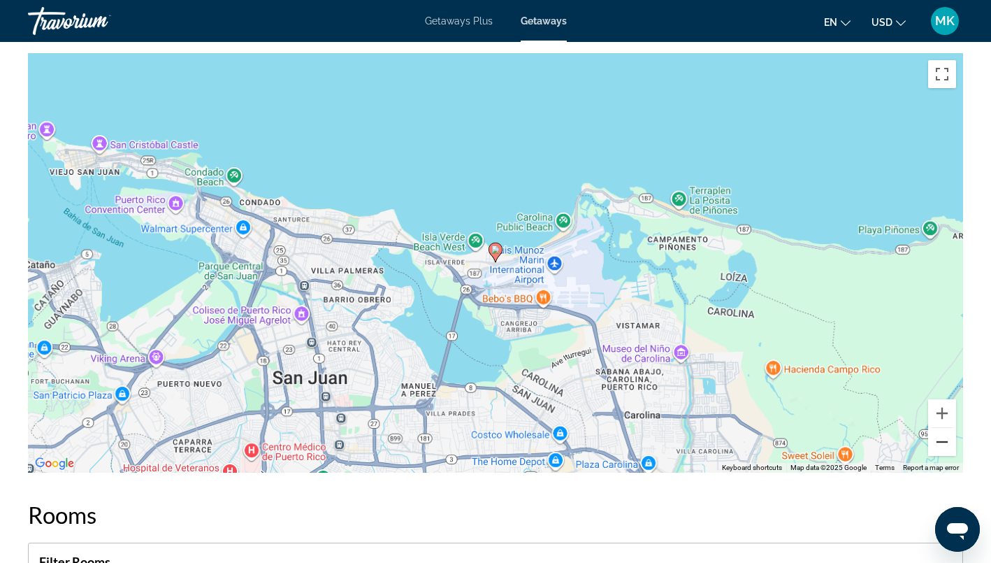
click at [949, 433] on button "Zoom out" at bounding box center [942, 442] width 28 height 28
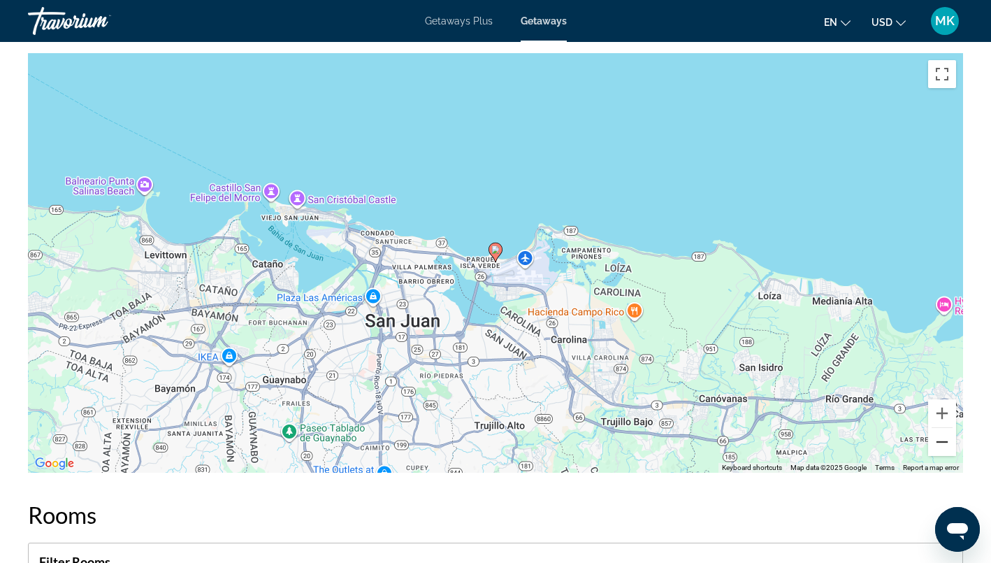
click at [949, 433] on button "Zoom out" at bounding box center [942, 442] width 28 height 28
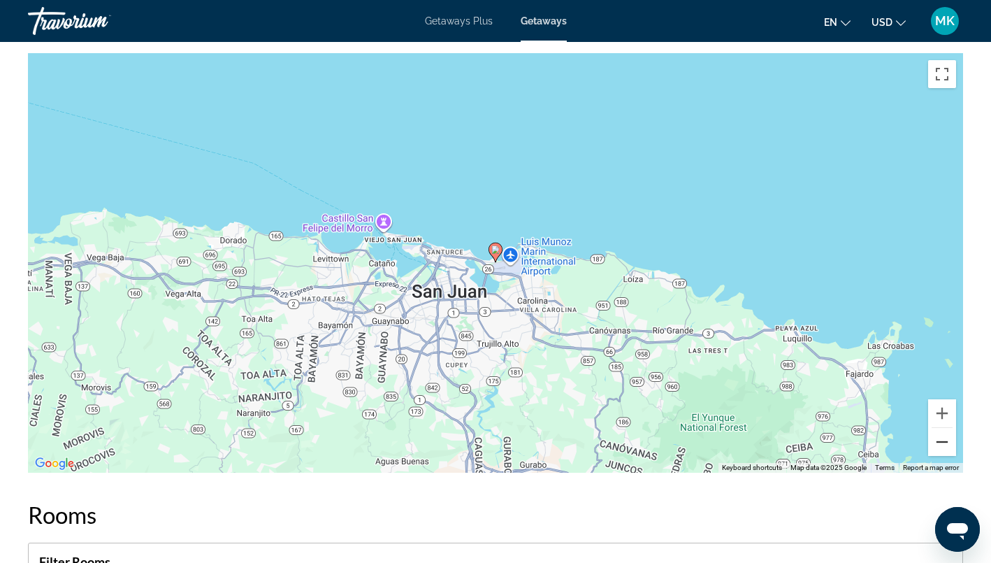
click at [949, 433] on button "Zoom out" at bounding box center [942, 442] width 28 height 28
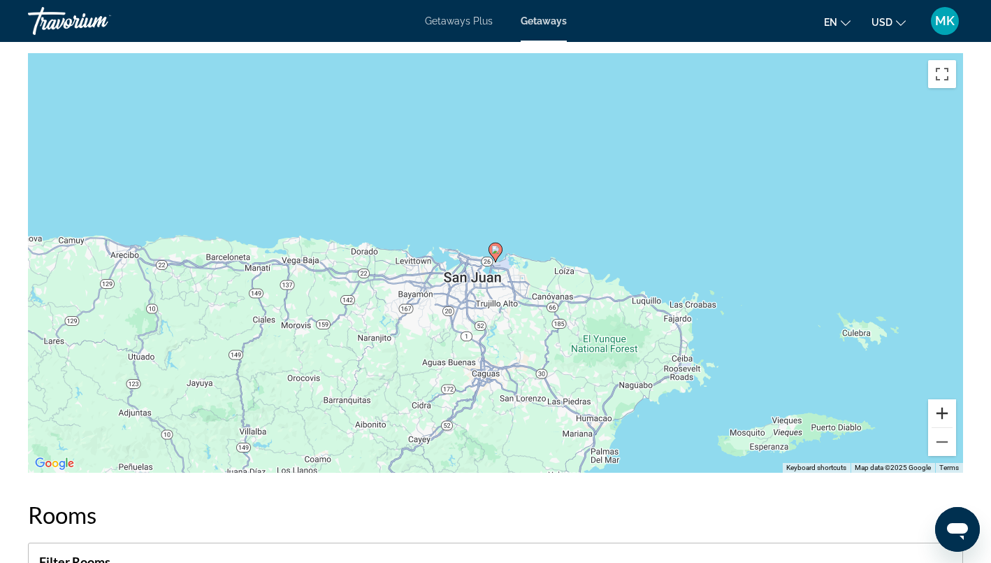
click at [940, 399] on button "Zoom in" at bounding box center [942, 413] width 28 height 28
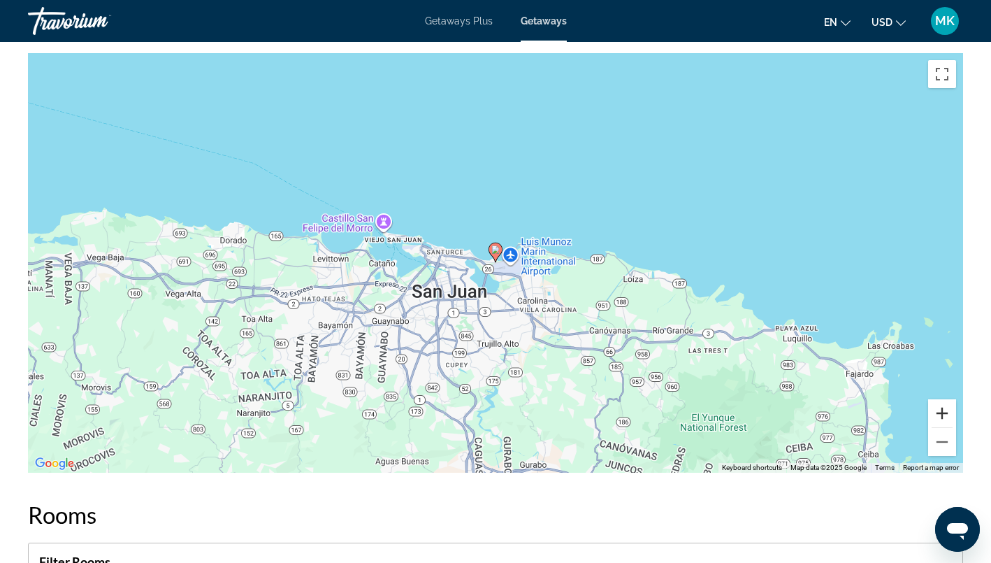
click at [940, 399] on button "Zoom in" at bounding box center [942, 413] width 28 height 28
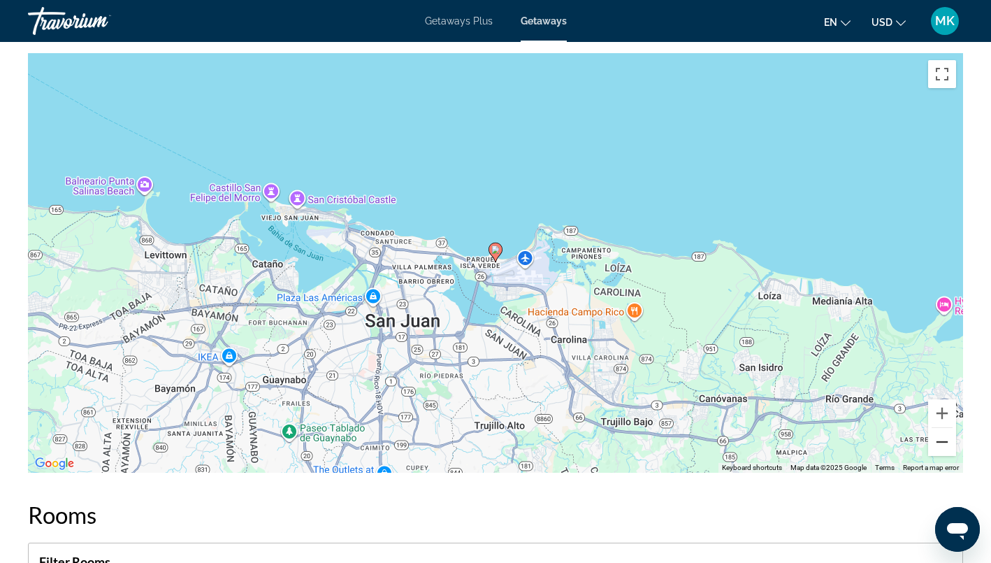
click at [945, 435] on button "Zoom out" at bounding box center [942, 442] width 28 height 28
